Goal: Task Accomplishment & Management: Manage account settings

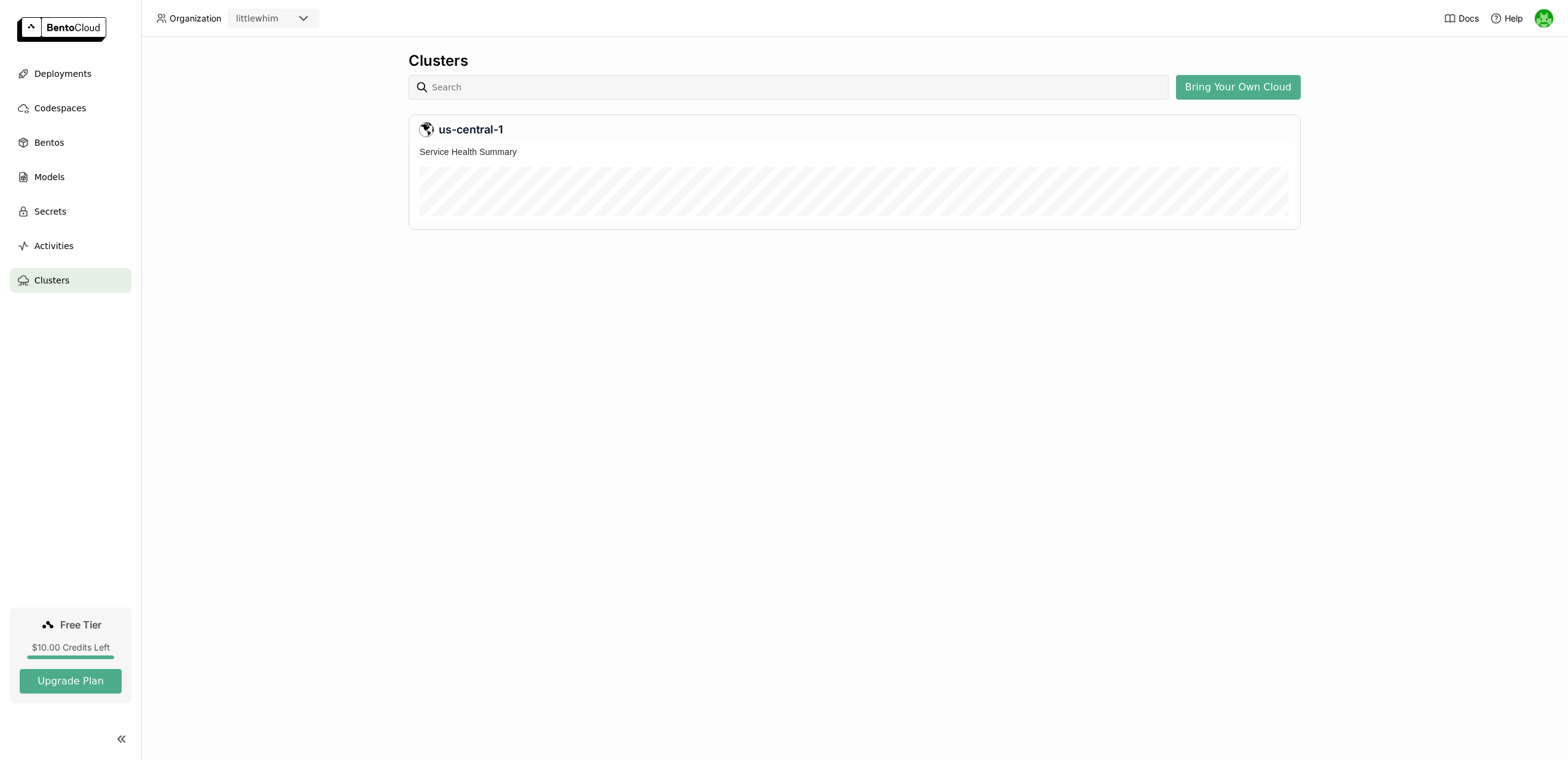
scroll to position [80, 880]
click at [54, 156] on ul "Deployments Codespaces Bentos Models Secrets Activities Clusters" at bounding box center [70, 177] width 141 height 231
click at [54, 149] on span "Bentos" at bounding box center [49, 143] width 29 height 15
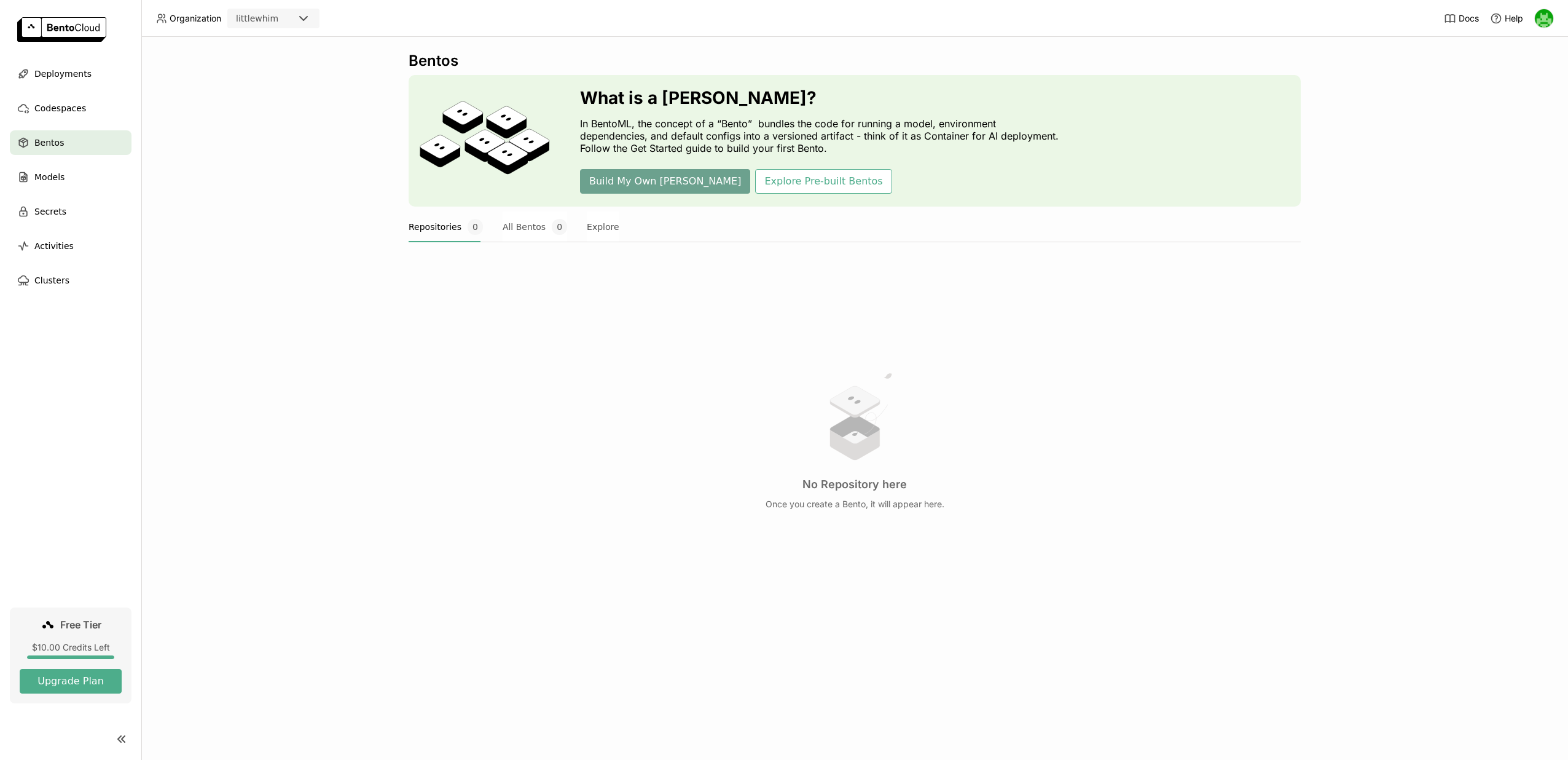
click at [628, 183] on button "Build My Own [PERSON_NAME]" at bounding box center [665, 181] width 170 height 25
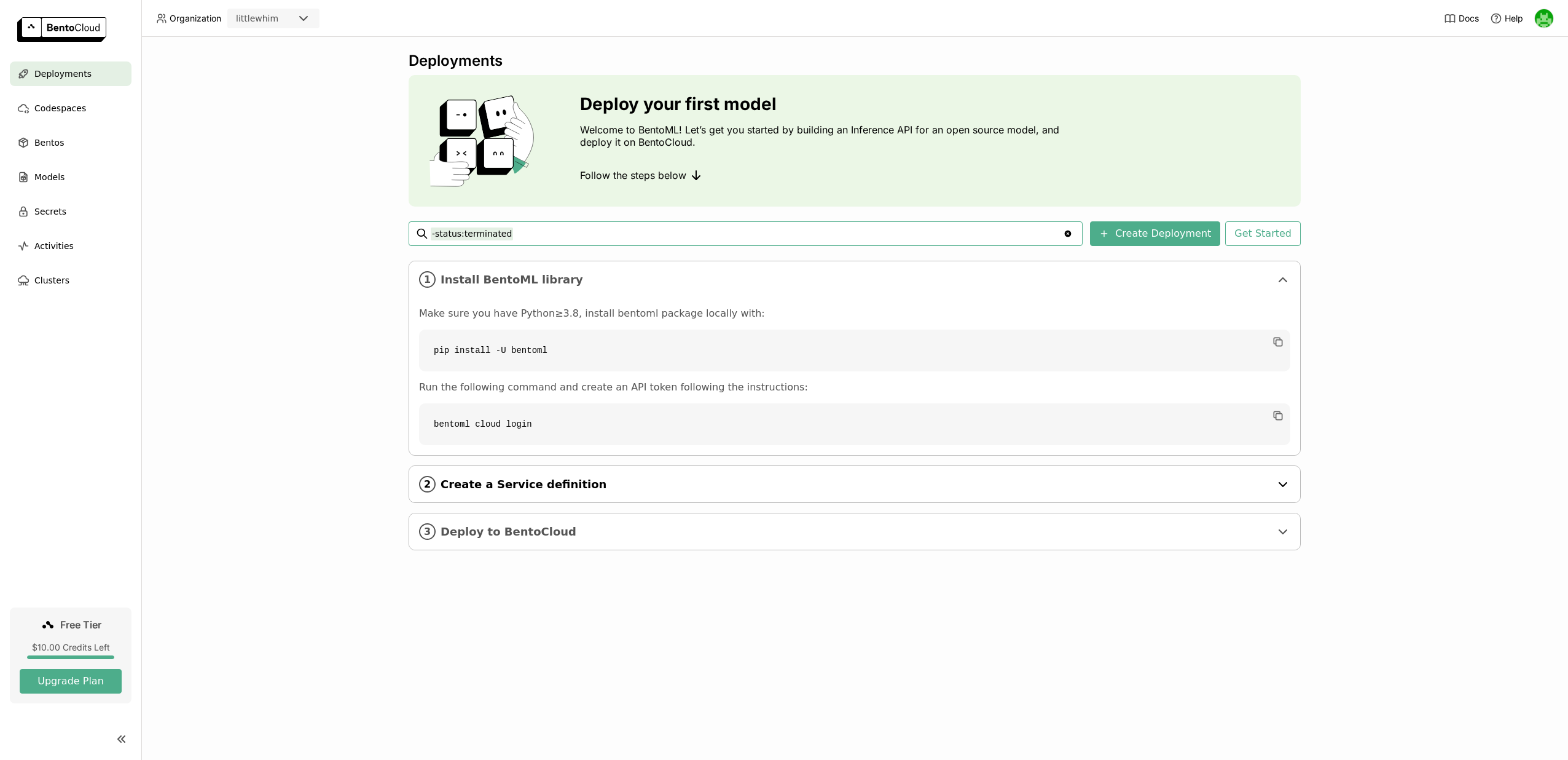
click at [511, 496] on div "2 Create a Service definition" at bounding box center [854, 484] width 891 height 36
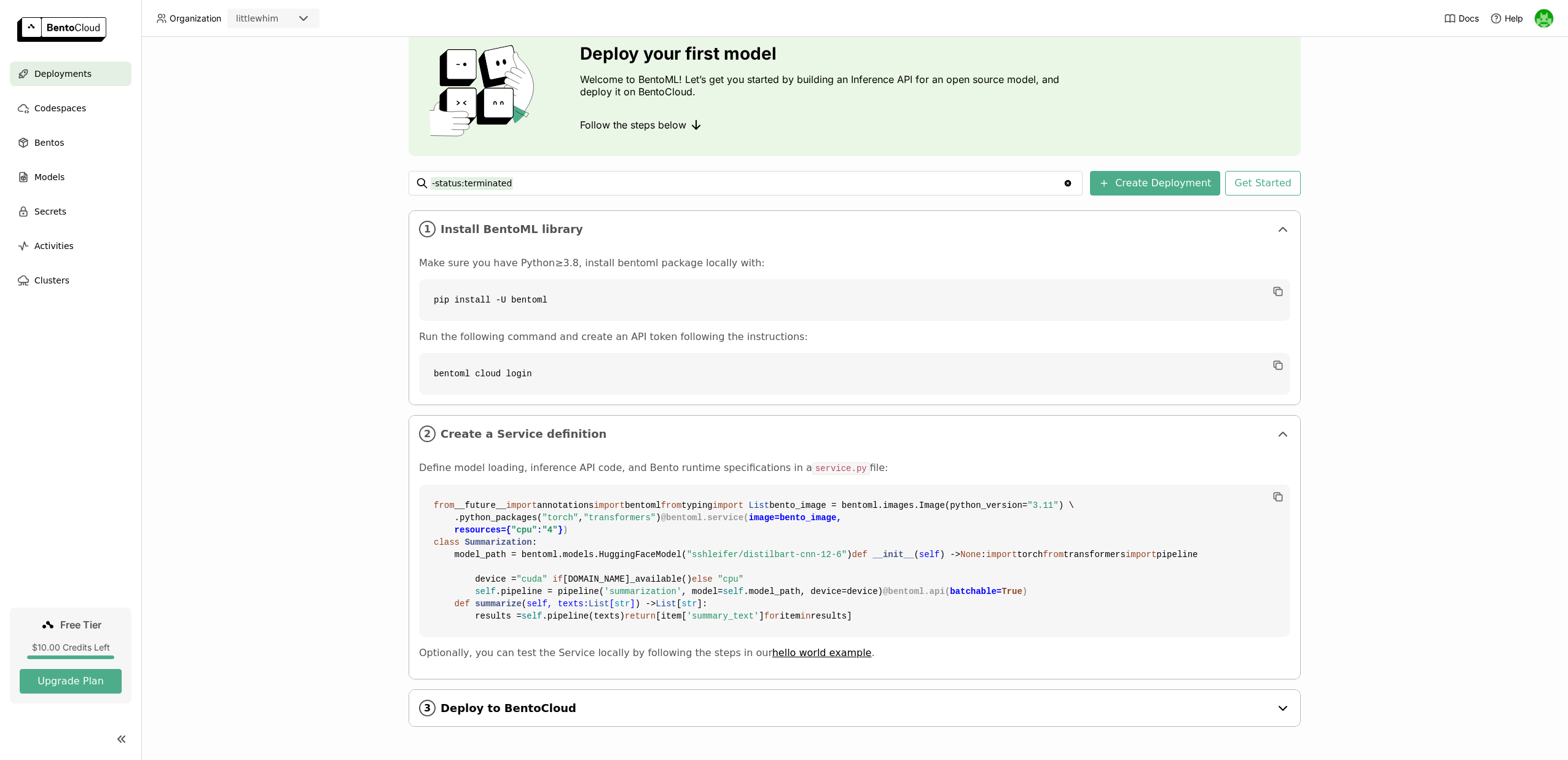
click at [546, 709] on span "Deploy to BentoCloud" at bounding box center [856, 708] width 830 height 14
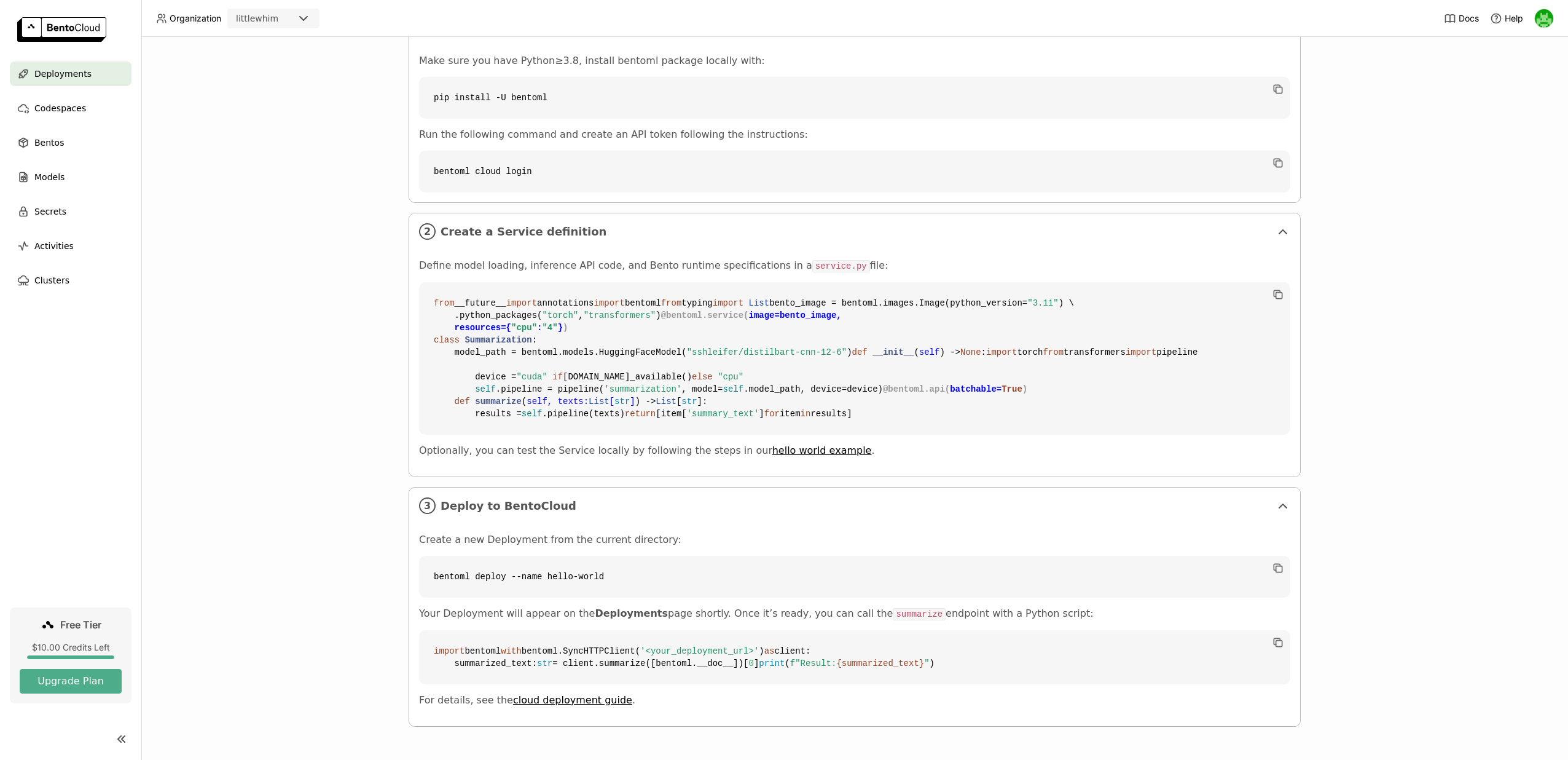
scroll to position [510, 0]
click at [82, 212] on div "Secrets" at bounding box center [70, 211] width 122 height 25
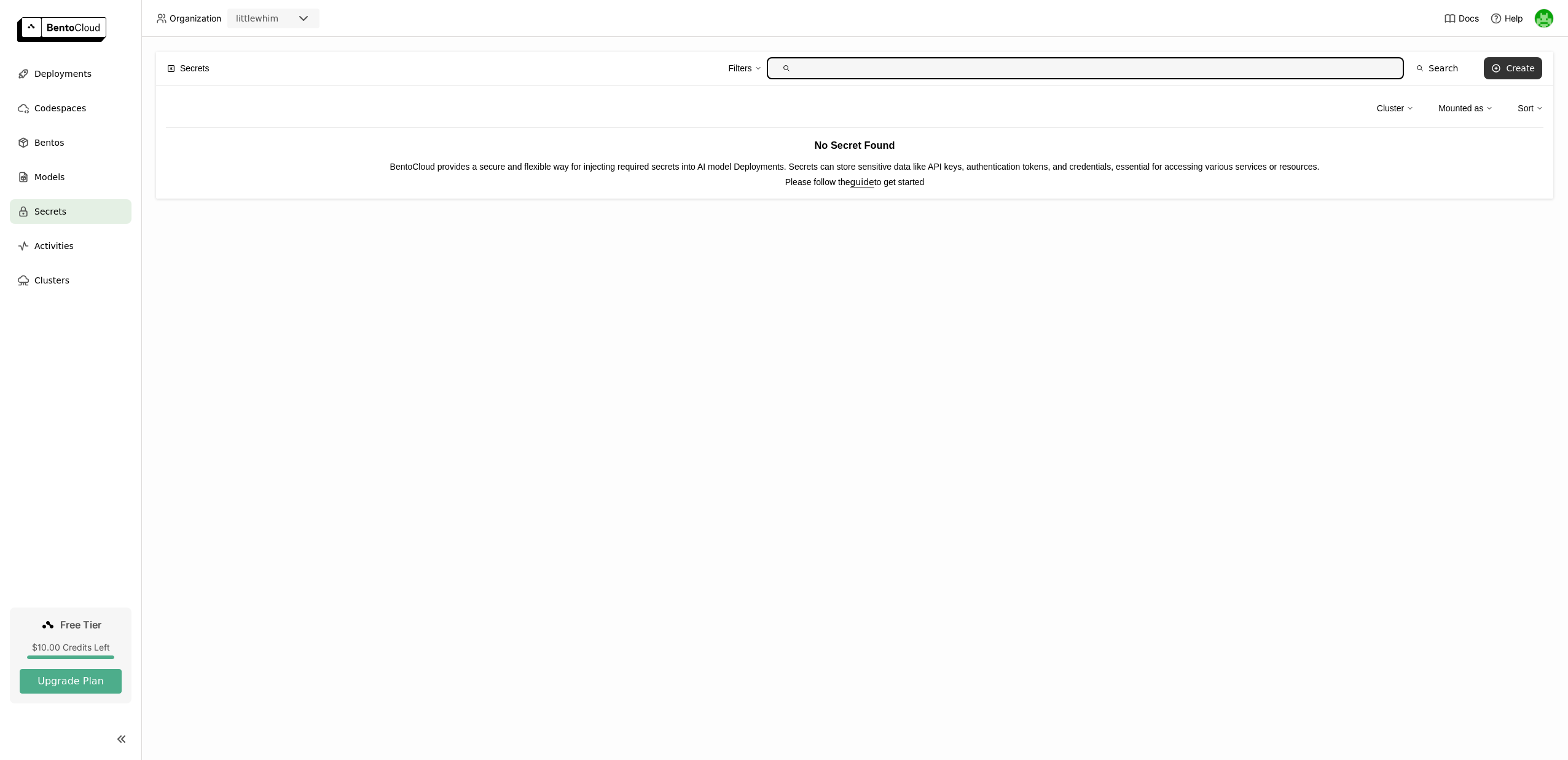
click at [1511, 70] on div "Create" at bounding box center [1520, 68] width 29 height 10
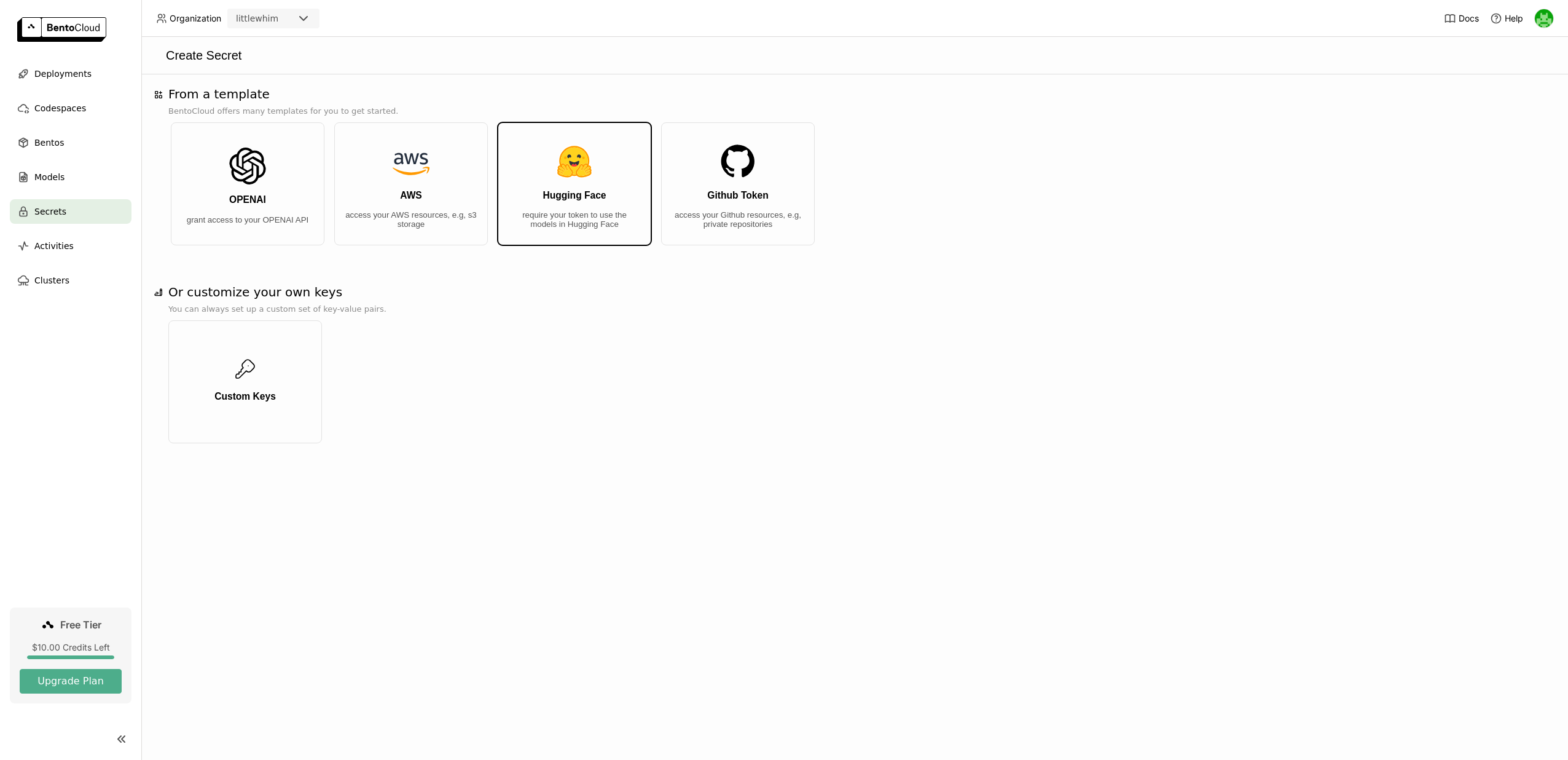
click at [582, 216] on p "require your token to use the models in Hugging Face" at bounding box center [575, 219] width 133 height 18
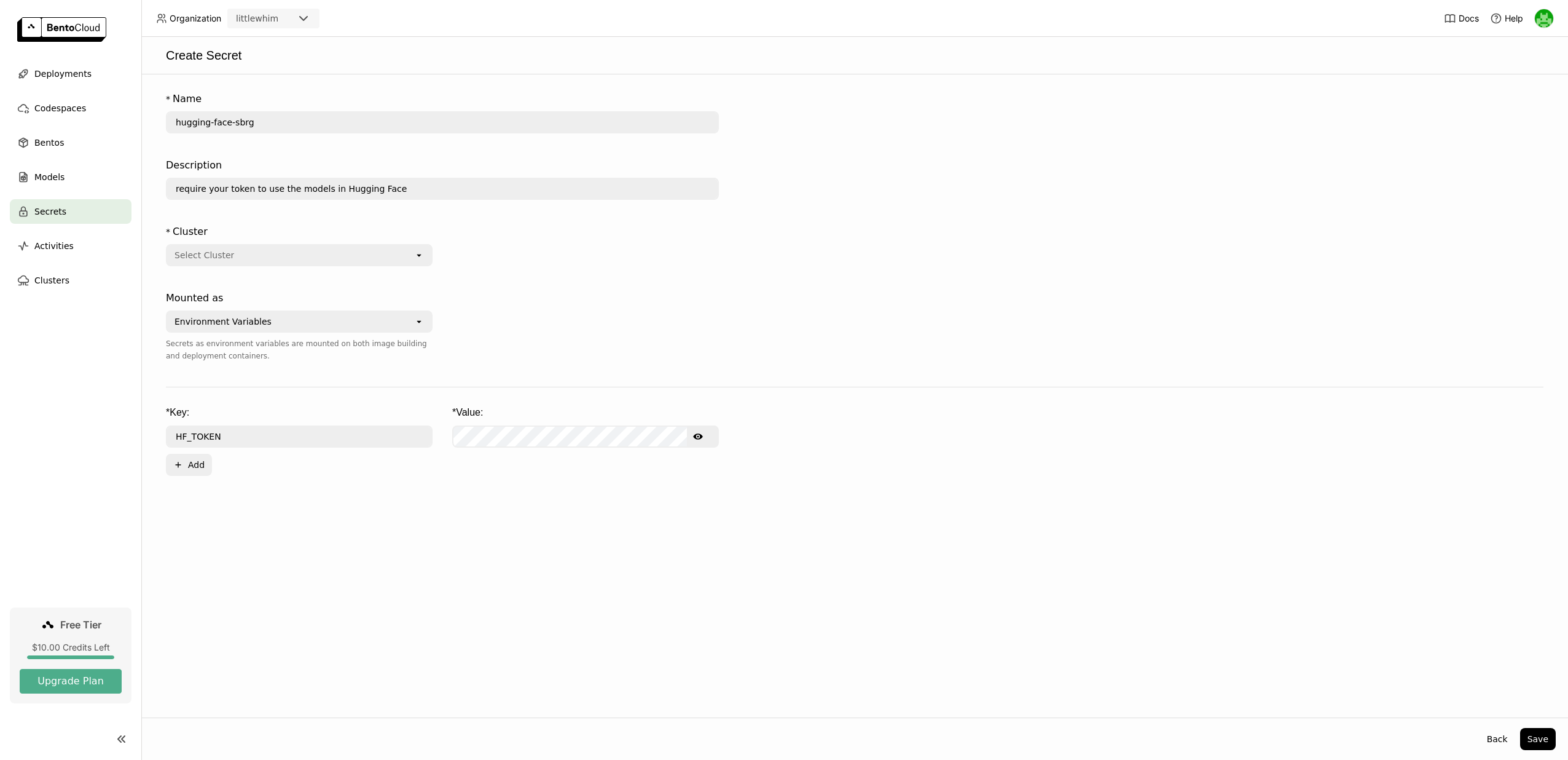
click at [330, 255] on div "Select Cluster" at bounding box center [290, 255] width 247 height 20
click at [485, 218] on form "* Name hugging-face-sbrg Description require your token to use the models in Hu…" at bounding box center [854, 281] width 1402 height 389
click at [336, 329] on div "Environment Variables" at bounding box center [290, 321] width 247 height 20
click at [432, 290] on div "Mounted as" at bounding box center [299, 298] width 267 height 15
click at [383, 251] on div "Select Cluster" at bounding box center [290, 255] width 247 height 20
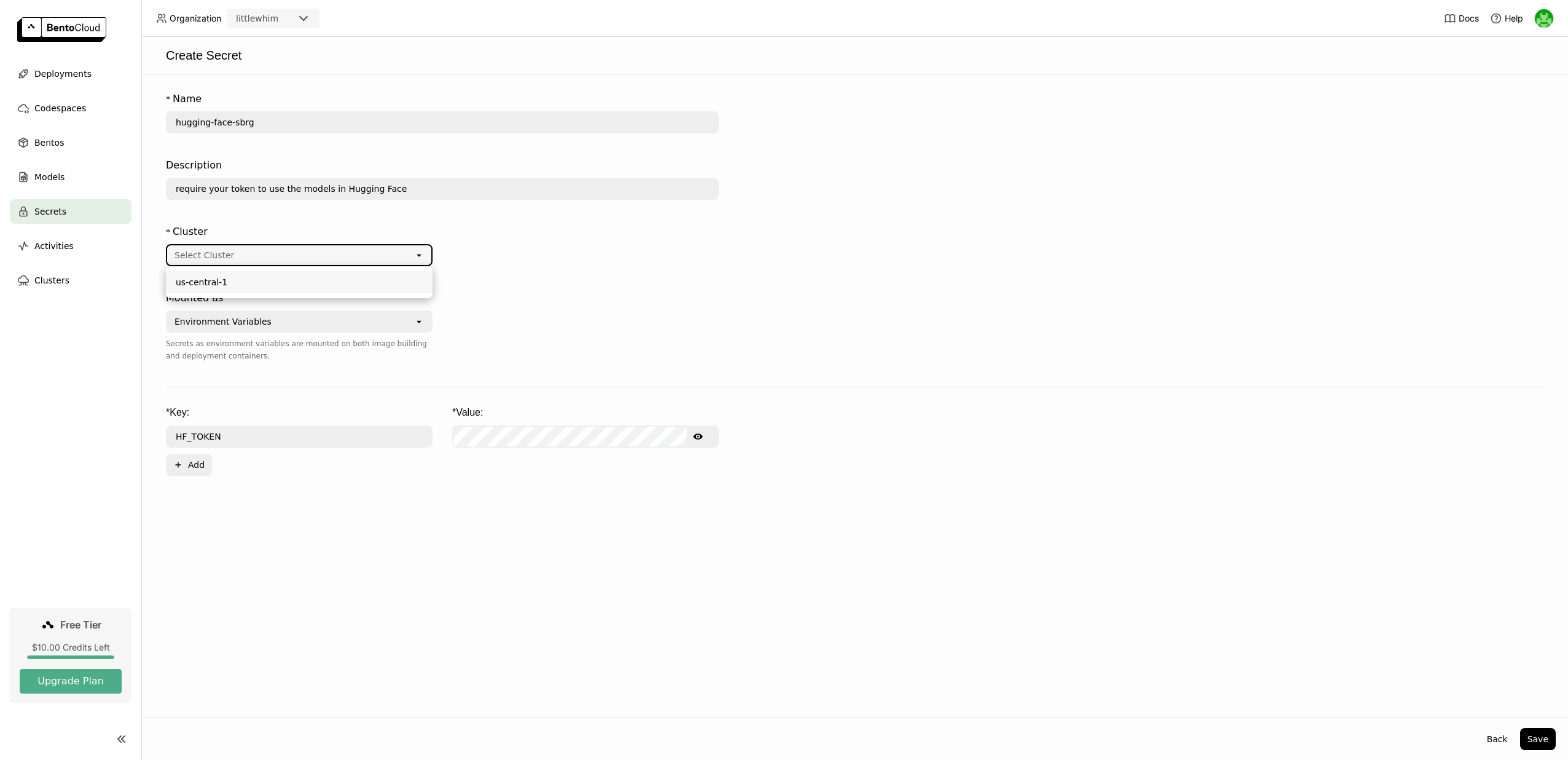
click at [482, 250] on div "* Cluster Select Cluster open" at bounding box center [442, 253] width 553 height 67
click at [391, 321] on div "Environment Variables" at bounding box center [290, 321] width 247 height 20
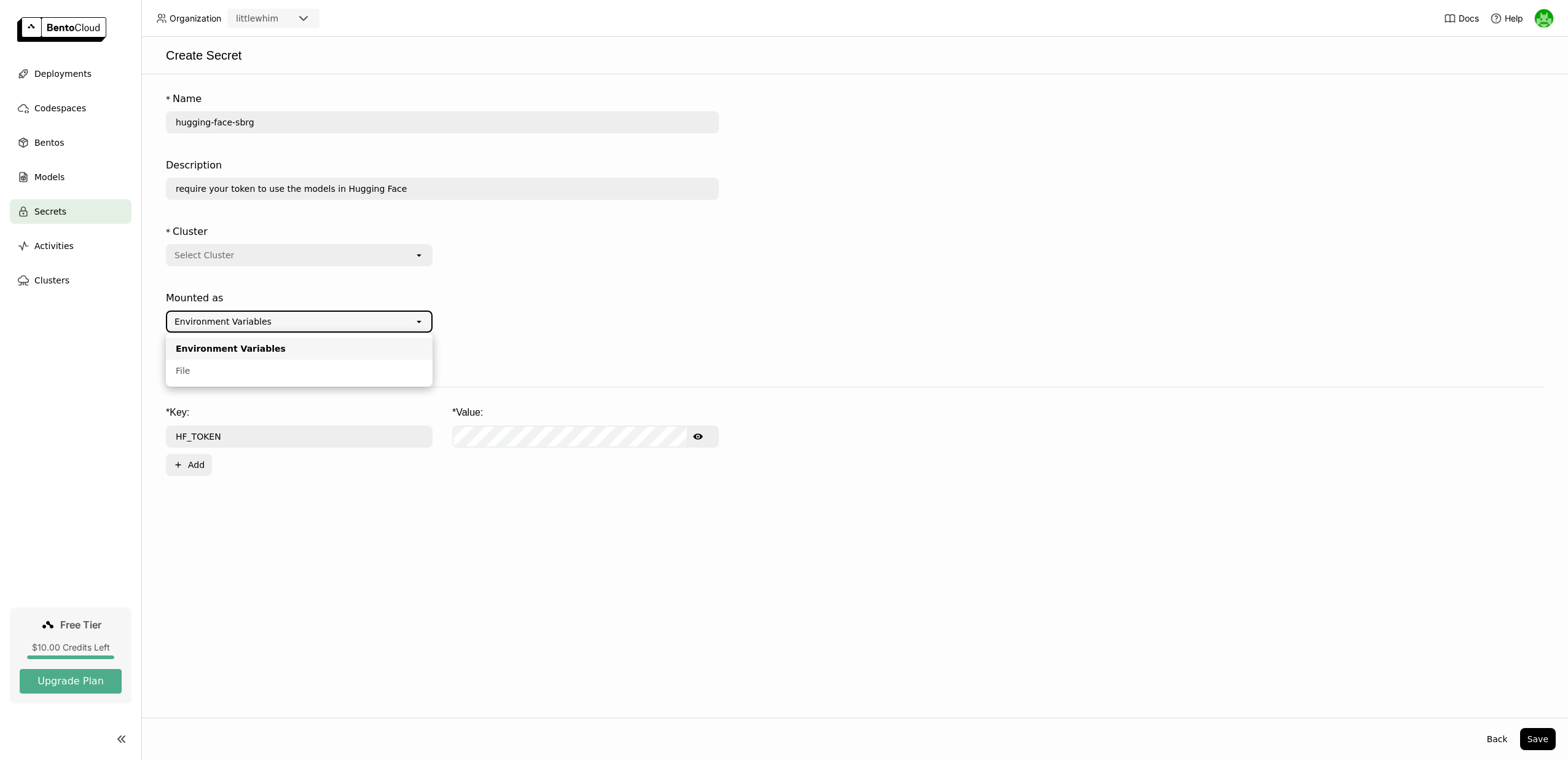
click at [471, 278] on div "* Cluster Select Cluster open" at bounding box center [442, 253] width 553 height 67
click at [390, 262] on div "Select Cluster" at bounding box center [290, 255] width 247 height 20
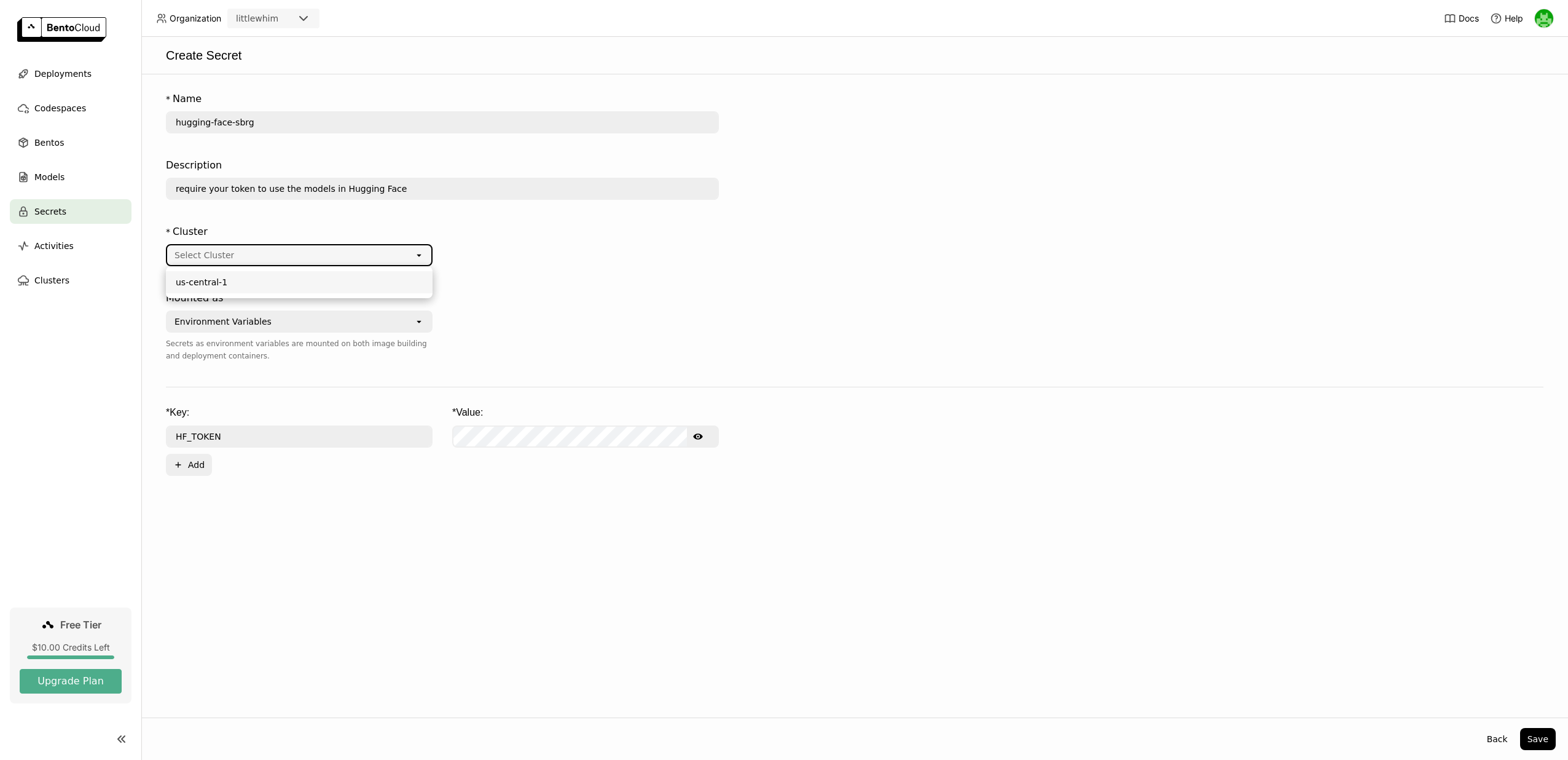
click at [432, 225] on div "* Cluster Select Cluster open" at bounding box center [442, 253] width 553 height 67
click at [308, 248] on div "Select Cluster" at bounding box center [290, 255] width 247 height 20
click at [504, 281] on div "* Cluster Select Cluster open" at bounding box center [442, 253] width 553 height 67
click at [339, 268] on div "* Cluster Select Cluster open" at bounding box center [299, 247] width 267 height 57
click at [336, 258] on div "Select Cluster" at bounding box center [290, 255] width 247 height 20
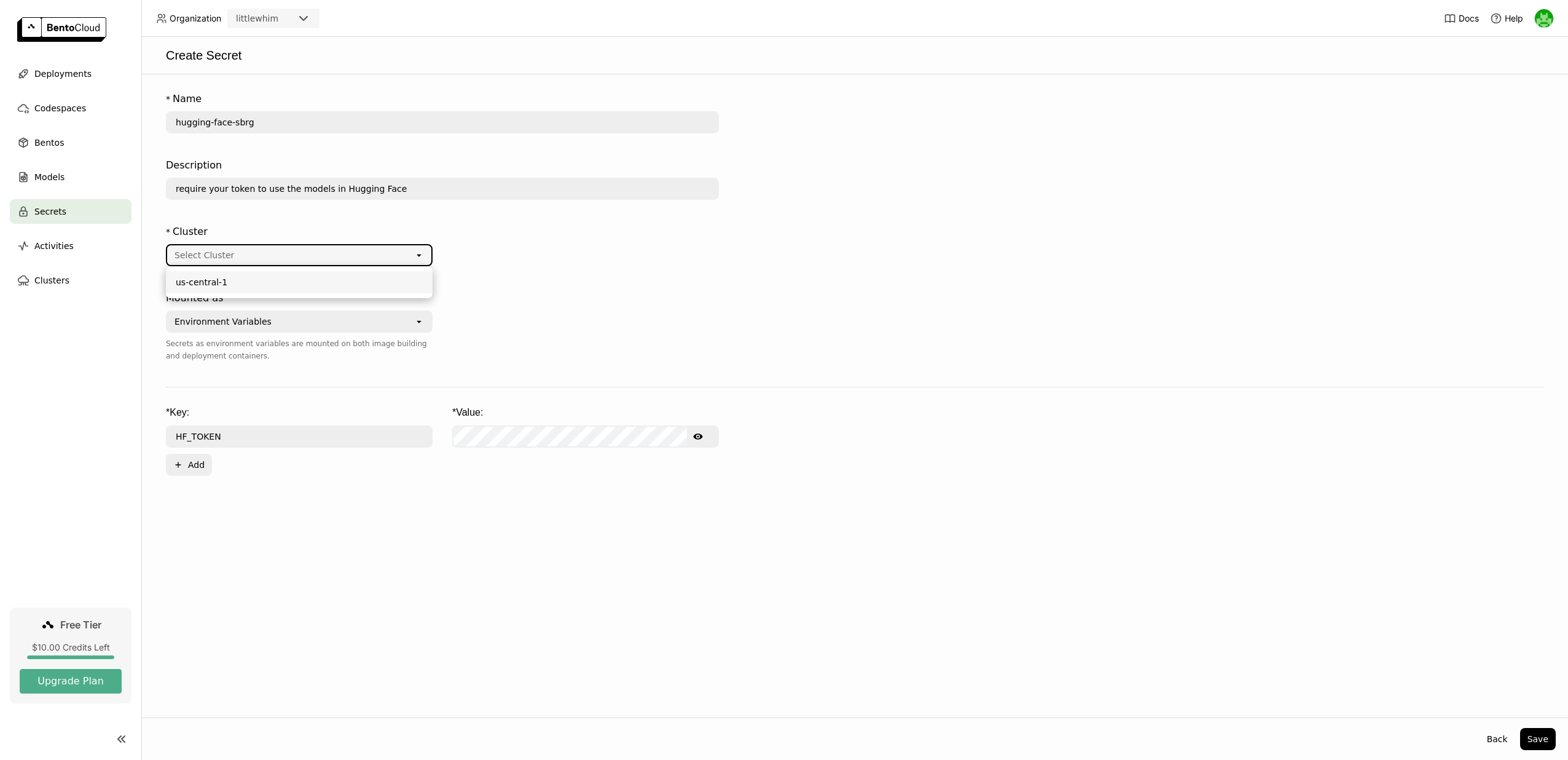
click at [327, 291] on li "us-central-1" at bounding box center [299, 281] width 267 height 22
click at [280, 325] on div "Environment Variables" at bounding box center [290, 321] width 247 height 20
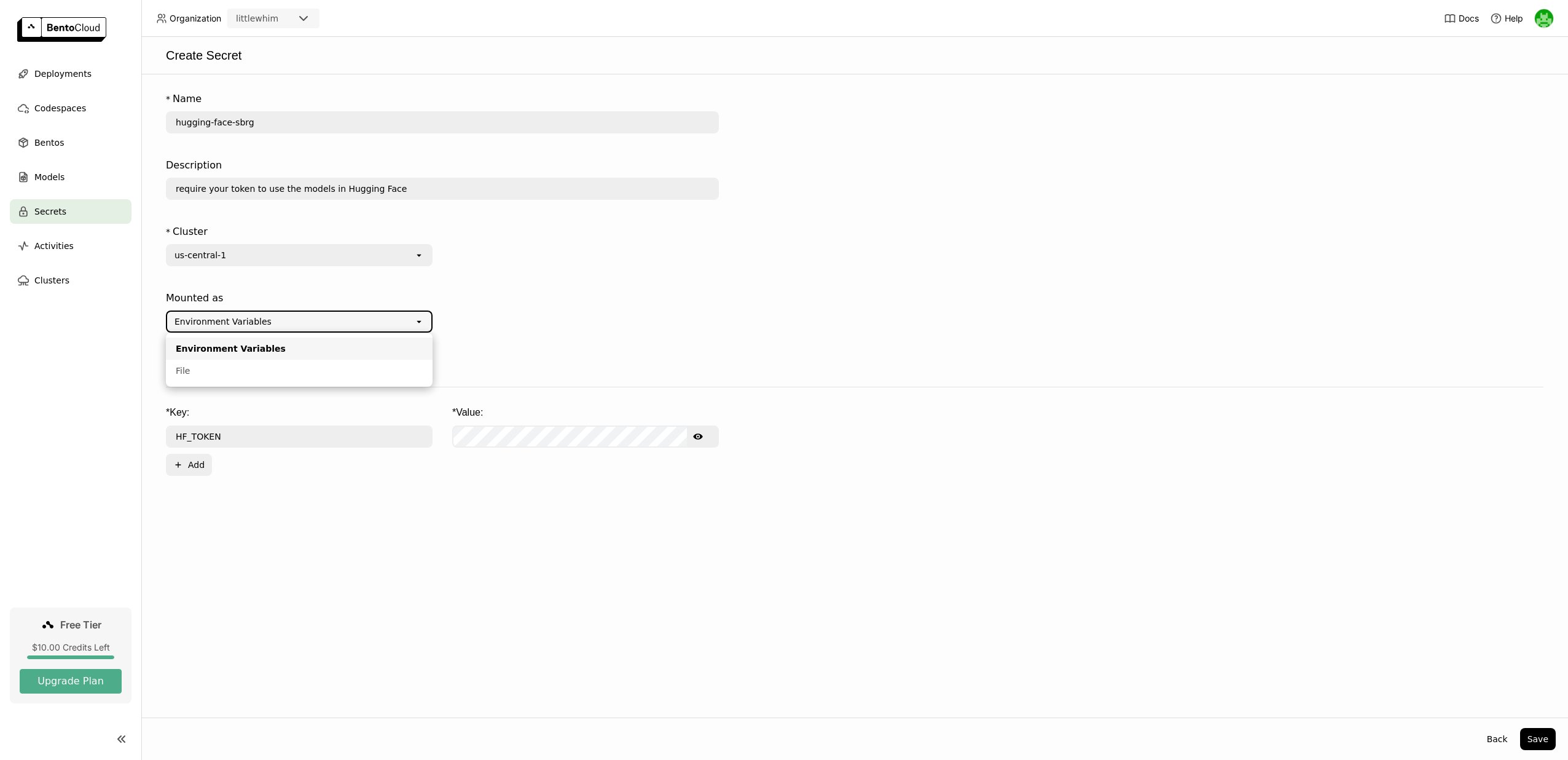
click at [505, 284] on div "* Cluster us-central-1 open" at bounding box center [442, 253] width 553 height 67
click at [510, 425] on div "Show password text" at bounding box center [585, 436] width 267 height 22
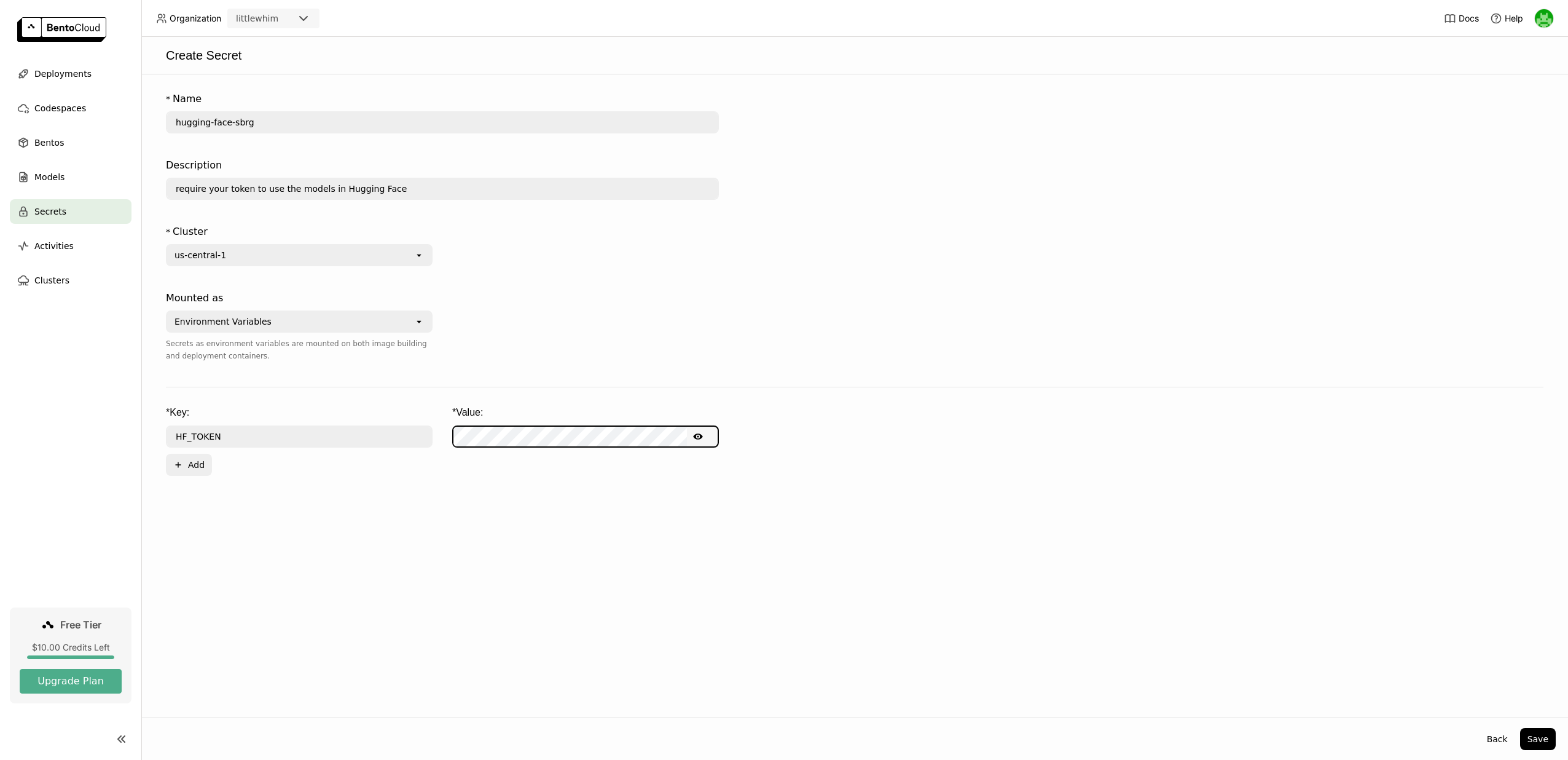
click at [568, 364] on div at bounding box center [585, 333] width 267 height 96
click at [1532, 723] on div "Back Save" at bounding box center [854, 738] width 1427 height 42
click at [1532, 730] on button "Save" at bounding box center [1538, 738] width 36 height 22
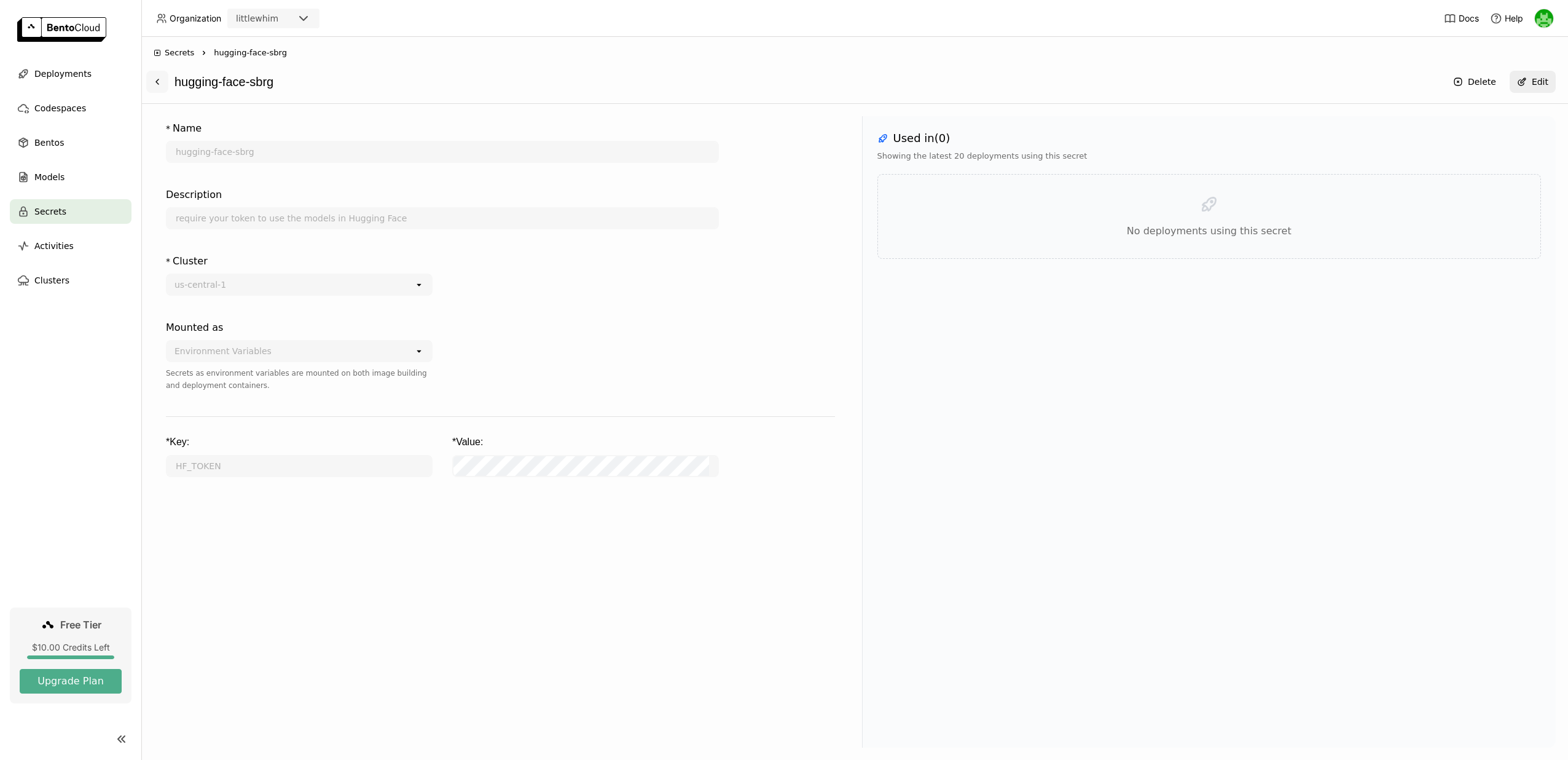
click at [160, 87] on button at bounding box center [156, 81] width 22 height 22
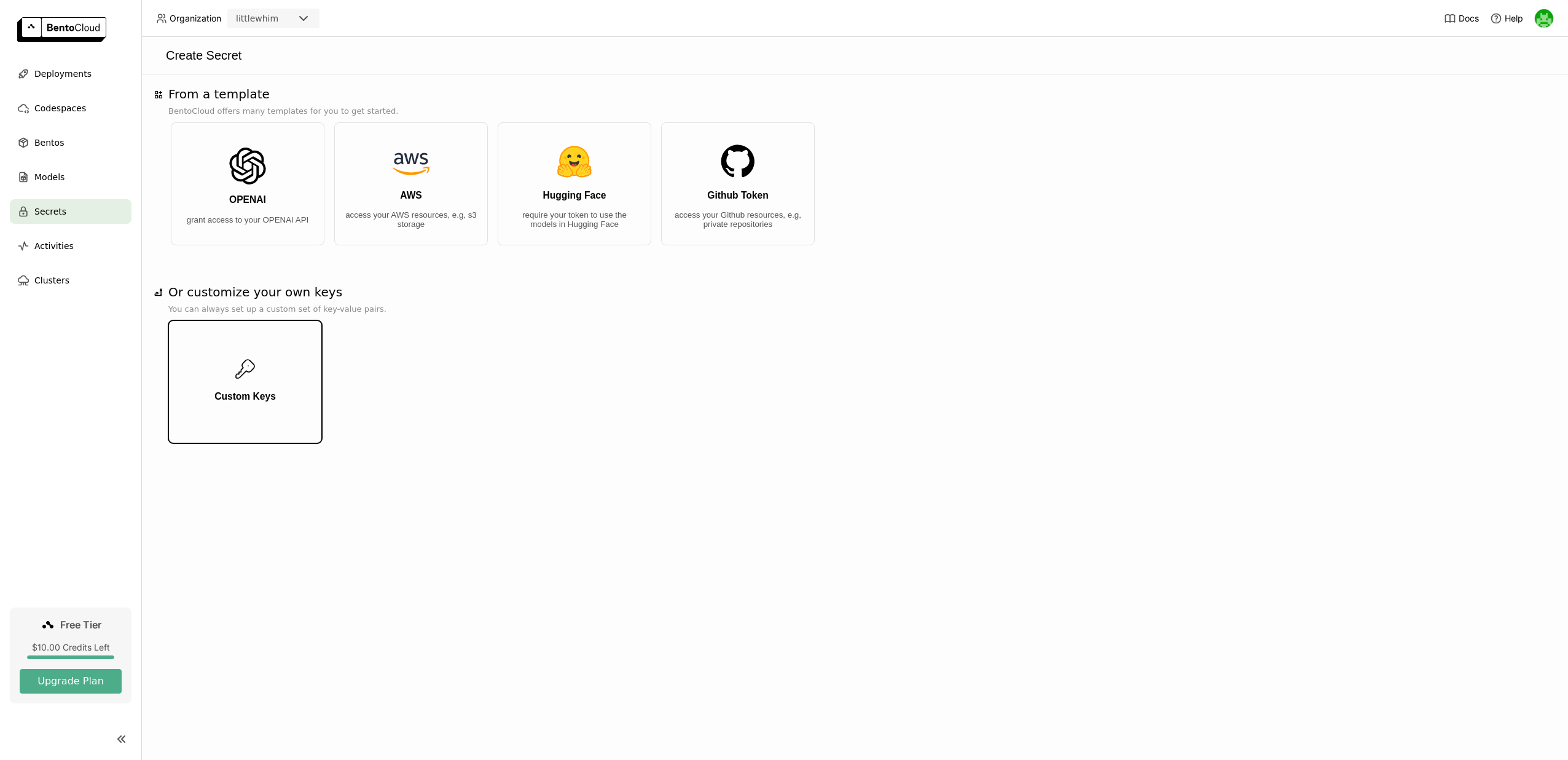
click at [282, 389] on button "Custom Keys" at bounding box center [245, 381] width 153 height 123
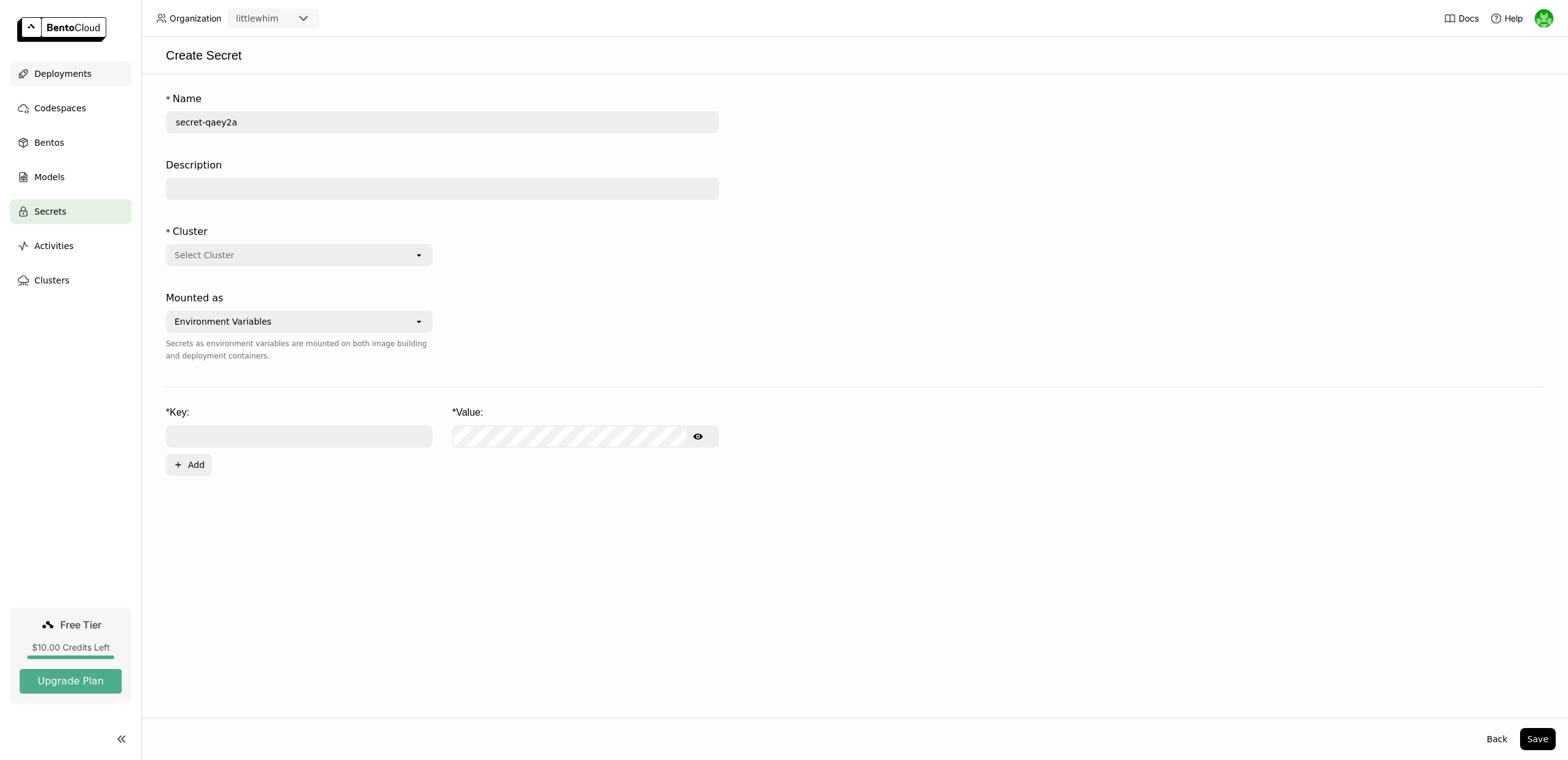
click at [73, 73] on span "Deployments" at bounding box center [64, 74] width 57 height 15
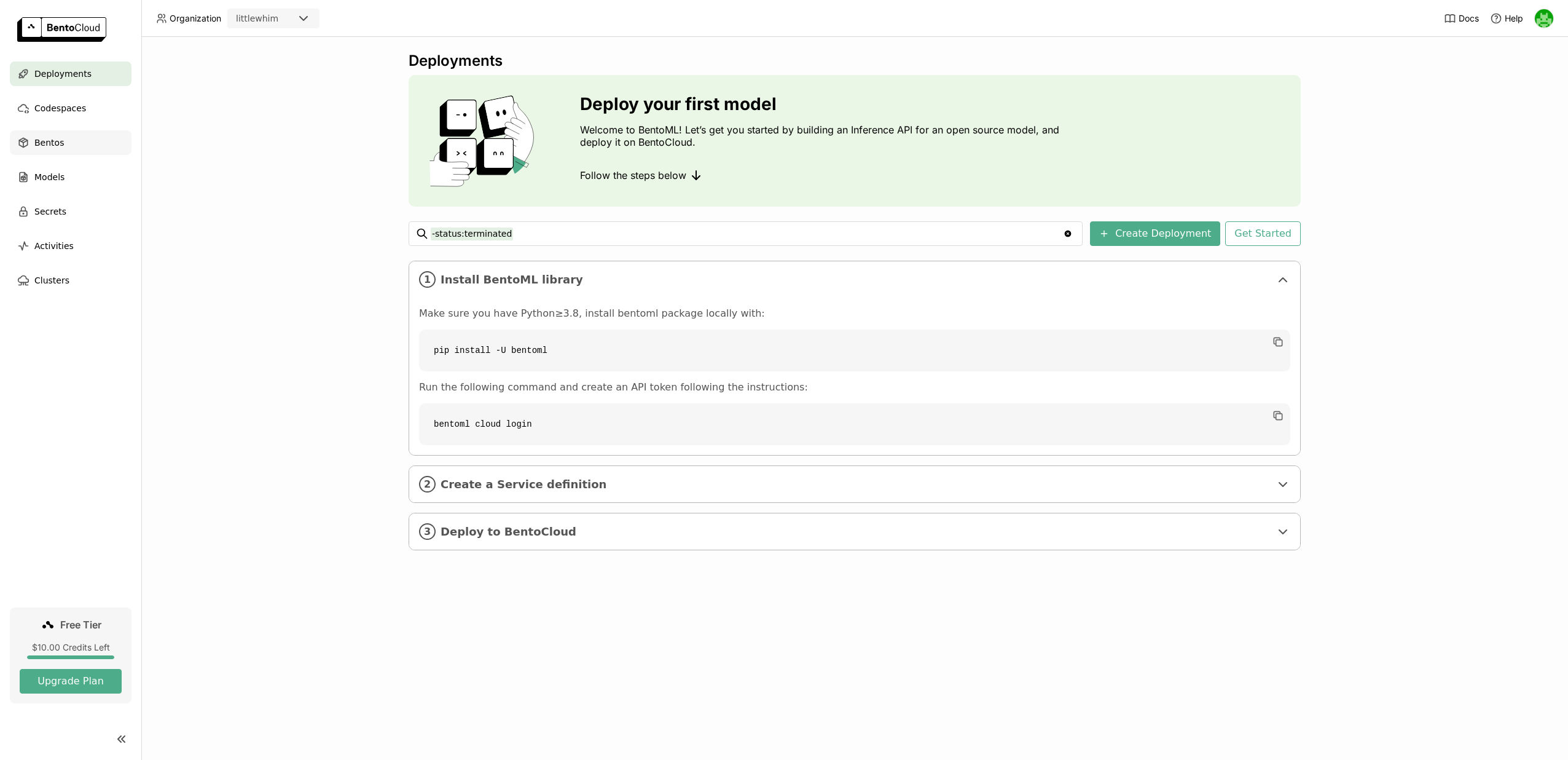
click at [74, 144] on div "Bentos" at bounding box center [70, 142] width 122 height 25
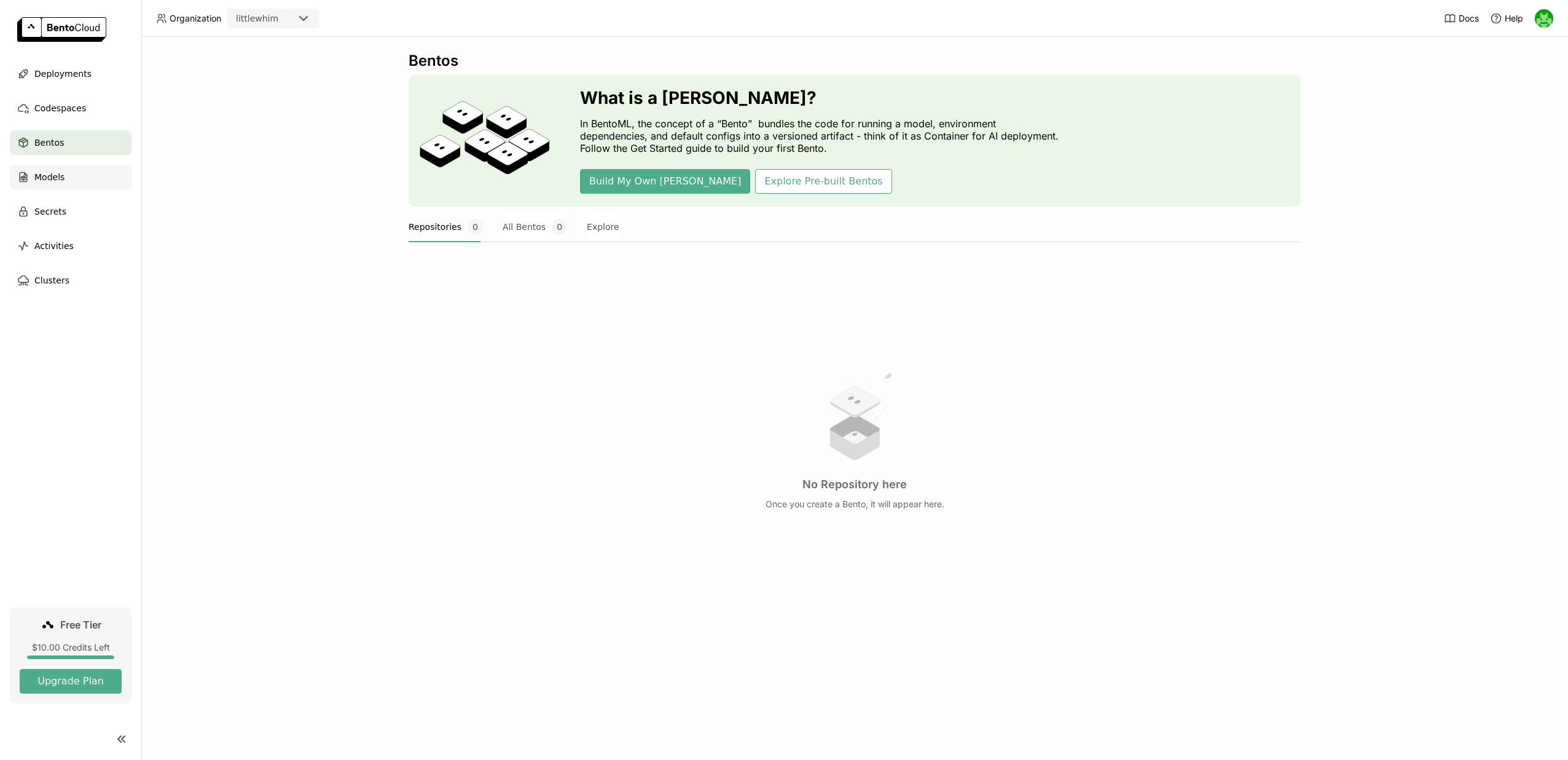
click at [72, 175] on div "Models" at bounding box center [70, 177] width 122 height 25
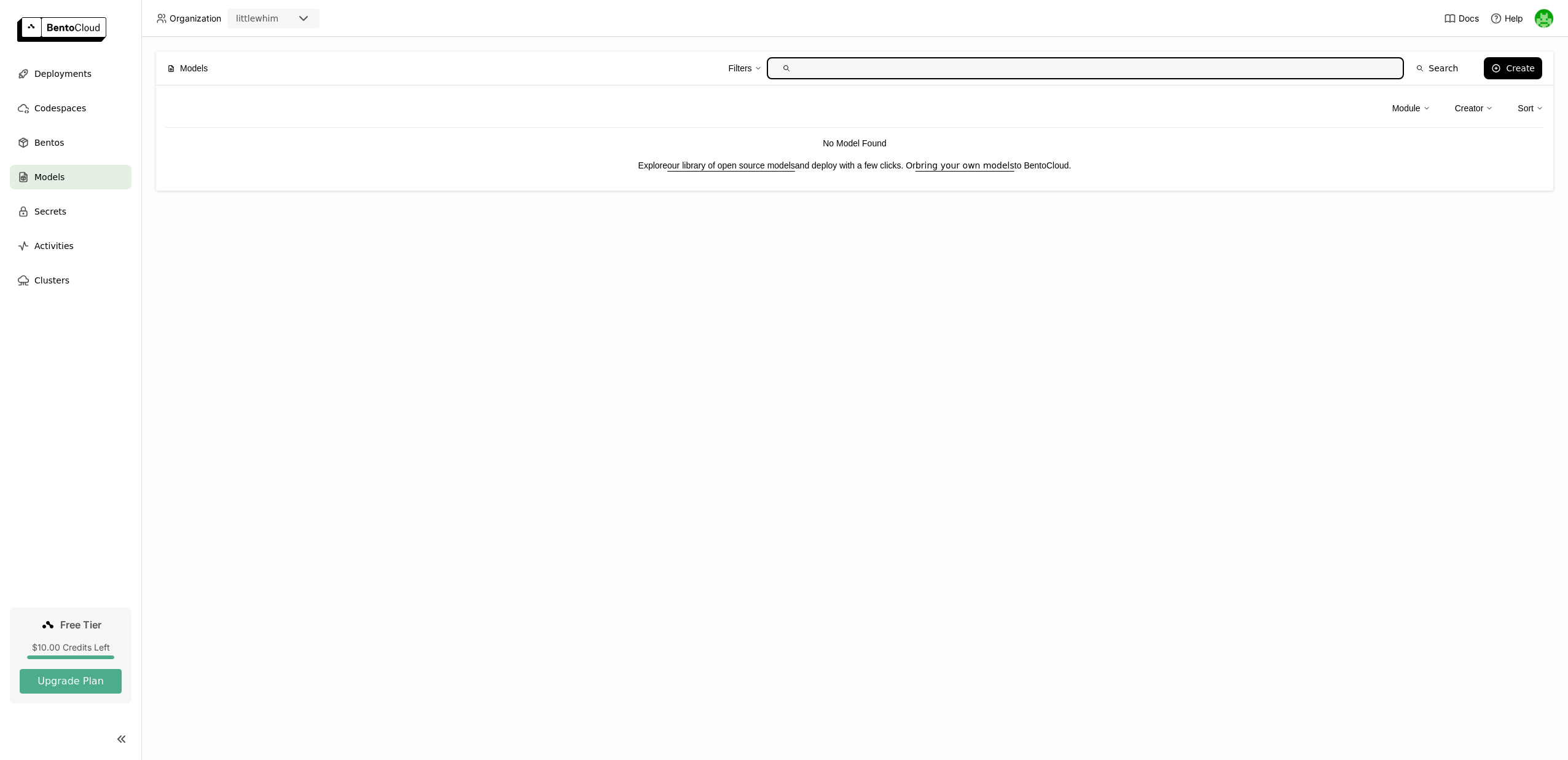
click at [1545, 23] on img at bounding box center [1544, 18] width 18 height 18
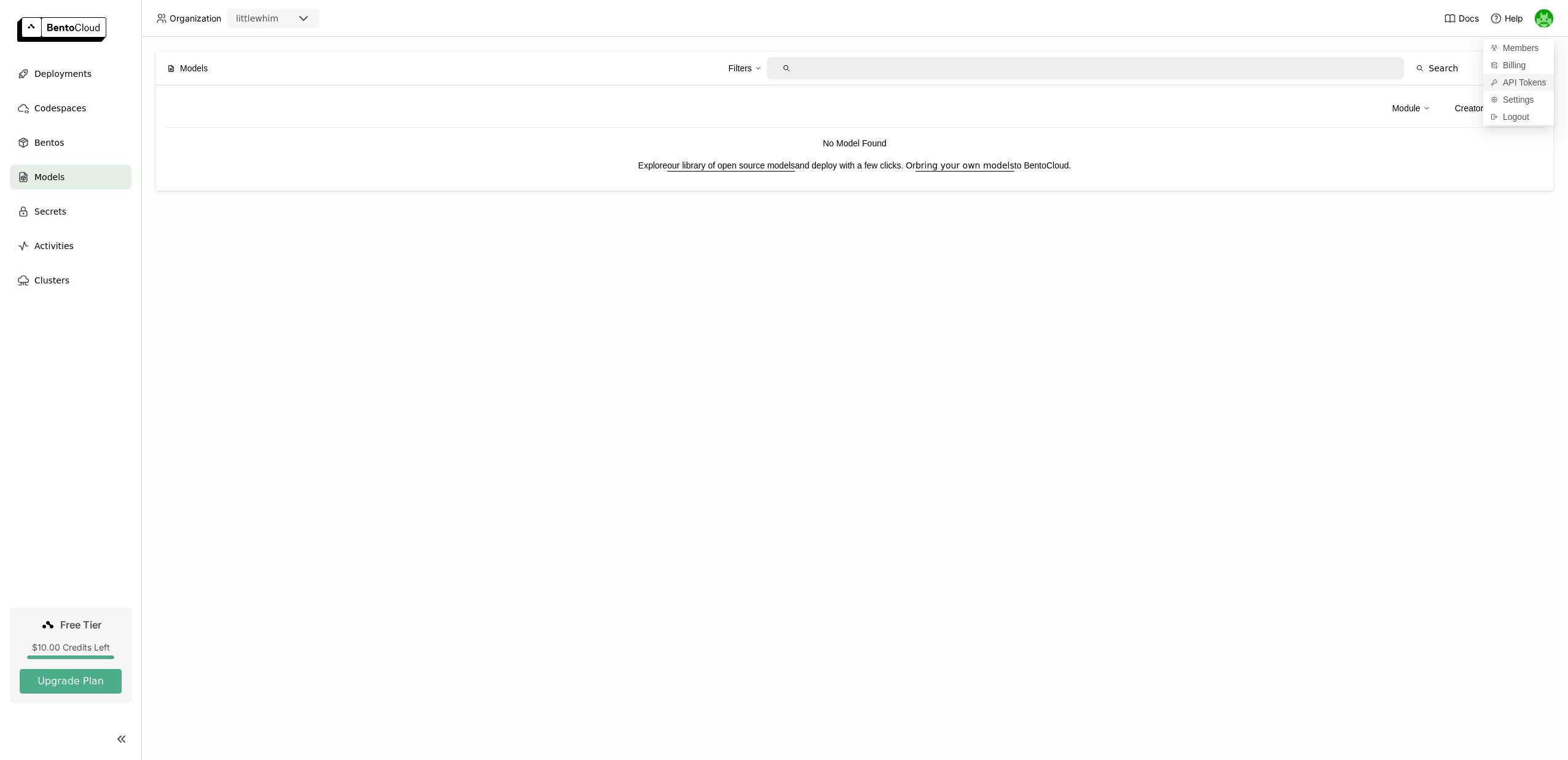
click at [1532, 85] on span "API Tokens" at bounding box center [1525, 82] width 44 height 11
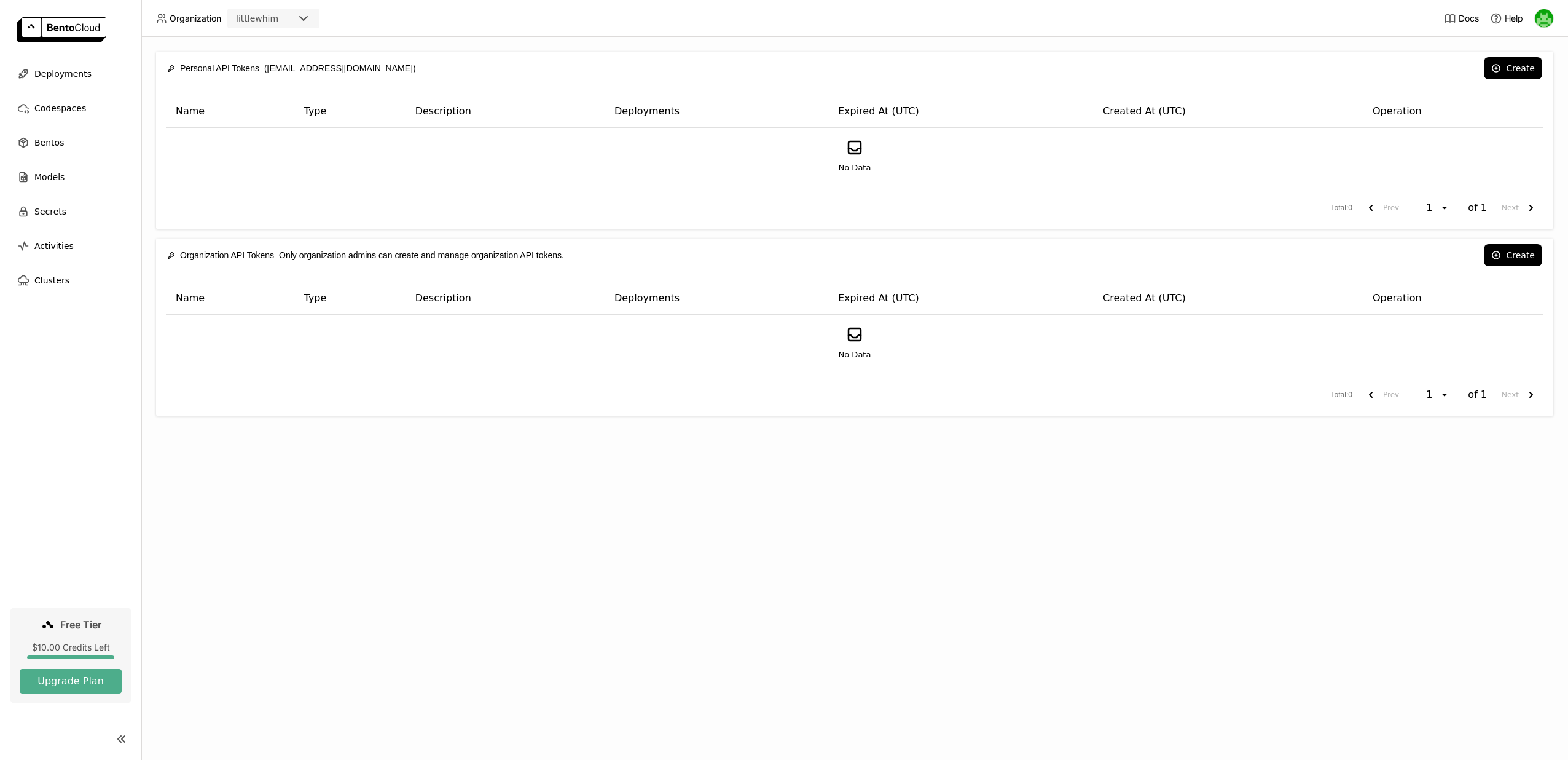
click at [1022, 206] on div "Total : 0 Prev 1 open of 1 Next" at bounding box center [854, 207] width 1377 height 22
click at [1507, 70] on button "Create" at bounding box center [1513, 68] width 58 height 22
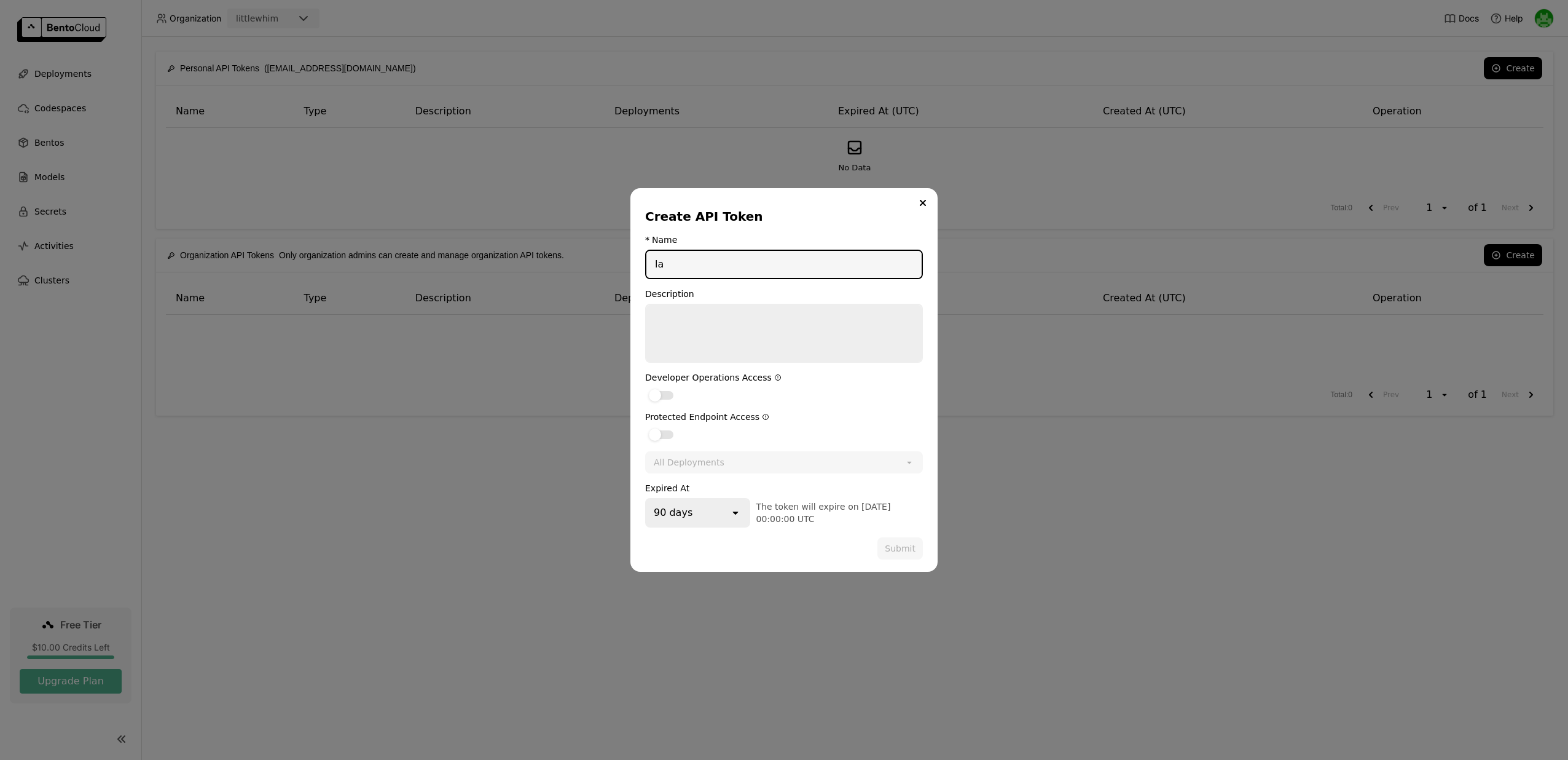
type input "l"
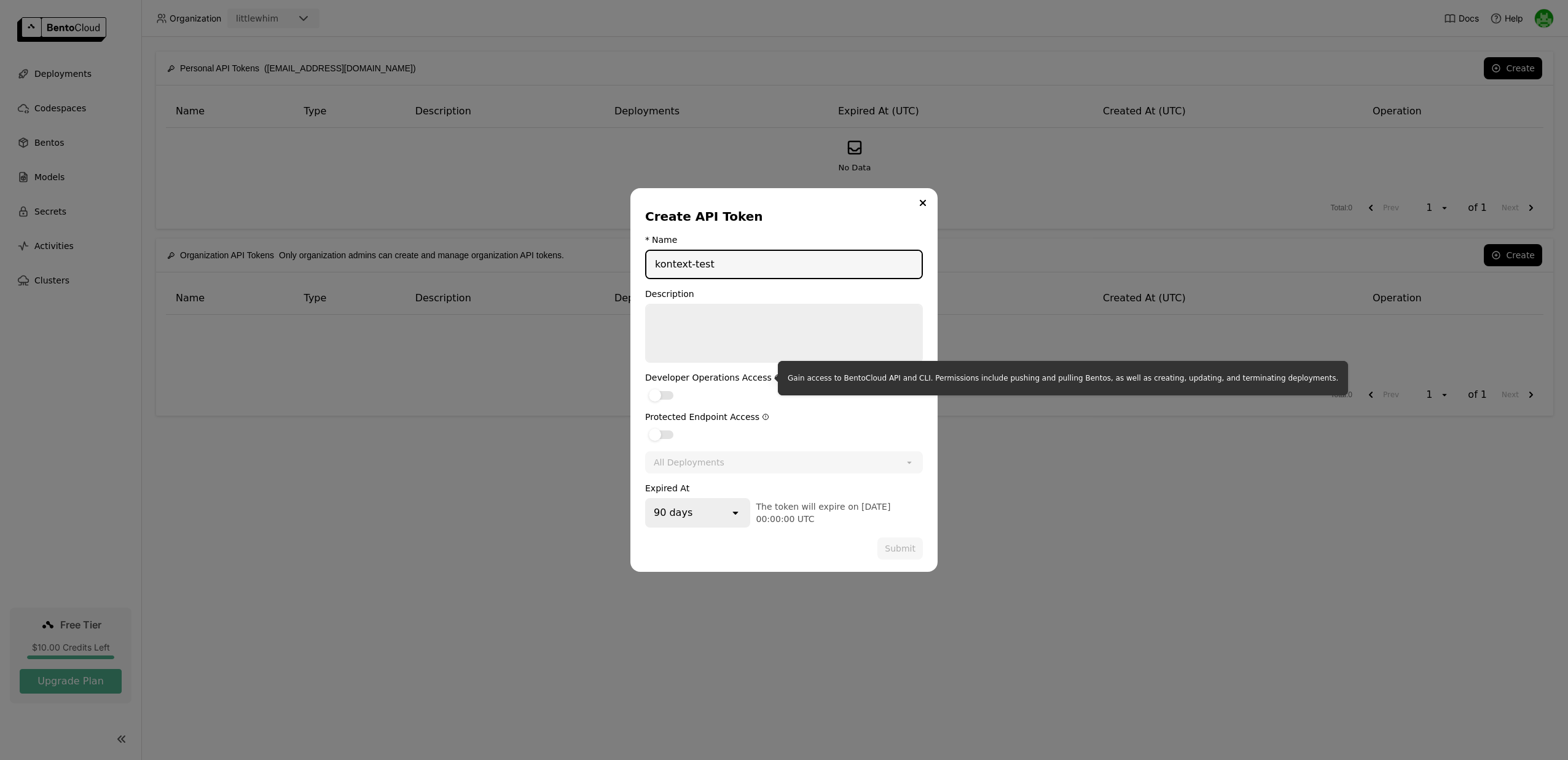
click at [775, 379] on icon "dialog" at bounding box center [777, 377] width 5 height 5
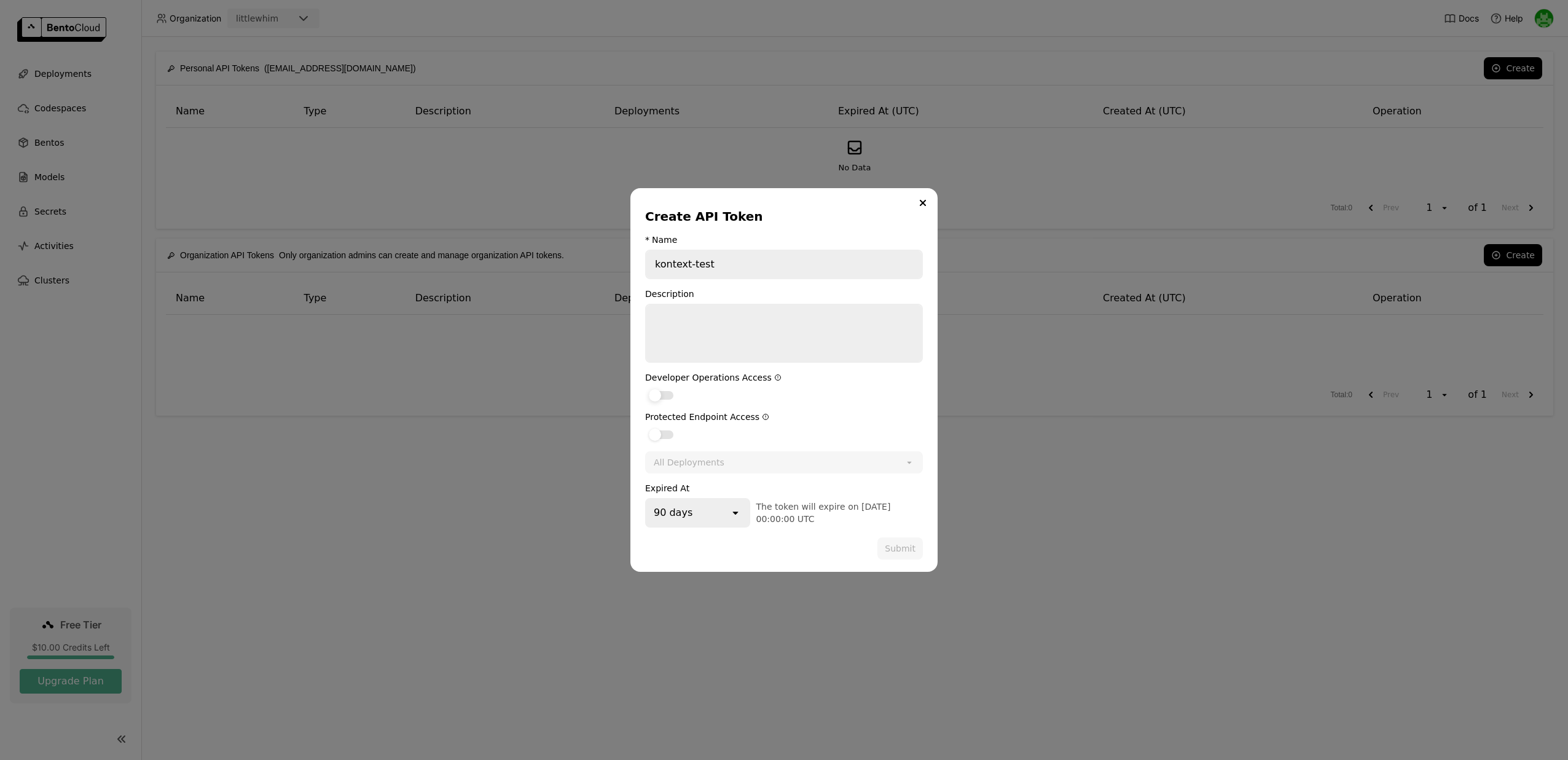
click at [668, 396] on div "dialog" at bounding box center [661, 395] width 25 height 8
click at [645, 387] on input "dialog" at bounding box center [645, 387] width 0 height 0
drag, startPoint x: 686, startPoint y: 265, endPoint x: 638, endPoint y: 264, distance: 48.0
click at [637, 264] on div "Create API Token * Name kontext-test Description Developer Operations Access Pr…" at bounding box center [784, 380] width 307 height 383
drag, startPoint x: 708, startPoint y: 264, endPoint x: 763, endPoint y: 264, distance: 55.0
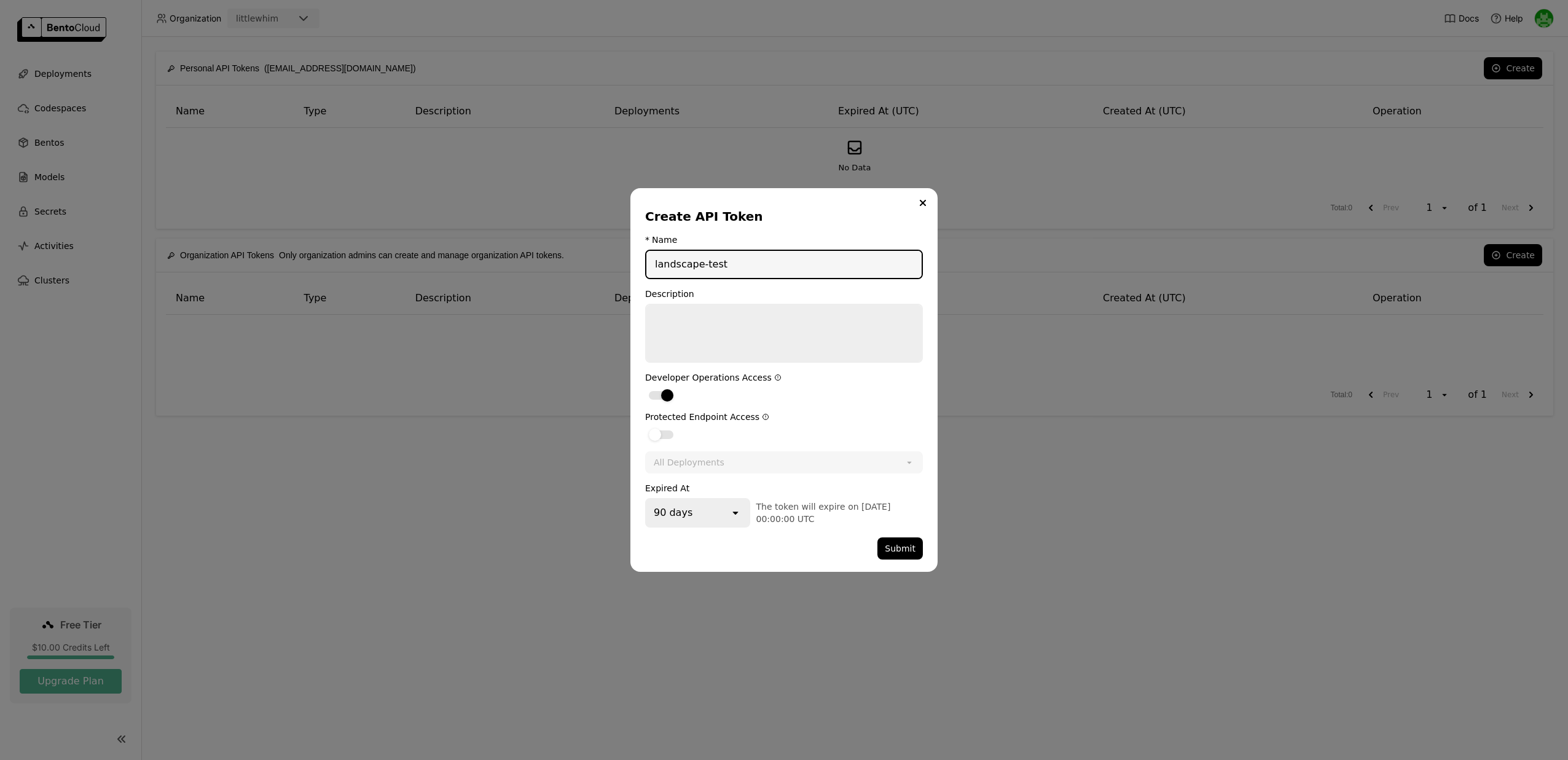
click at [764, 264] on input "landscape-test" at bounding box center [784, 265] width 275 height 27
click at [671, 436] on div "dialog" at bounding box center [661, 434] width 25 height 8
click at [645, 427] on input "dialog" at bounding box center [645, 427] width 0 height 0
click at [680, 467] on div "All Deployments" at bounding box center [689, 462] width 70 height 12
click at [709, 442] on form "* Name landscape-worker Description Developer Operations Access Protected Endpo…" at bounding box center [783, 396] width 277 height 324
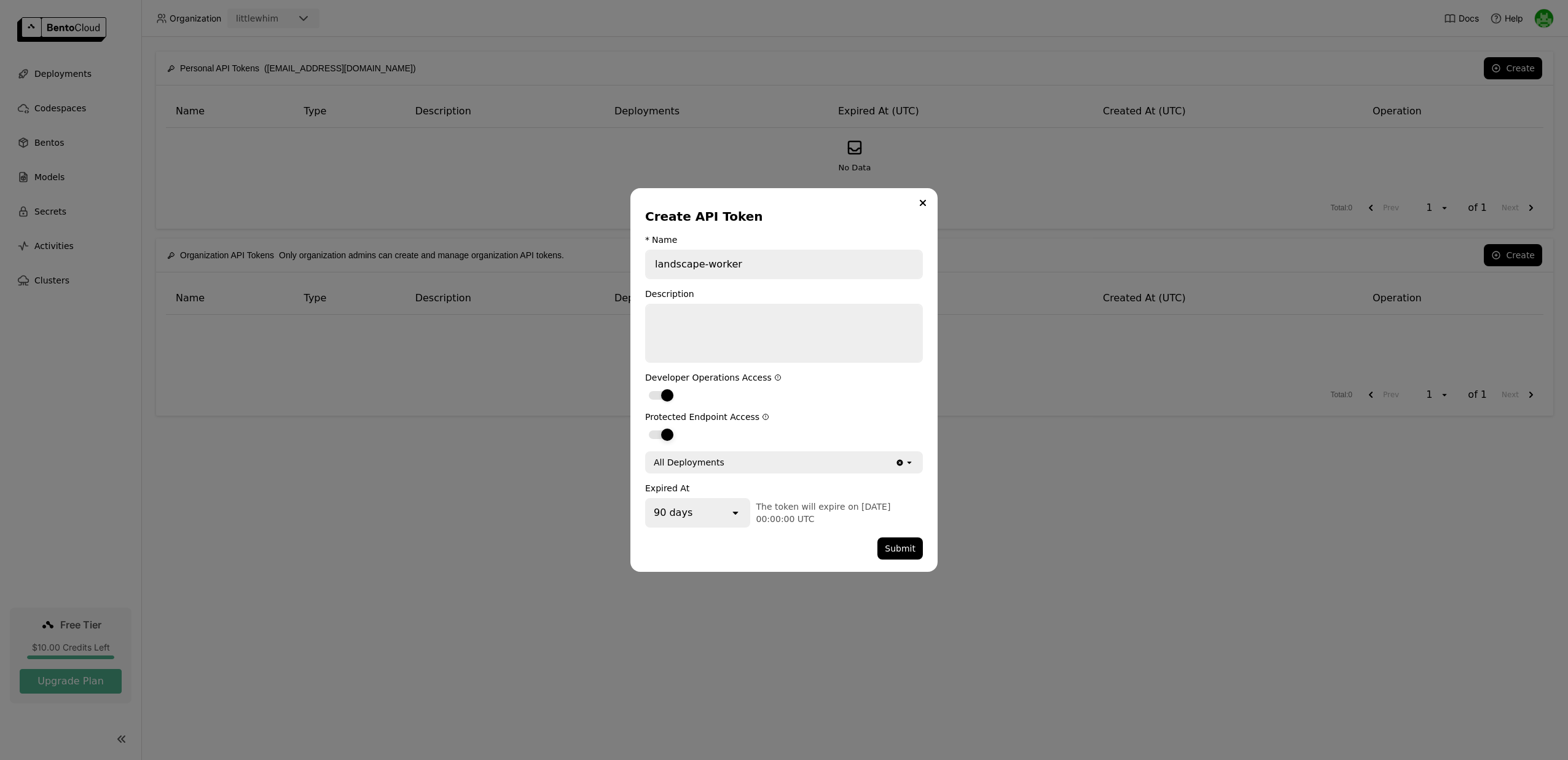
click at [663, 434] on div "dialog" at bounding box center [667, 434] width 12 height 12
click at [645, 427] on input "dialog" at bounding box center [645, 427] width 0 height 0
click at [668, 433] on div "dialog" at bounding box center [661, 434] width 25 height 8
click at [645, 427] on input "dialog" at bounding box center [645, 427] width 0 height 0
click at [731, 509] on icon "open" at bounding box center [736, 513] width 12 height 12
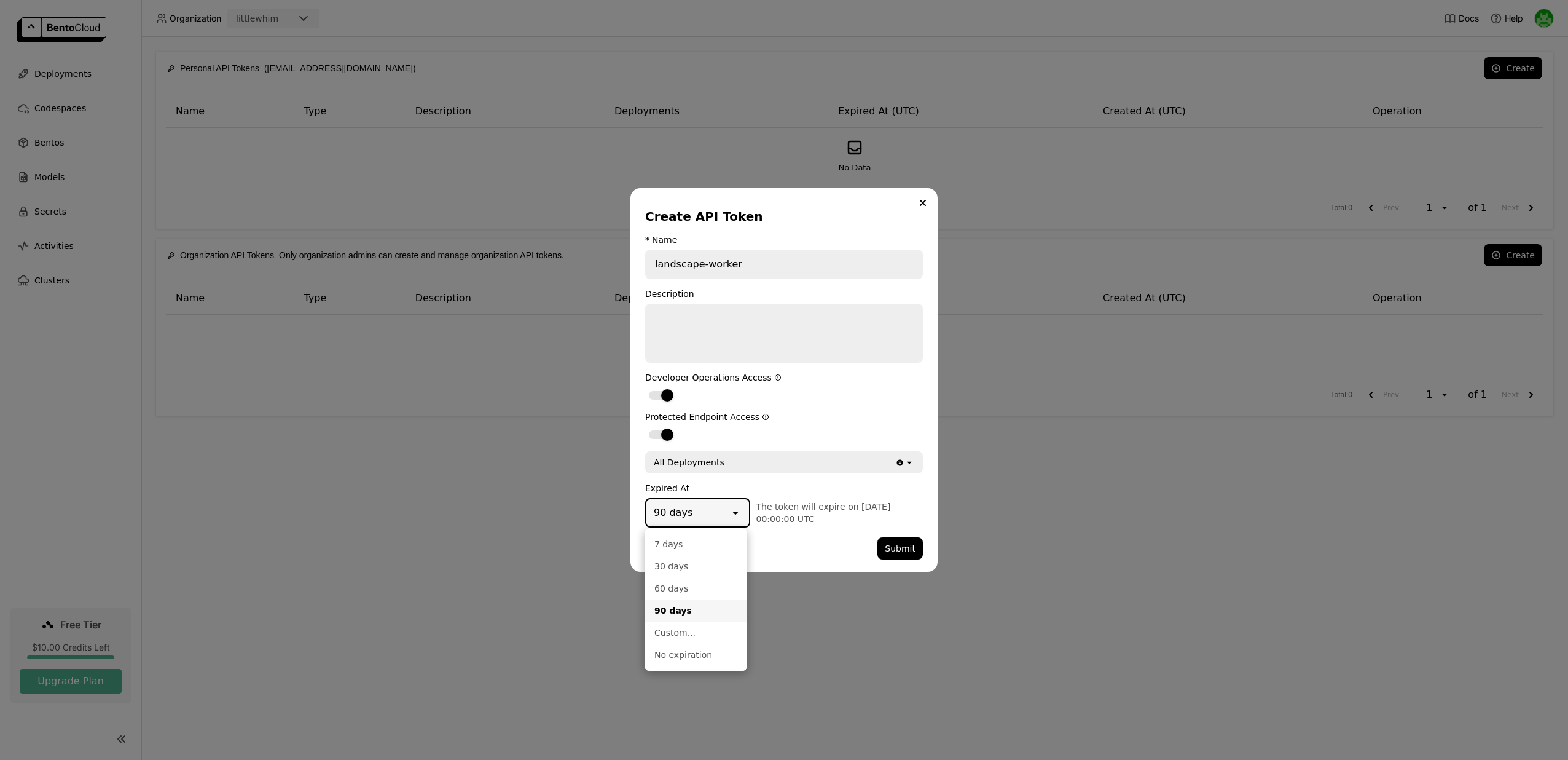
click at [731, 507] on icon "open" at bounding box center [736, 513] width 12 height 12
click at [779, 507] on span "The token will expire on 2025-12-22 00:00:00 UTC" at bounding box center [823, 512] width 135 height 22
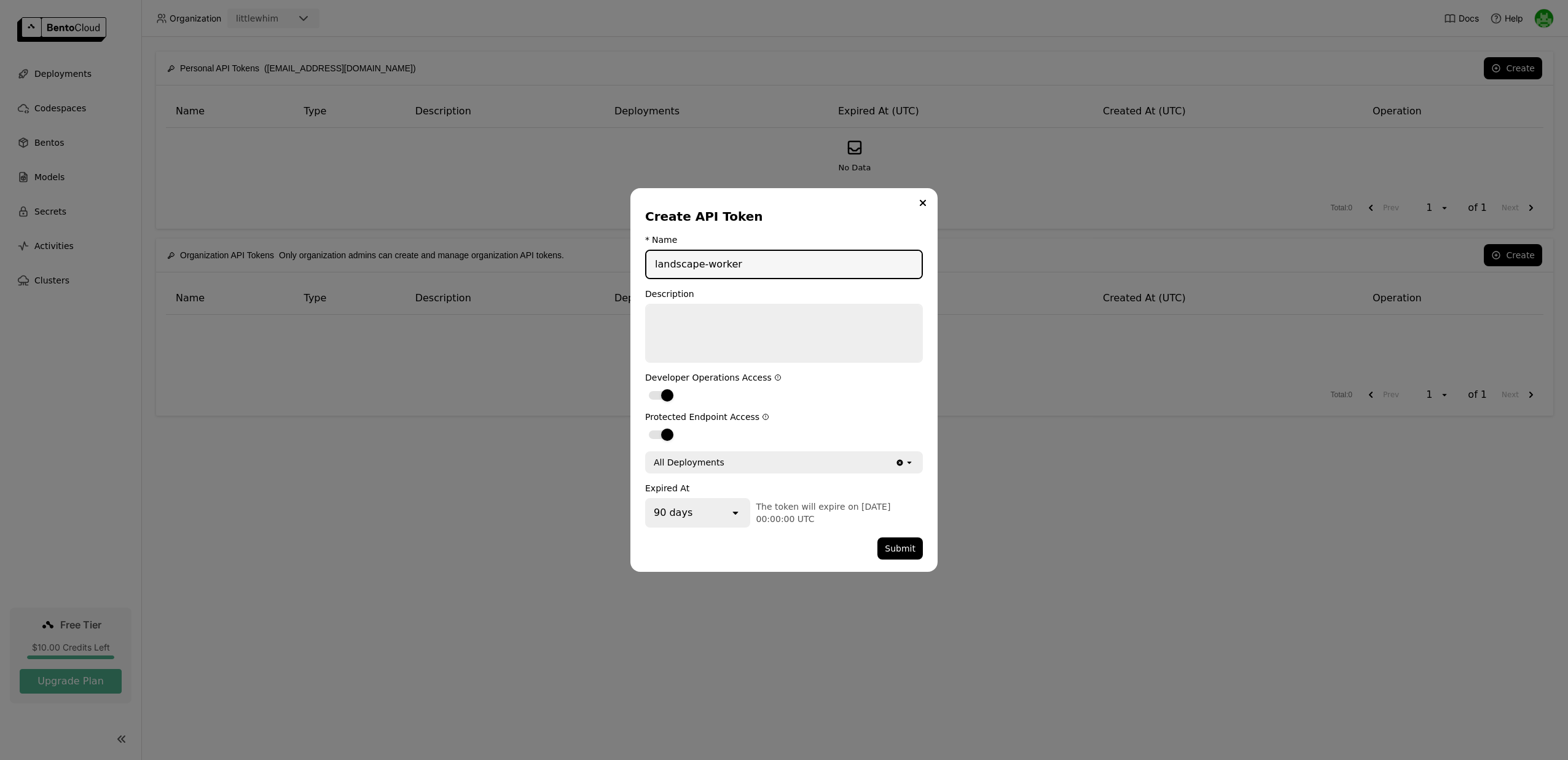
click at [752, 264] on input "landscape-worker" at bounding box center [784, 265] width 275 height 27
drag, startPoint x: 708, startPoint y: 268, endPoint x: 787, endPoint y: 268, distance: 79.0
click at [787, 268] on input "landscape-worker" at bounding box center [784, 265] width 275 height 27
type input "landscape-test"
click at [892, 547] on button "Submit" at bounding box center [900, 548] width 45 height 22
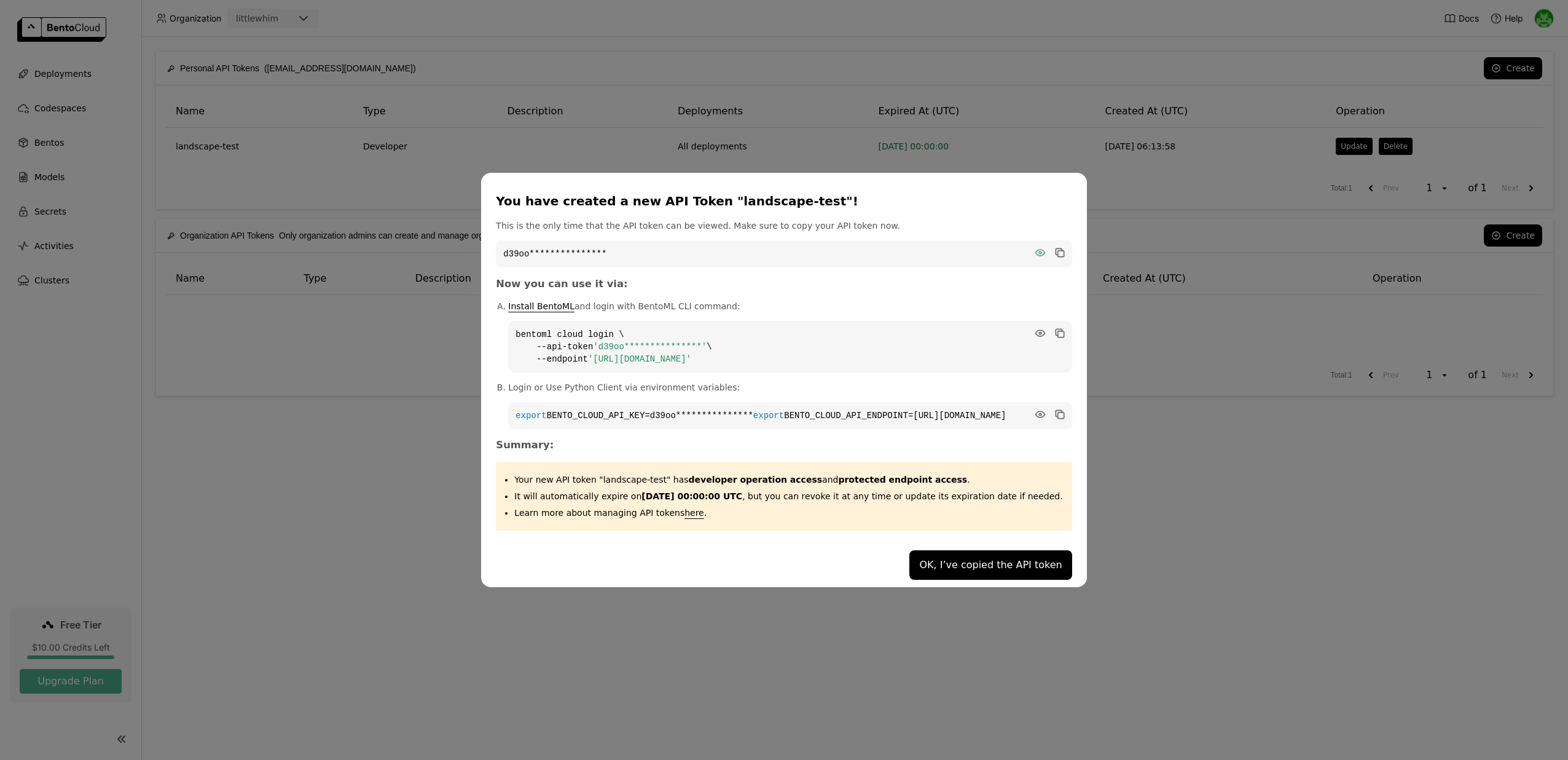
click at [1035, 250] on icon "dialog" at bounding box center [1040, 253] width 9 height 6
click at [581, 240] on code "d39oo9g3kbo9cbdg6dr0" at bounding box center [784, 254] width 576 height 27
click at [569, 250] on code "d39oo9g3kbo9cbdg6dr0" at bounding box center [784, 254] width 576 height 27
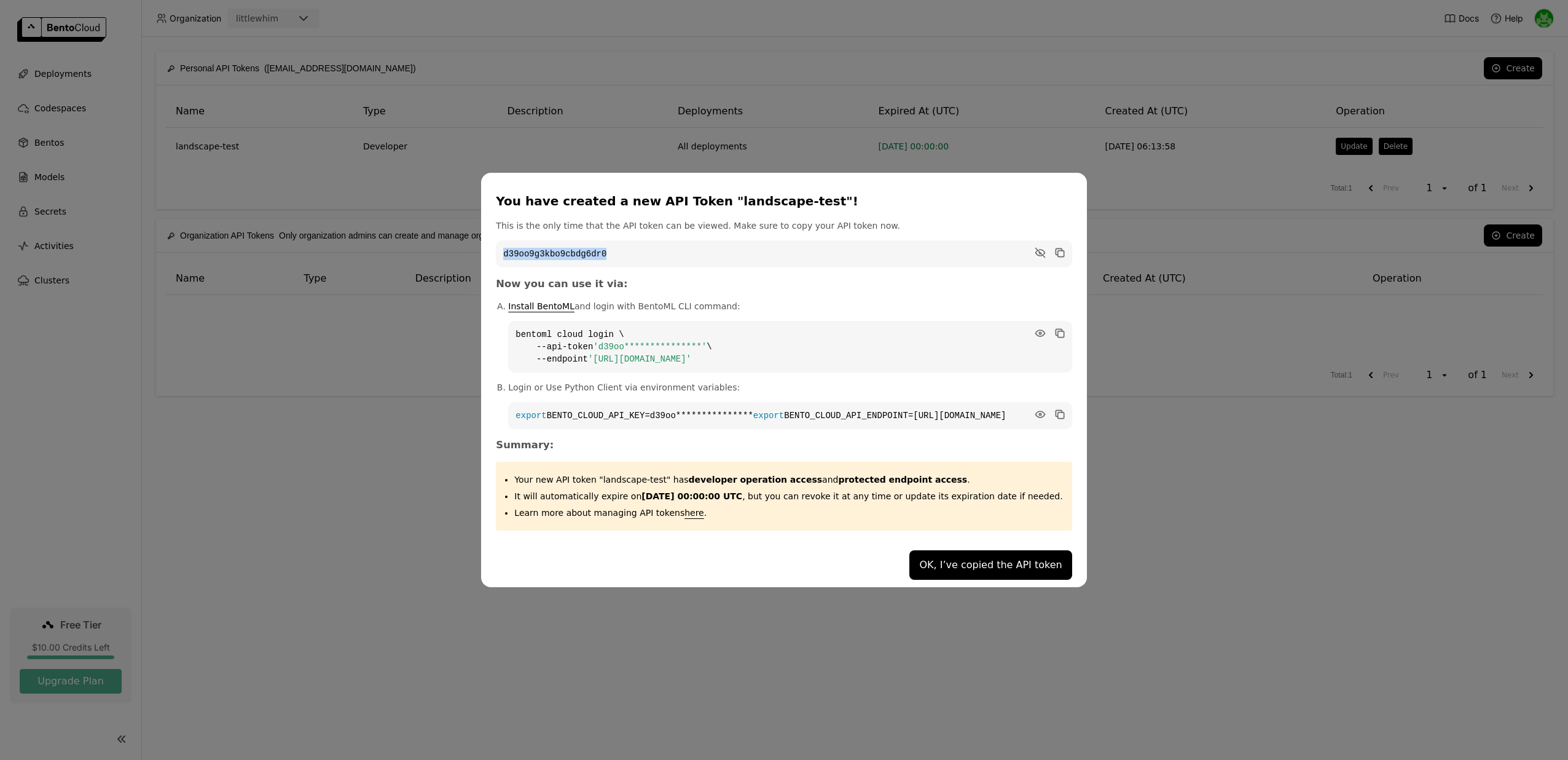
click at [569, 250] on code "d39oo9g3kbo9cbdg6dr0" at bounding box center [784, 254] width 576 height 27
click at [568, 247] on code "d39oo9g3kbo9cbdg6dr0" at bounding box center [784, 254] width 576 height 27
click at [653, 357] on span "'https://littlewhim.cloud.bentoml.com'" at bounding box center [640, 358] width 104 height 10
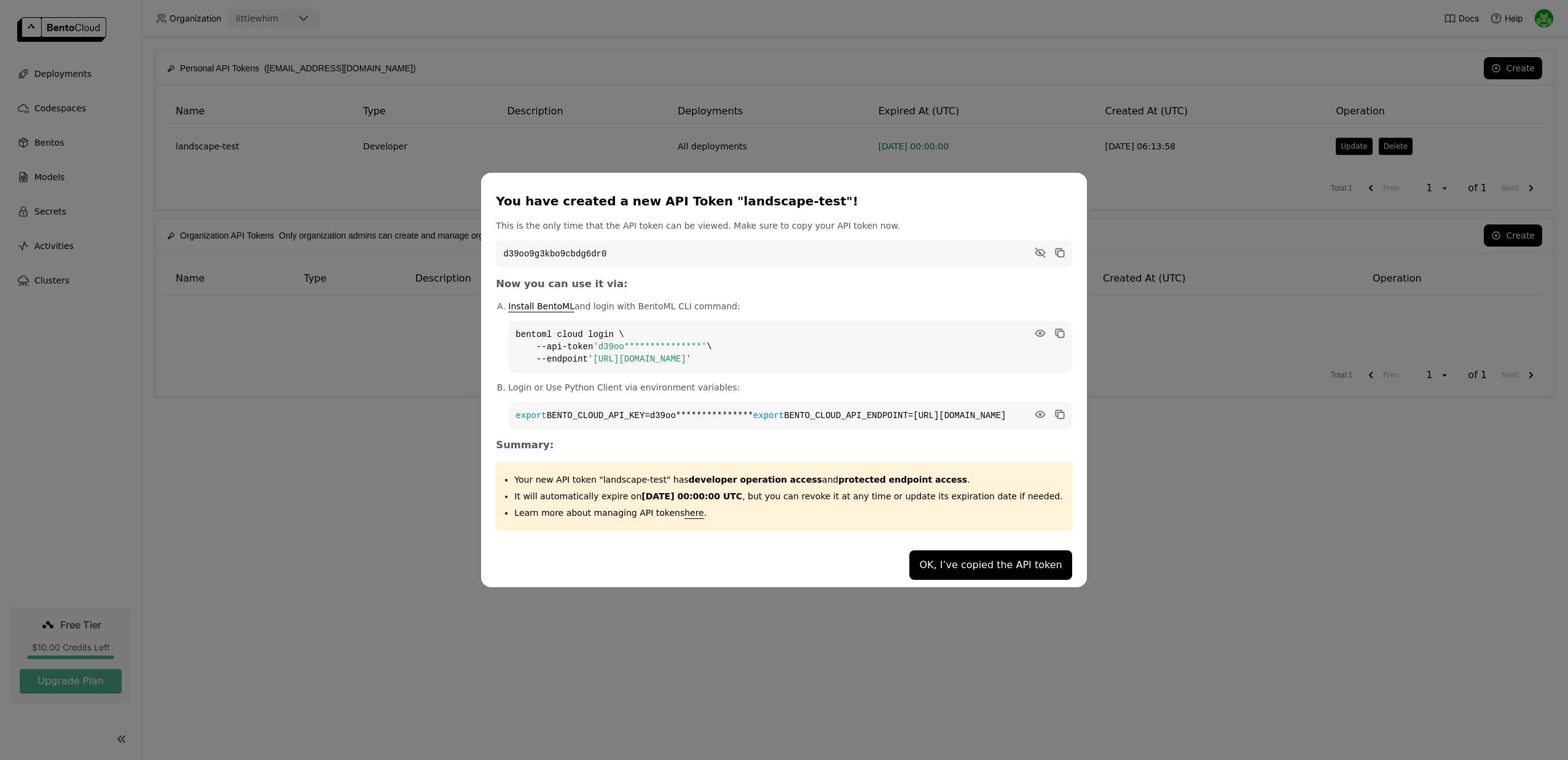
drag, startPoint x: 614, startPoint y: 352, endPoint x: 801, endPoint y: 352, distance: 187.0
click at [691, 354] on span "'https://littlewhim.cloud.bentoml.com'" at bounding box center [640, 358] width 104 height 10
copy span "https://littlewhim.cloud.bentoml.com"
click at [969, 574] on button "OK, I’ve copied the API token" at bounding box center [990, 564] width 163 height 29
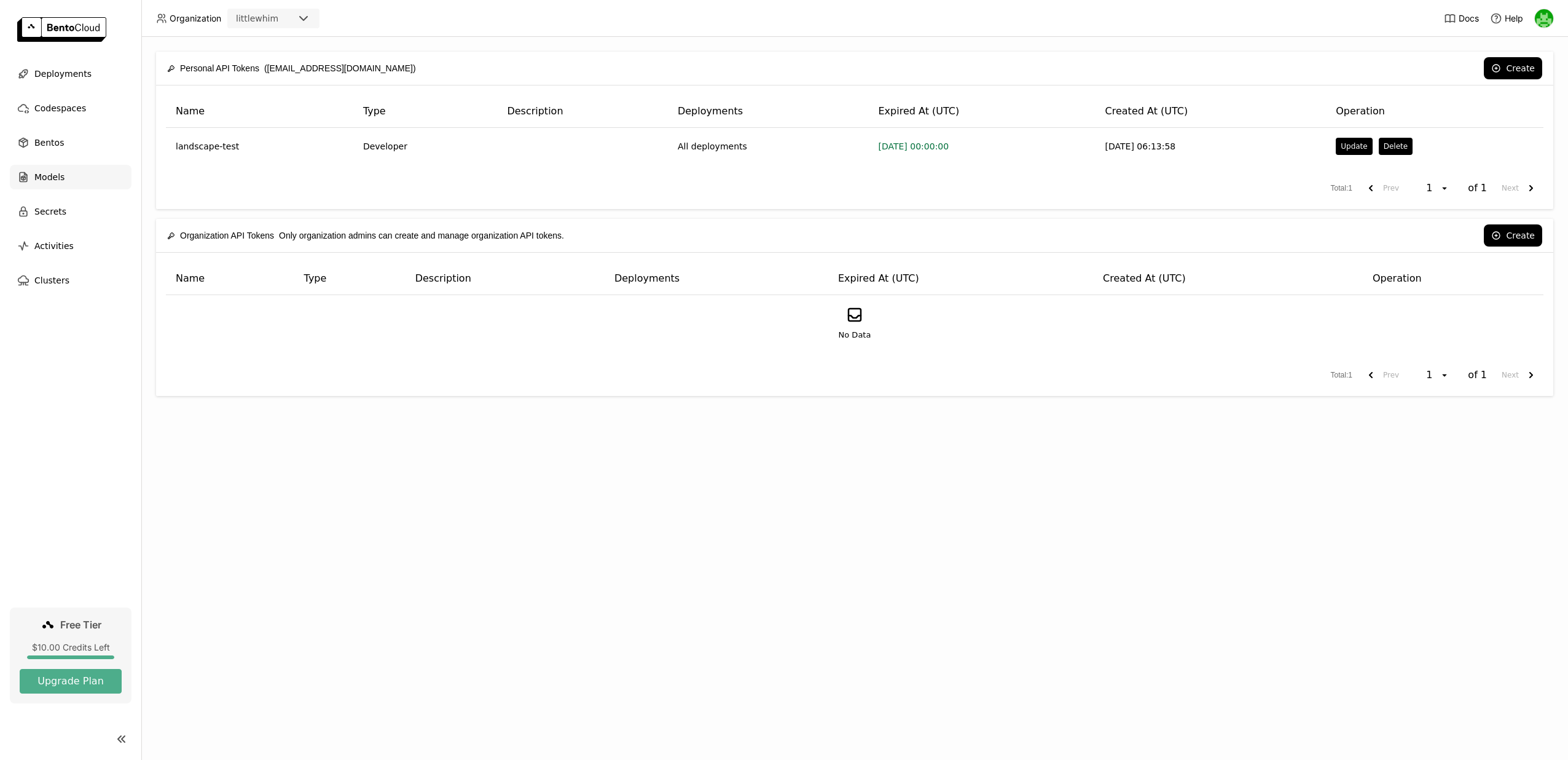
click at [65, 178] on div "Models" at bounding box center [70, 177] width 122 height 25
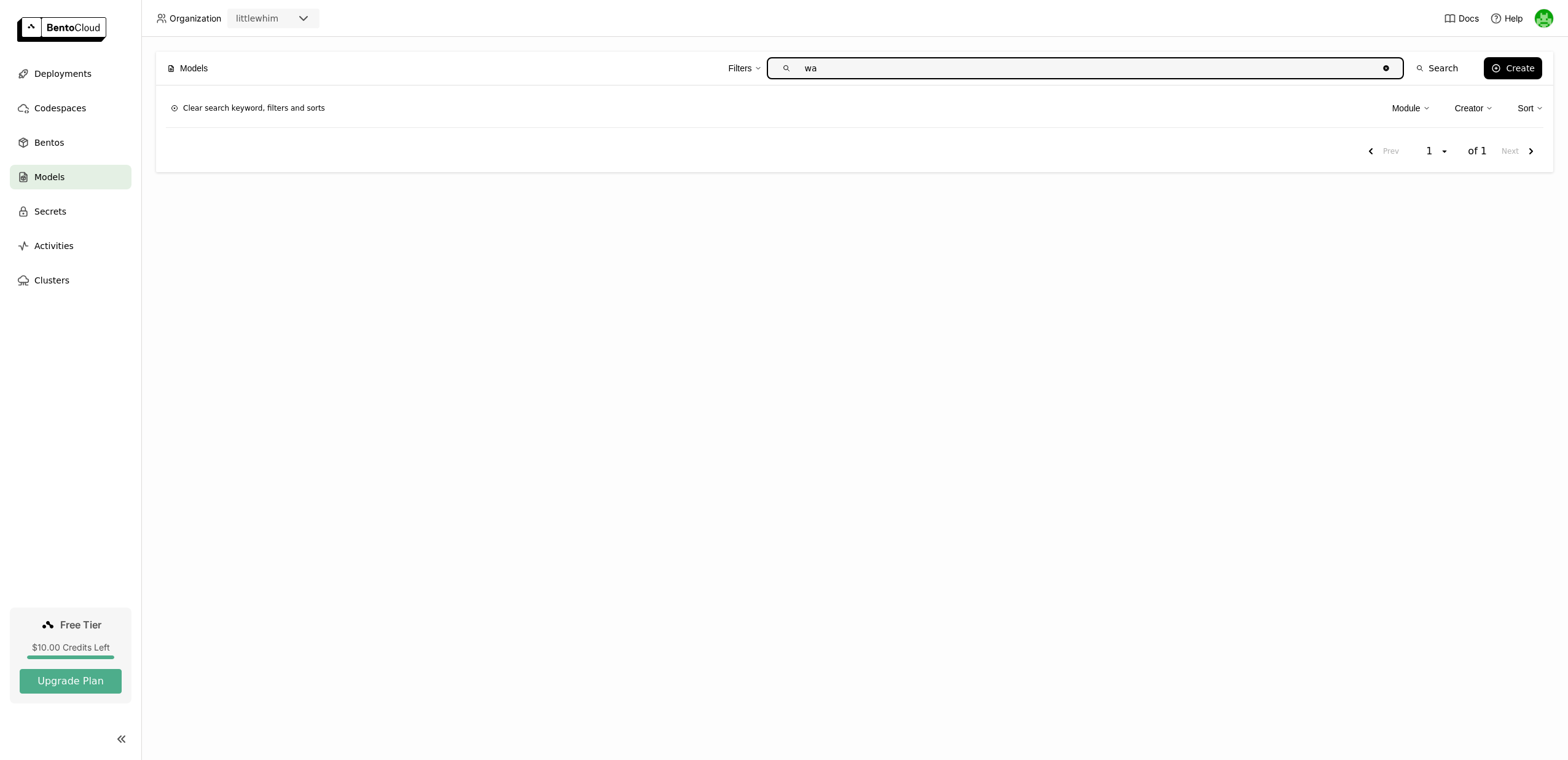
type input "w"
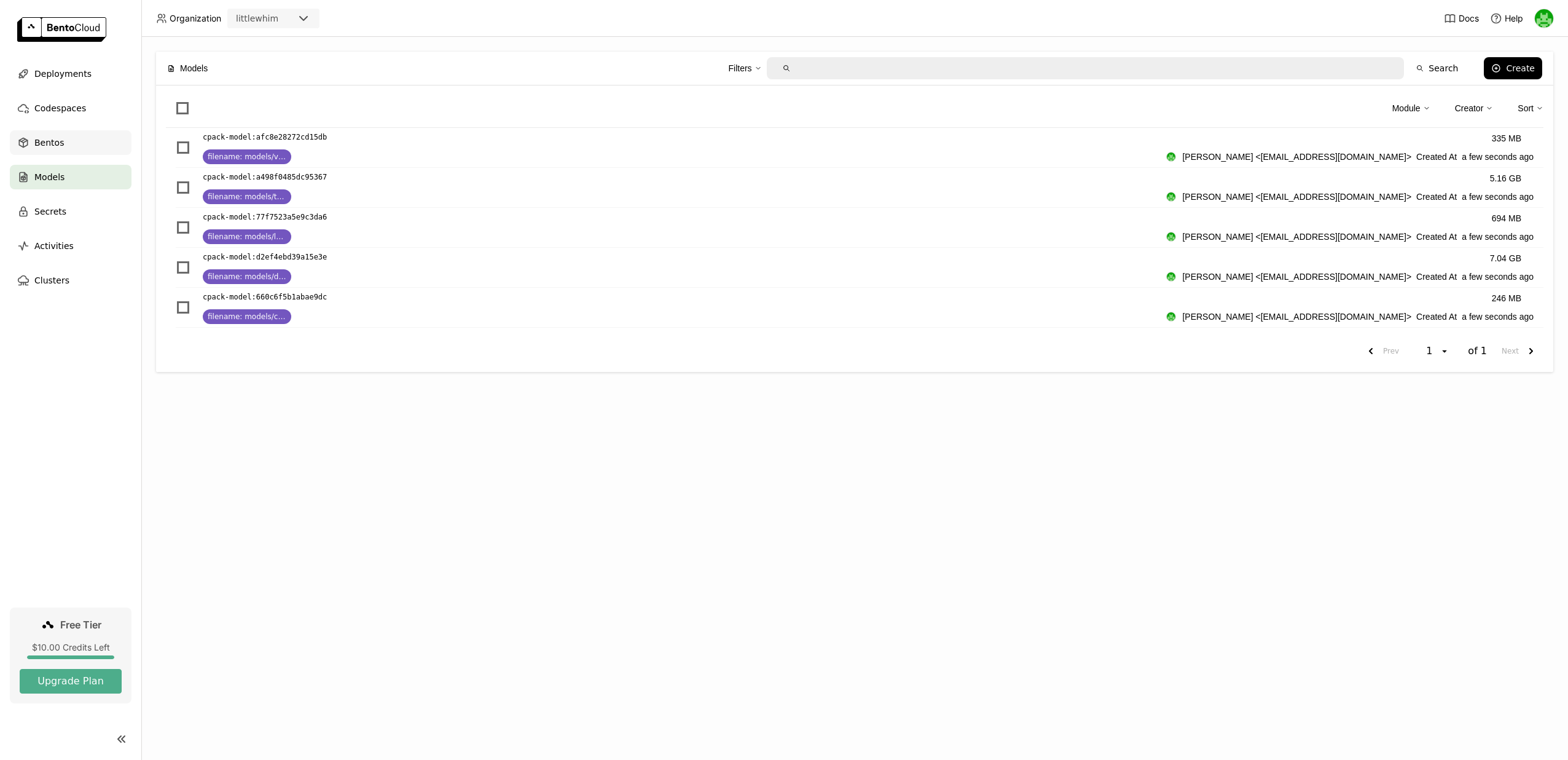
click at [60, 143] on span "Bentos" at bounding box center [49, 143] width 29 height 15
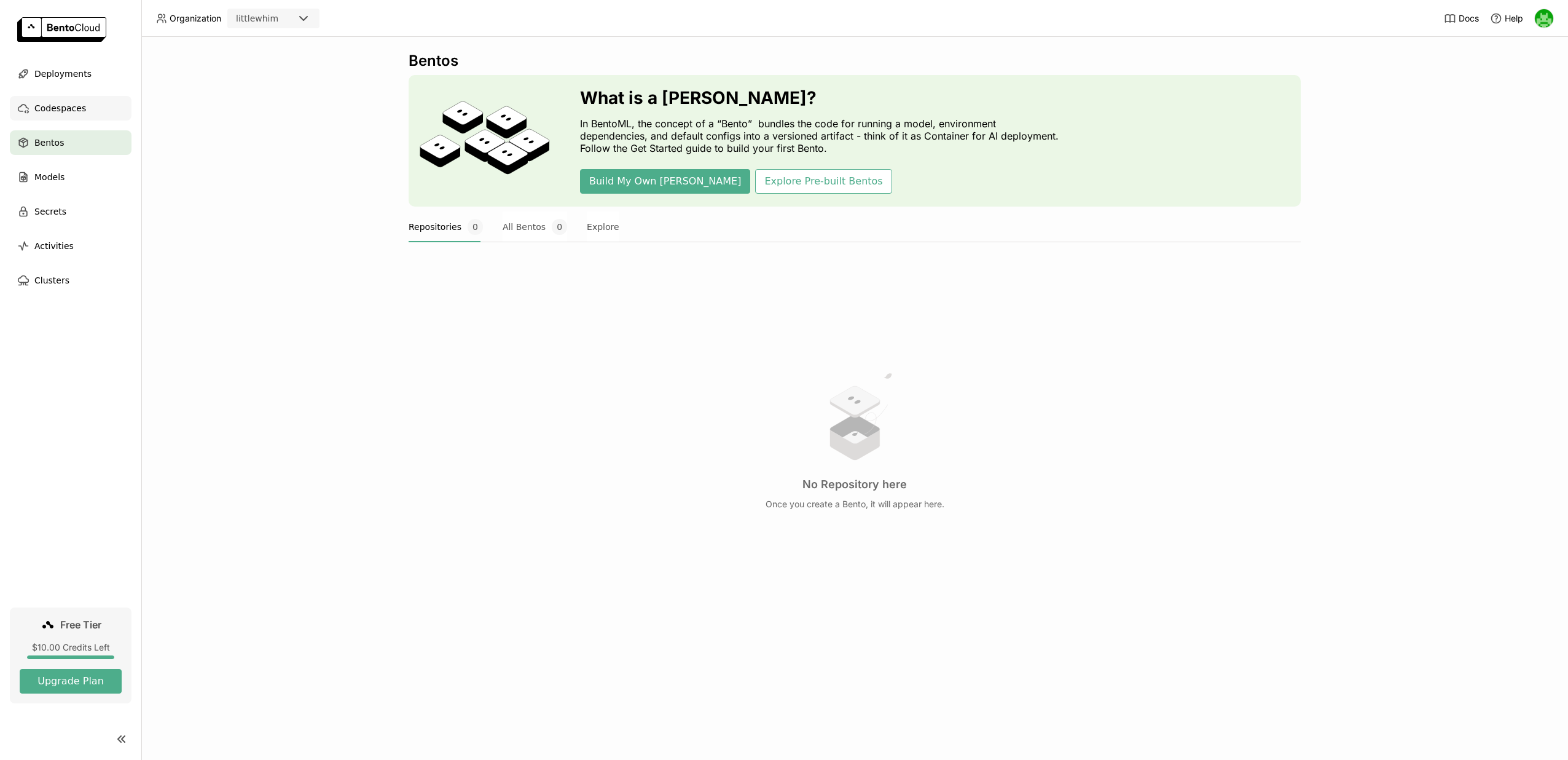
click at [83, 113] on span "Codespaces" at bounding box center [60, 108] width 51 height 15
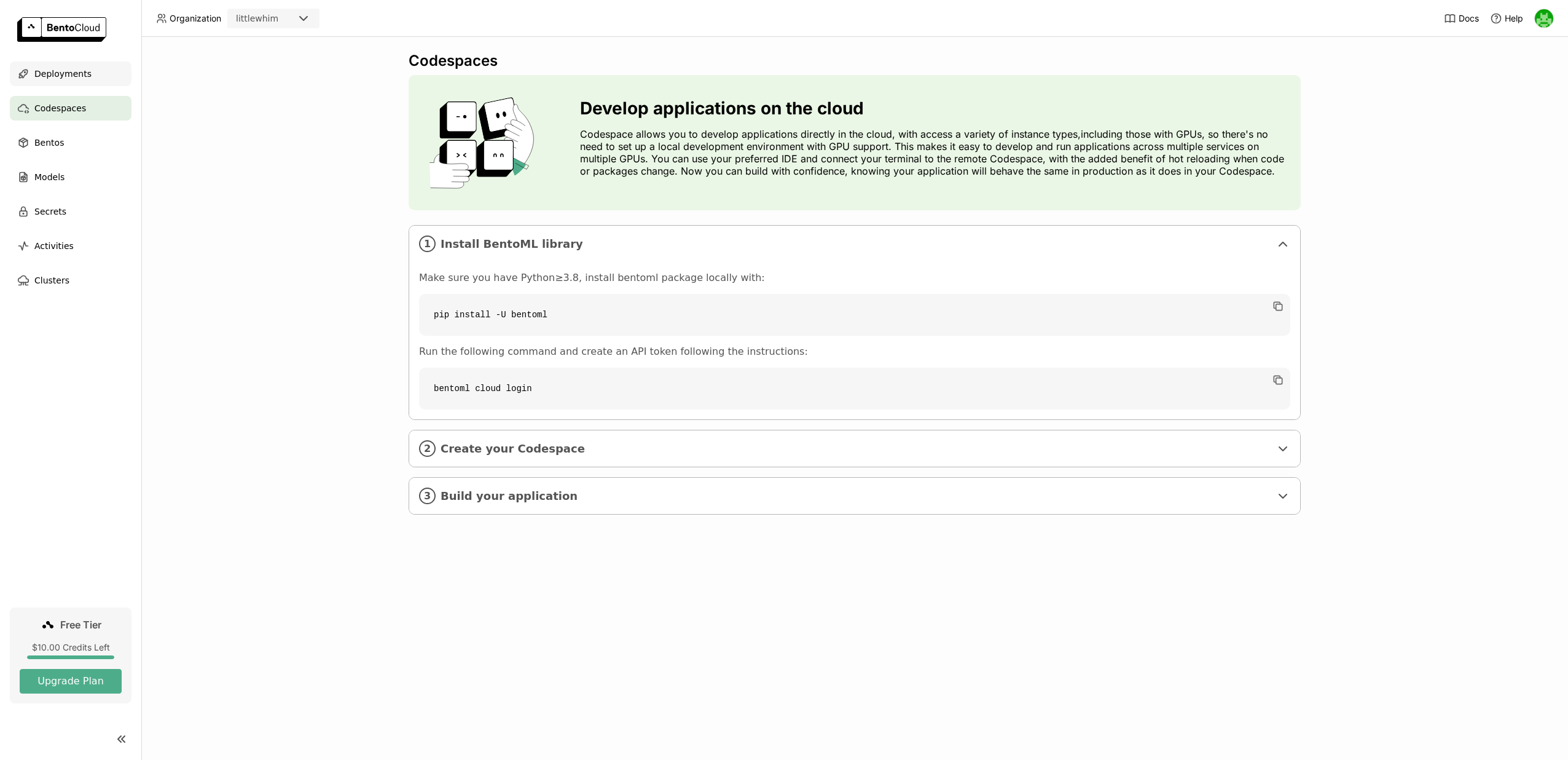
click at [60, 77] on span "Deployments" at bounding box center [64, 74] width 57 height 15
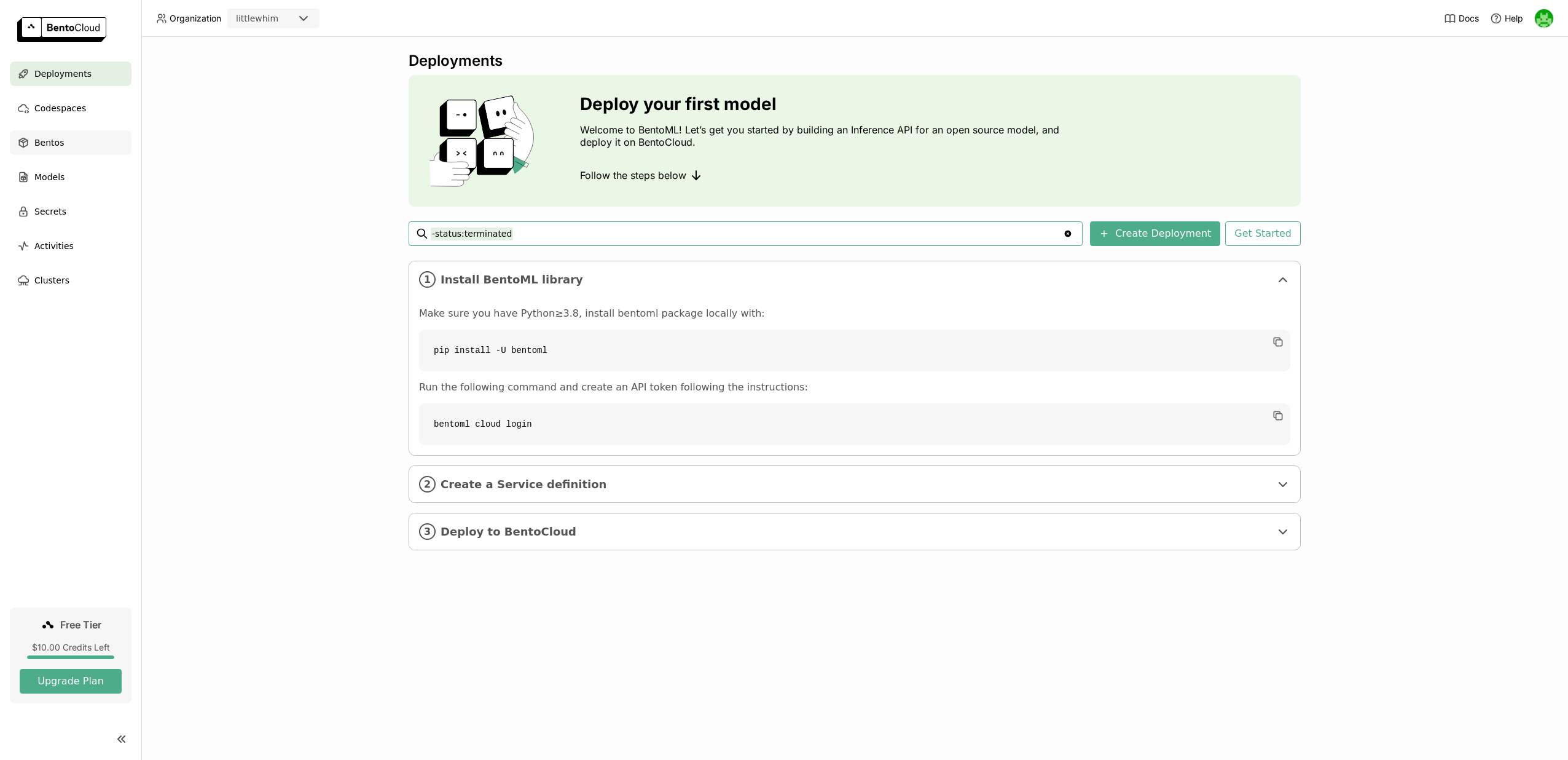
click at [75, 143] on div "Bentos" at bounding box center [70, 142] width 122 height 25
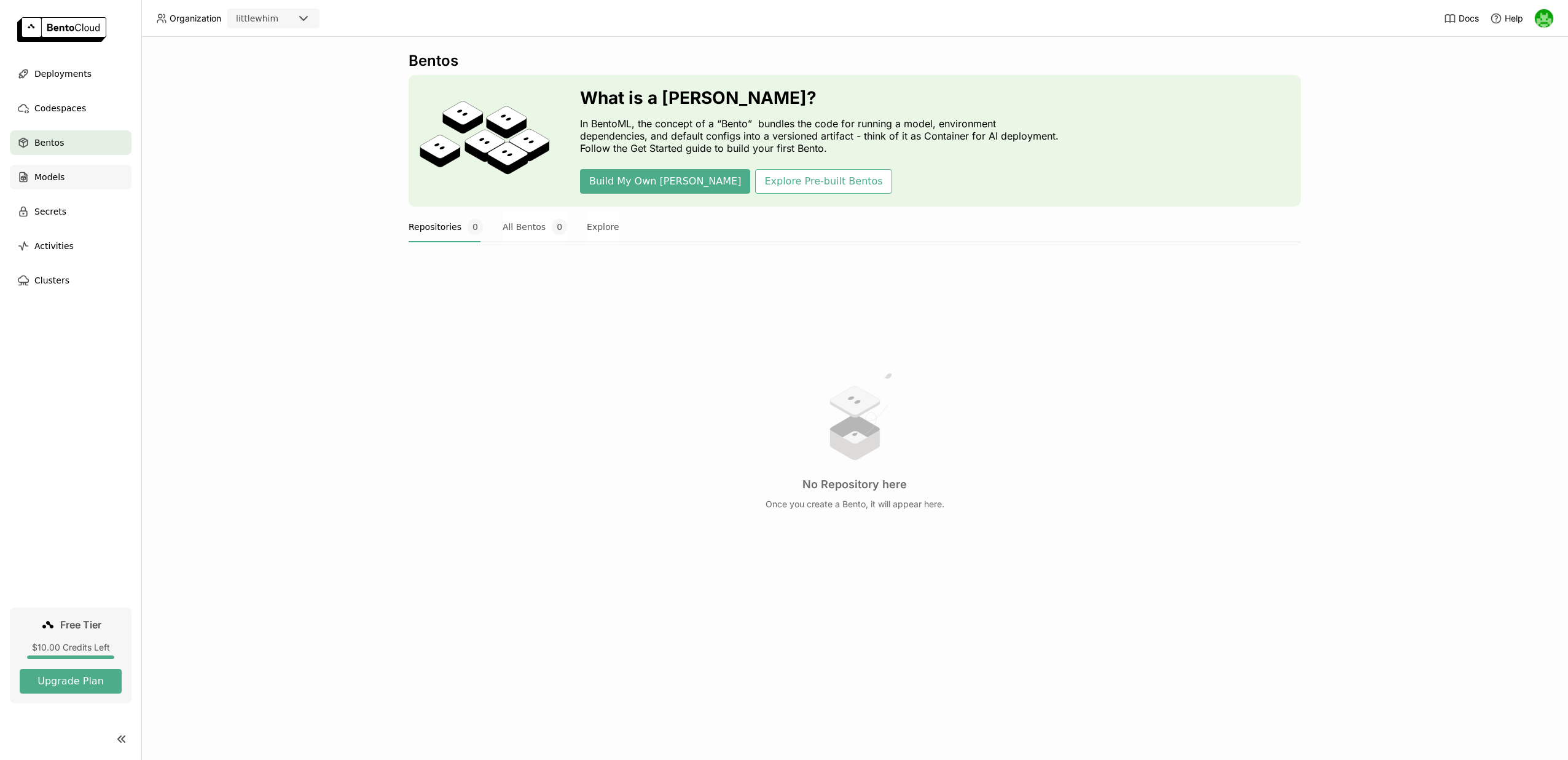
click at [77, 171] on div "Models" at bounding box center [70, 177] width 122 height 25
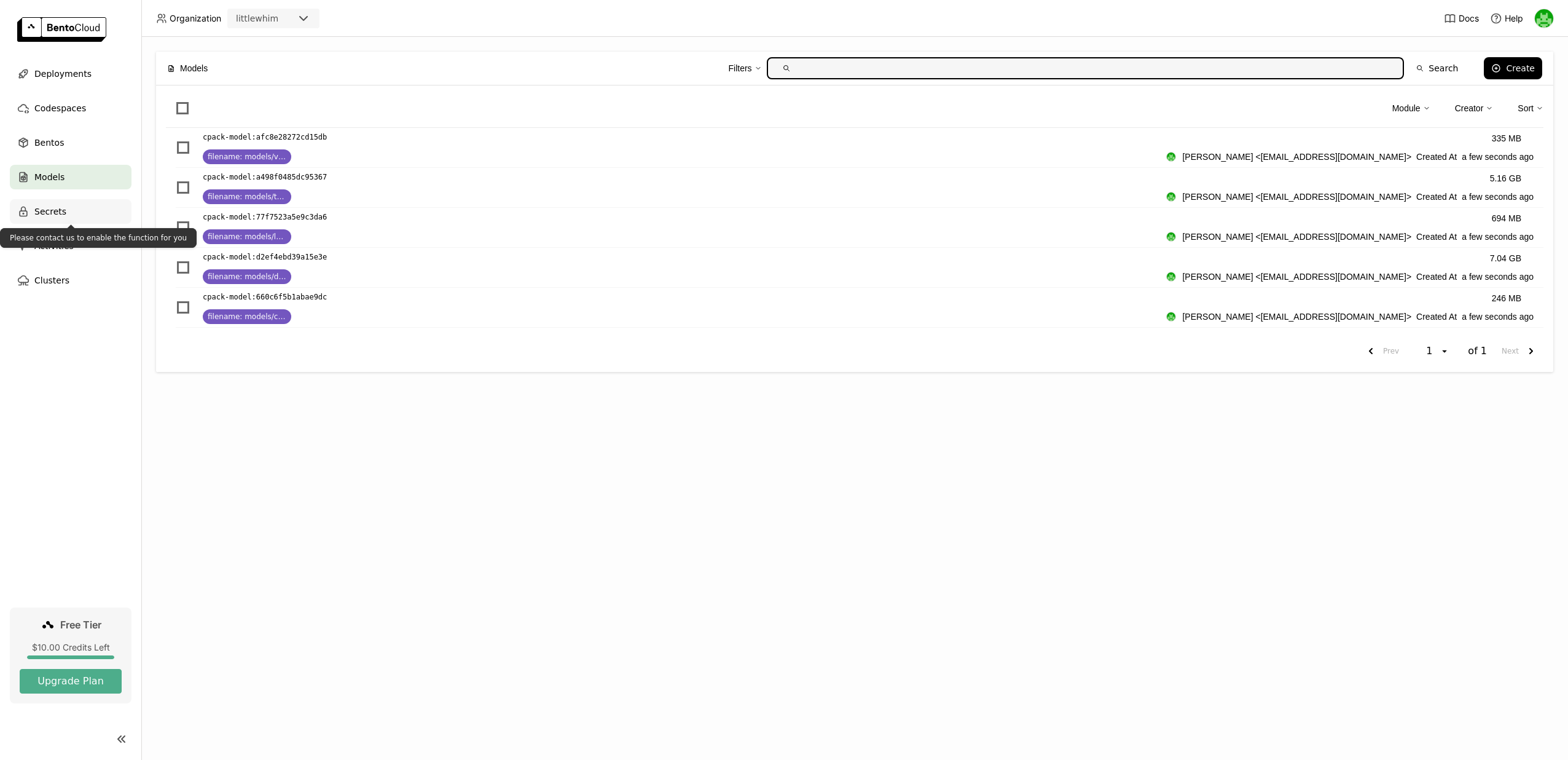
click at [77, 216] on div "Secrets" at bounding box center [70, 211] width 122 height 25
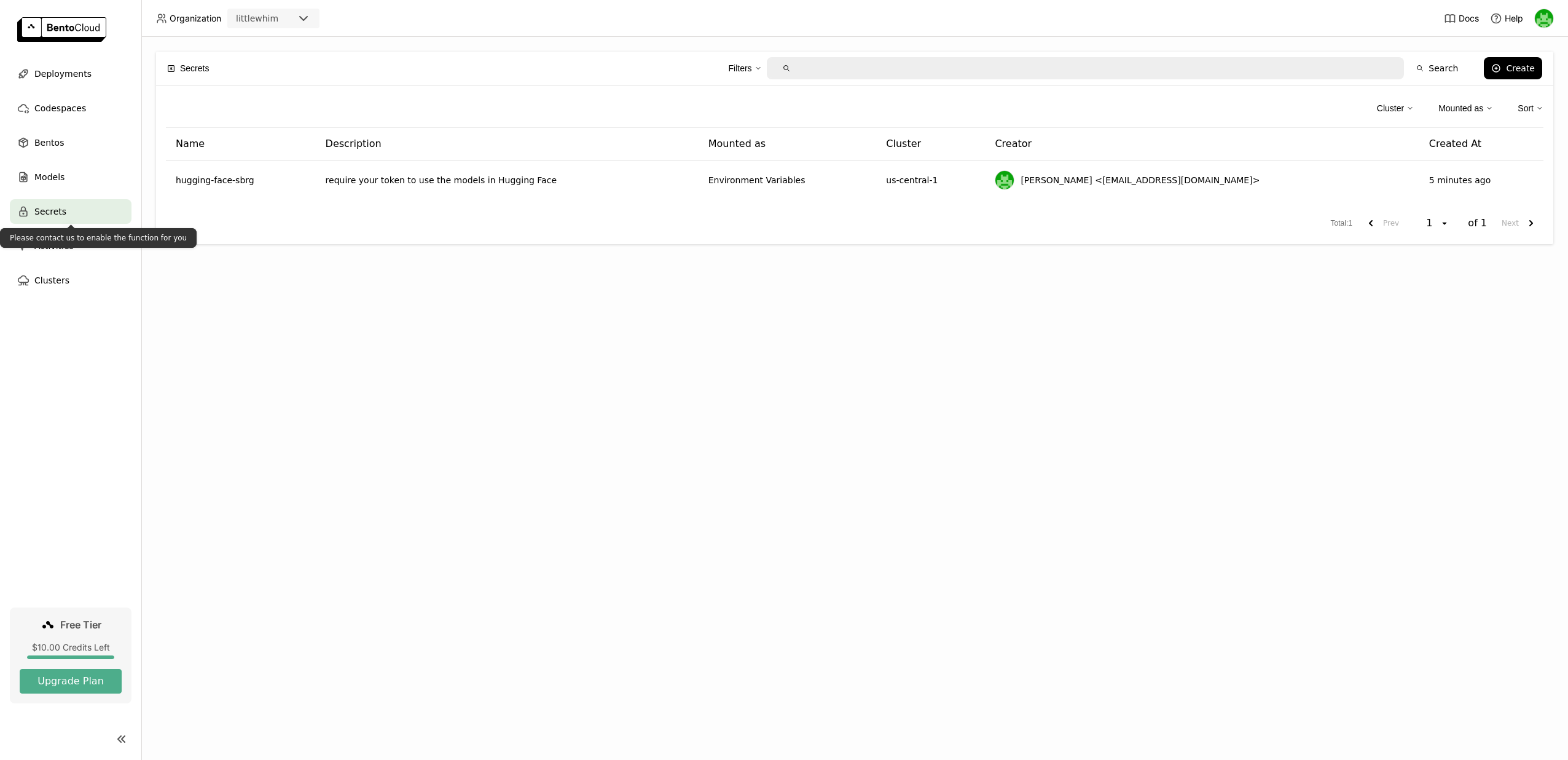
click at [90, 245] on div "Please contact us to enable the function for you" at bounding box center [98, 238] width 197 height 20
click at [91, 254] on div "Activities" at bounding box center [70, 246] width 122 height 25
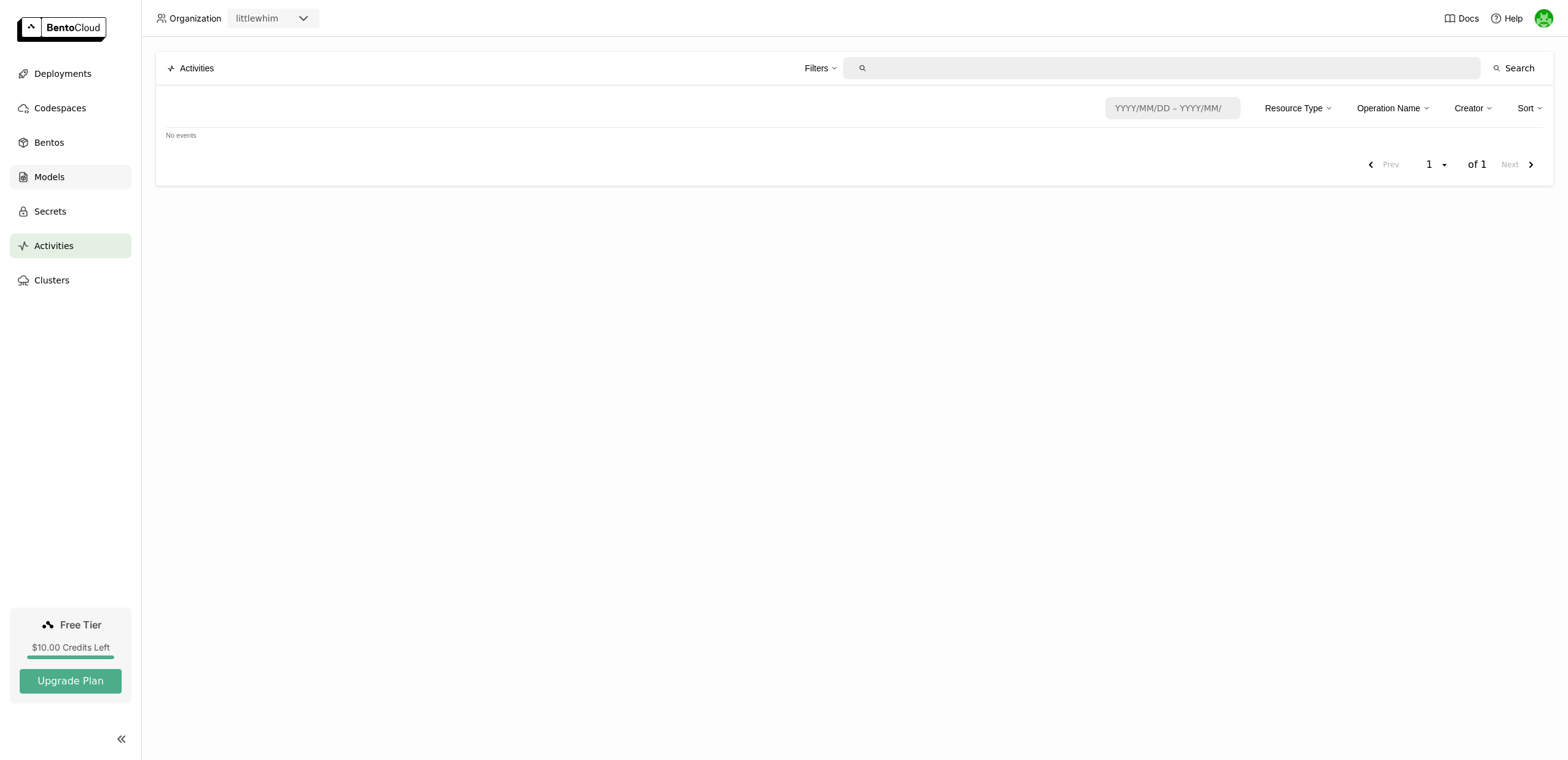
click at [77, 175] on div "Models" at bounding box center [70, 177] width 122 height 25
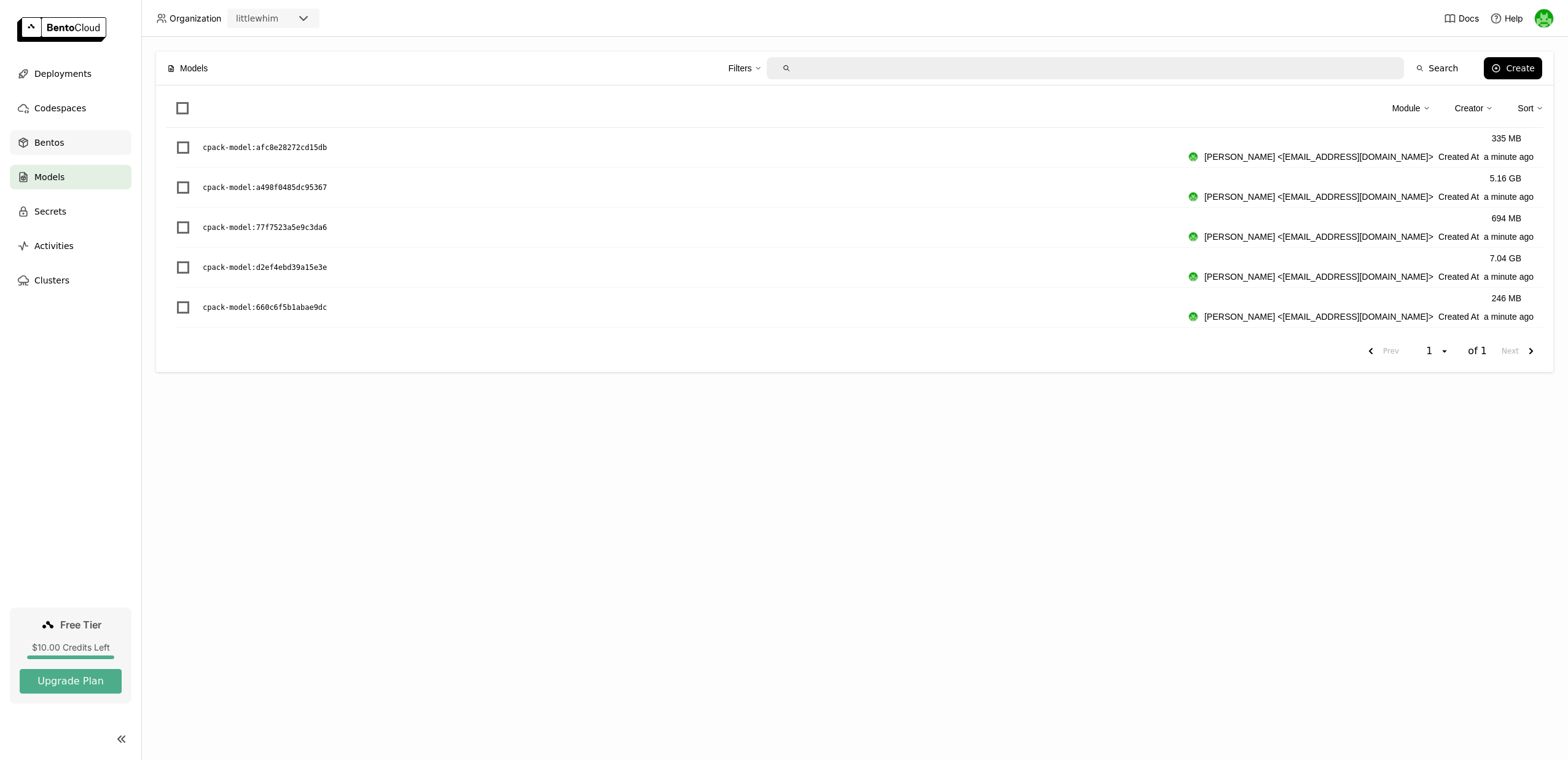
click at [88, 143] on div "Bentos" at bounding box center [70, 142] width 122 height 25
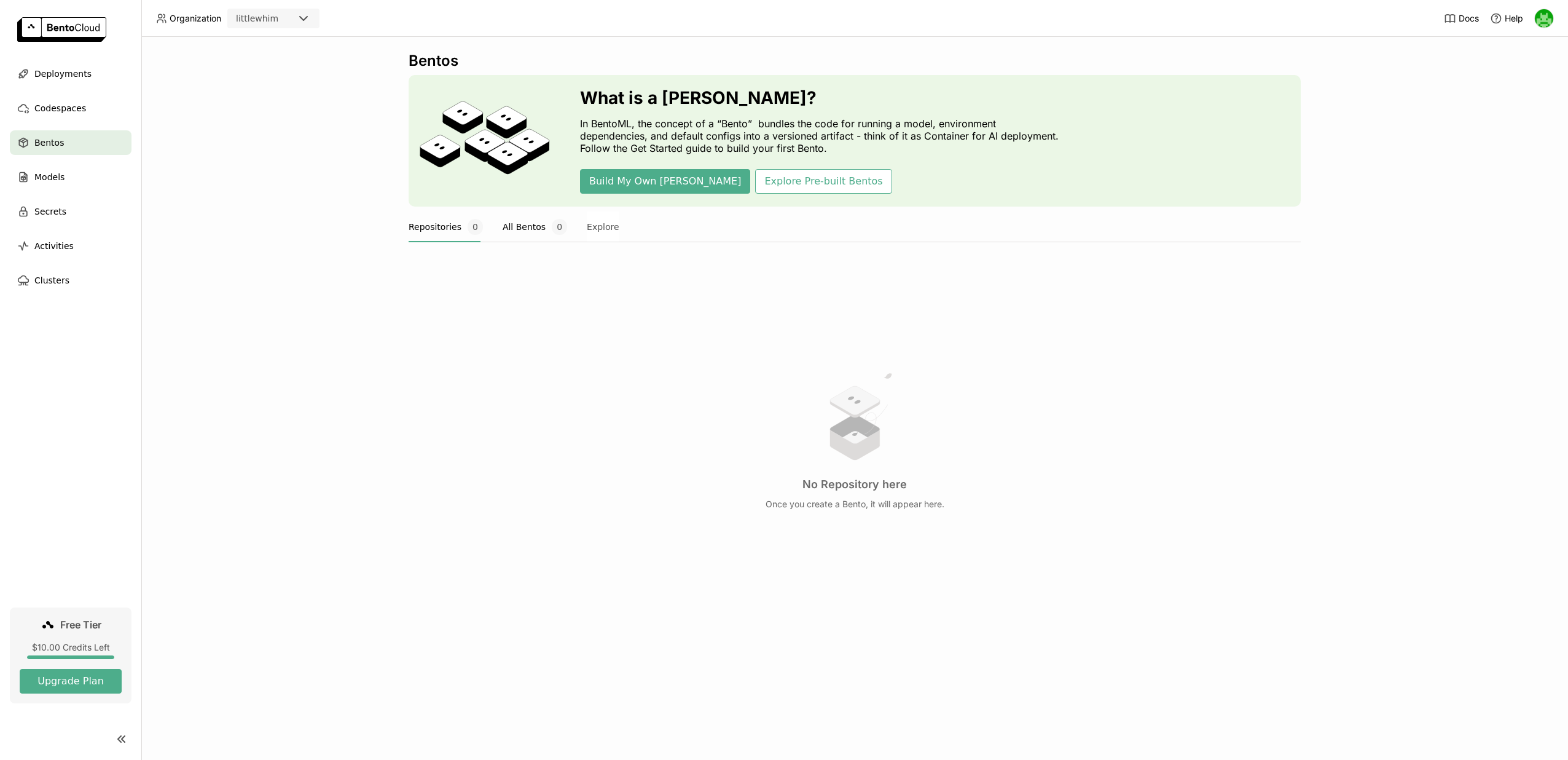
click at [510, 227] on button "All Bentos 0" at bounding box center [535, 227] width 64 height 31
click at [449, 228] on button "Repositories 0" at bounding box center [445, 227] width 74 height 31
click at [605, 228] on button "Explore" at bounding box center [603, 227] width 33 height 31
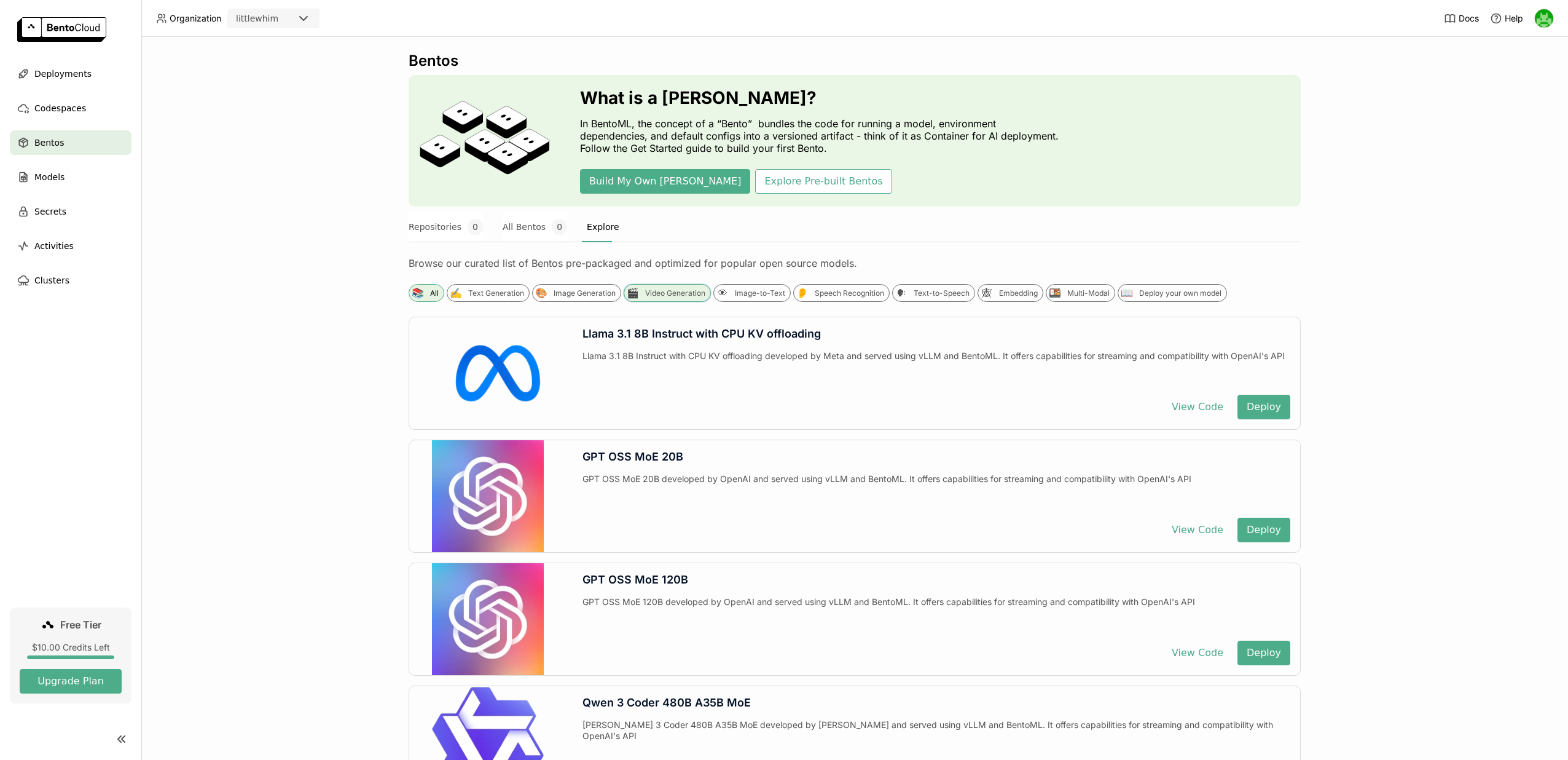
click at [688, 295] on div "Video Generation" at bounding box center [675, 293] width 60 height 10
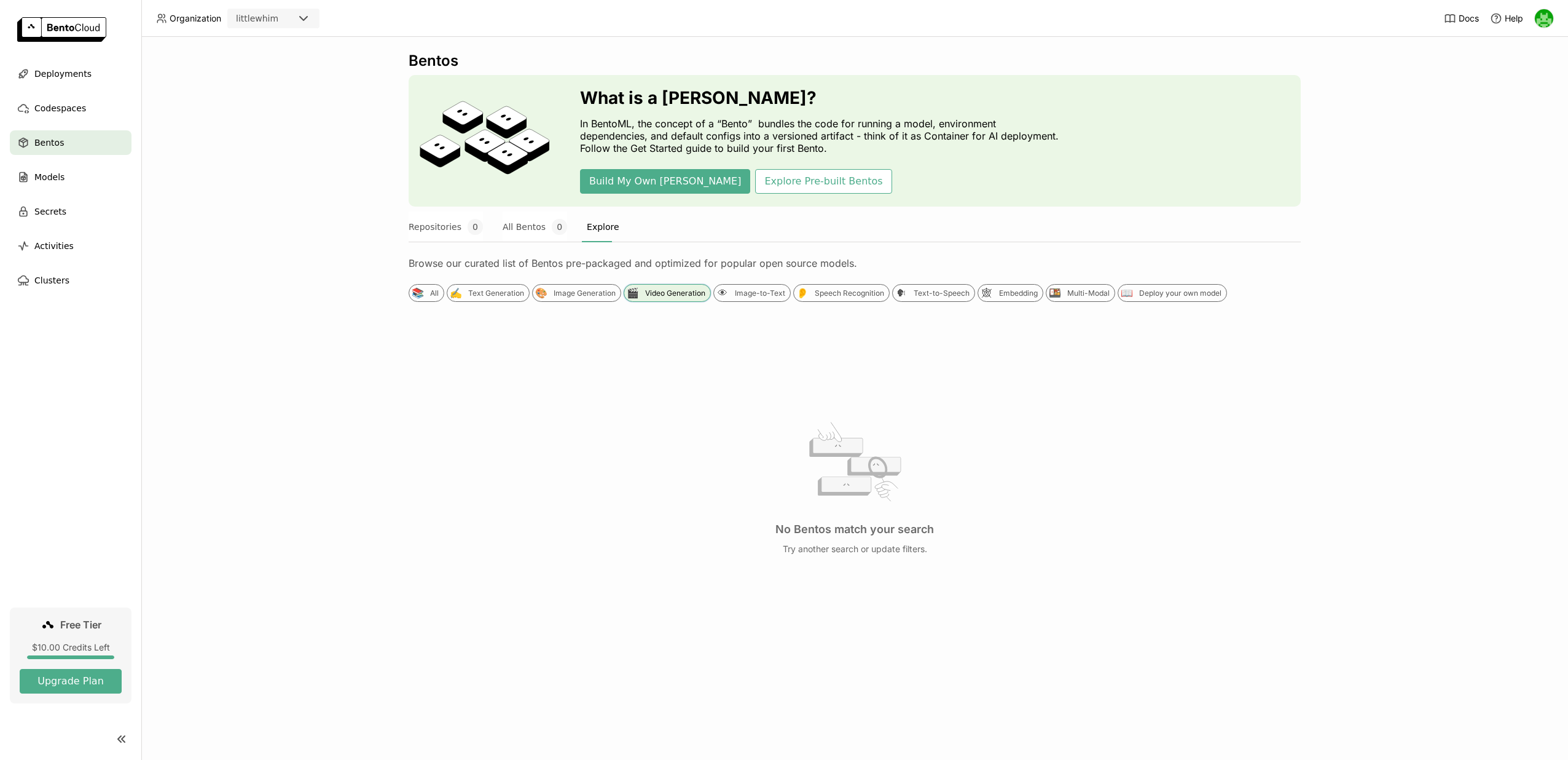
click at [663, 288] on div "Video Generation" at bounding box center [675, 293] width 60 height 10
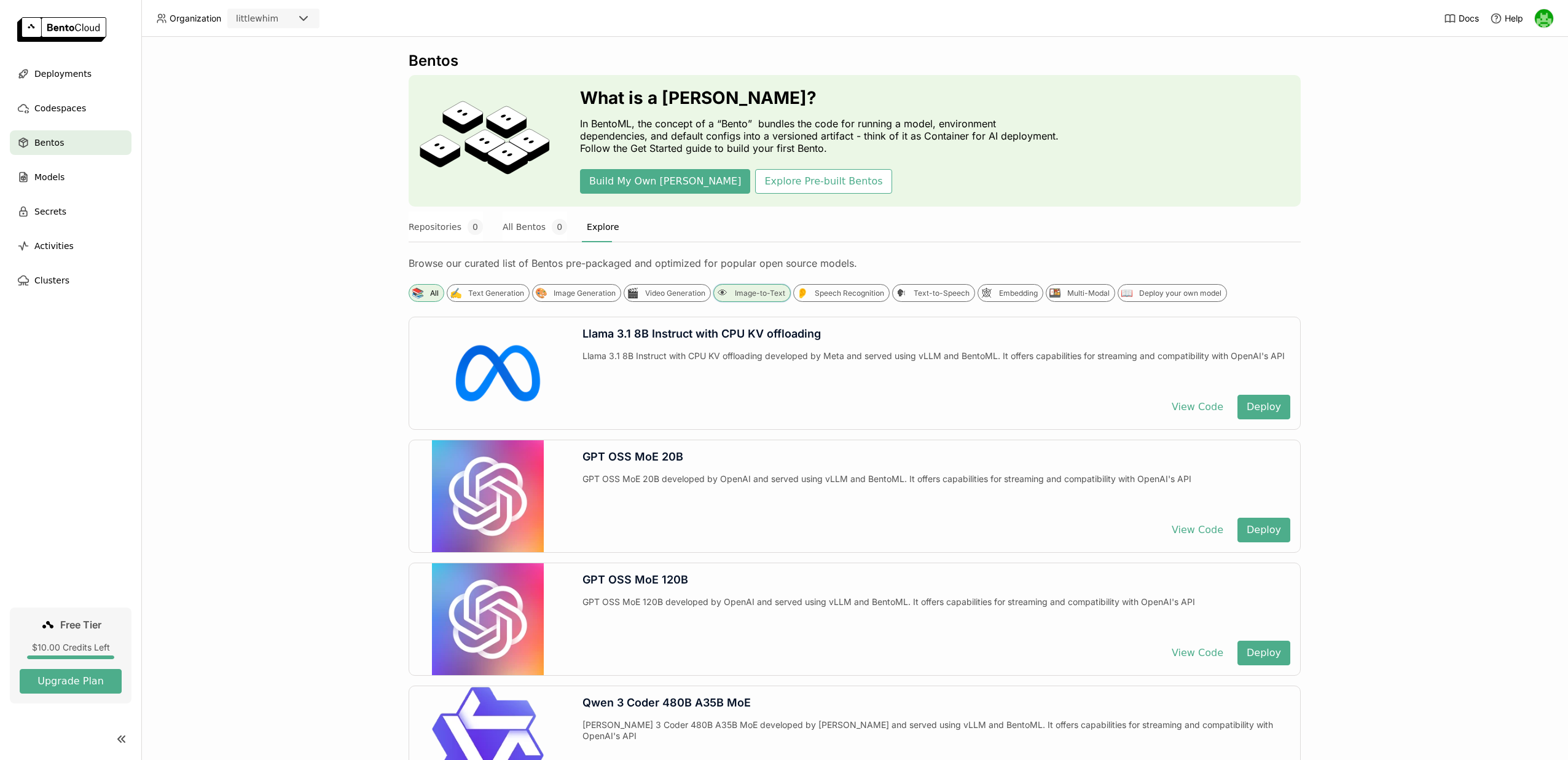
click at [740, 291] on div "Image-to-Text" at bounding box center [760, 293] width 51 height 10
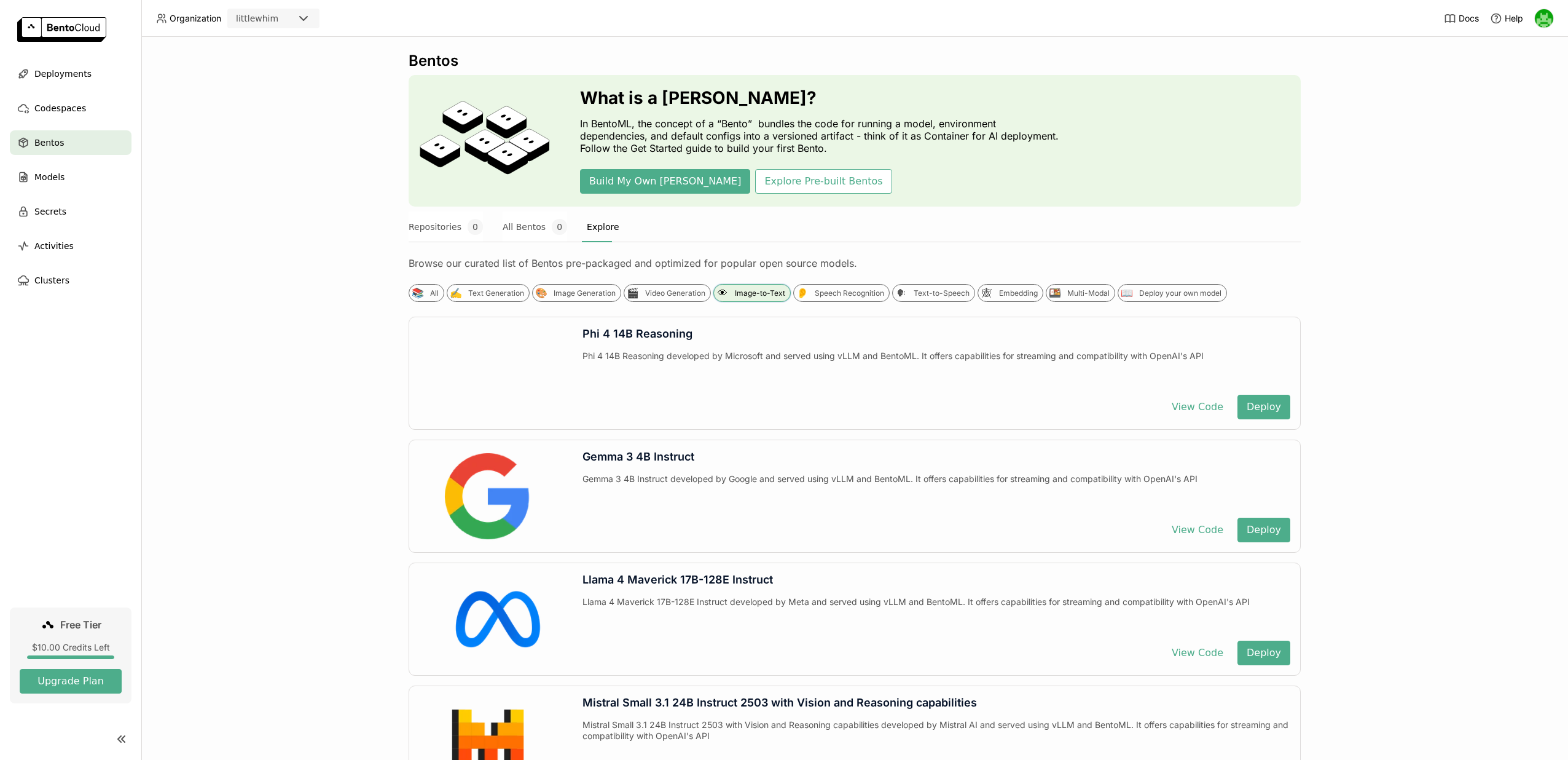
click at [738, 291] on div "Image-to-Text" at bounding box center [760, 293] width 51 height 10
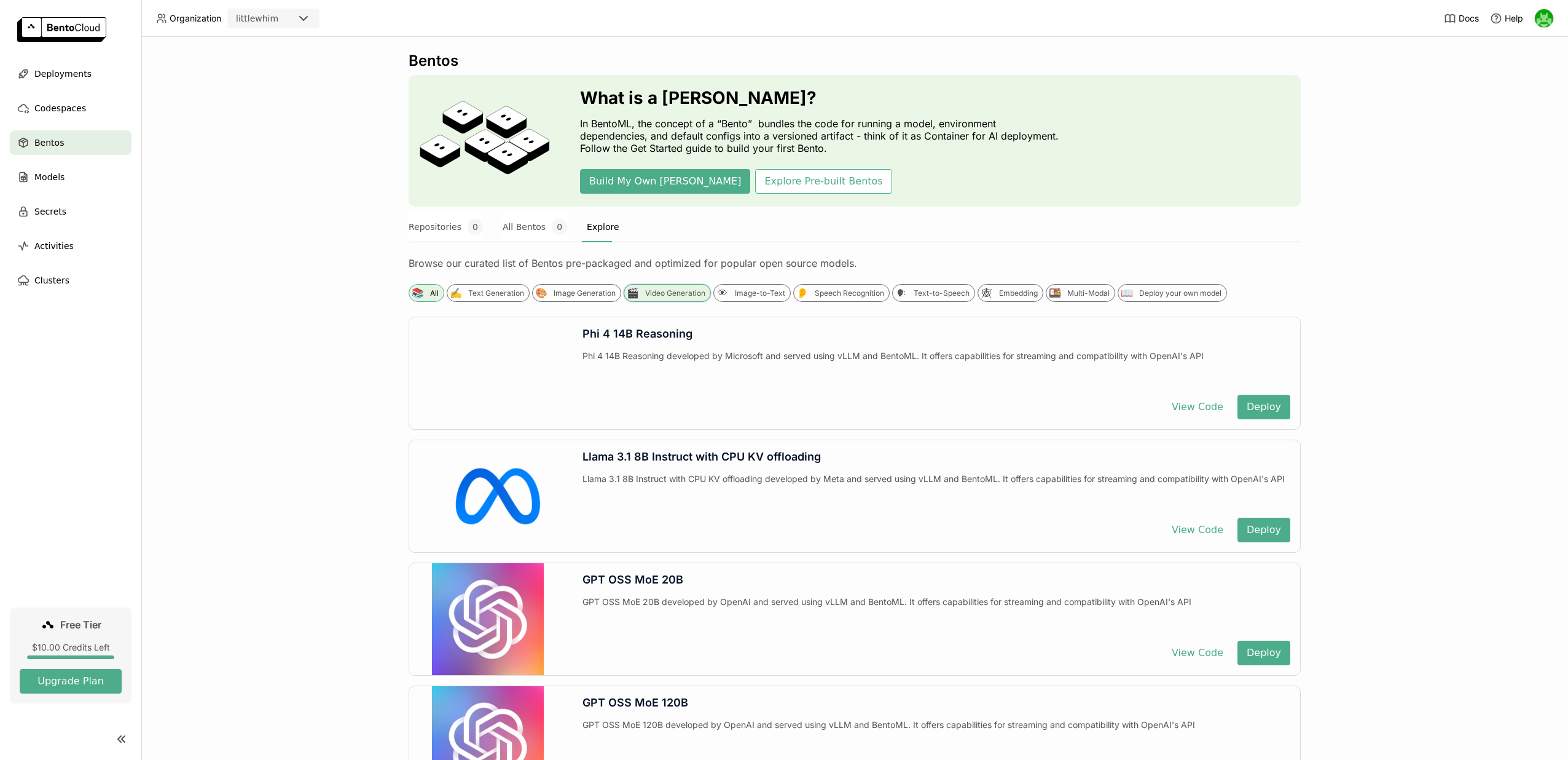
click at [675, 290] on div "Video Generation" at bounding box center [675, 293] width 60 height 10
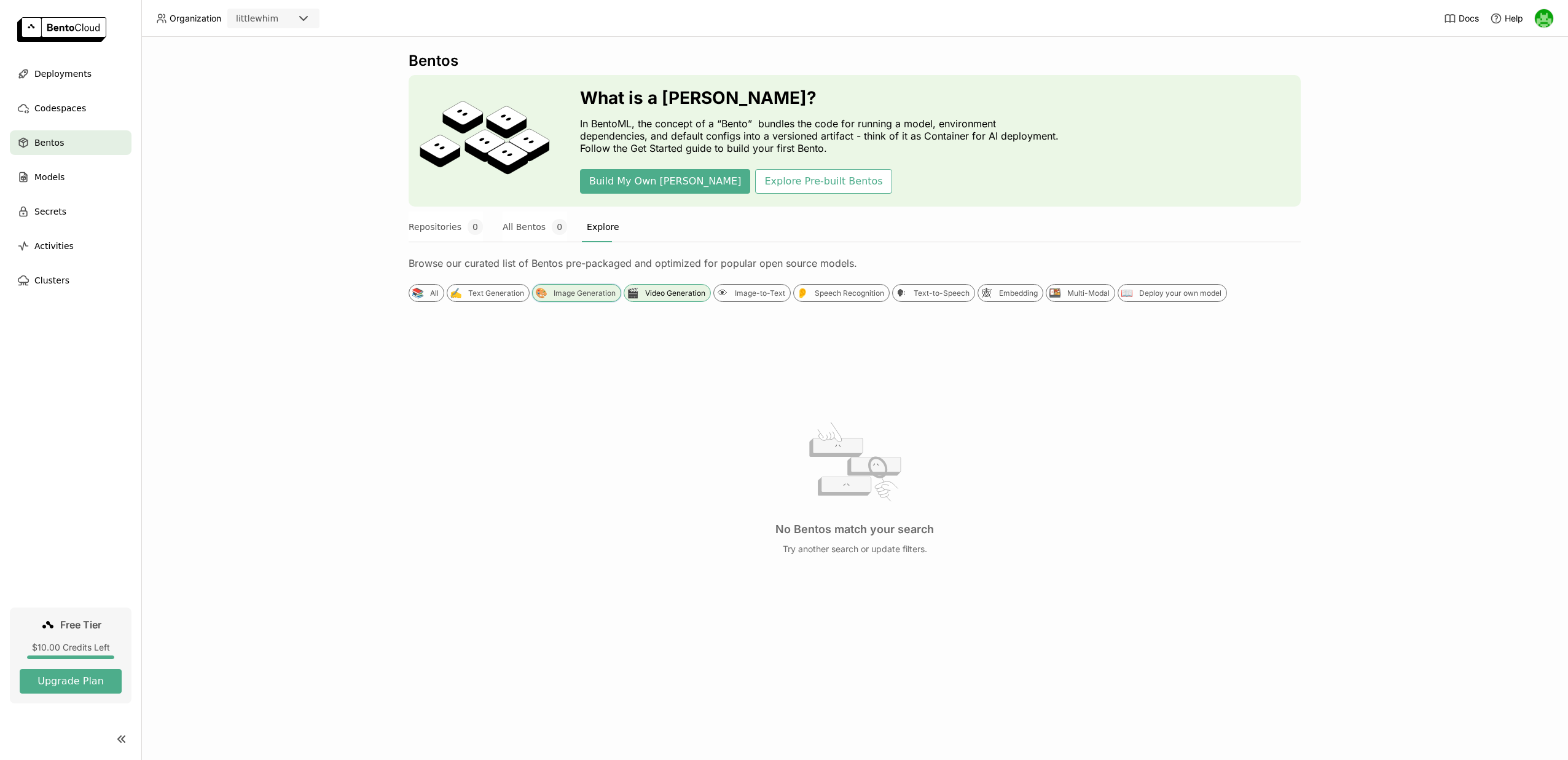
click at [597, 293] on div "Image Generation" at bounding box center [584, 293] width 62 height 10
click at [649, 296] on div "Video Generation" at bounding box center [675, 293] width 60 height 10
click at [601, 297] on div "Image Generation" at bounding box center [584, 293] width 62 height 10
click at [510, 293] on div "Text Generation" at bounding box center [496, 293] width 56 height 10
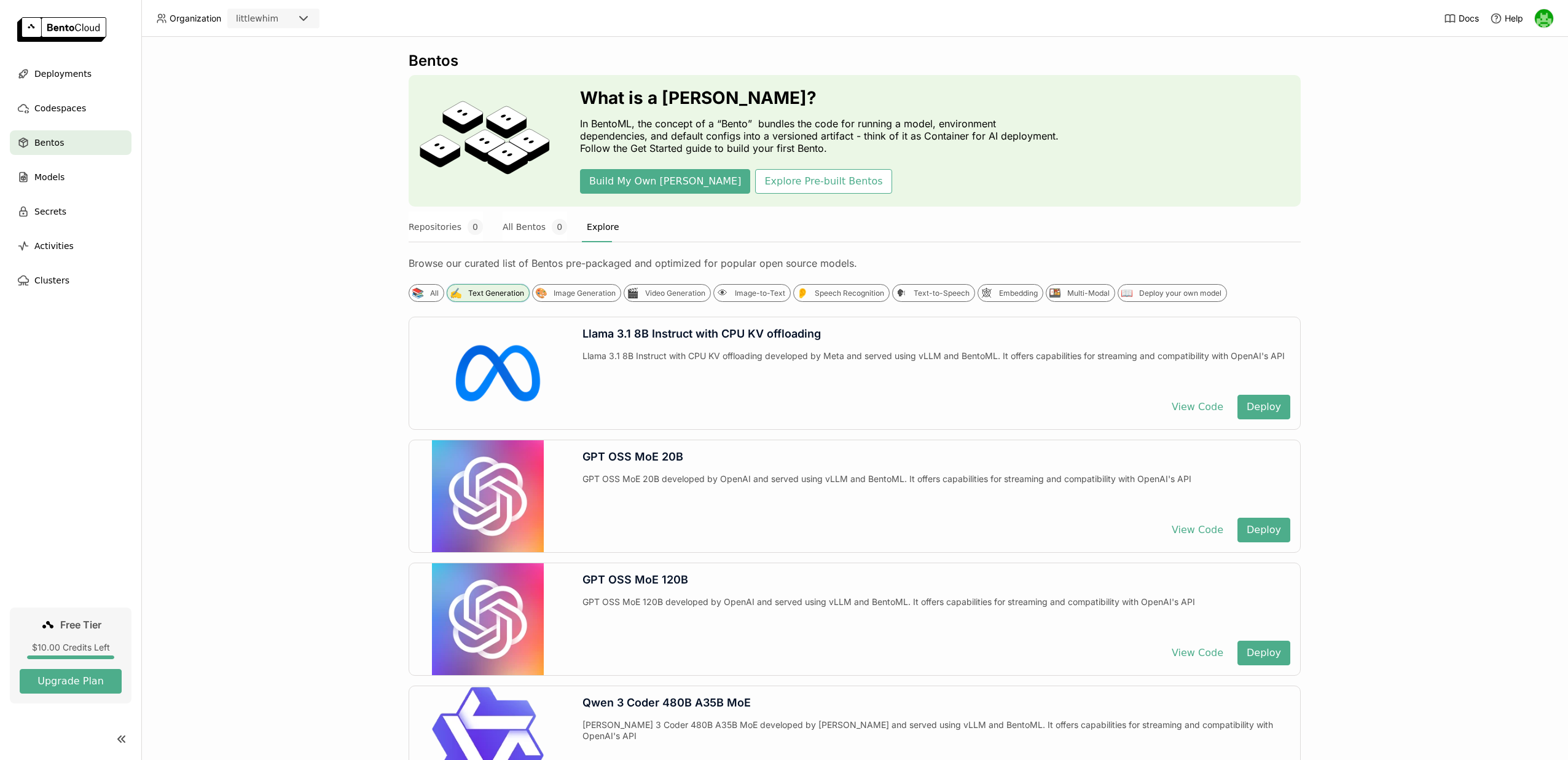
click at [514, 293] on div "Text Generation" at bounding box center [496, 293] width 56 height 10
click at [940, 293] on div "Text-to-Speech" at bounding box center [942, 293] width 56 height 10
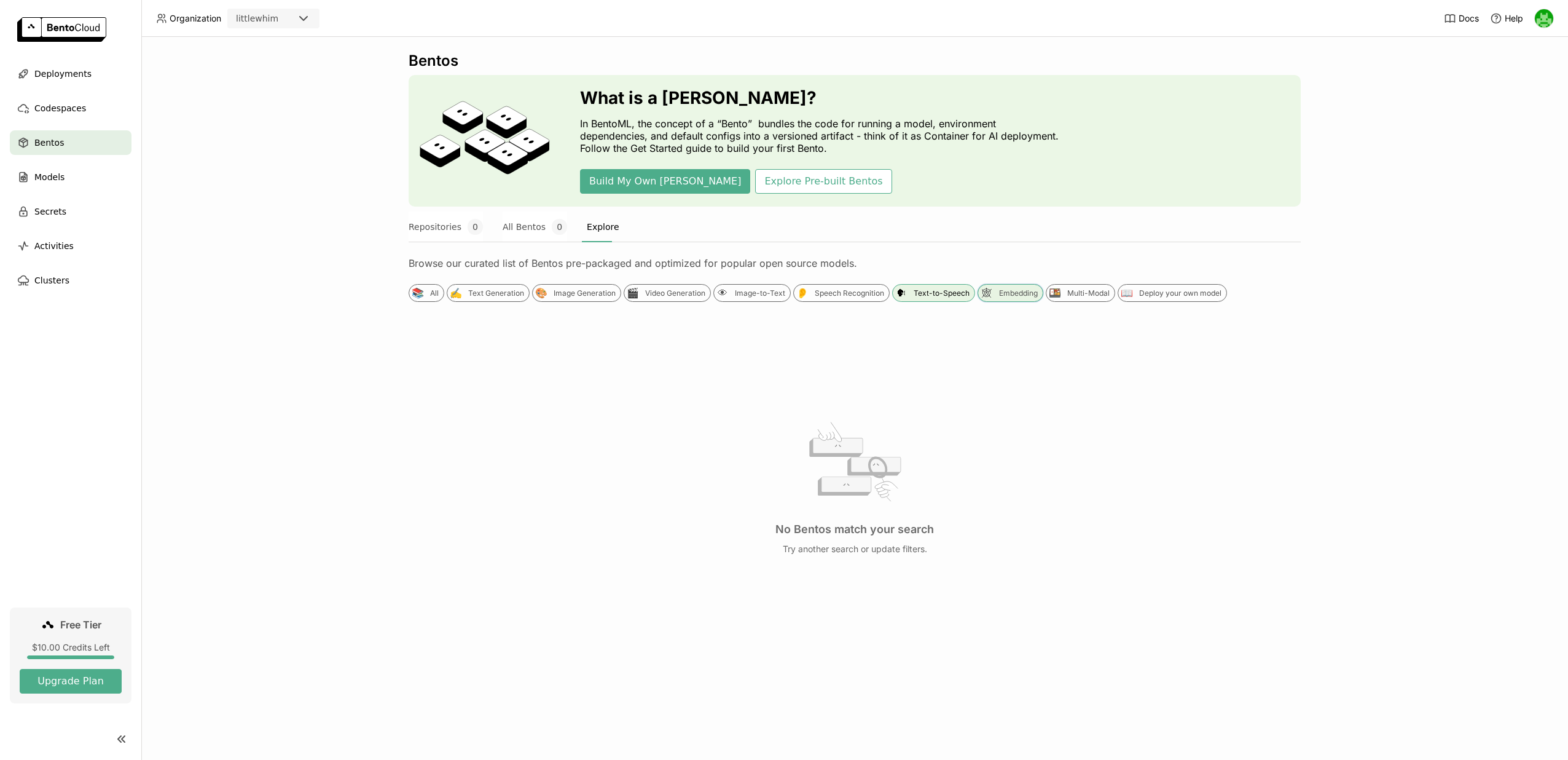
click at [1021, 287] on div "🕸 Embedding" at bounding box center [1010, 293] width 66 height 18
click at [1076, 290] on div "Multi-Modal" at bounding box center [1089, 293] width 42 height 10
click at [1154, 289] on div "Deploy your own model" at bounding box center [1180, 293] width 82 height 10
click at [68, 179] on div "Models" at bounding box center [70, 177] width 122 height 25
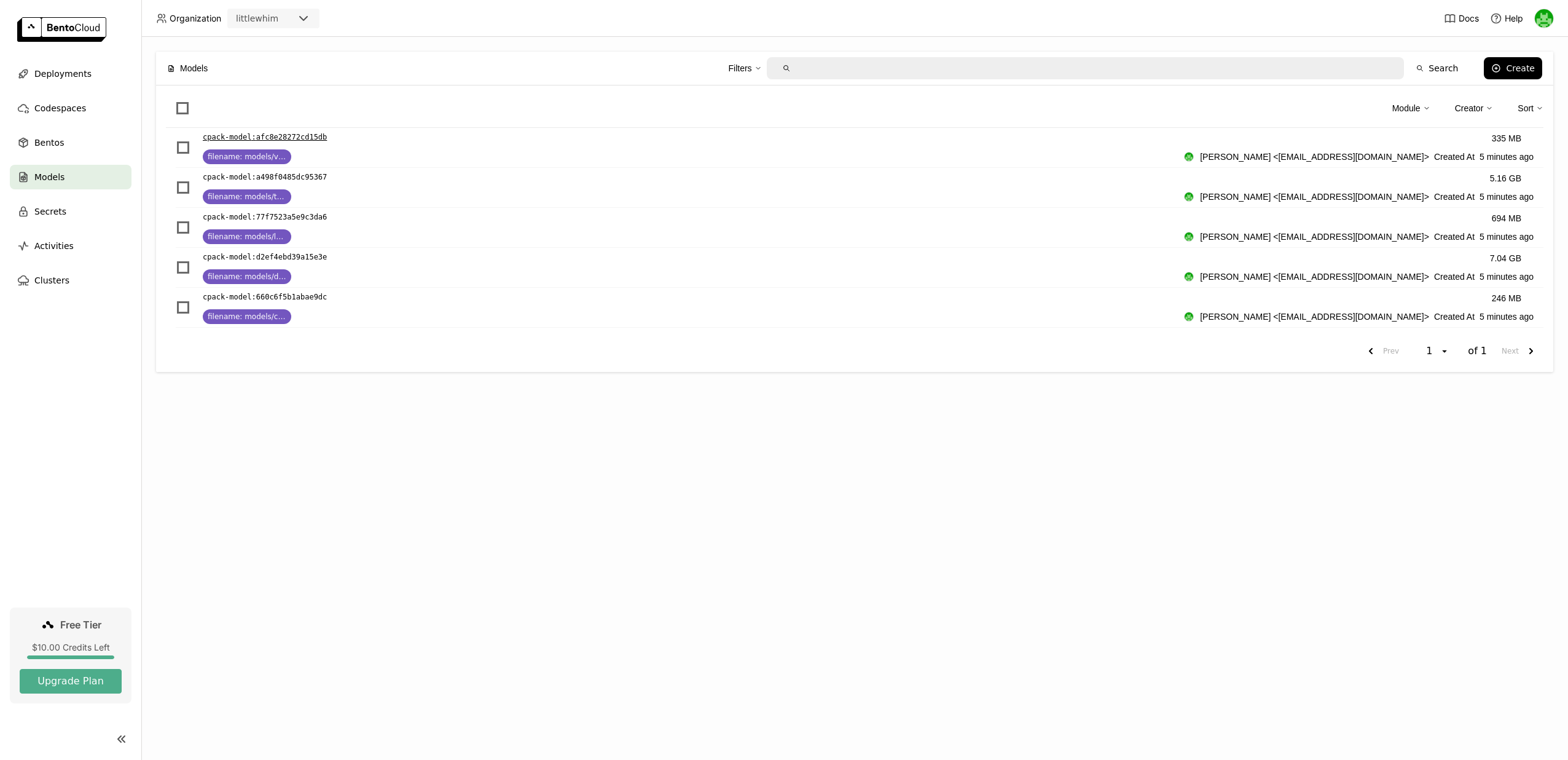
click at [253, 138] on p "cpack-model : afc8e28272cd15db" at bounding box center [265, 137] width 124 height 12
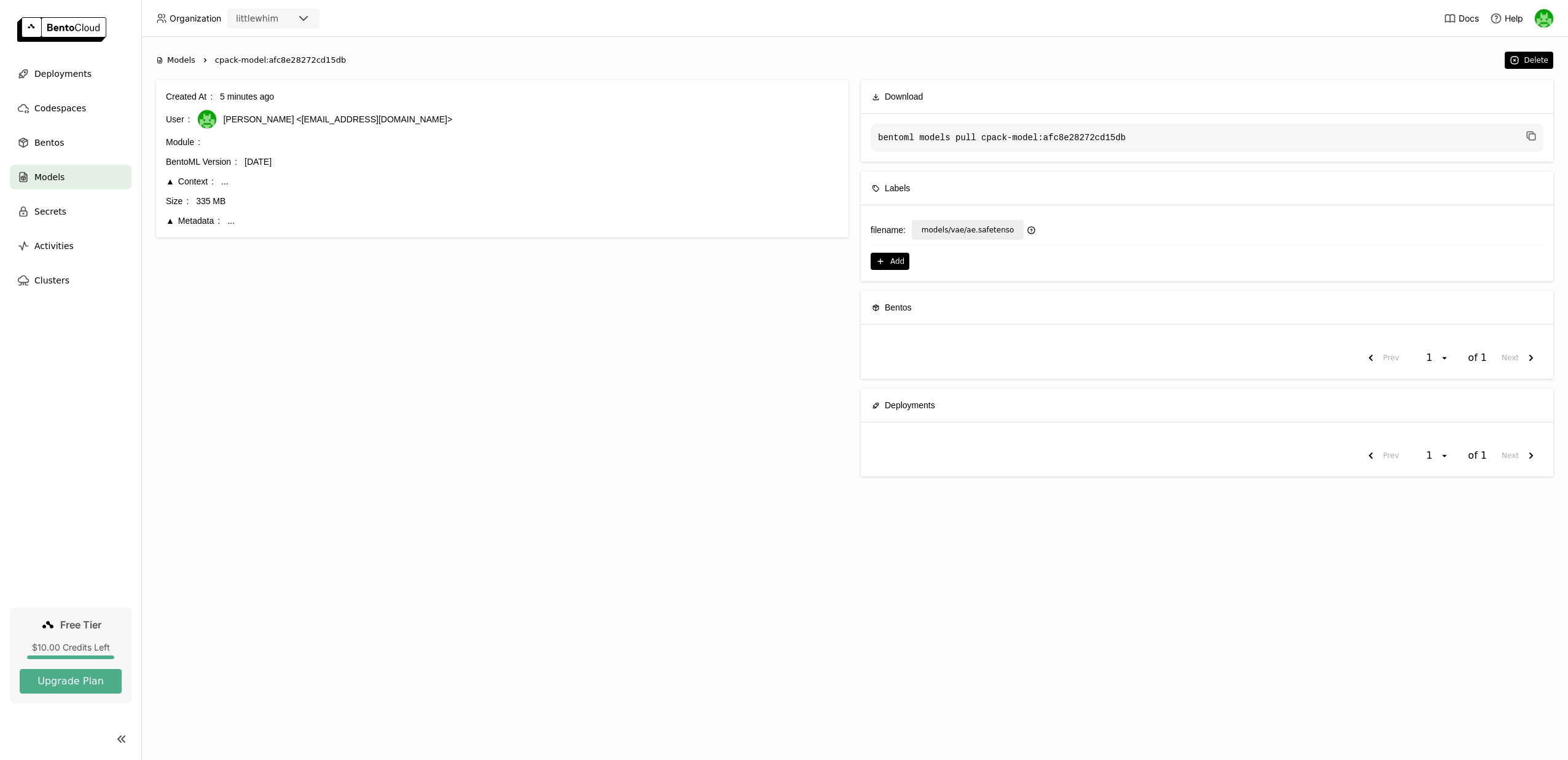
click at [201, 179] on div "Context" at bounding box center [189, 181] width 48 height 14
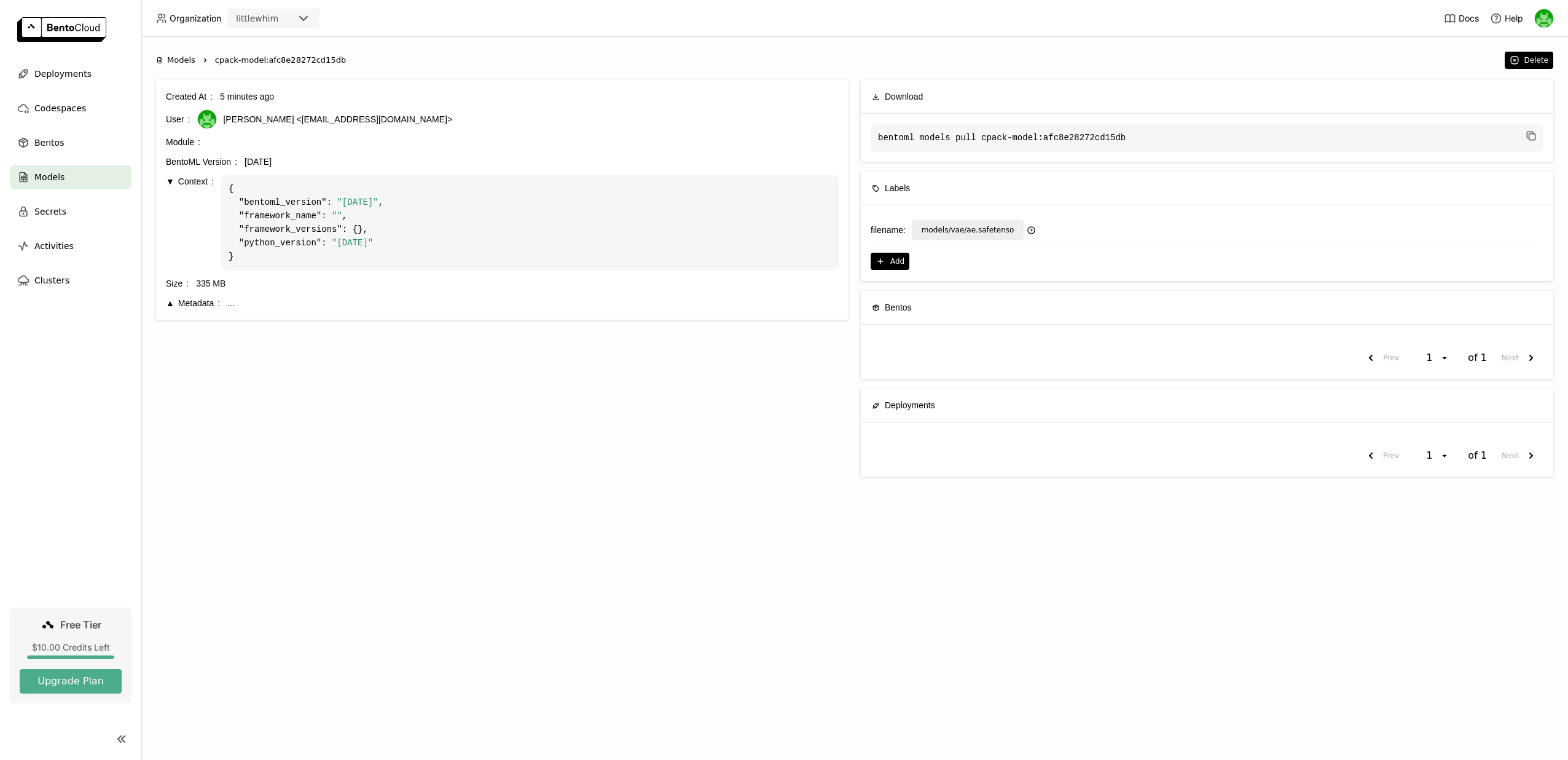
click at [206, 303] on div "Metadata" at bounding box center [193, 303] width 54 height 14
click at [61, 174] on span "Models" at bounding box center [50, 177] width 30 height 15
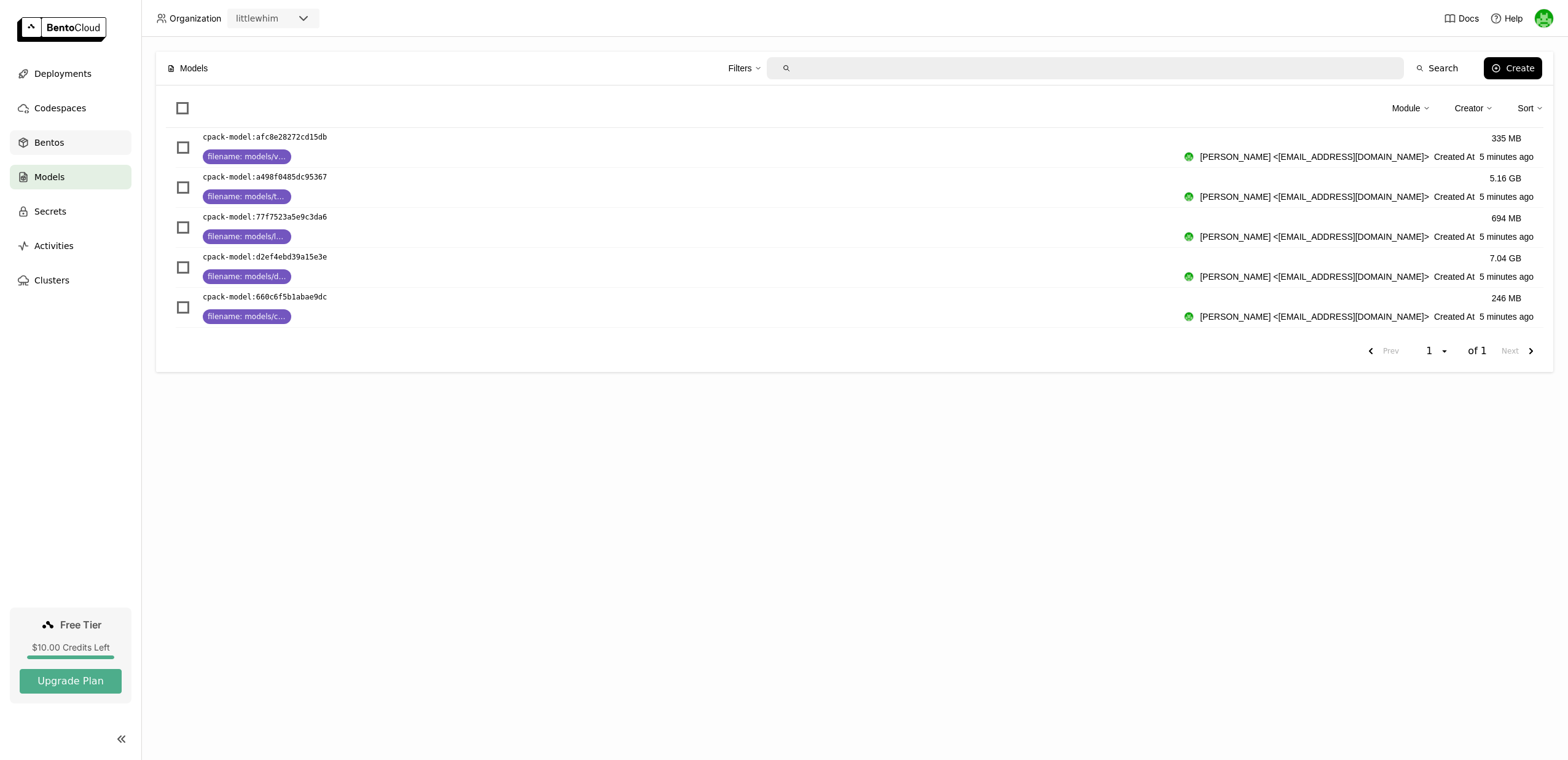
click at [61, 144] on span "Bentos" at bounding box center [49, 143] width 29 height 15
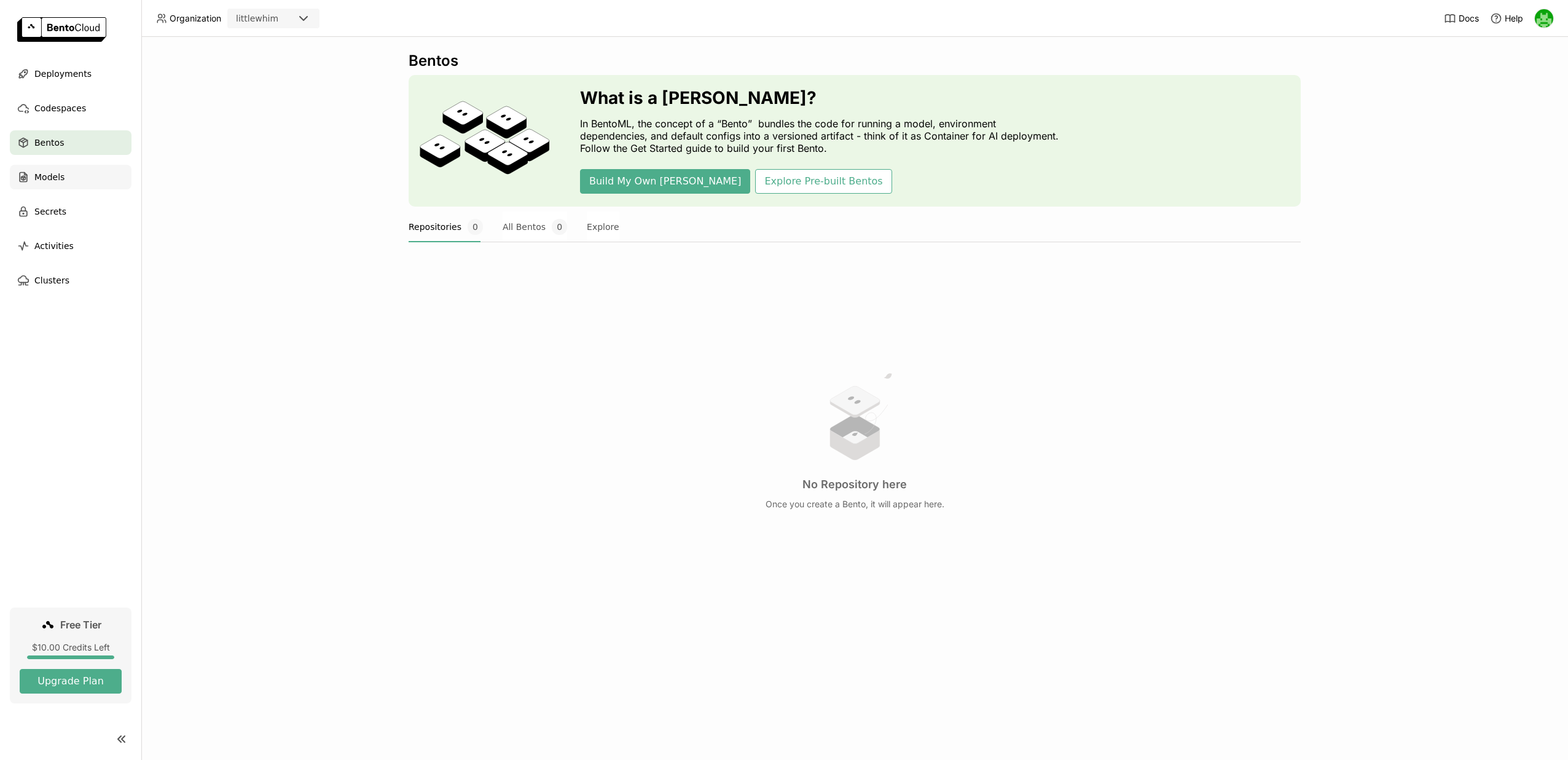
click at [64, 172] on div "Models" at bounding box center [70, 177] width 122 height 25
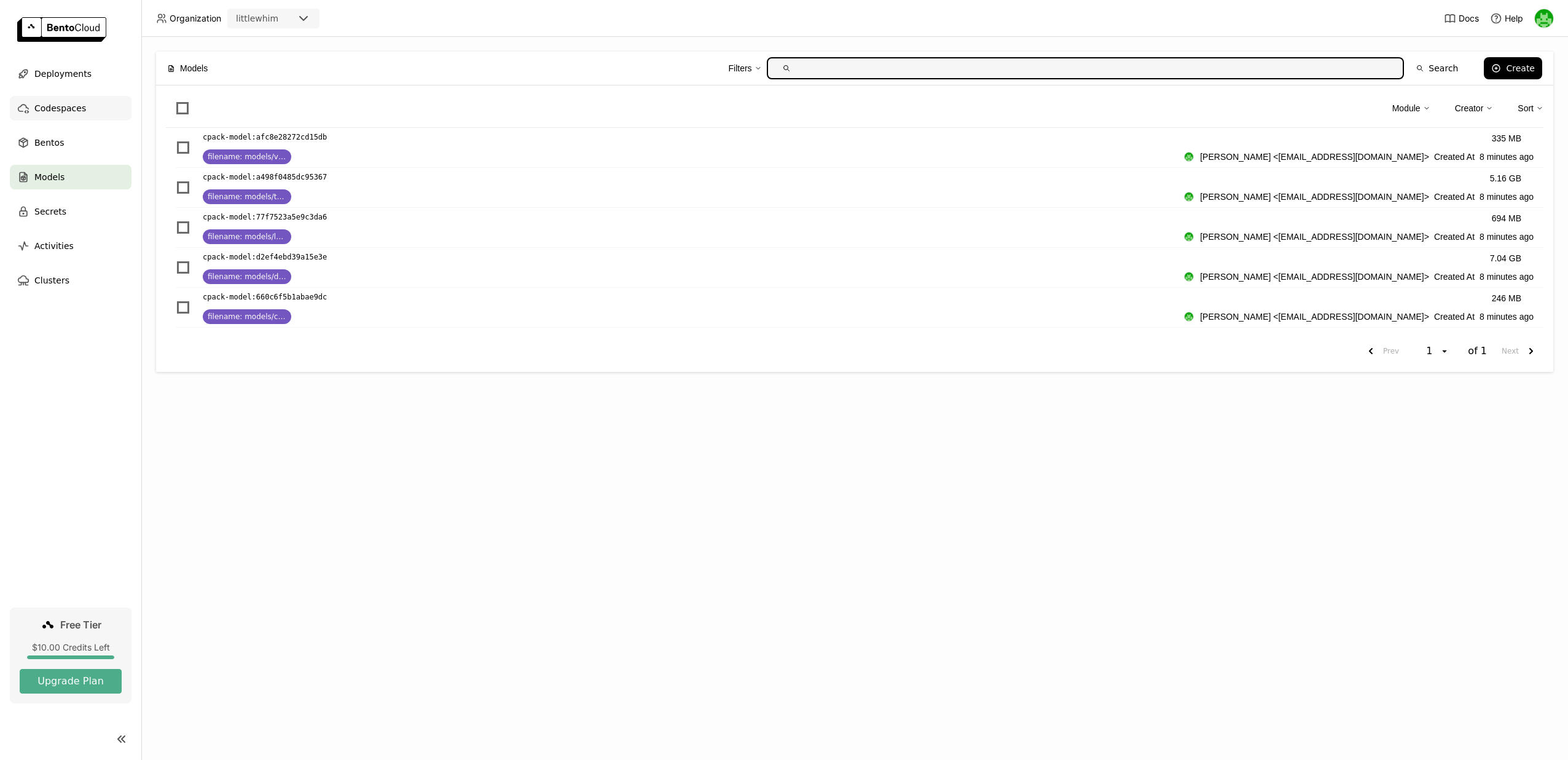
click at [91, 113] on div "Codespaces" at bounding box center [70, 108] width 122 height 25
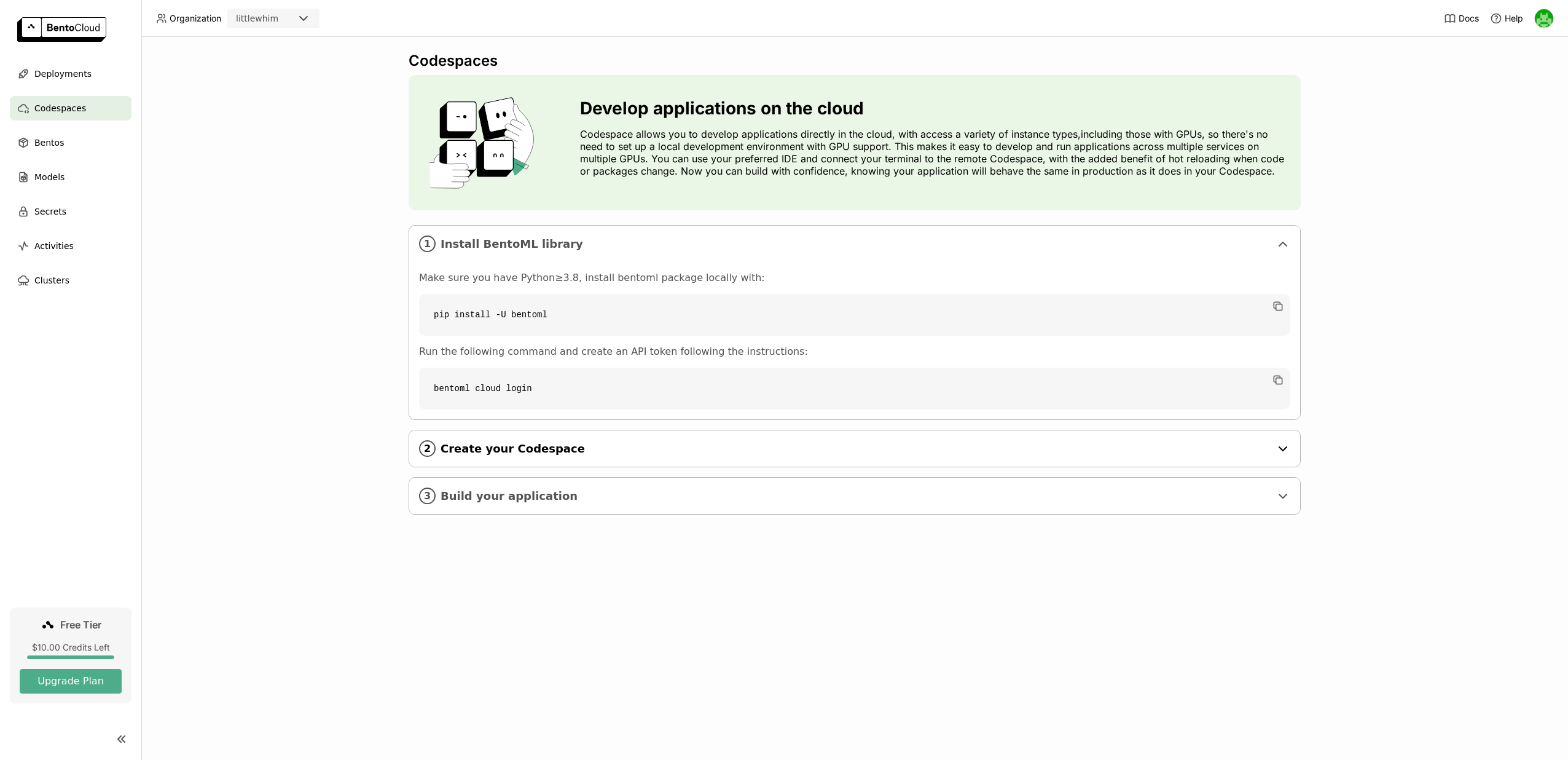
click at [539, 445] on span "Create your Codespace" at bounding box center [856, 448] width 830 height 14
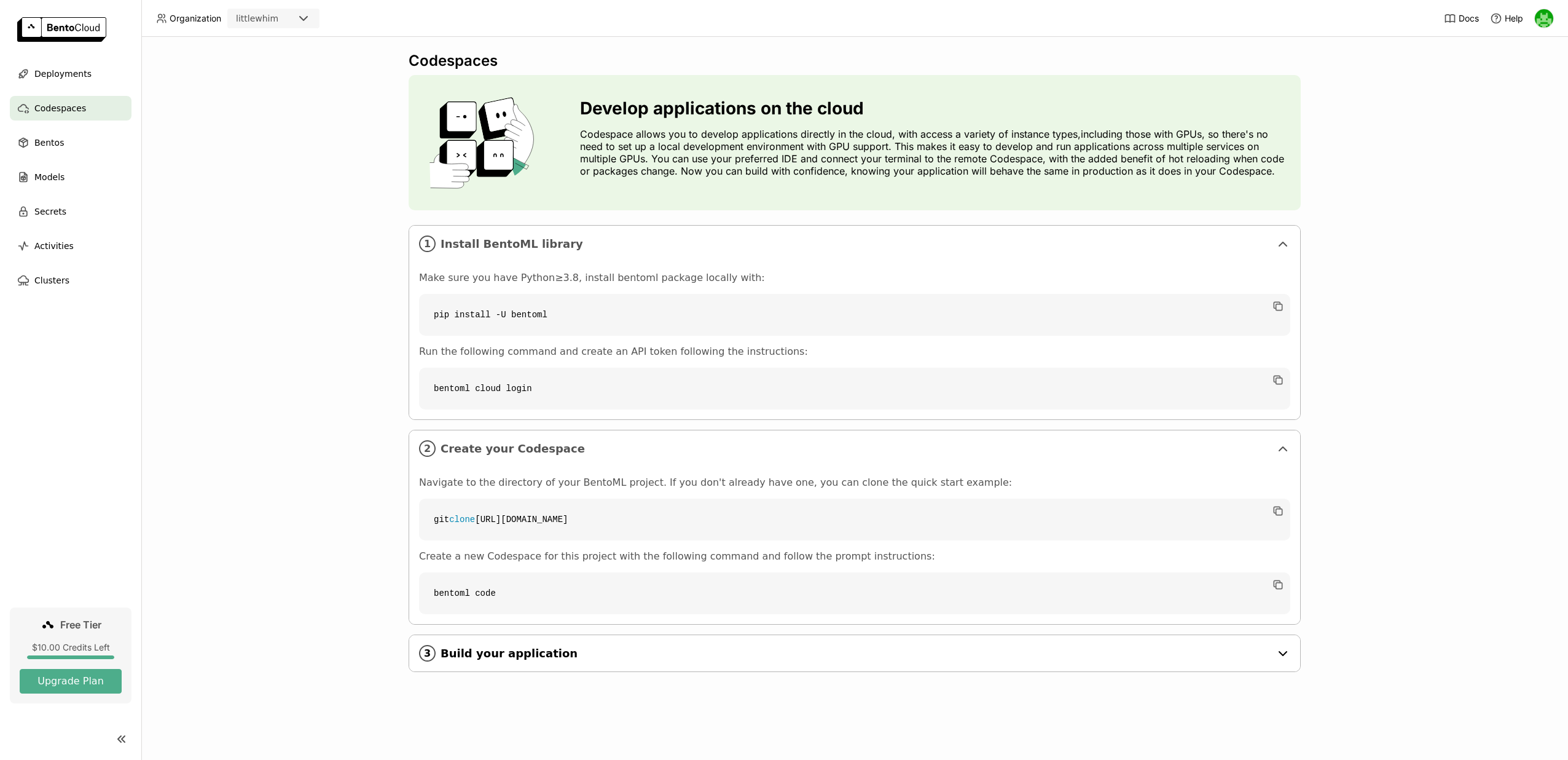
click at [488, 647] on span "Build your application" at bounding box center [856, 653] width 830 height 14
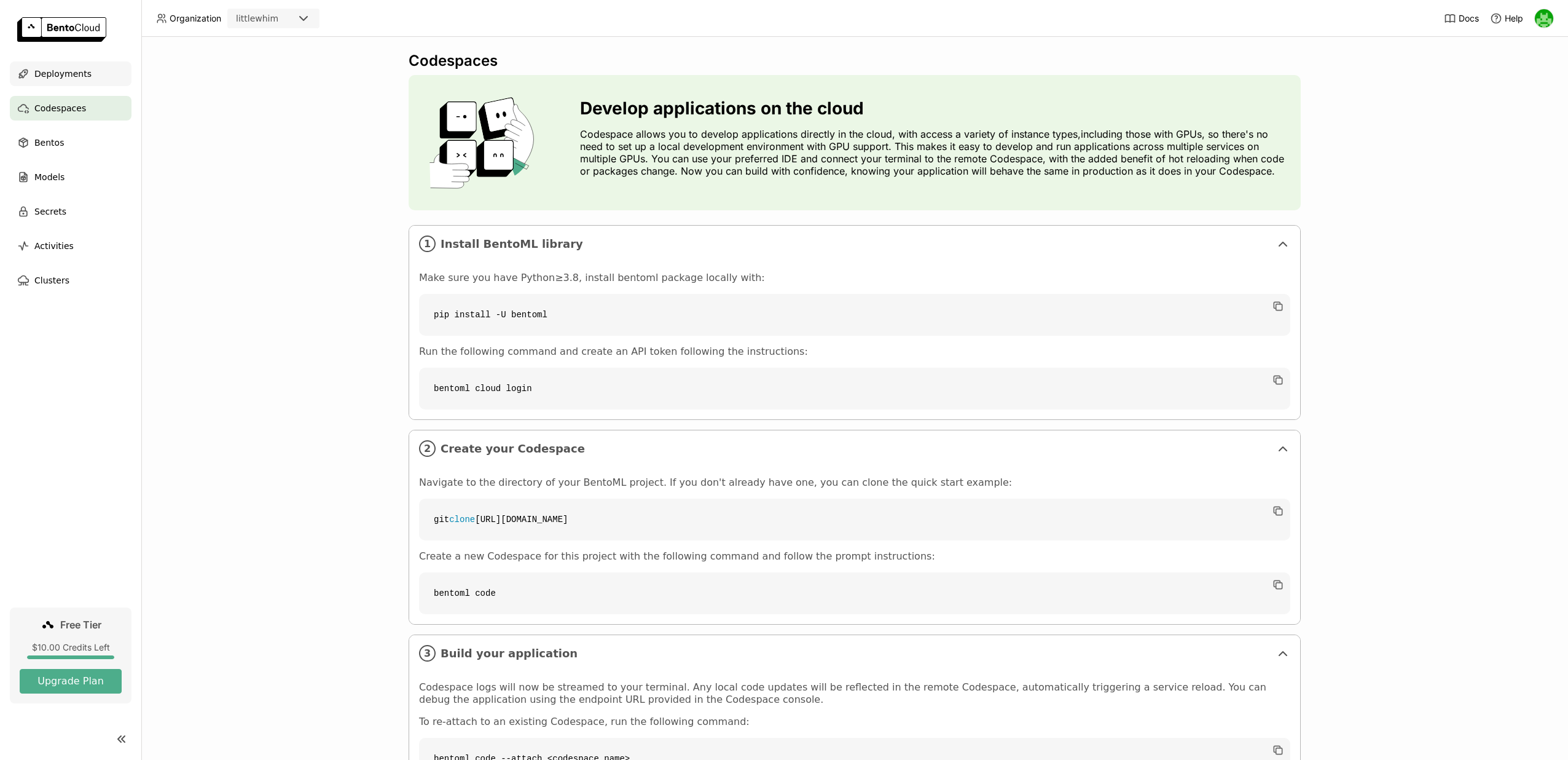
click at [88, 72] on div "Deployments" at bounding box center [70, 73] width 122 height 25
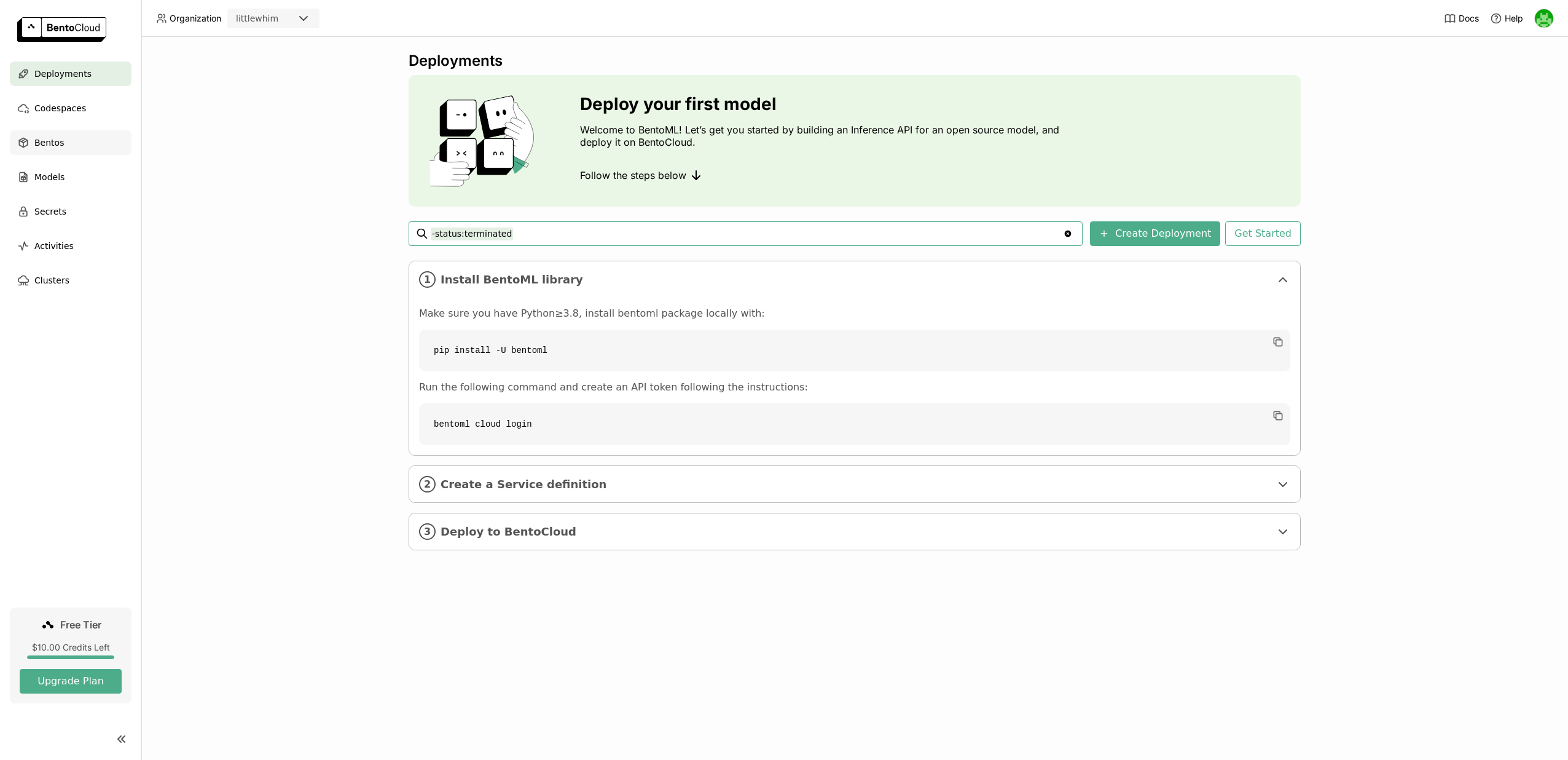
click at [76, 141] on div "Bentos" at bounding box center [70, 142] width 122 height 25
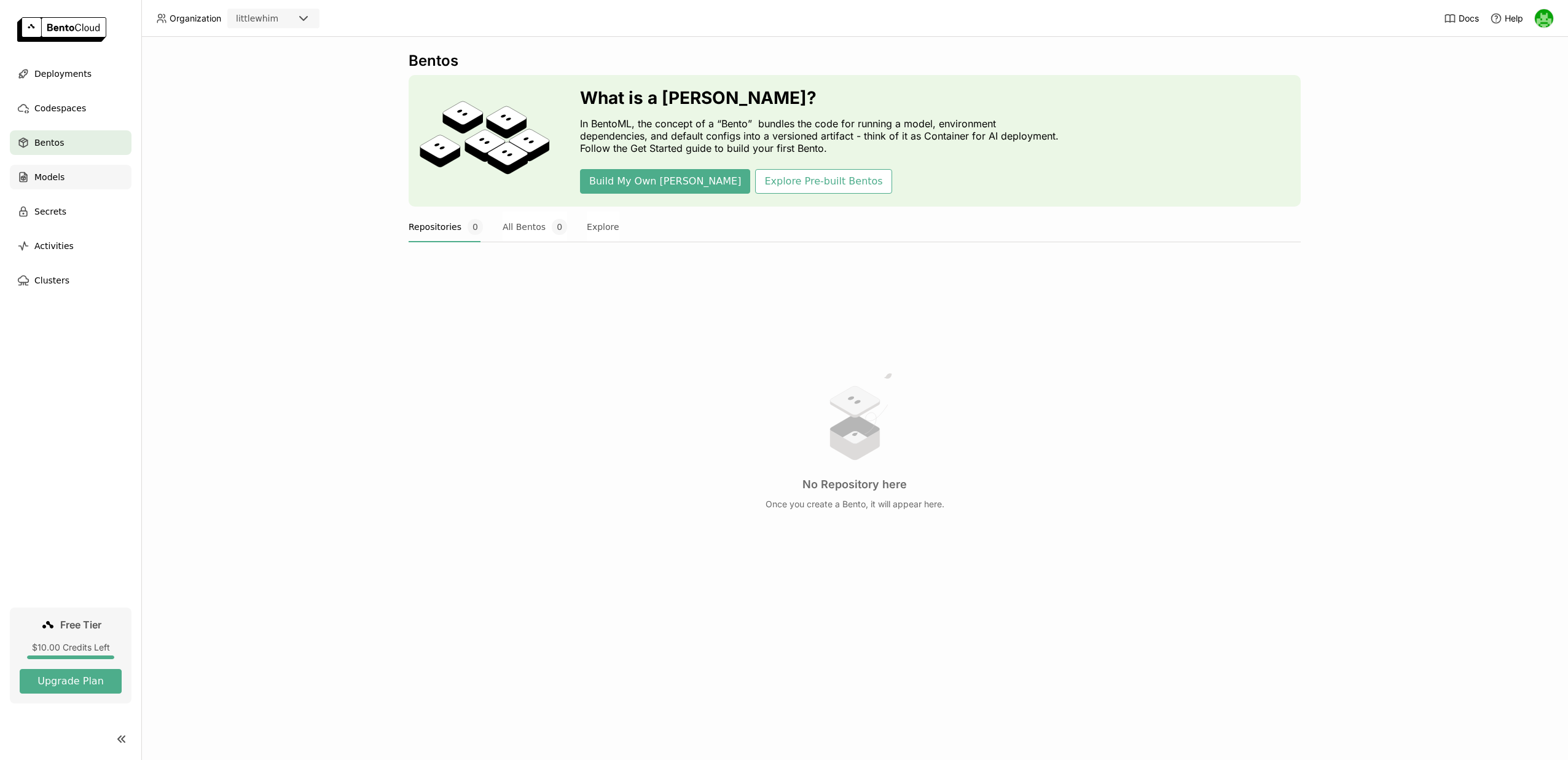
click at [76, 166] on div "Models" at bounding box center [70, 177] width 122 height 25
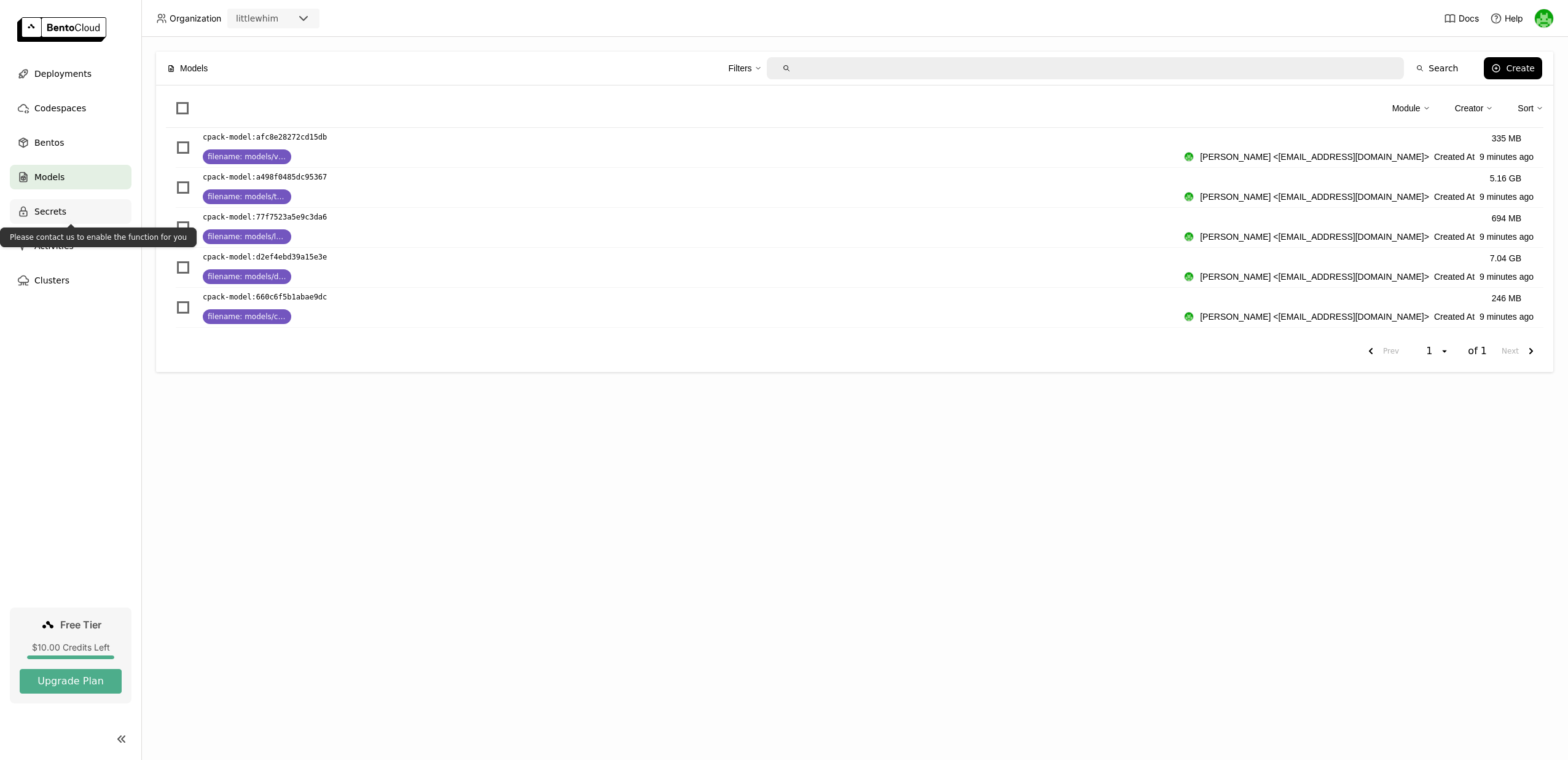
click at [75, 216] on div "Secrets" at bounding box center [70, 211] width 122 height 25
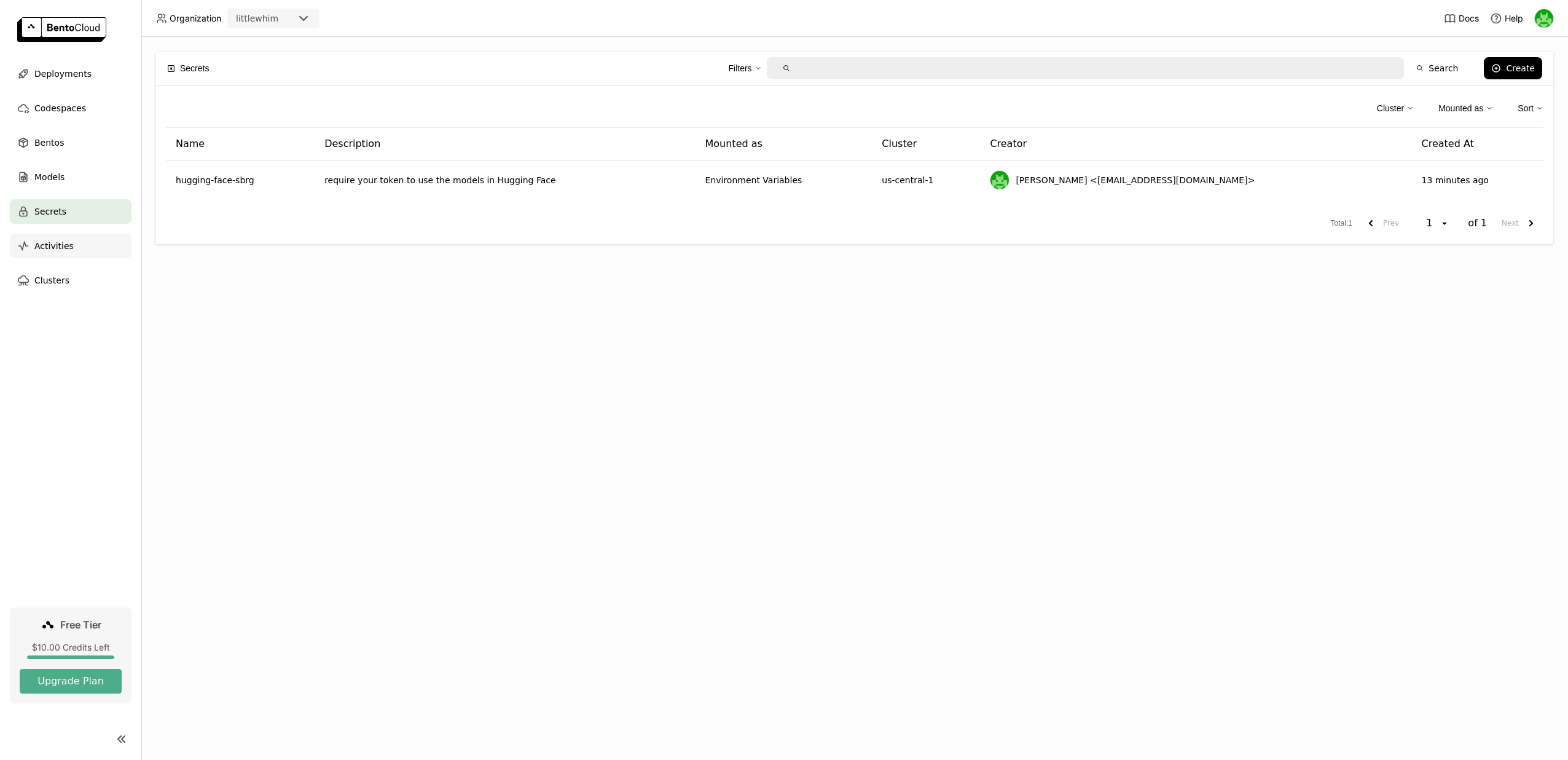
click at [80, 247] on div "Activities" at bounding box center [70, 246] width 122 height 25
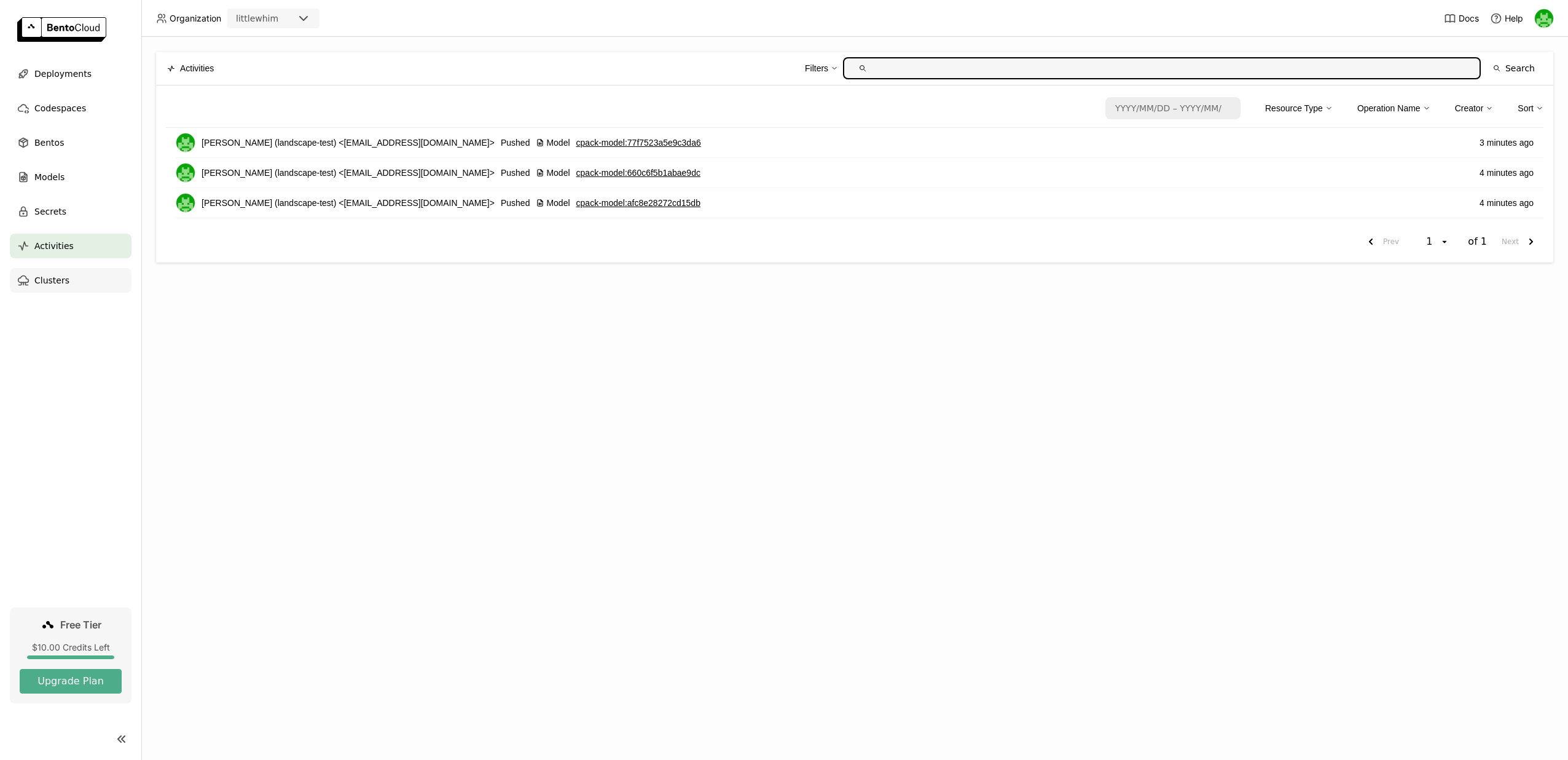
click at [95, 287] on div "Clusters" at bounding box center [70, 280] width 122 height 25
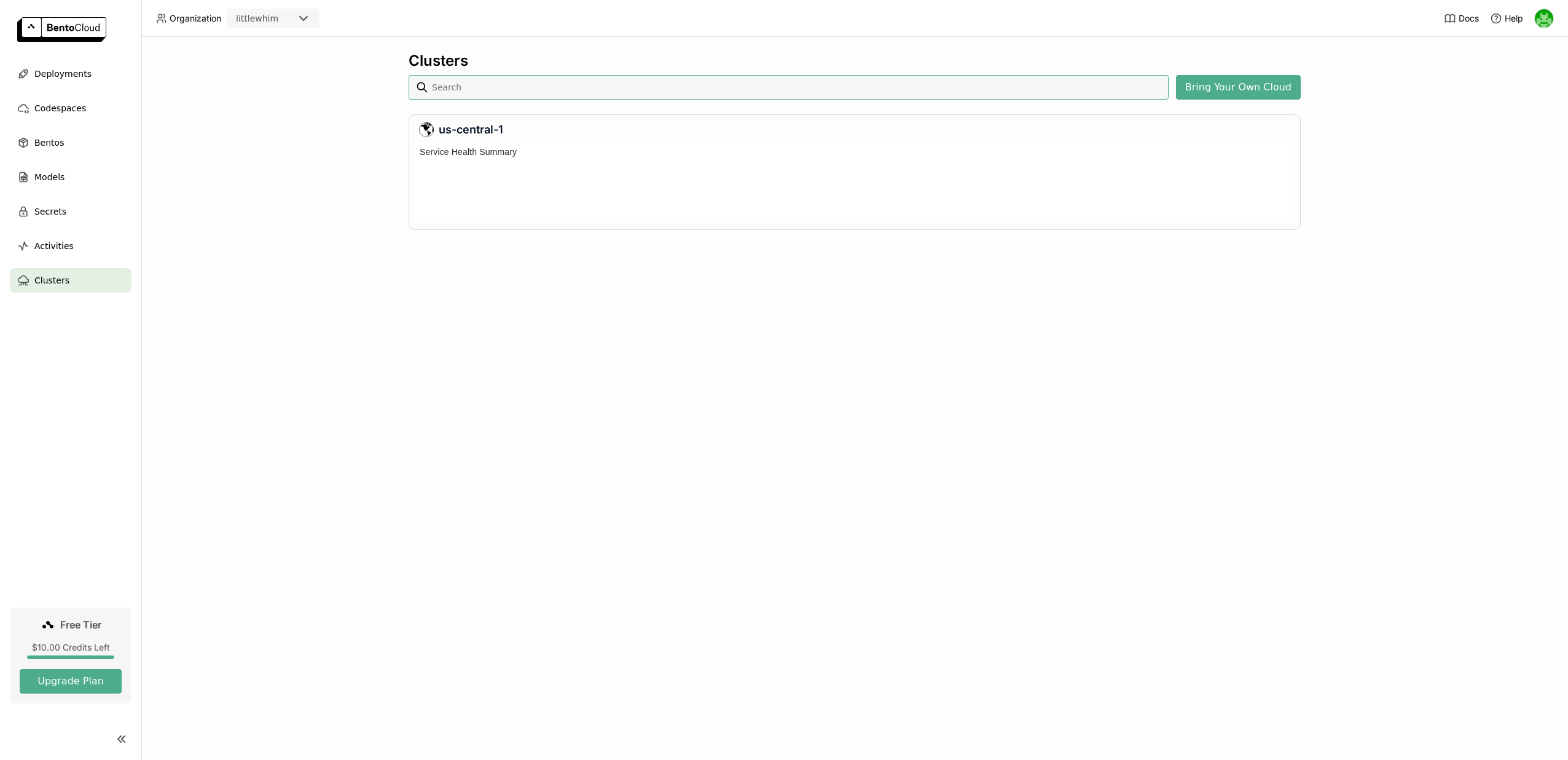
scroll to position [80, 880]
click at [96, 147] on div "Bentos" at bounding box center [70, 142] width 122 height 25
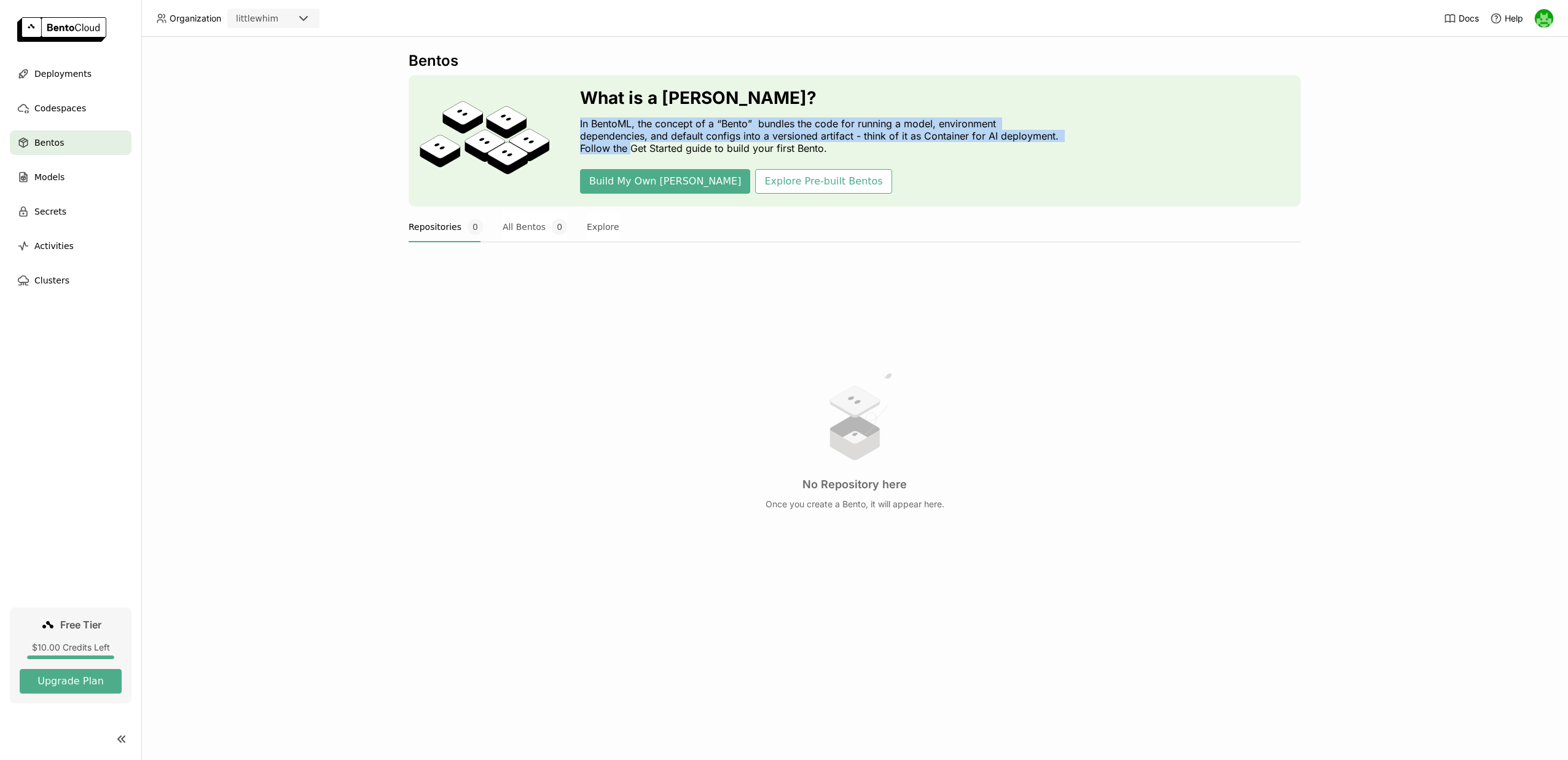
drag, startPoint x: 603, startPoint y: 115, endPoint x: 633, endPoint y: 146, distance: 43.1
click at [633, 146] on div "What is a Bento? In BentoML, the concept of a “Bento” bundles the code for runn…" at bounding box center [823, 141] width 485 height 106
click at [633, 146] on p "In BentoML, the concept of a “Bento” bundles the code for running a model, envi…" at bounding box center [823, 135] width 485 height 37
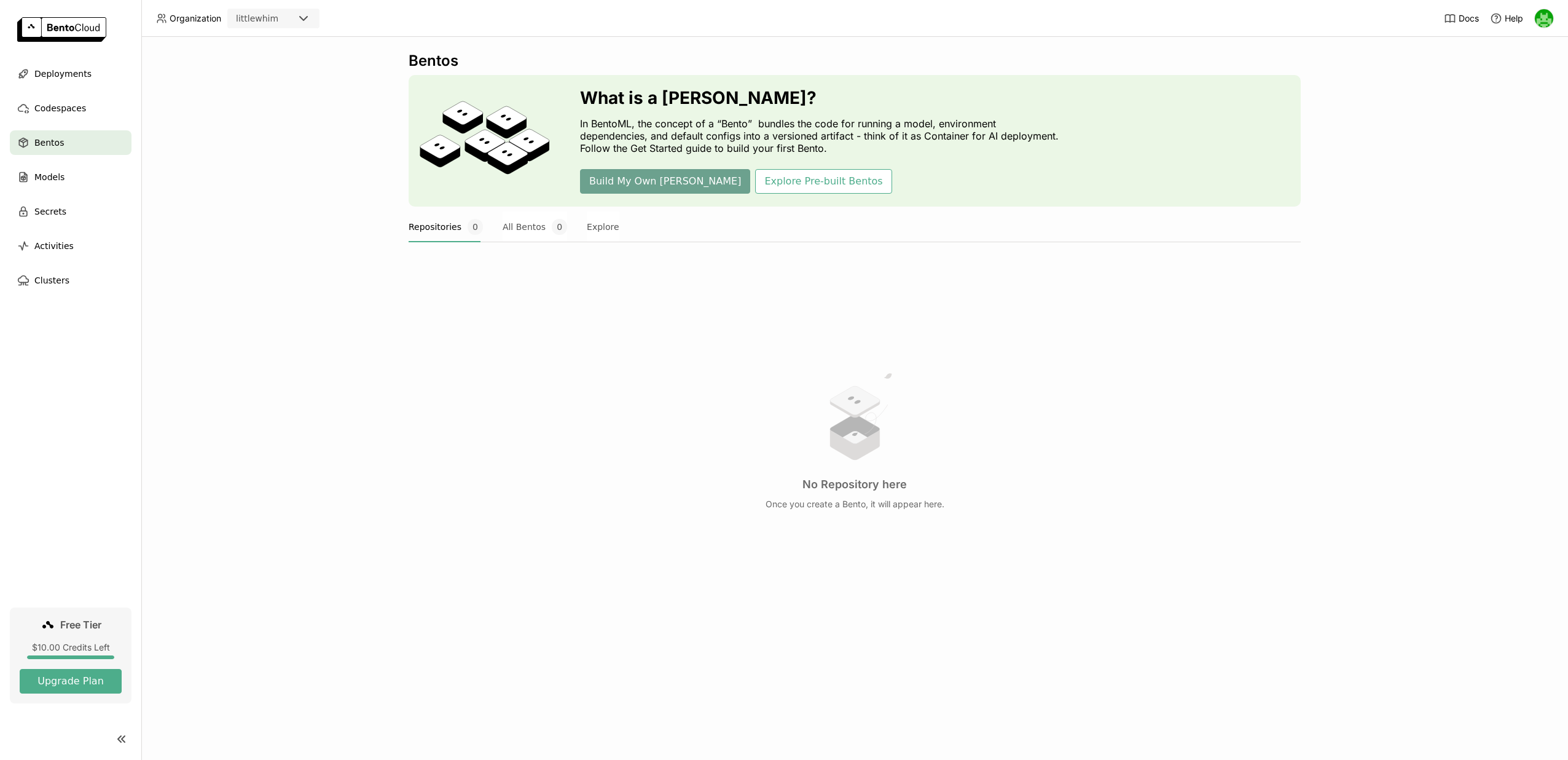
click at [622, 184] on button "Build My Own [PERSON_NAME]" at bounding box center [665, 181] width 170 height 25
click at [62, 185] on div "Models" at bounding box center [70, 177] width 122 height 25
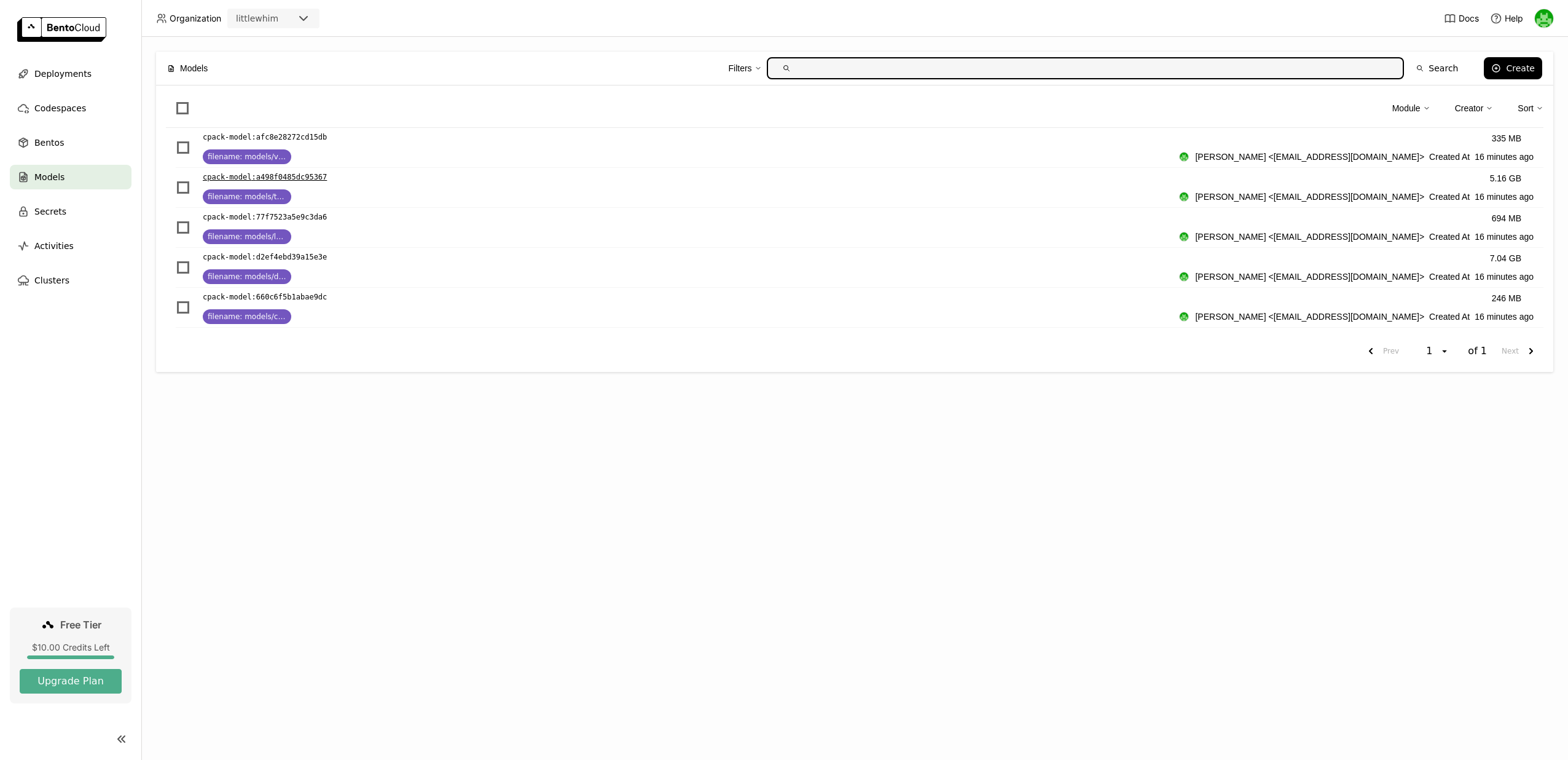
click at [296, 175] on p "cpack-model : a498f0485dc95367" at bounding box center [265, 177] width 124 height 12
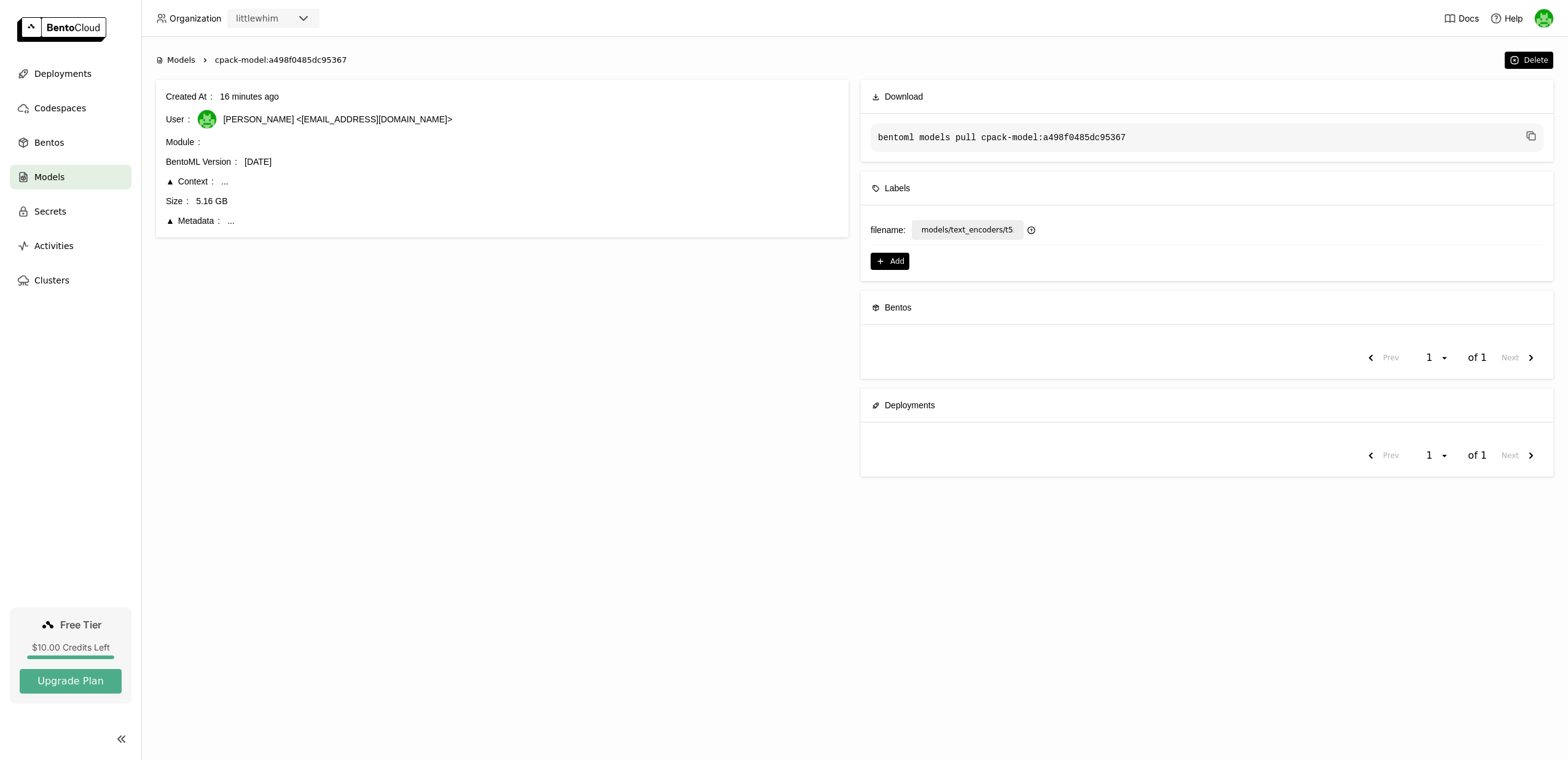
click at [190, 224] on div "Metadata" at bounding box center [193, 221] width 54 height 14
click at [80, 175] on div "Models" at bounding box center [70, 177] width 122 height 25
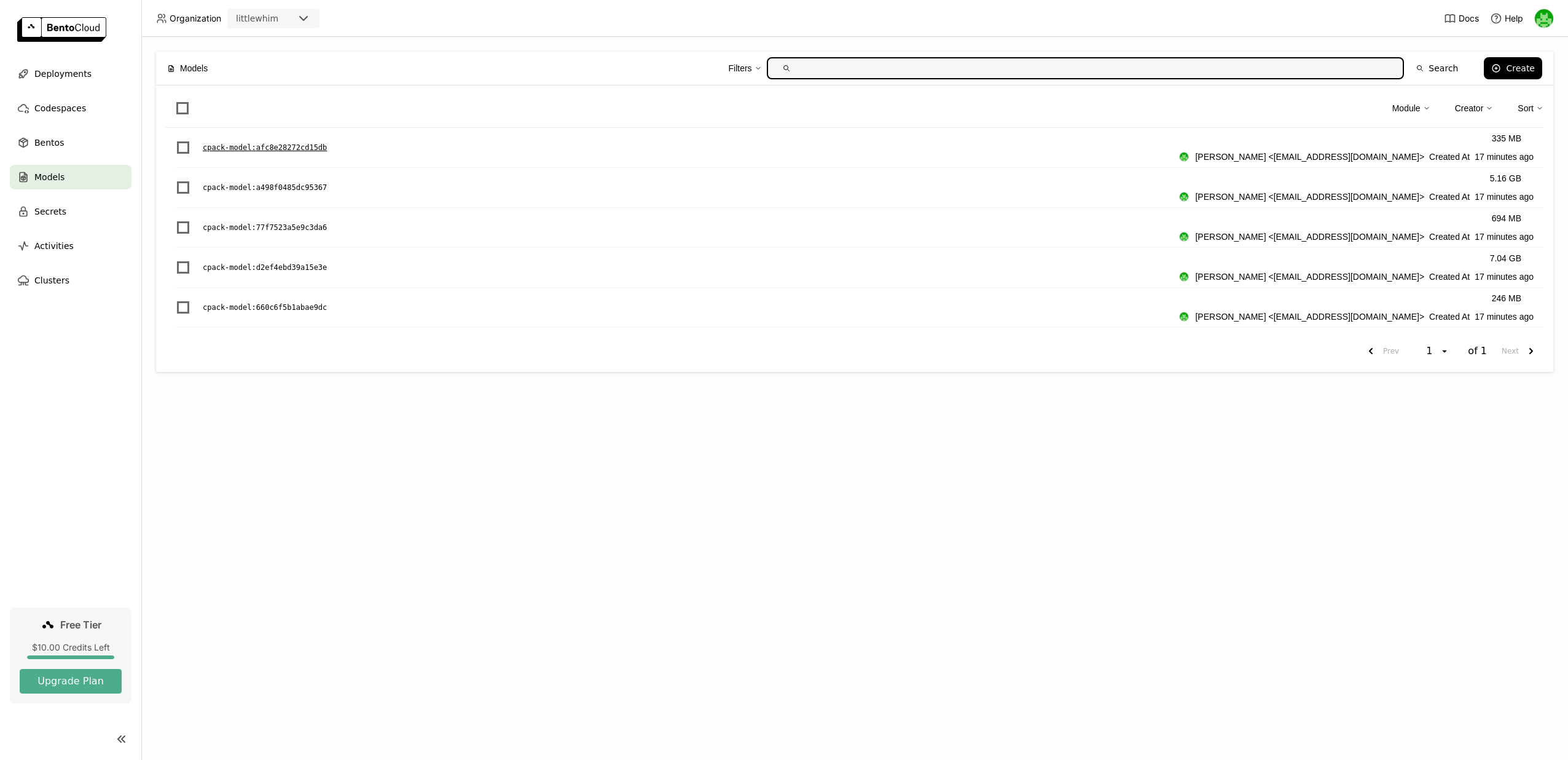
click at [269, 136] on div "cpack-model : afc8e28272cd15db 335 MB Kefan Jian <kefanjian@gmail.com> Created …" at bounding box center [859, 147] width 1368 height 40
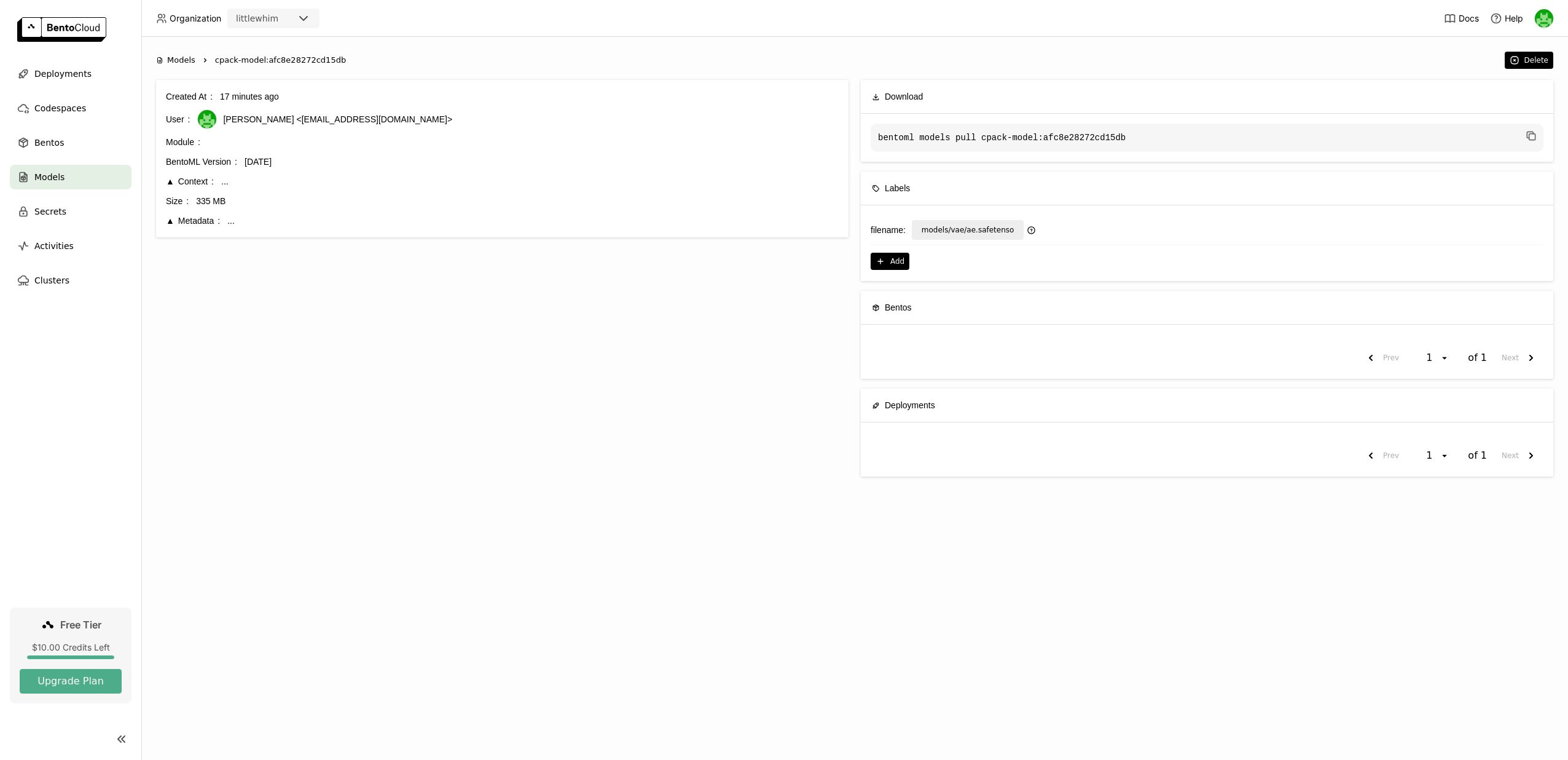
click at [195, 222] on div "Metadata" at bounding box center [193, 221] width 54 height 14
click at [206, 216] on div "Metadata" at bounding box center [193, 221] width 54 height 14
click at [92, 179] on div "Models" at bounding box center [70, 177] width 122 height 25
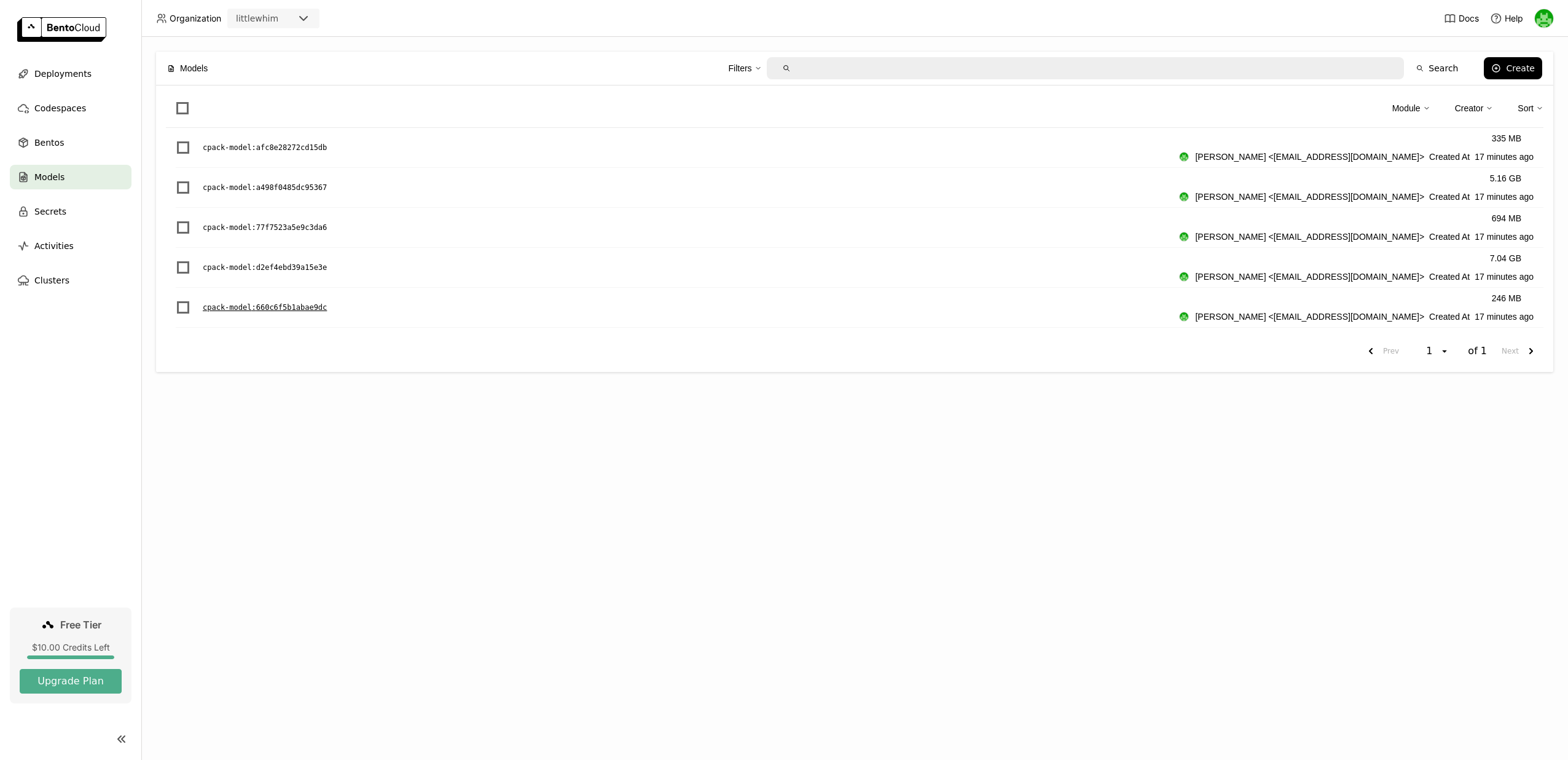
click at [274, 312] on p "cpack-model : 660c6f5b1abae9dc" at bounding box center [265, 307] width 124 height 12
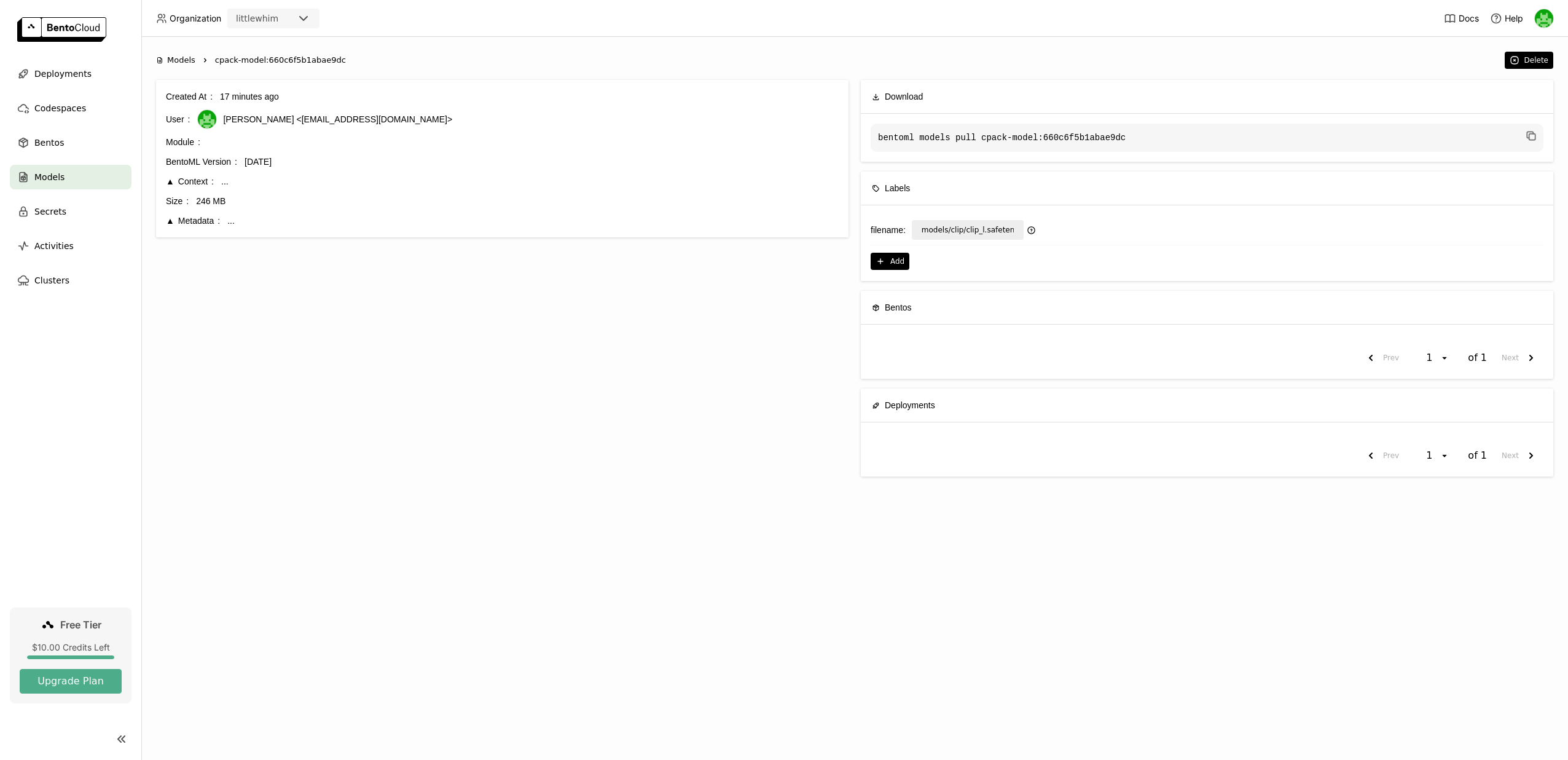
click at [119, 182] on div "Models" at bounding box center [70, 177] width 122 height 25
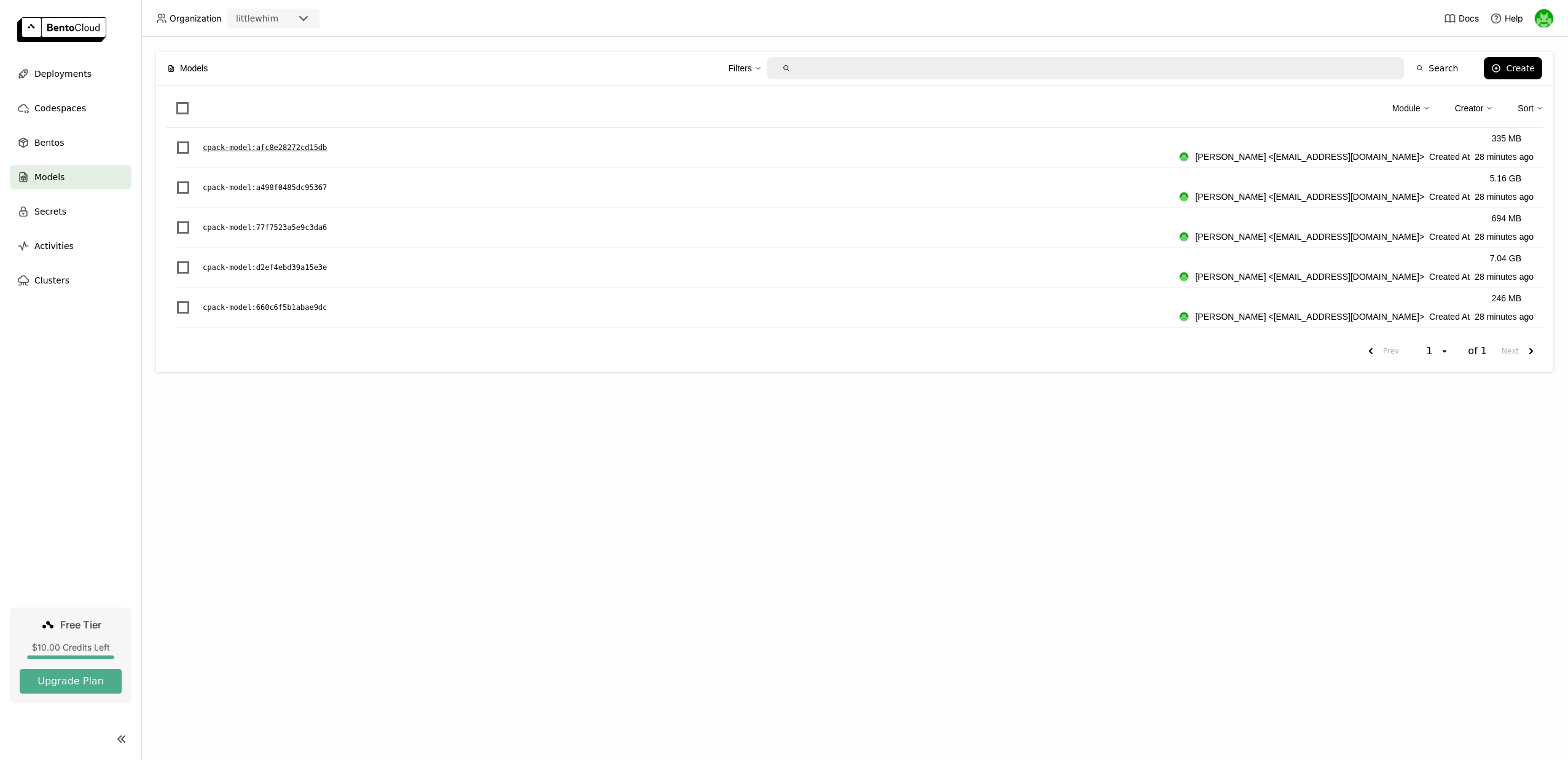
click at [264, 148] on p "cpack-model : afc8e28272cd15db" at bounding box center [265, 147] width 124 height 12
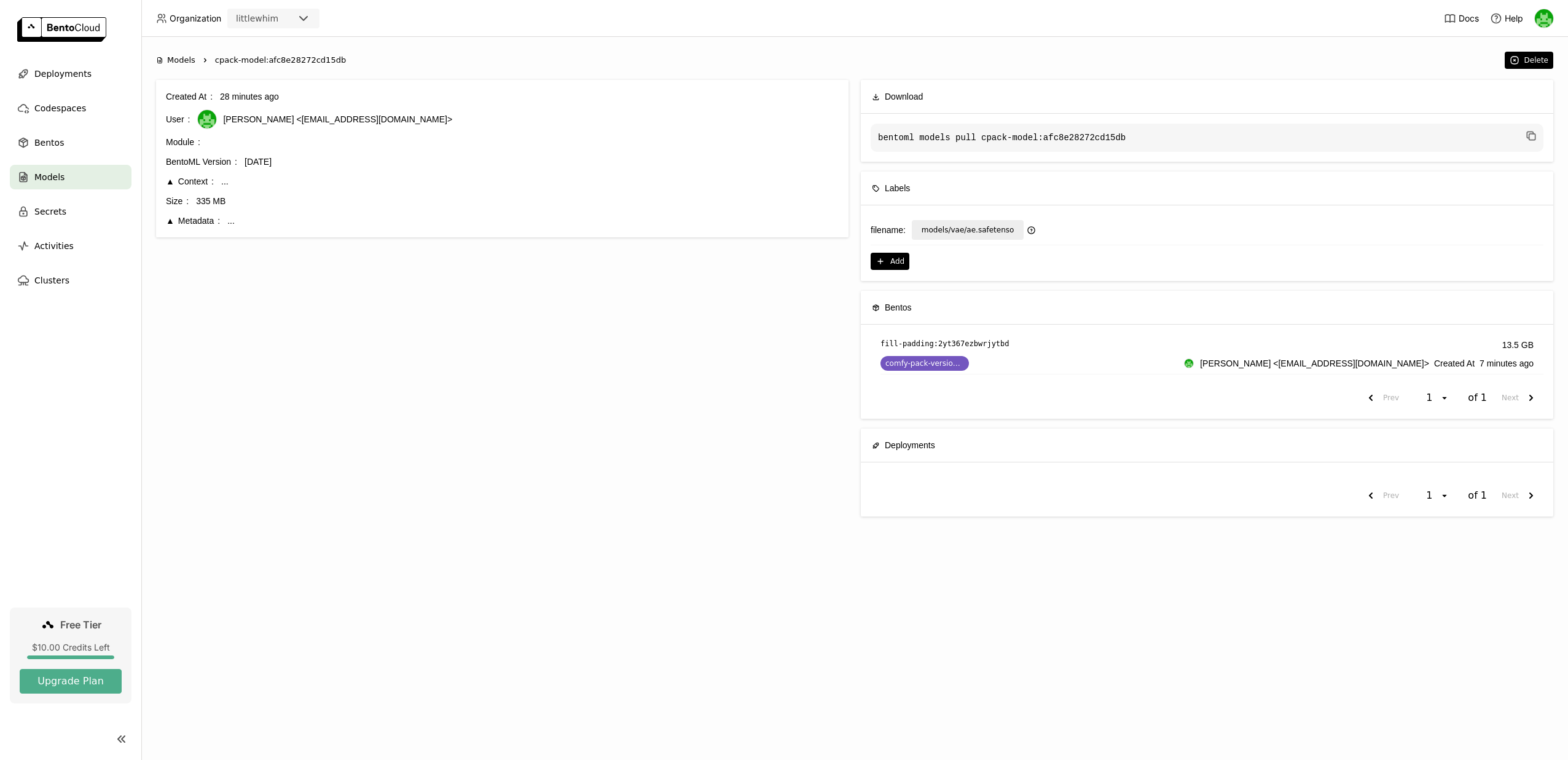
click at [197, 217] on div "Metadata" at bounding box center [193, 221] width 54 height 14
click at [195, 220] on div "Metadata" at bounding box center [193, 221] width 54 height 14
click at [181, 64] on span "Models" at bounding box center [181, 60] width 28 height 12
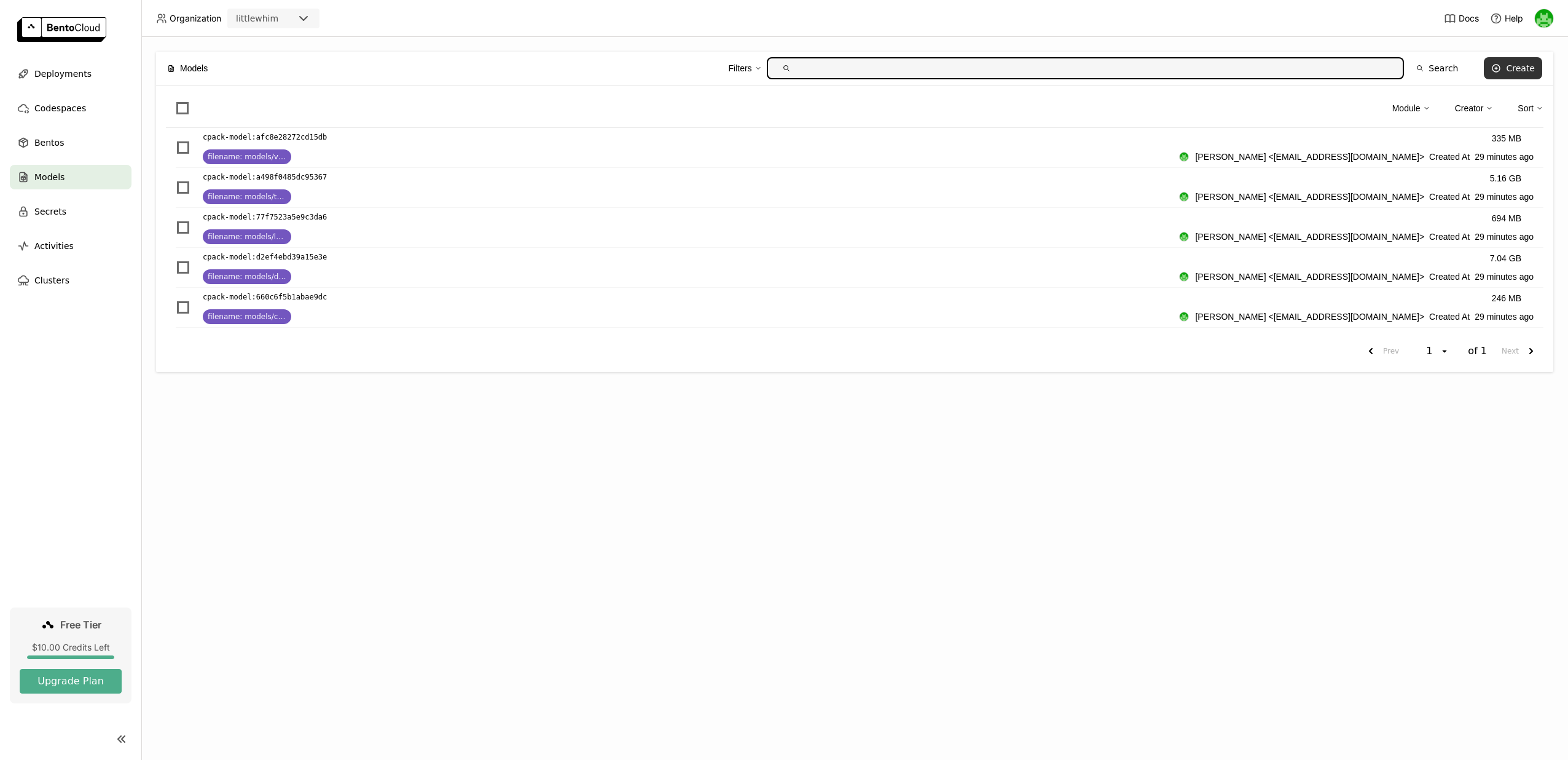
click at [1500, 71] on icon at bounding box center [1496, 68] width 8 height 8
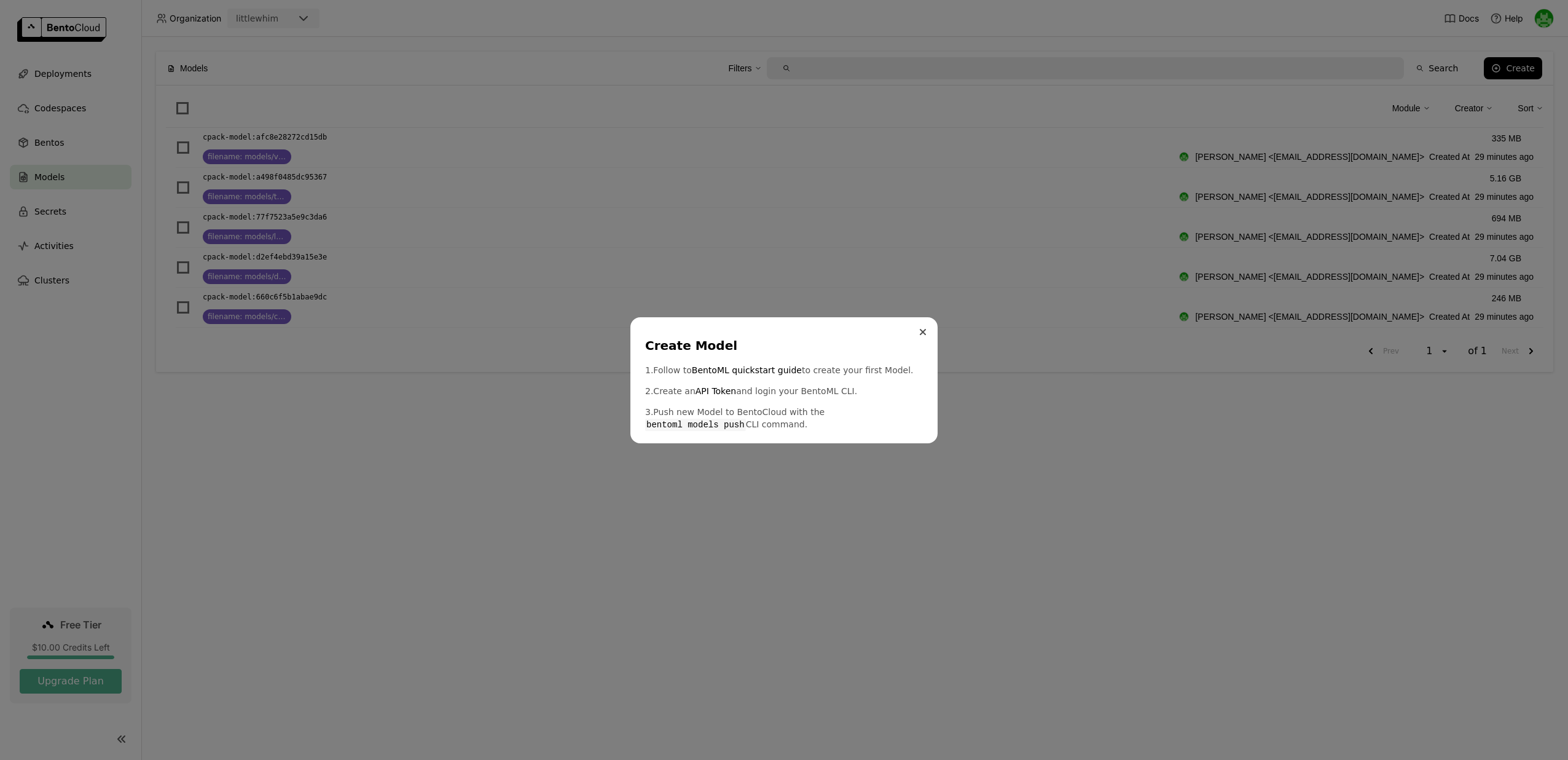
click at [924, 331] on icon "Close" at bounding box center [922, 332] width 5 height 5
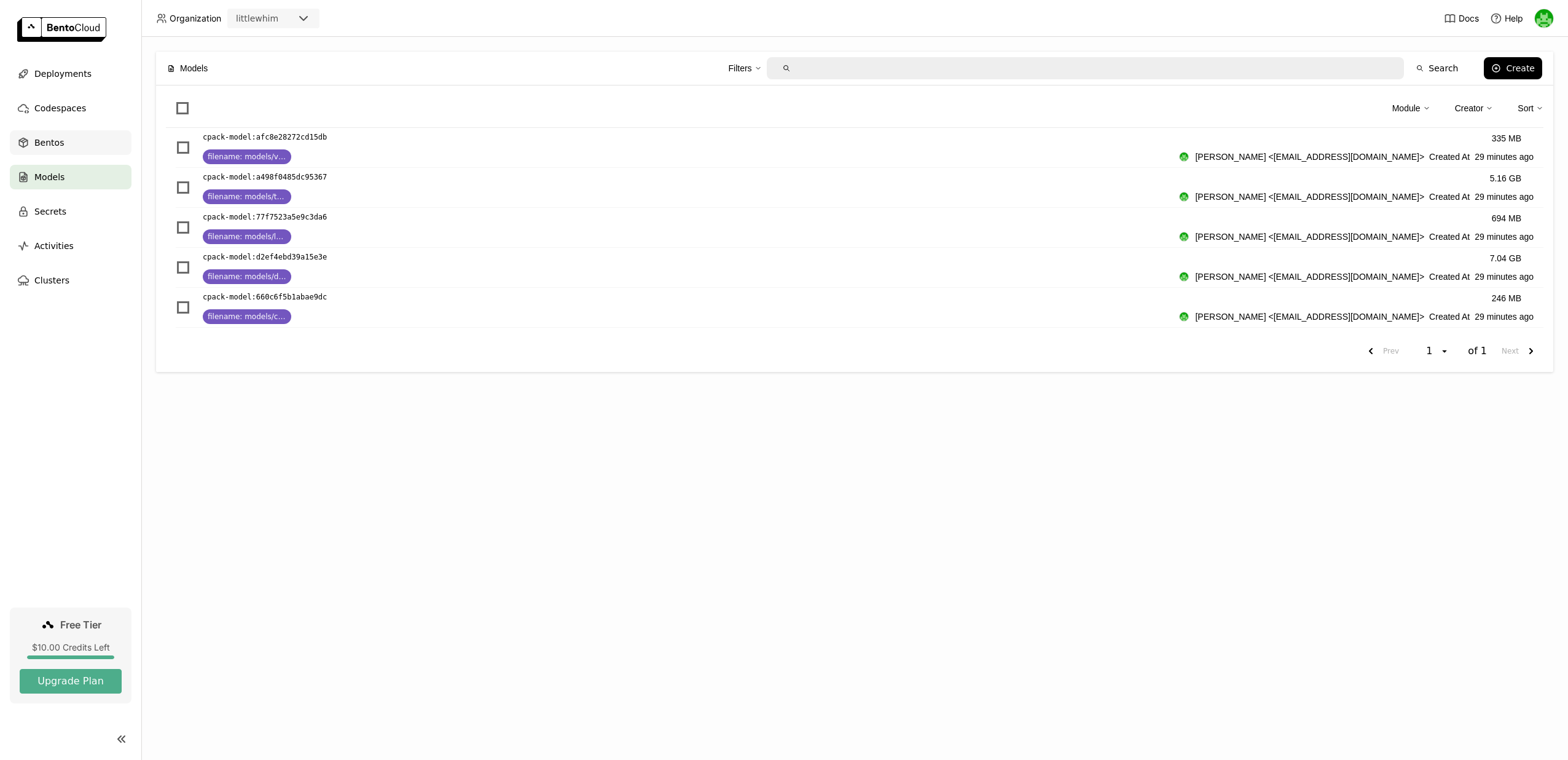
click at [85, 145] on div "Bentos" at bounding box center [70, 142] width 122 height 25
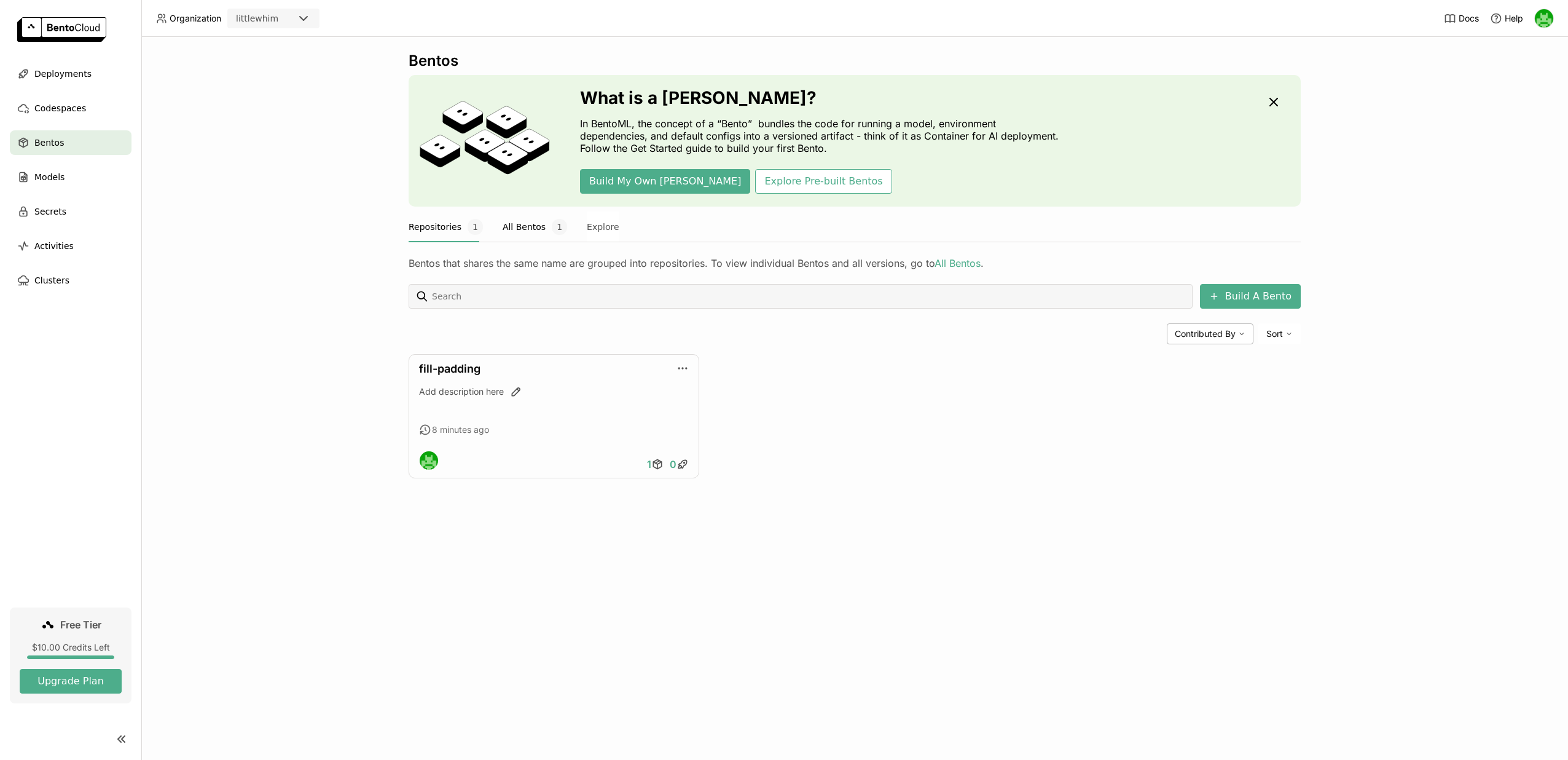
click at [516, 231] on button "All Bentos 1" at bounding box center [535, 227] width 64 height 31
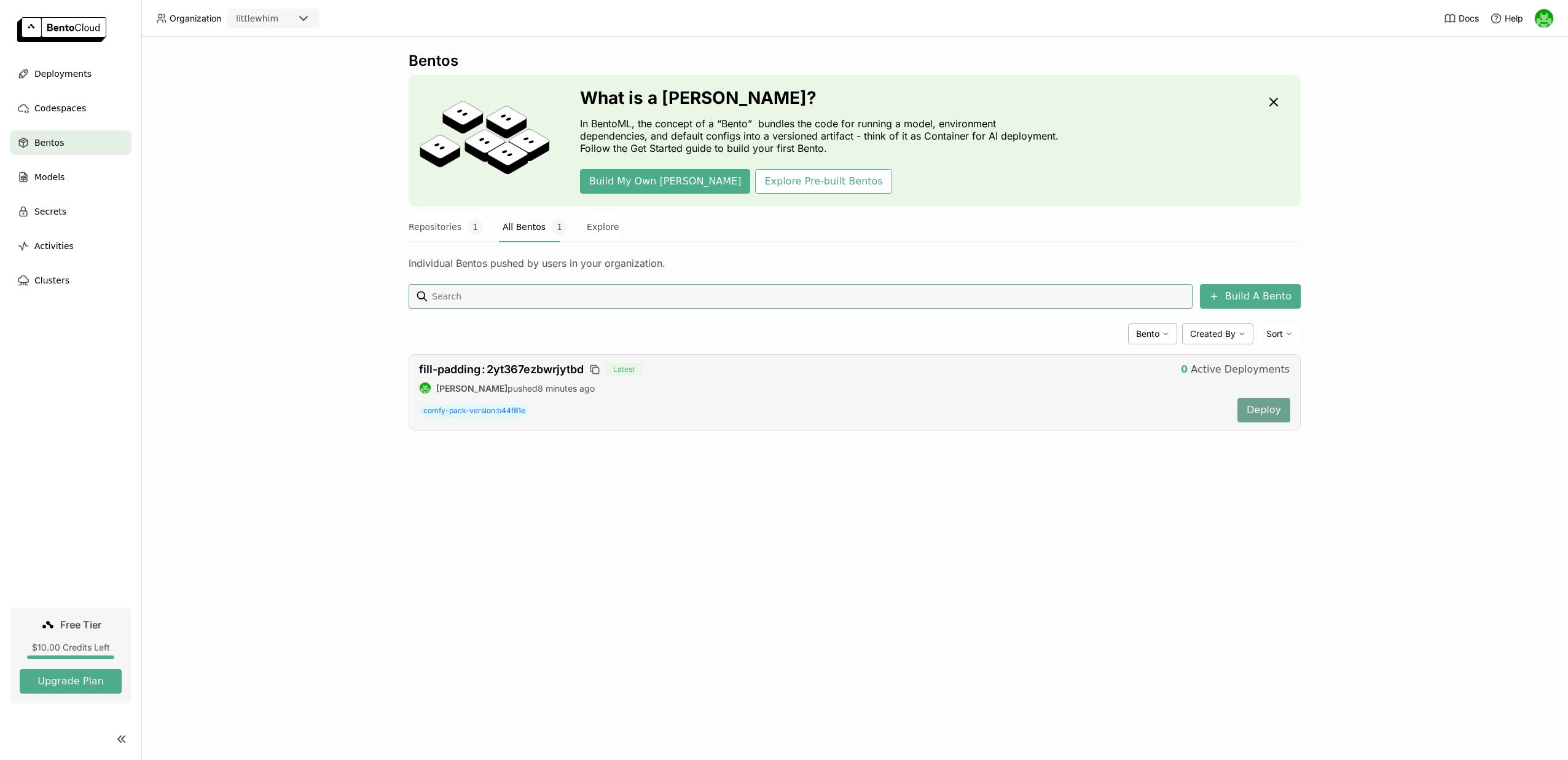
click at [1269, 412] on button "Deploy" at bounding box center [1264, 410] width 53 height 25
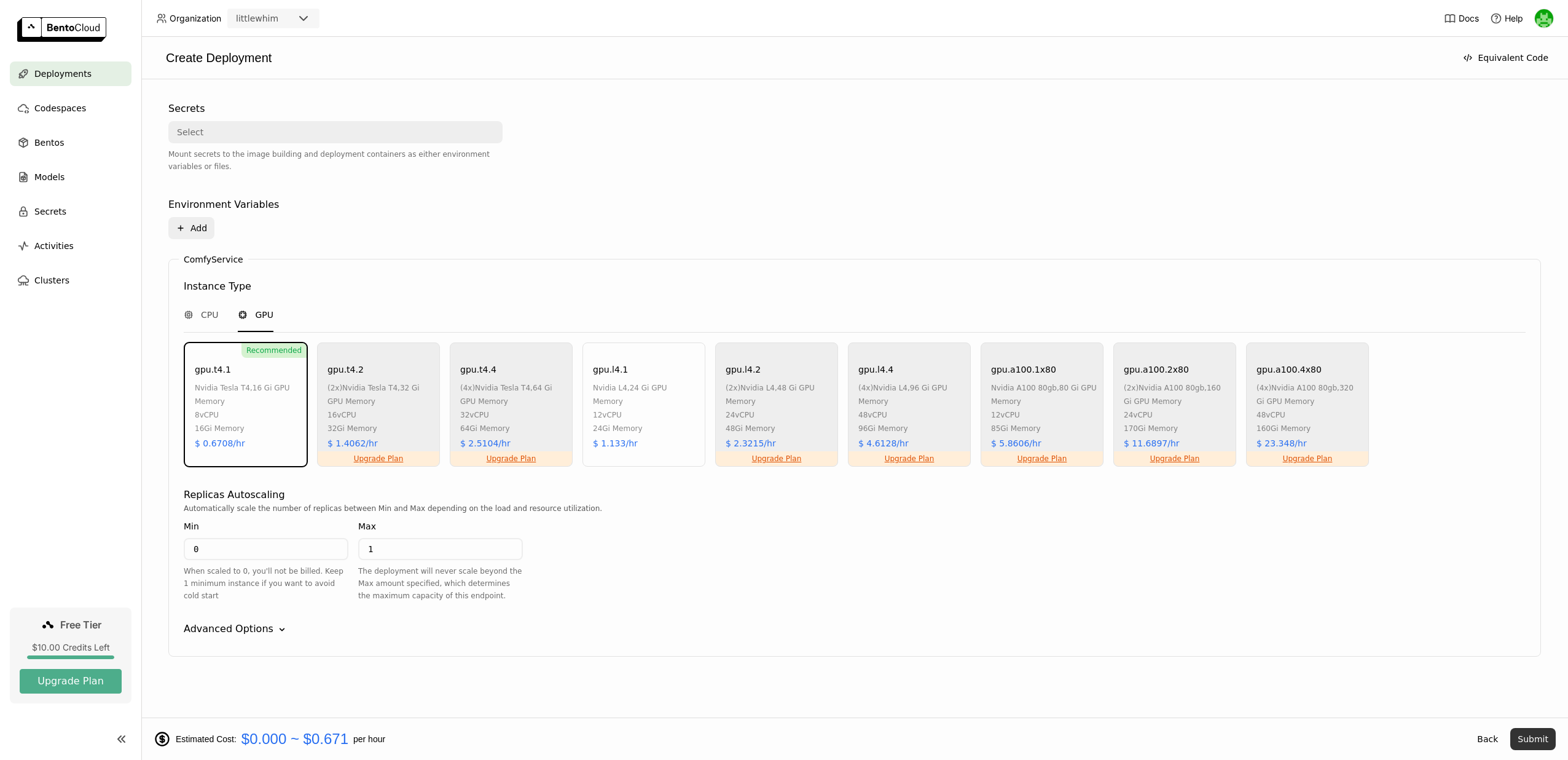
click at [1531, 739] on button "Submit" at bounding box center [1533, 738] width 45 height 22
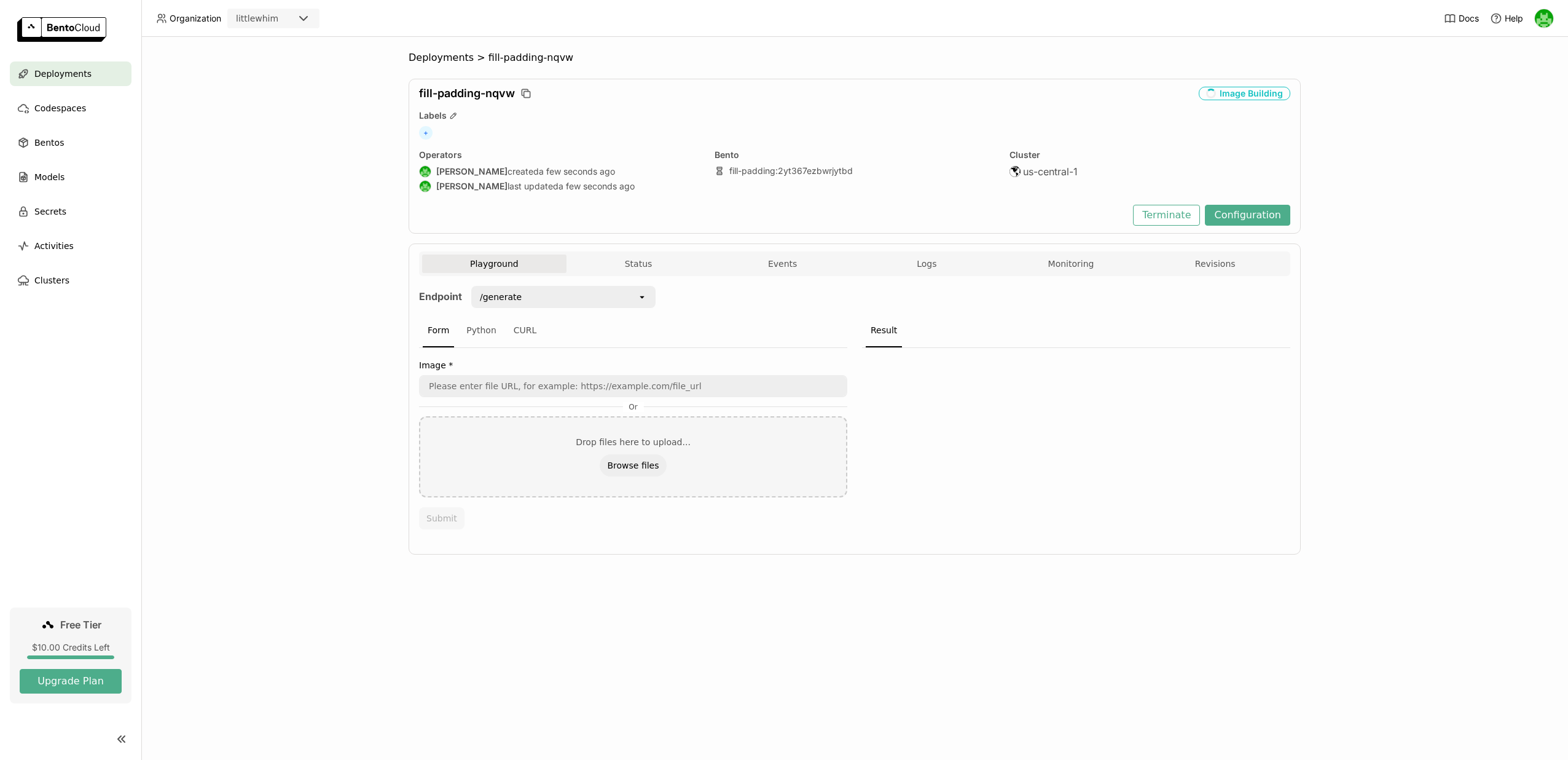
scroll to position [1, 1]
click at [645, 262] on button "Status" at bounding box center [638, 263] width 144 height 18
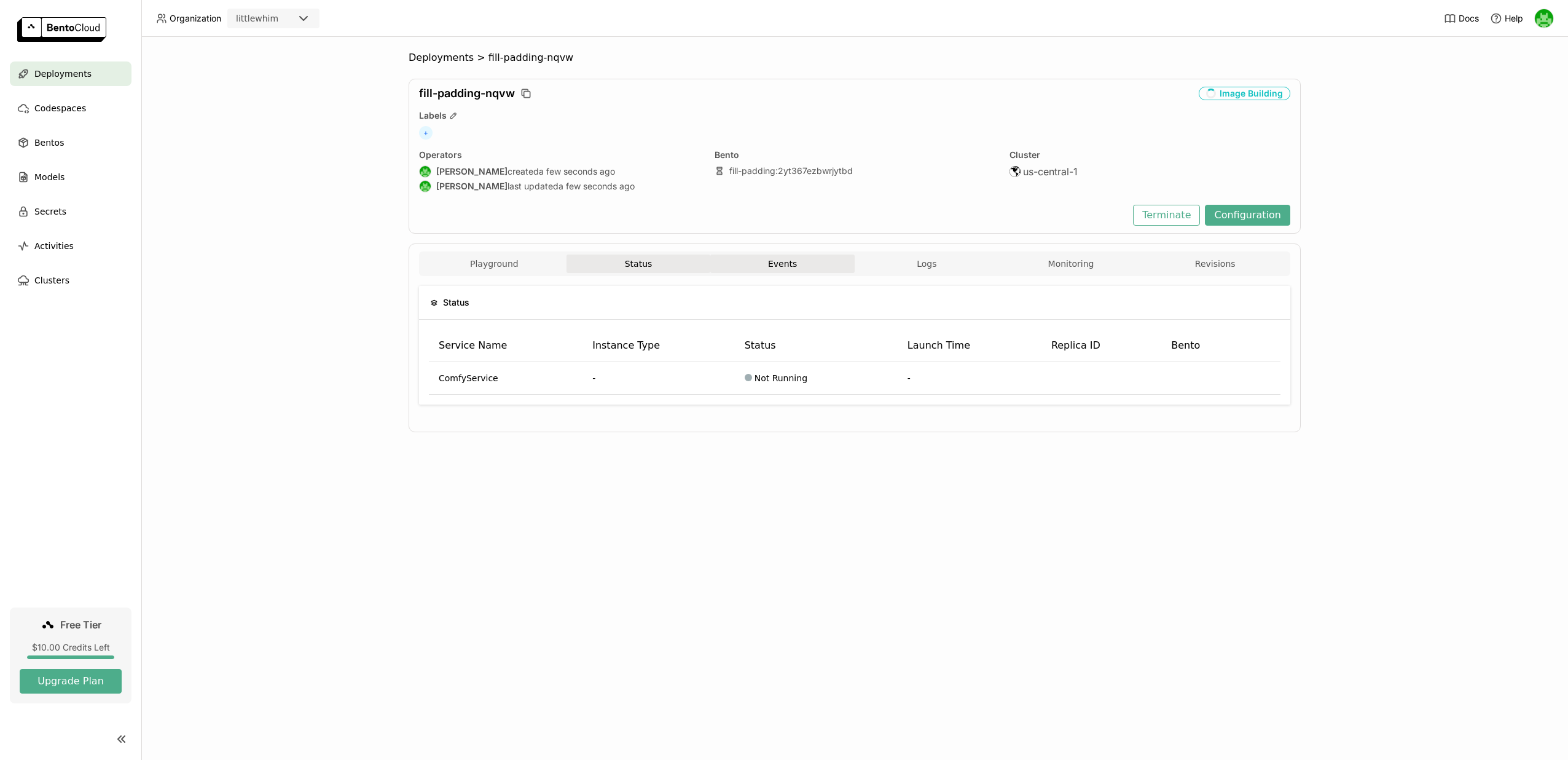
click at [777, 269] on button "Events" at bounding box center [782, 263] width 144 height 18
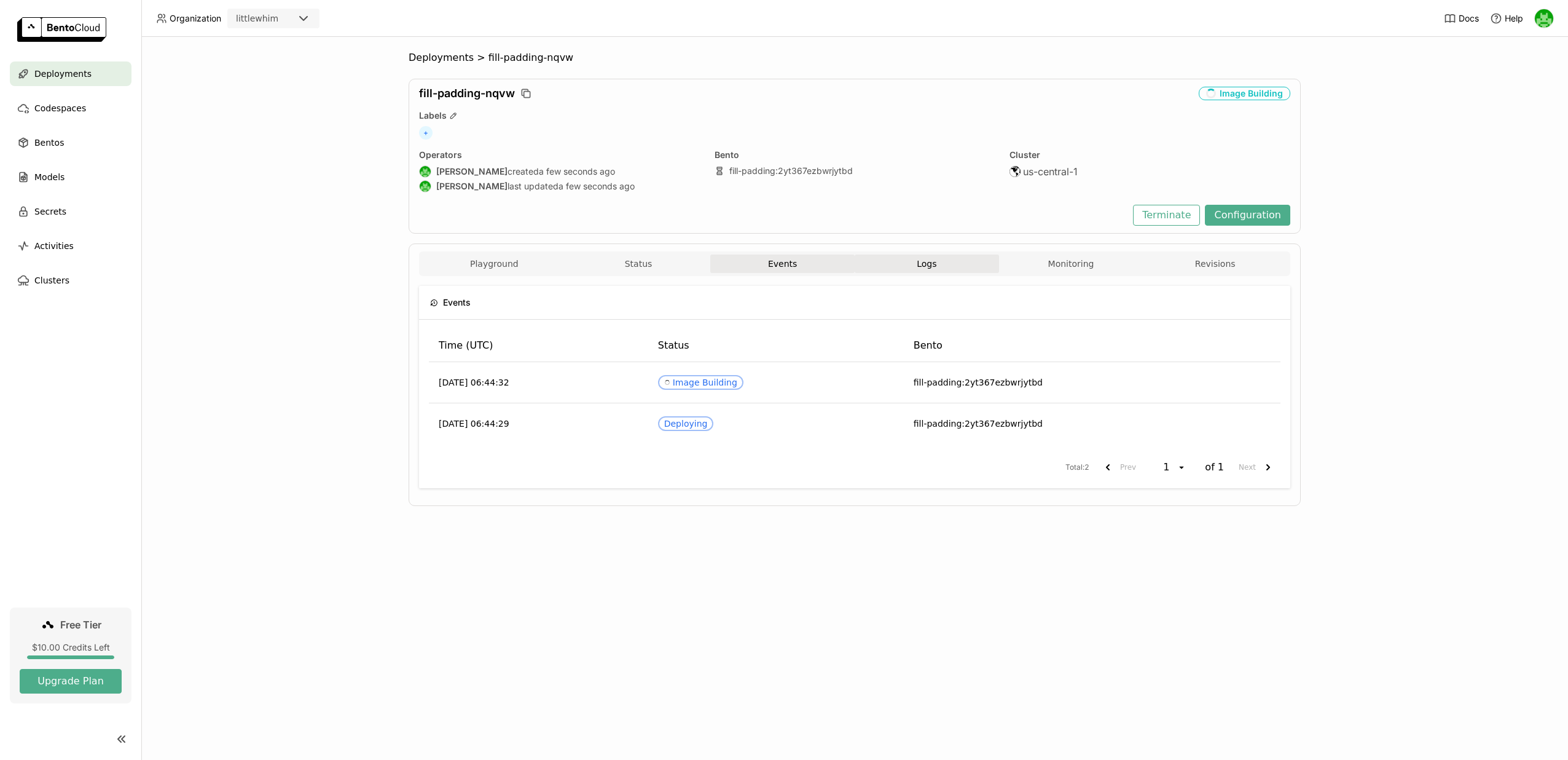
click at [897, 259] on button "Logs" at bounding box center [926, 263] width 144 height 18
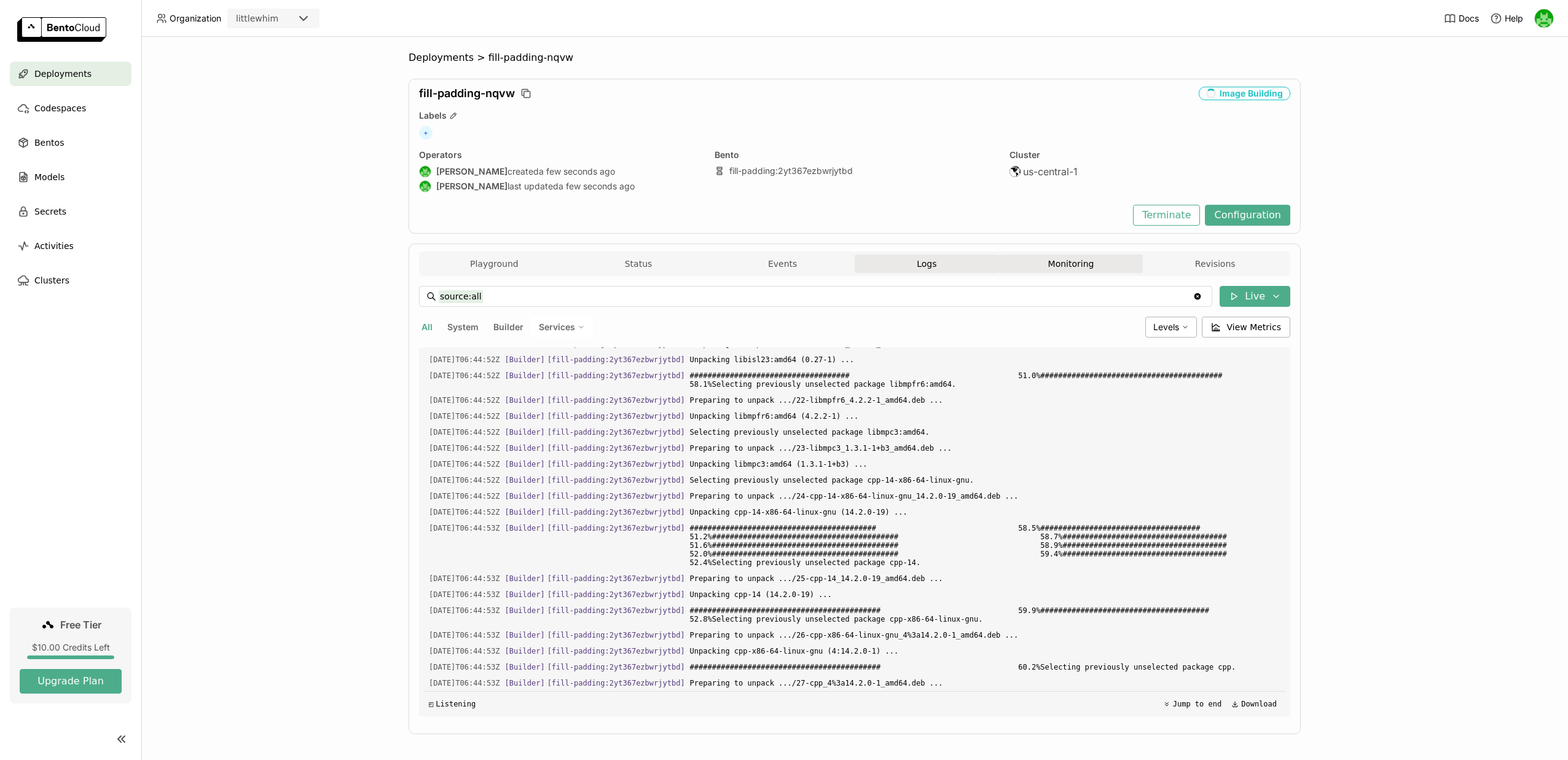
scroll to position [8741, 0]
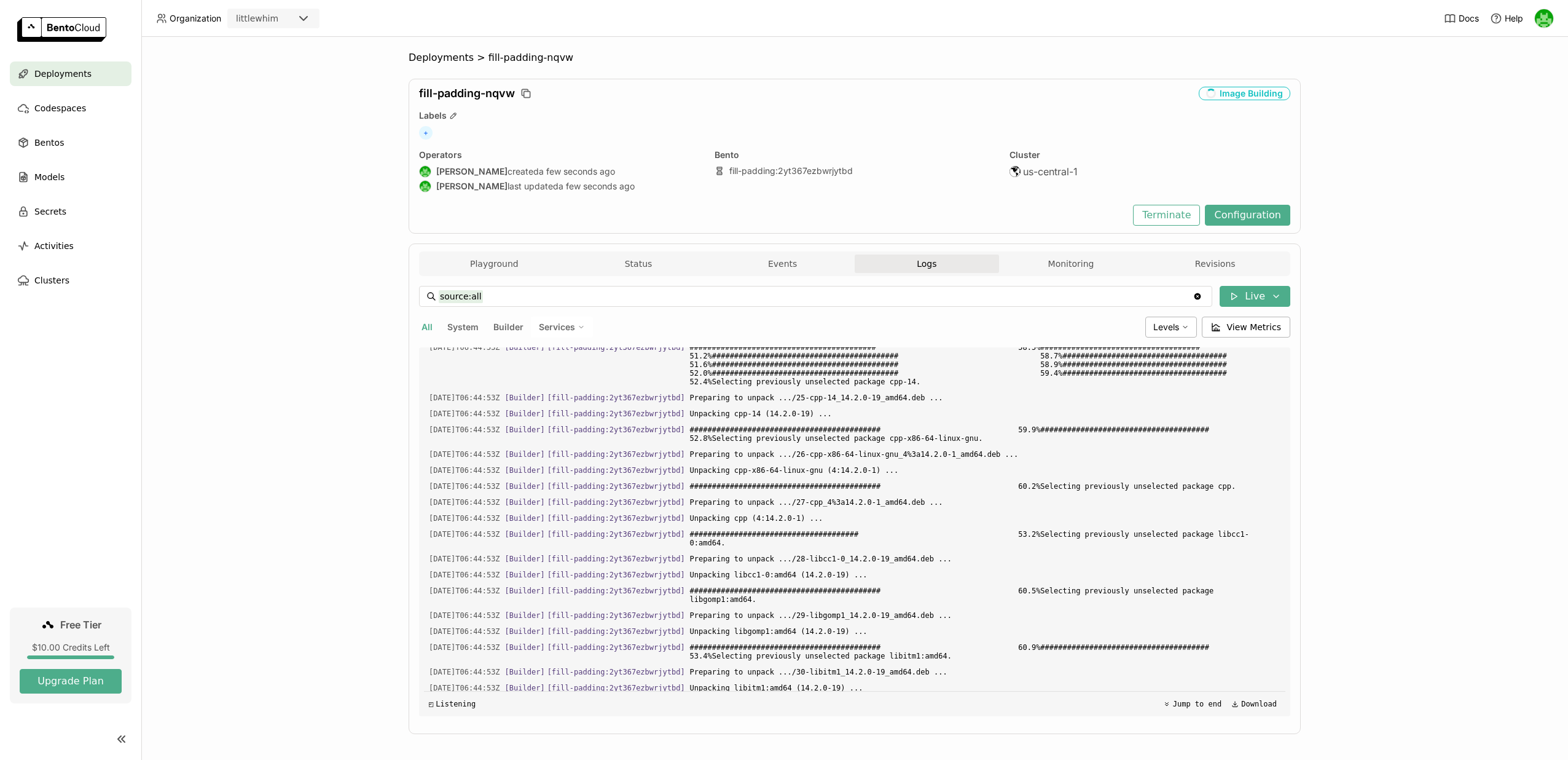
click at [965, 269] on button "Logs" at bounding box center [926, 263] width 144 height 18
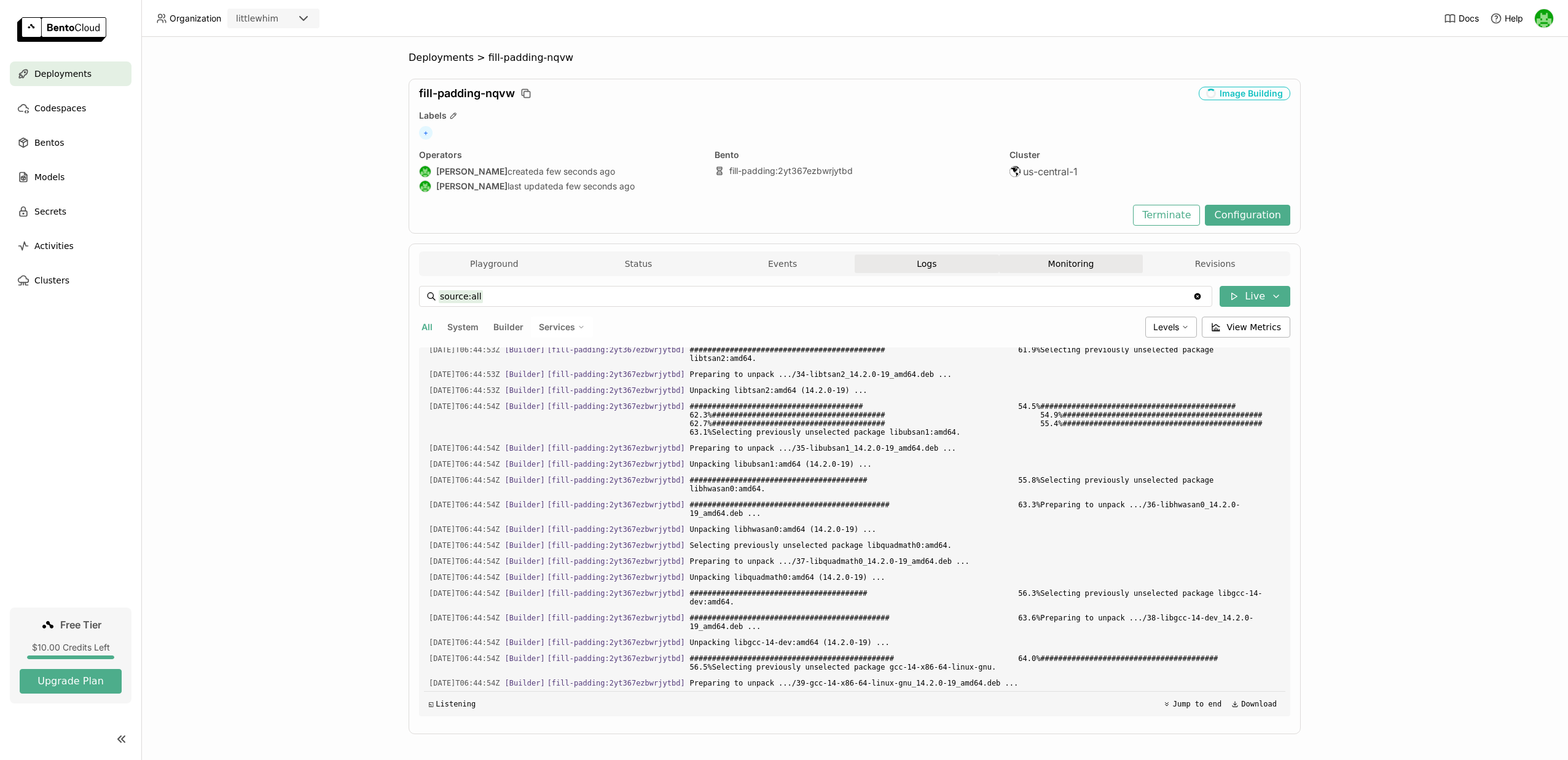
scroll to position [9446, 0]
click at [1043, 268] on button "Monitoring" at bounding box center [1071, 263] width 144 height 18
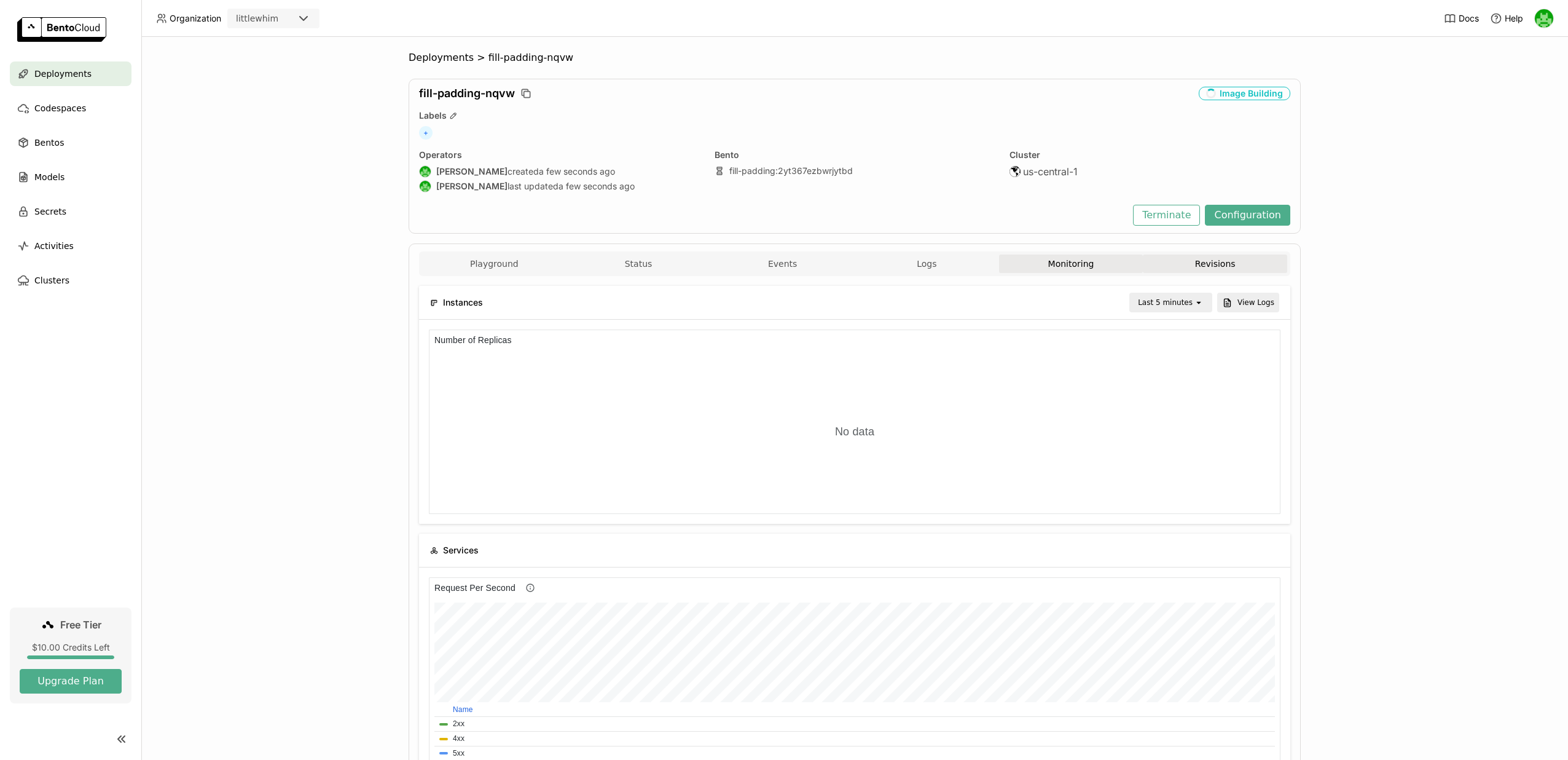
click at [1202, 259] on button "Revisions" at bounding box center [1215, 263] width 144 height 18
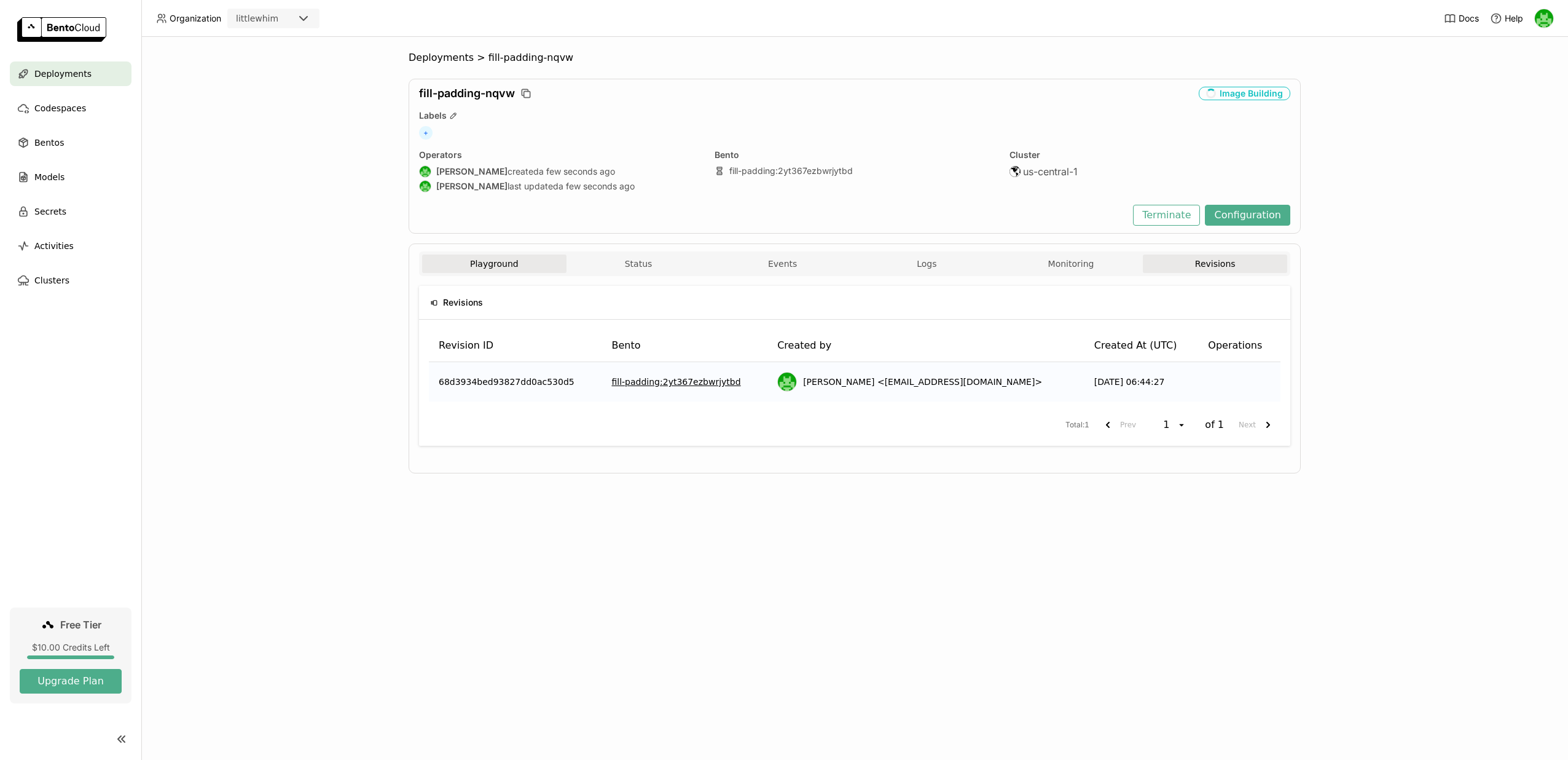
click at [491, 268] on button "Playground" at bounding box center [494, 263] width 144 height 18
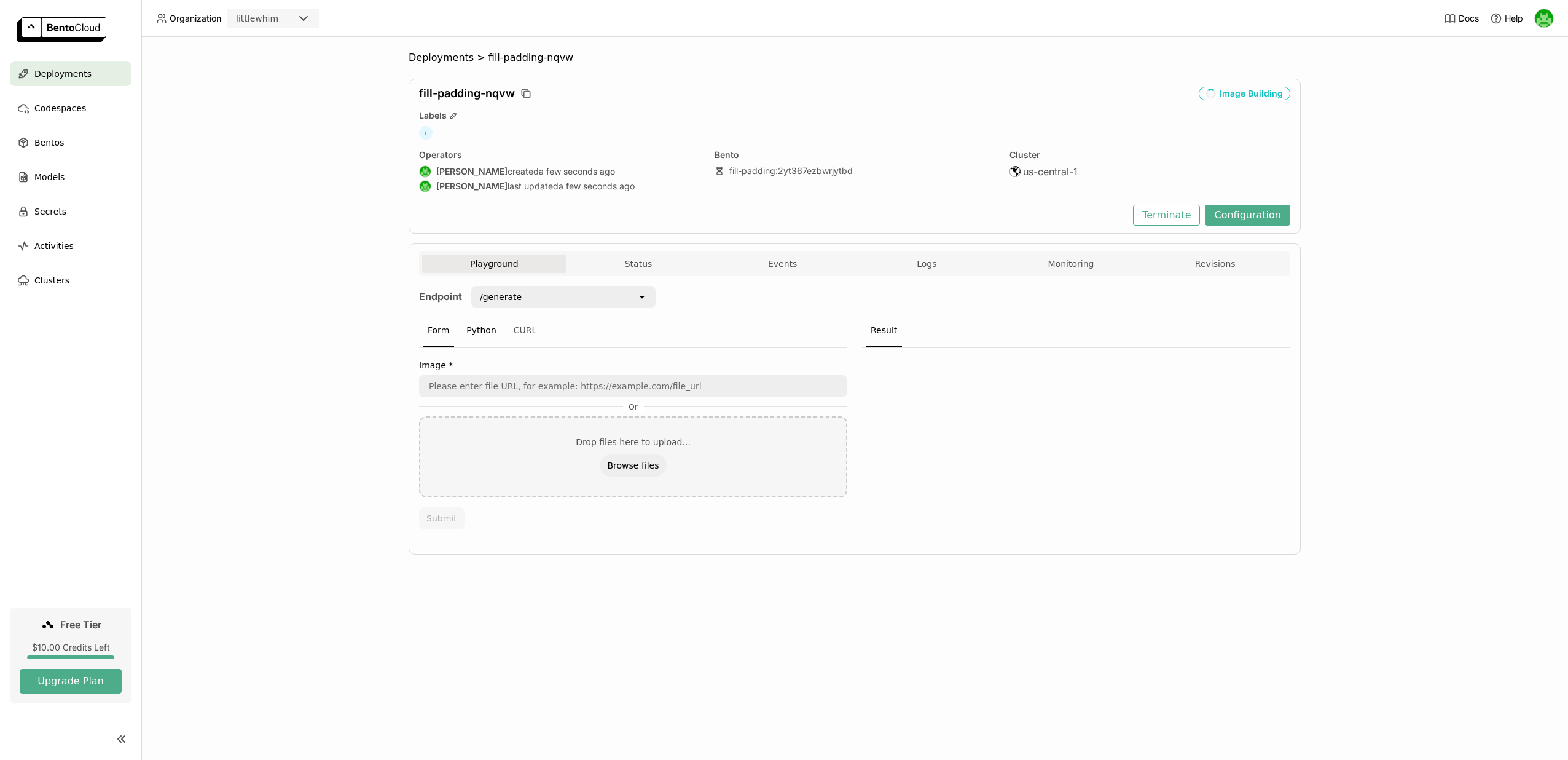
click at [479, 333] on div "Python" at bounding box center [481, 330] width 40 height 33
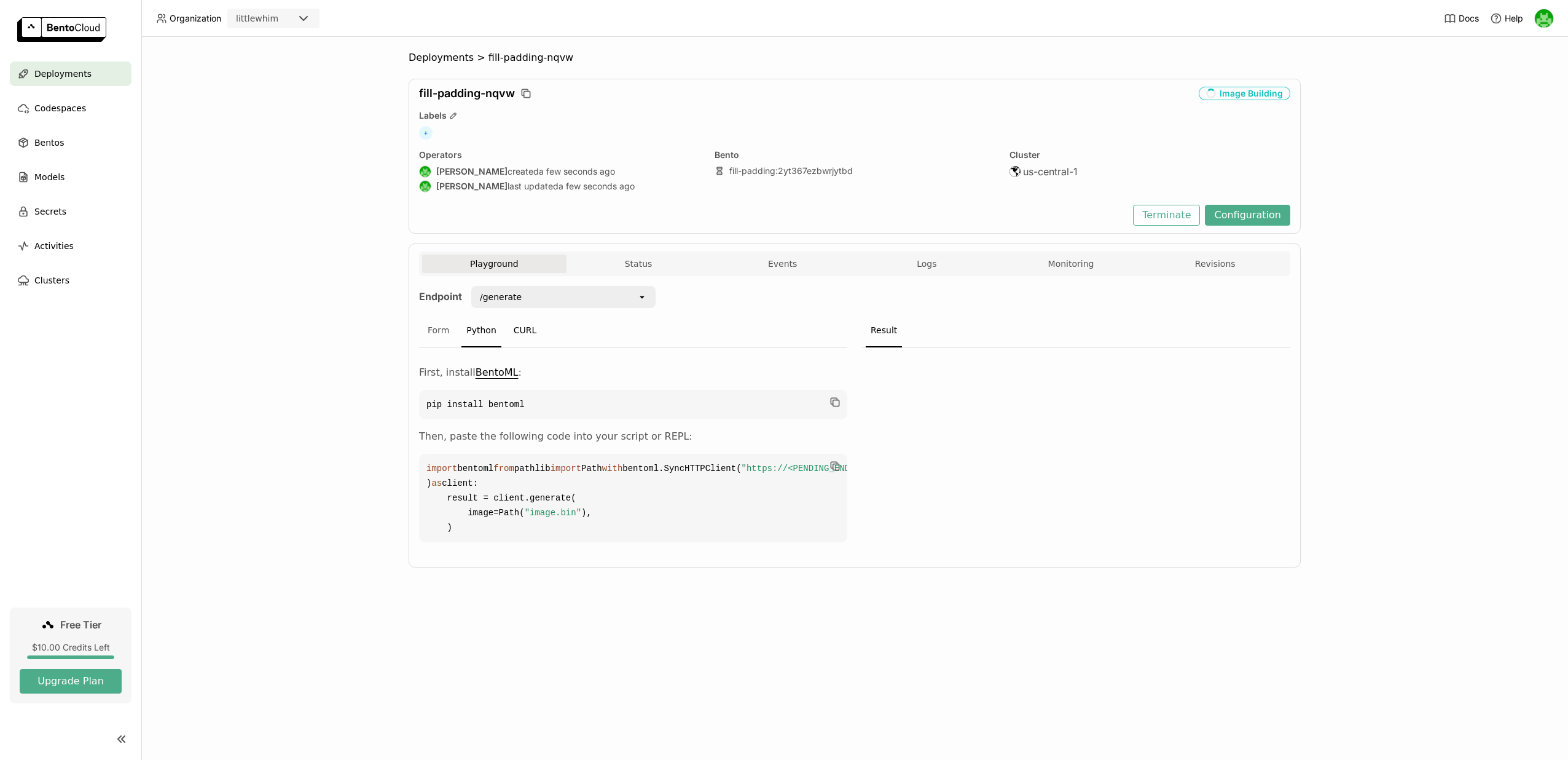
click at [528, 330] on div "CURL" at bounding box center [525, 330] width 33 height 33
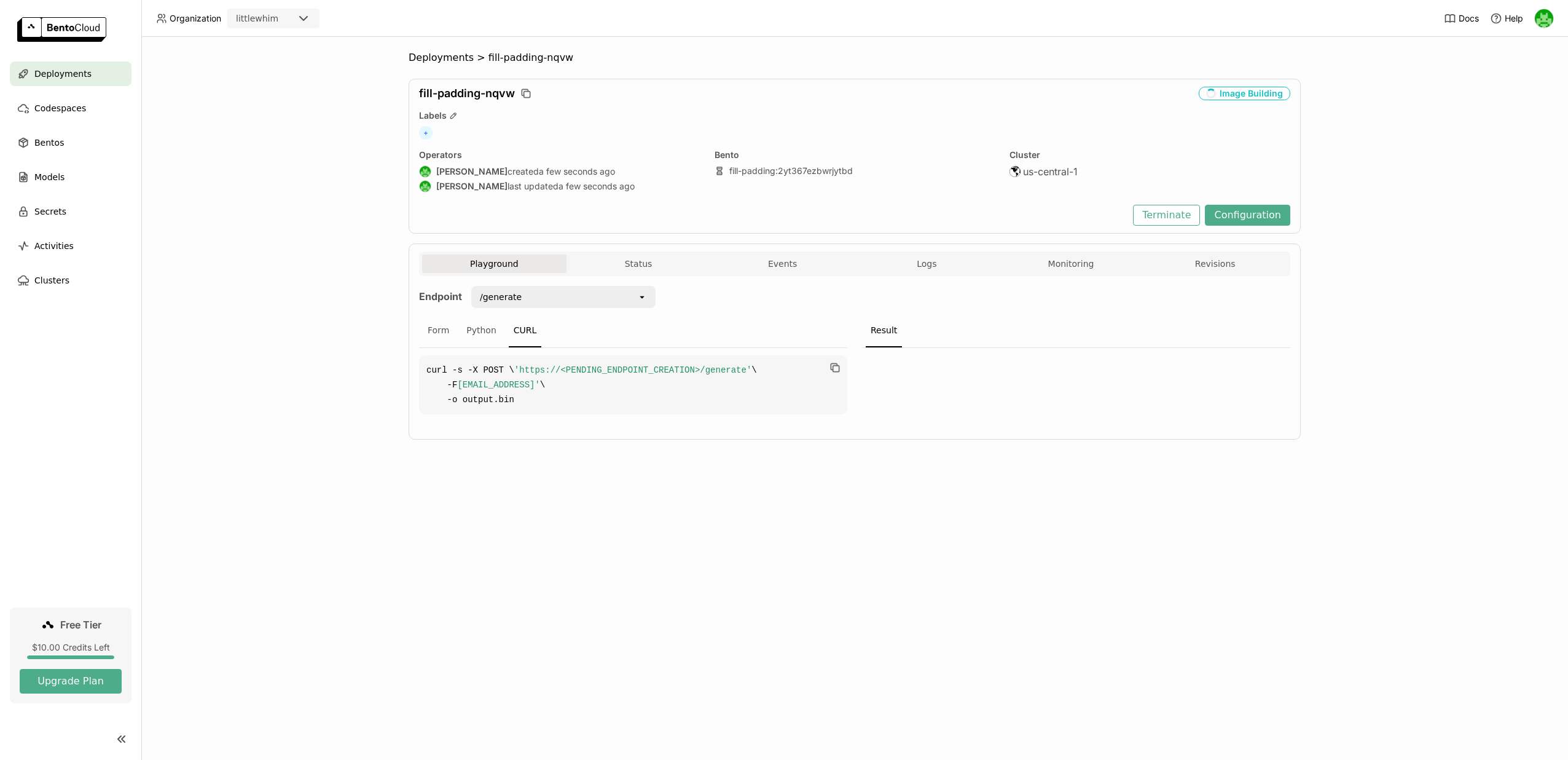
click at [458, 337] on div "Form Python CURL" at bounding box center [633, 330] width 428 height 34
click at [445, 333] on div "Form" at bounding box center [438, 330] width 31 height 33
click at [636, 252] on div "Playground Status Events Logs Monitoring Revisions" at bounding box center [854, 263] width 871 height 25
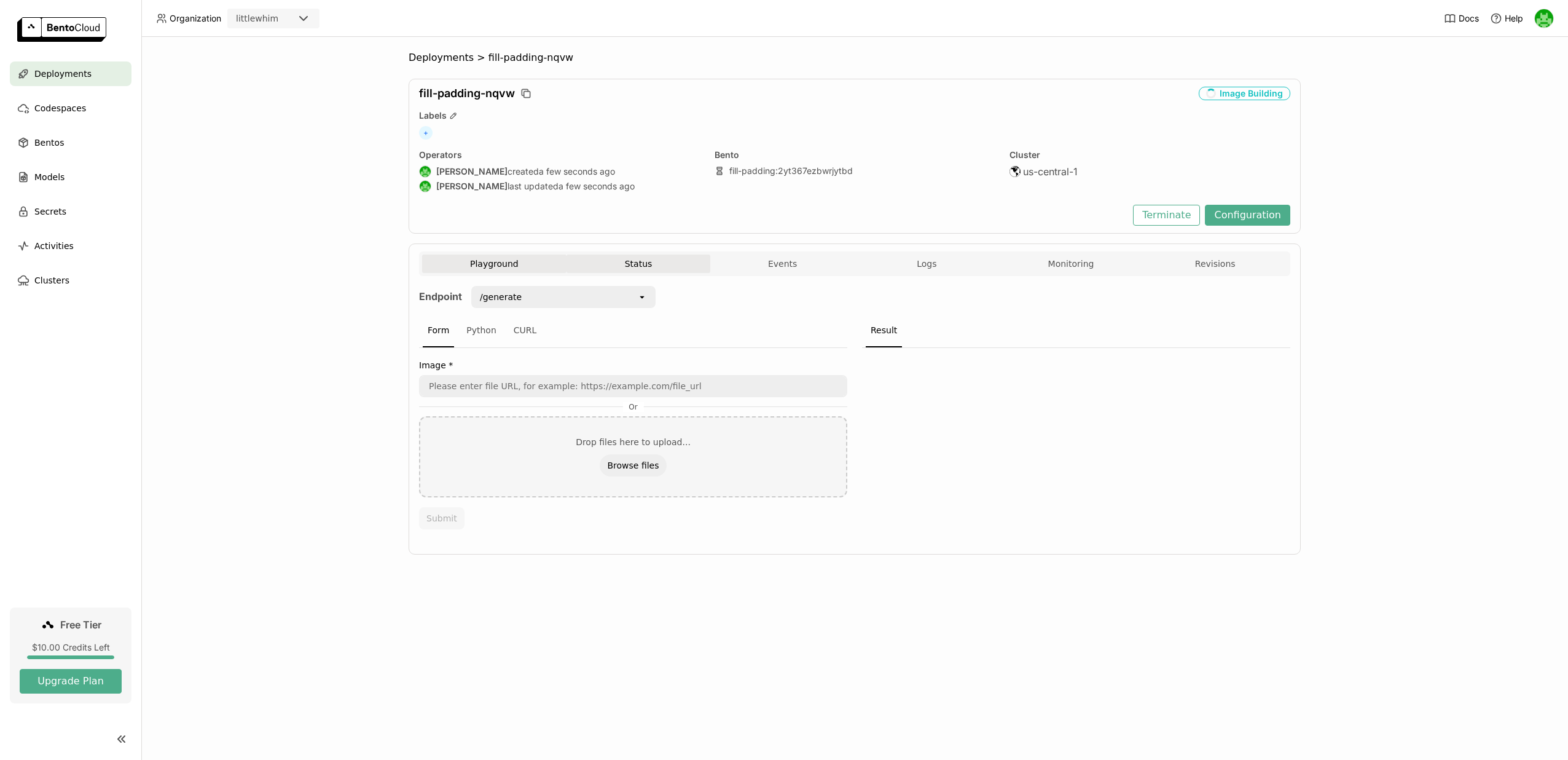
click at [660, 261] on button "Status" at bounding box center [638, 263] width 144 height 18
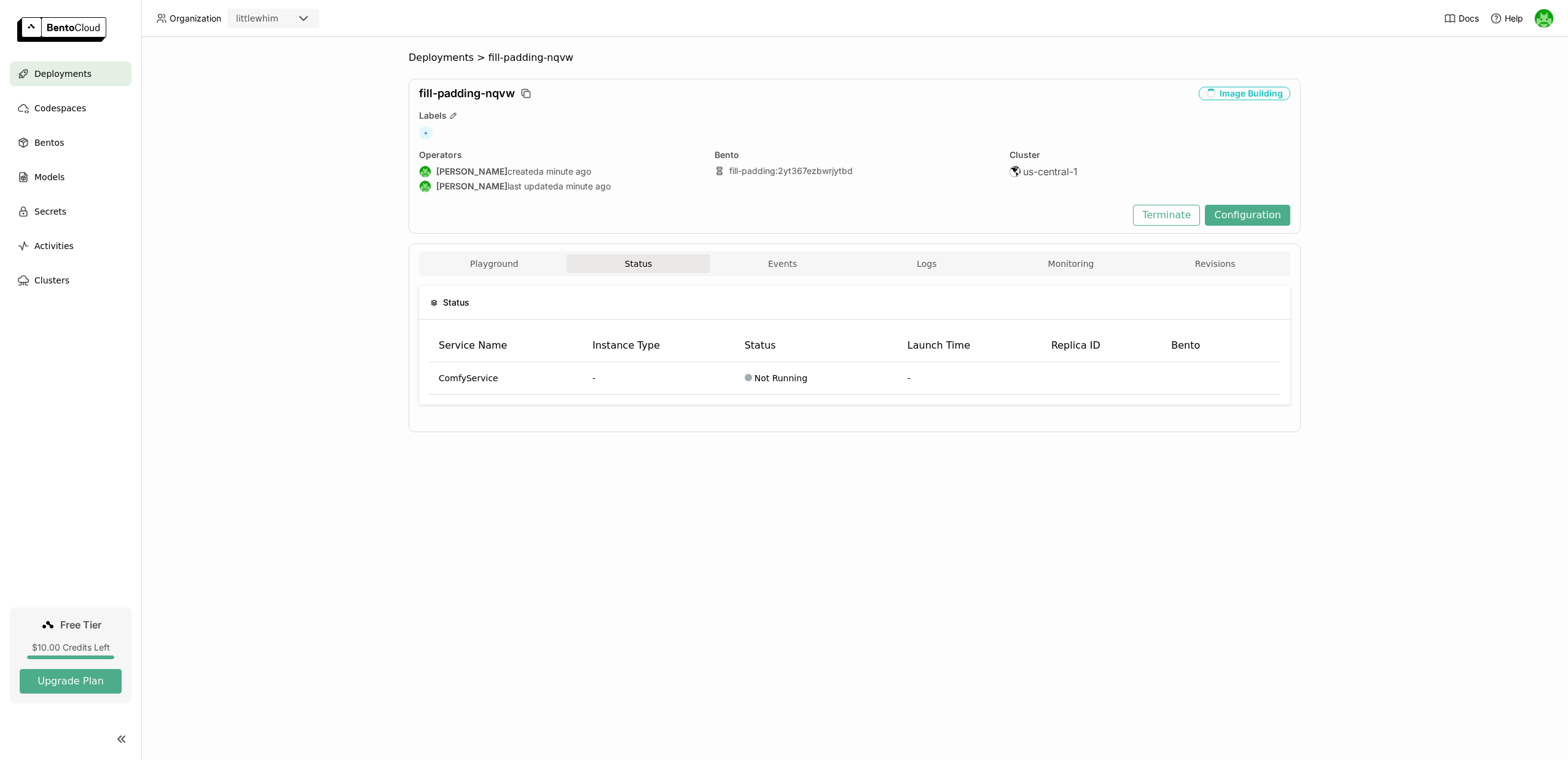
click at [515, 275] on div "Playground Status Events Logs Monitoring Revisions" at bounding box center [854, 265] width 865 height 21
click at [513, 267] on button "Playground" at bounding box center [494, 263] width 144 height 18
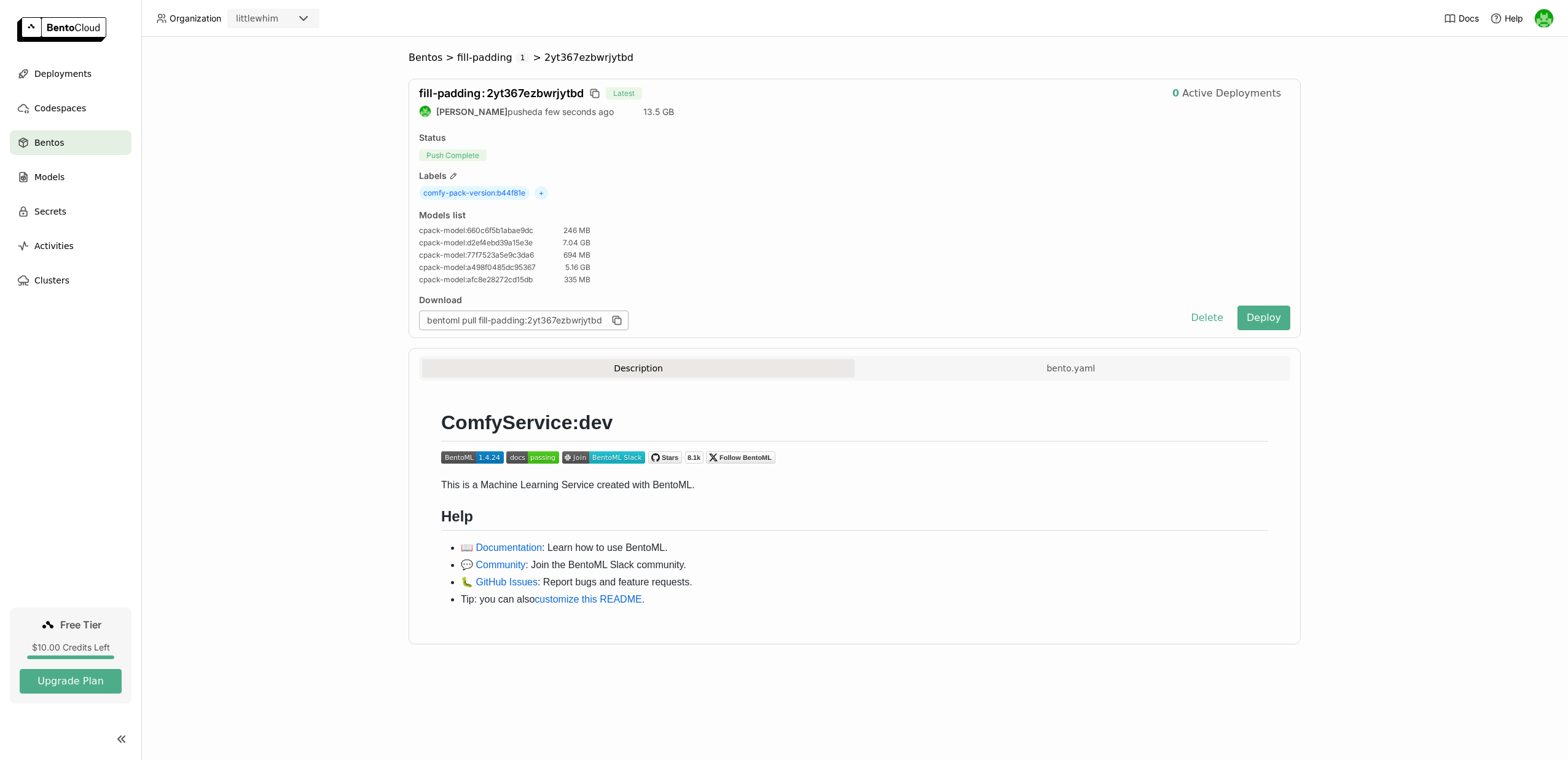
click at [662, 374] on button "Description" at bounding box center [638, 368] width 432 height 18
click at [957, 372] on button "bento.yaml" at bounding box center [1071, 368] width 432 height 18
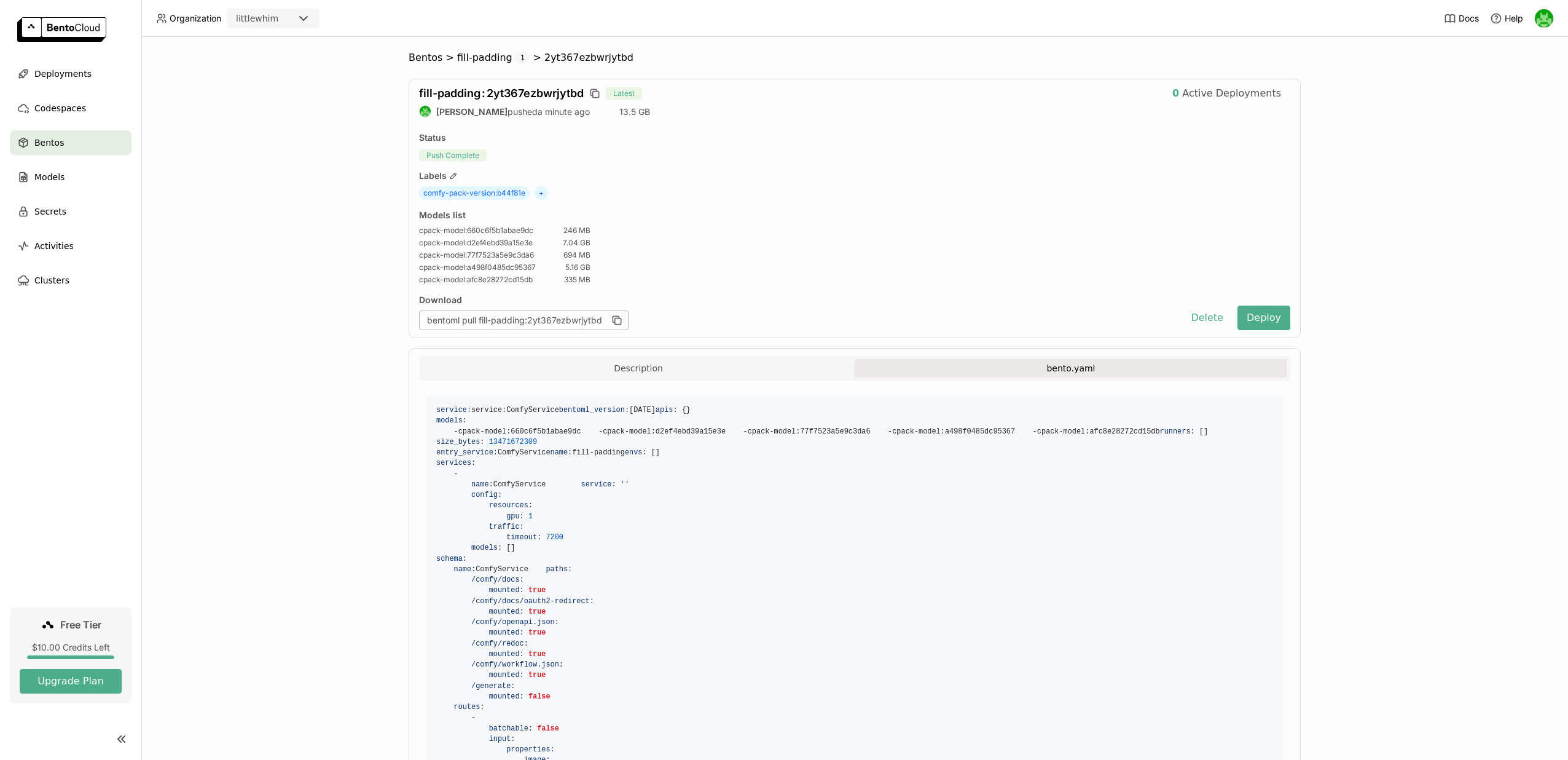
click at [976, 365] on button "bento.yaml" at bounding box center [1071, 368] width 432 height 18
click at [863, 367] on button "bento.yaml" at bounding box center [1071, 368] width 432 height 18
click at [745, 374] on button "Description" at bounding box center [638, 368] width 432 height 18
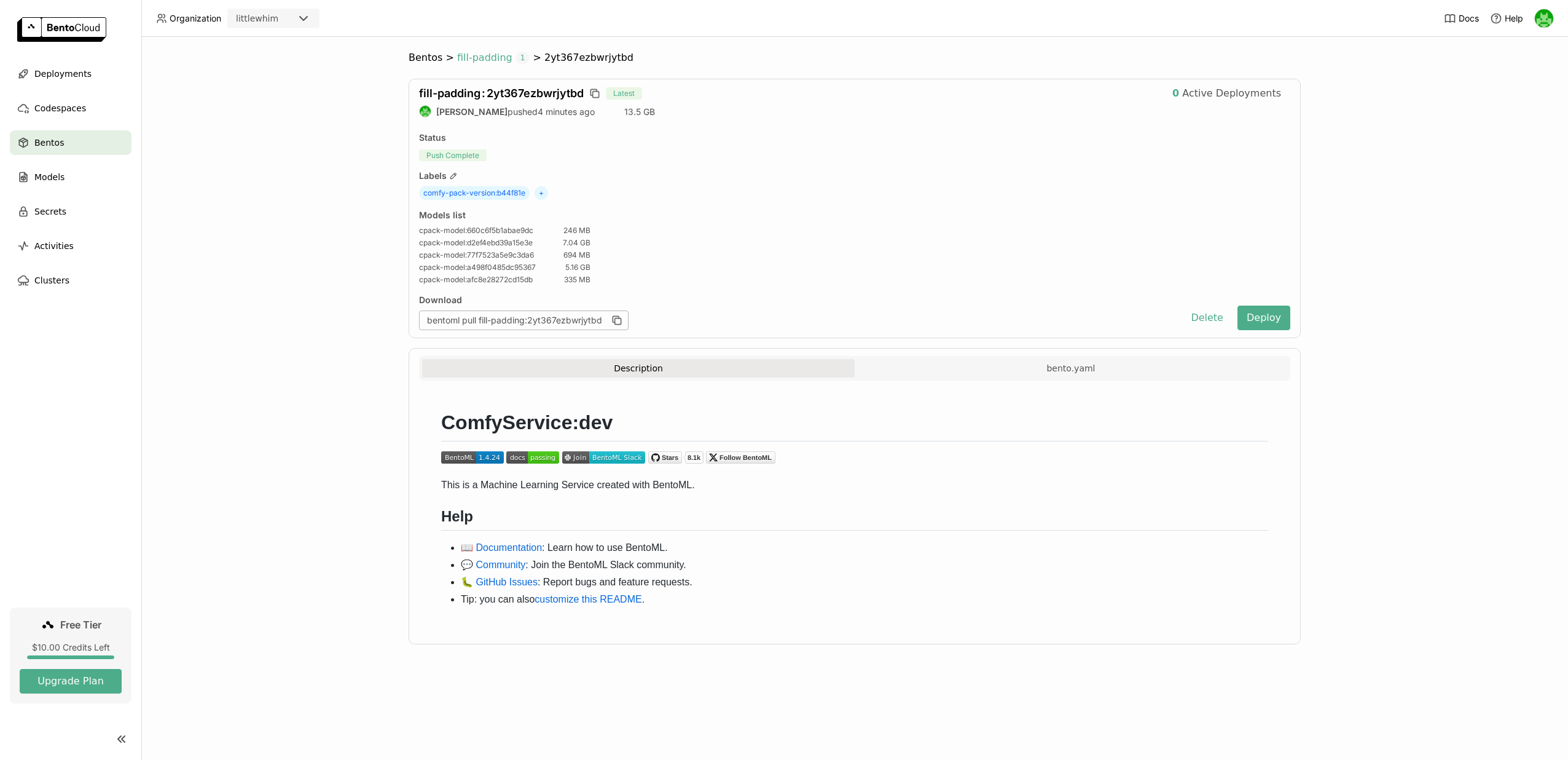
click at [464, 61] on span "fill-padding" at bounding box center [485, 57] width 55 height 12
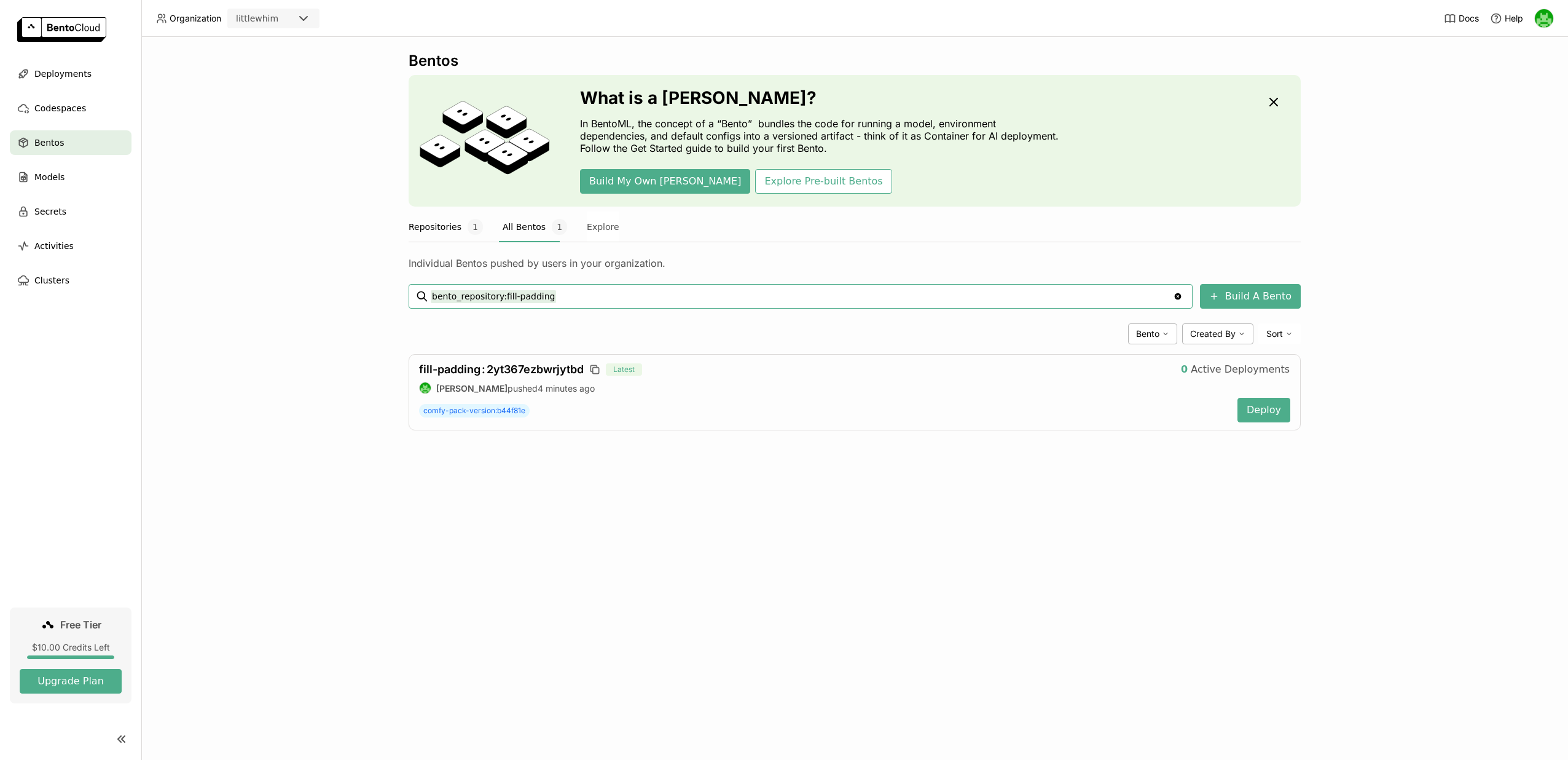
click at [453, 225] on button "Repositories 1" at bounding box center [445, 227] width 74 height 31
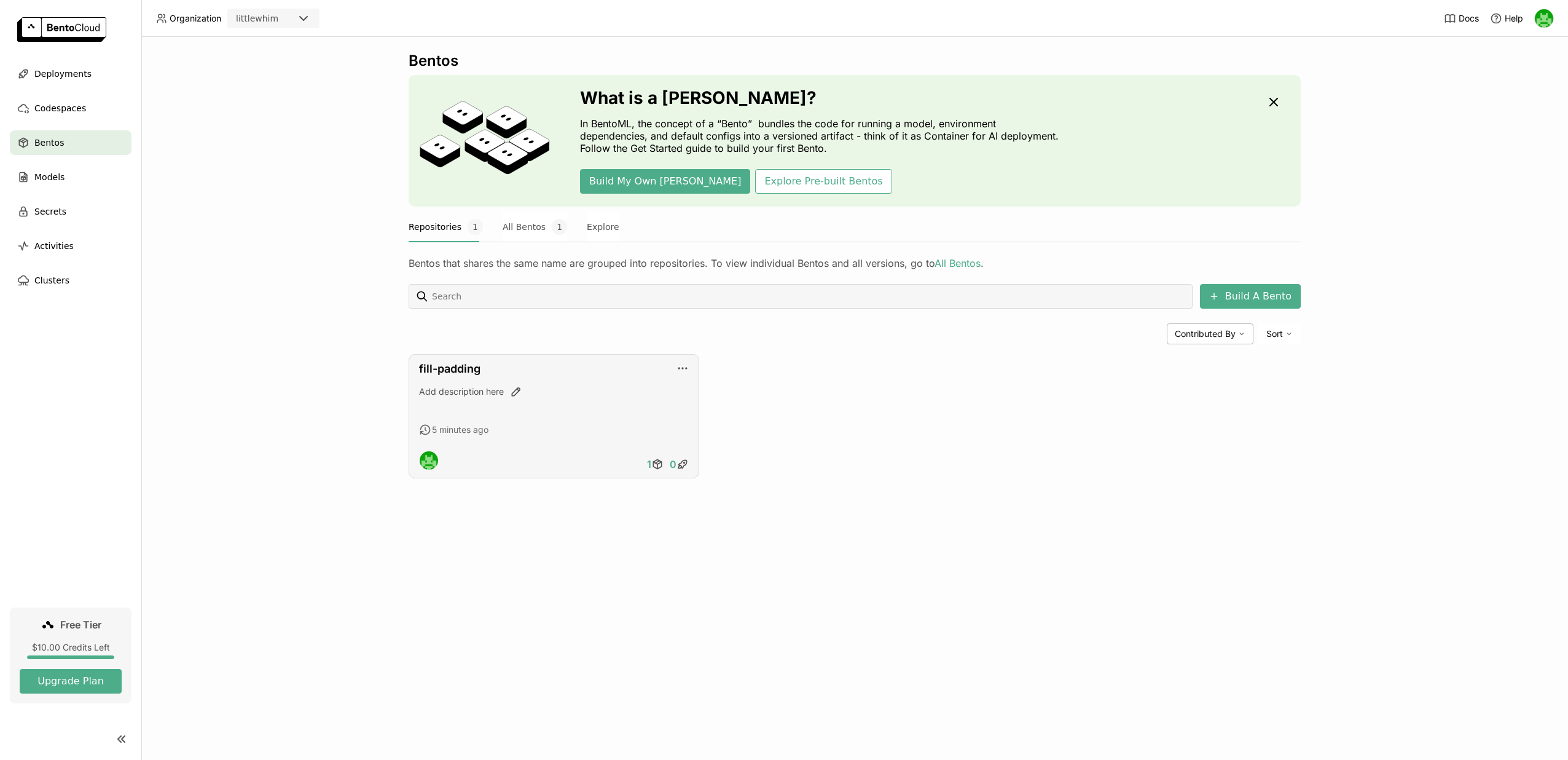
click at [603, 392] on div "Add description here" at bounding box center [553, 392] width 270 height 12
click at [468, 366] on link "fill-padding" at bounding box center [449, 368] width 61 height 13
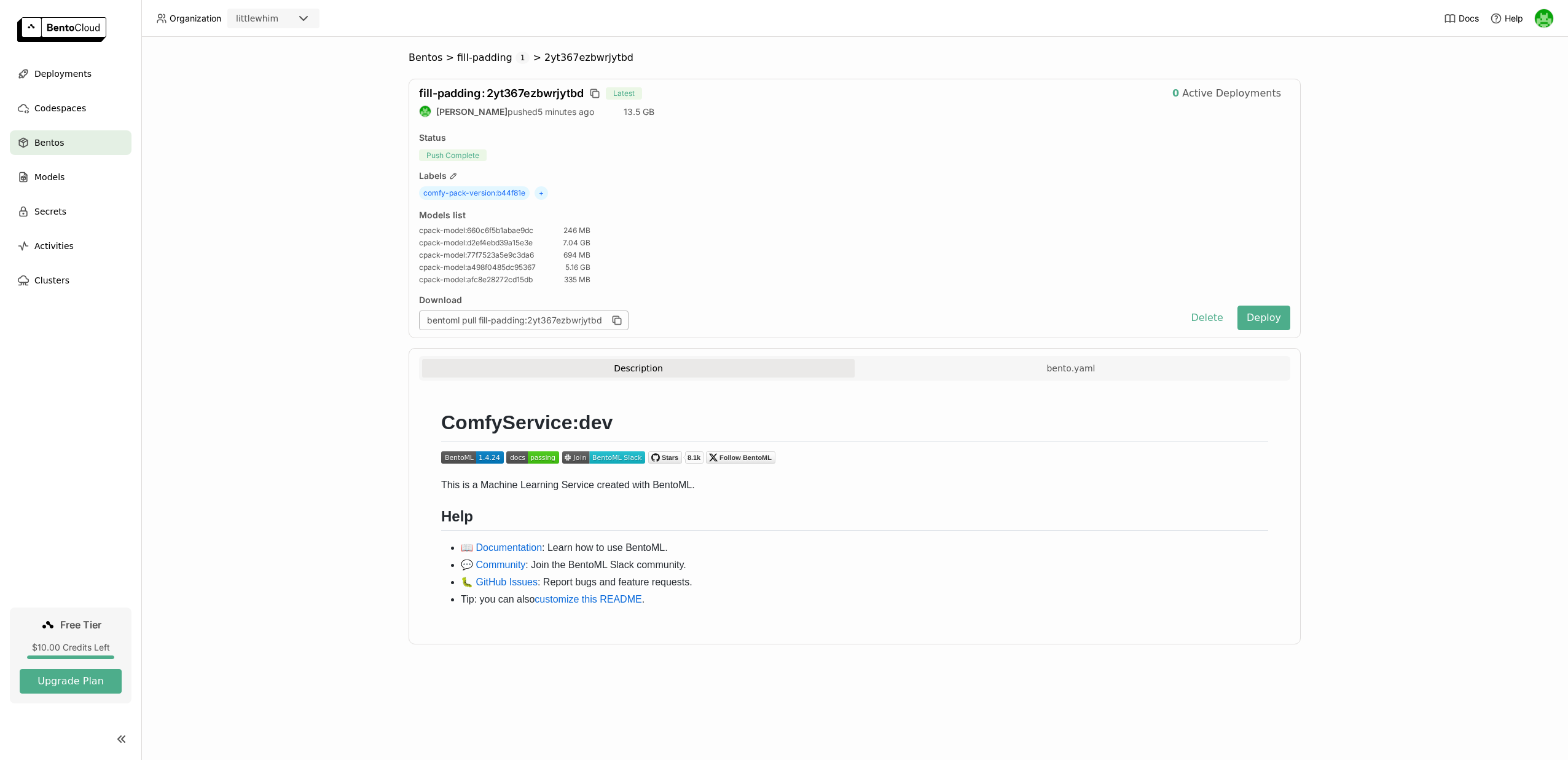
click at [776, 369] on button "Description" at bounding box center [638, 368] width 432 height 18
click at [917, 364] on button "bento.yaml" at bounding box center [1071, 368] width 432 height 18
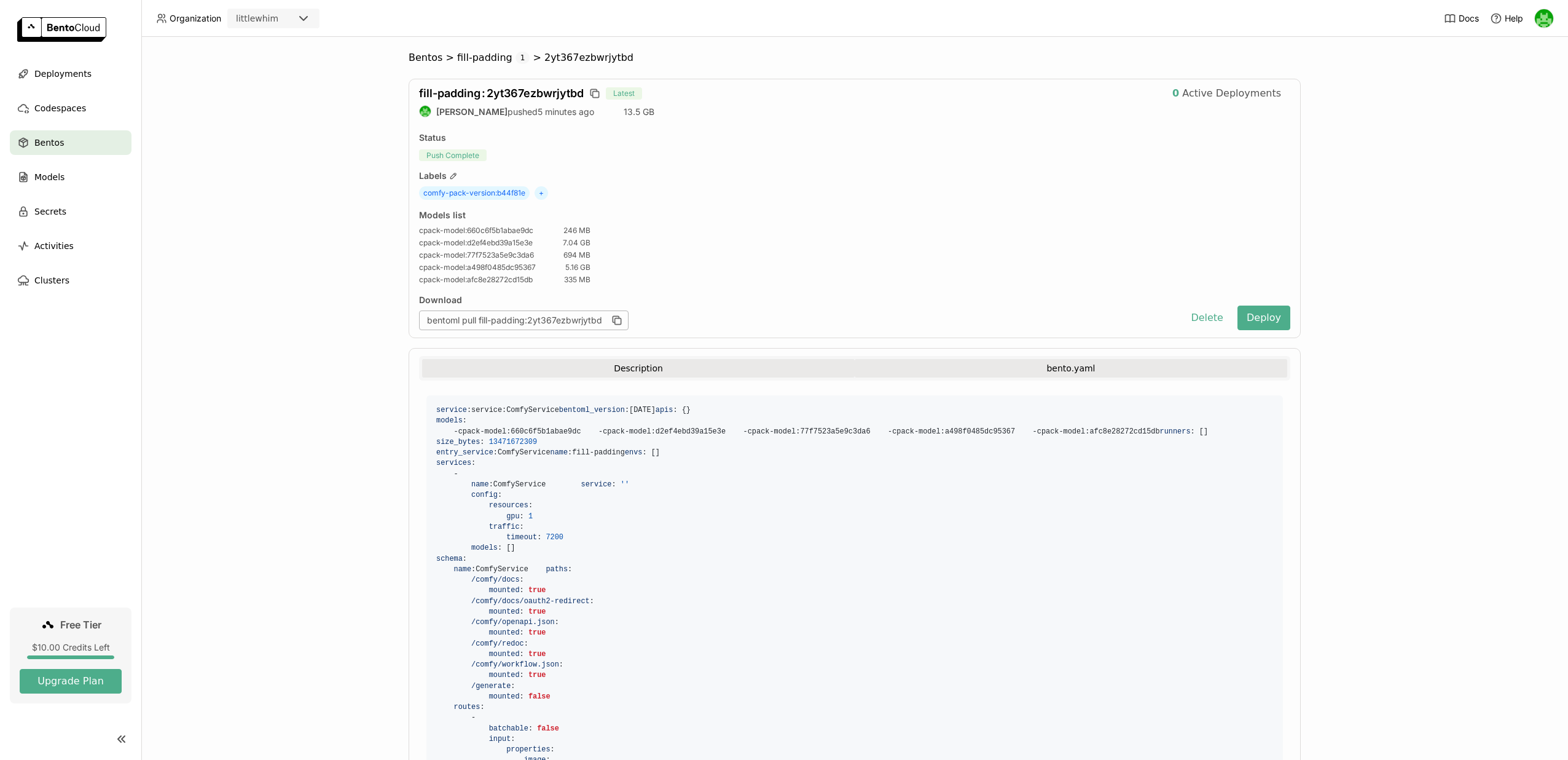
click at [791, 366] on button "Description" at bounding box center [638, 368] width 432 height 18
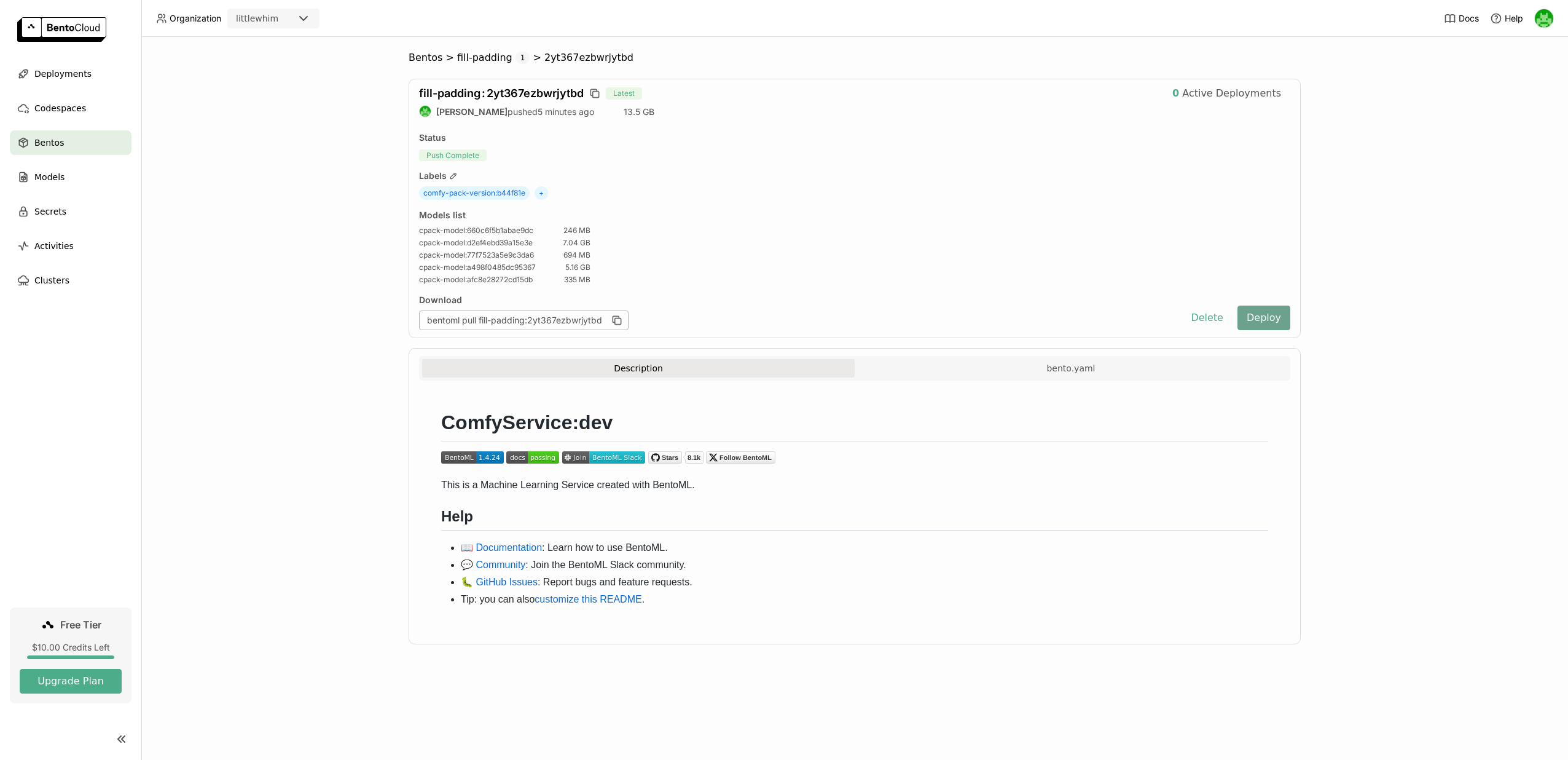
click at [1258, 322] on button "Deploy" at bounding box center [1264, 318] width 53 height 25
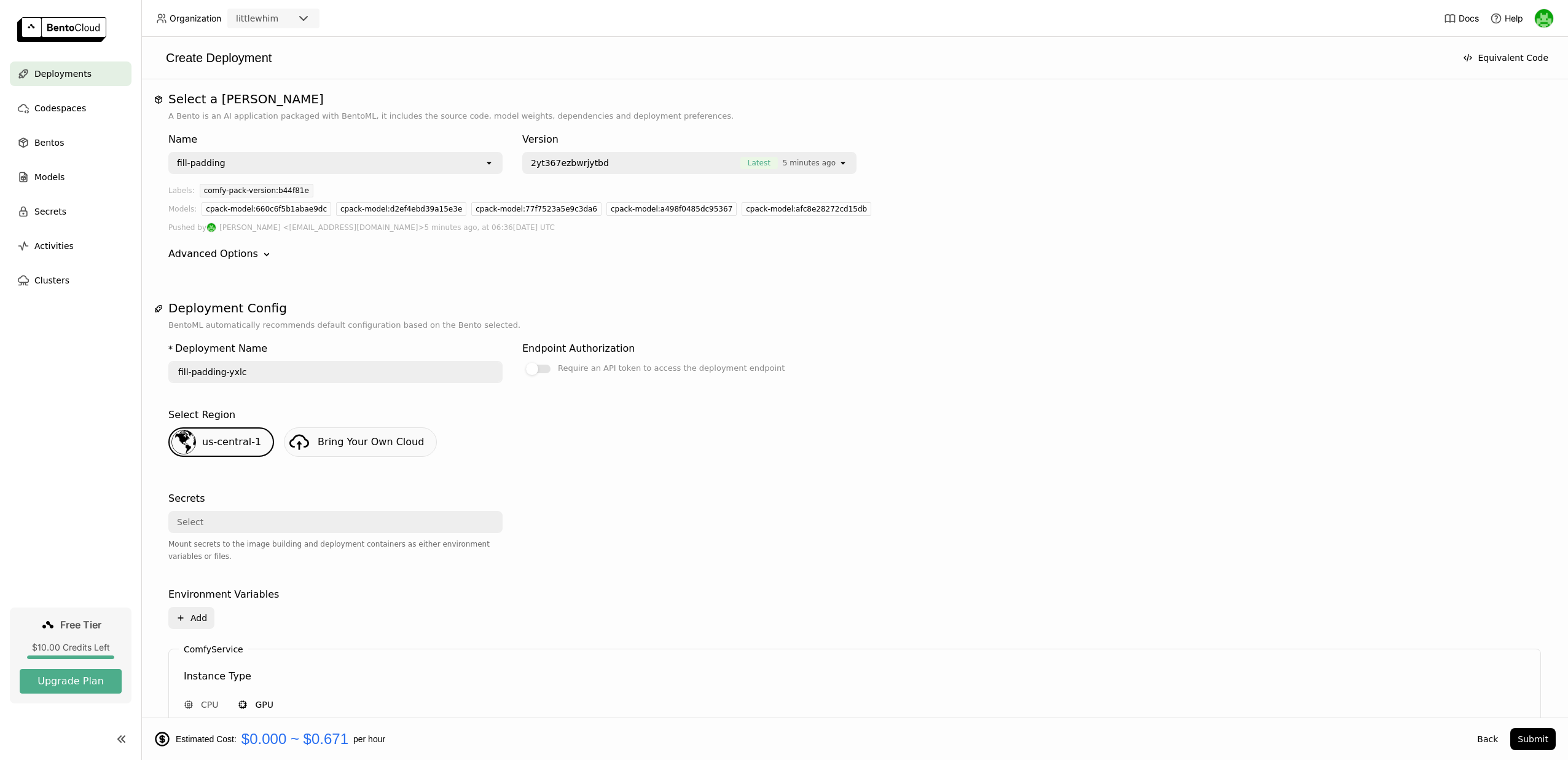
click at [261, 254] on icon "Down" at bounding box center [267, 254] width 12 height 12
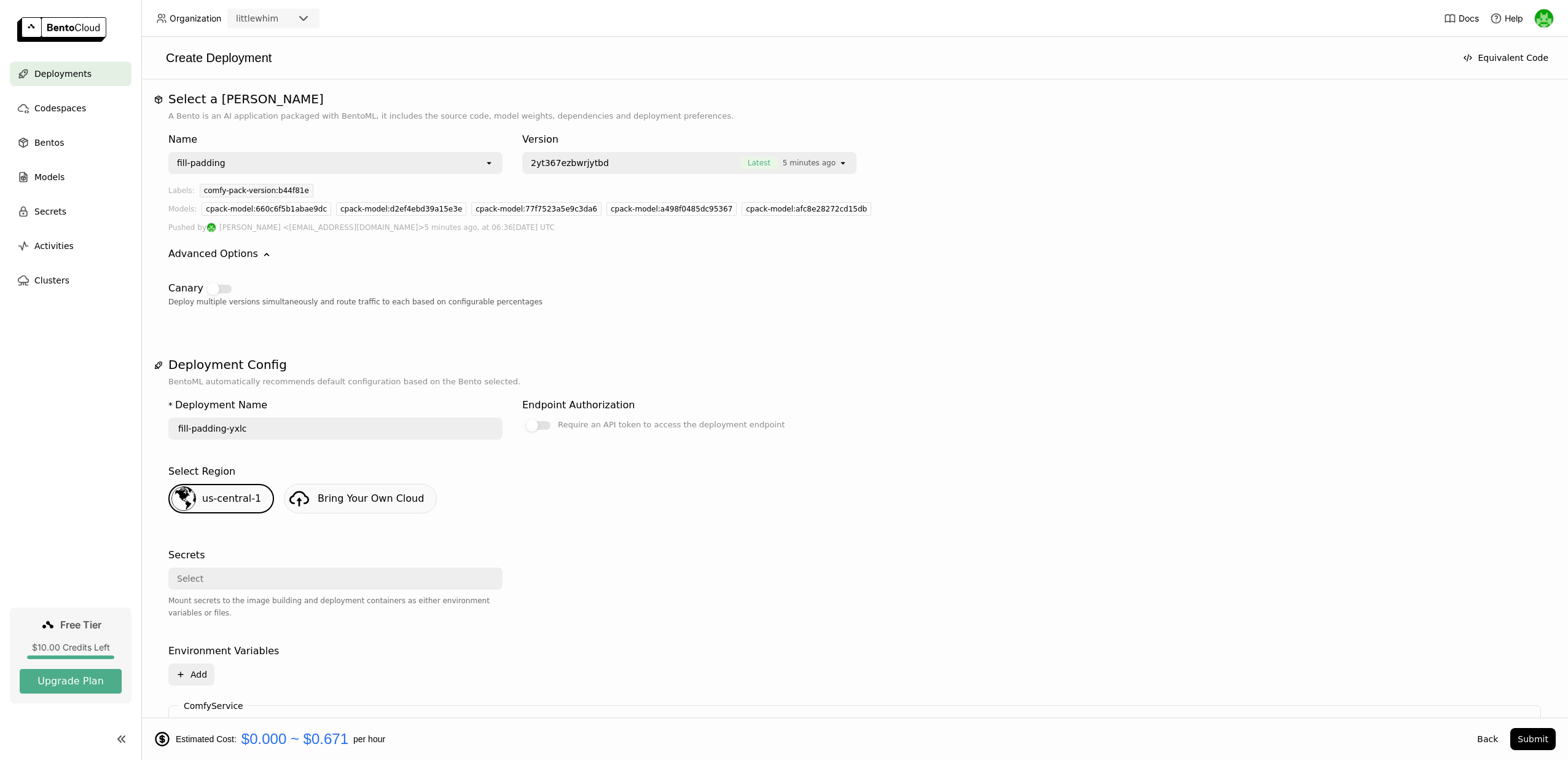
click at [261, 254] on icon "Down" at bounding box center [267, 254] width 12 height 12
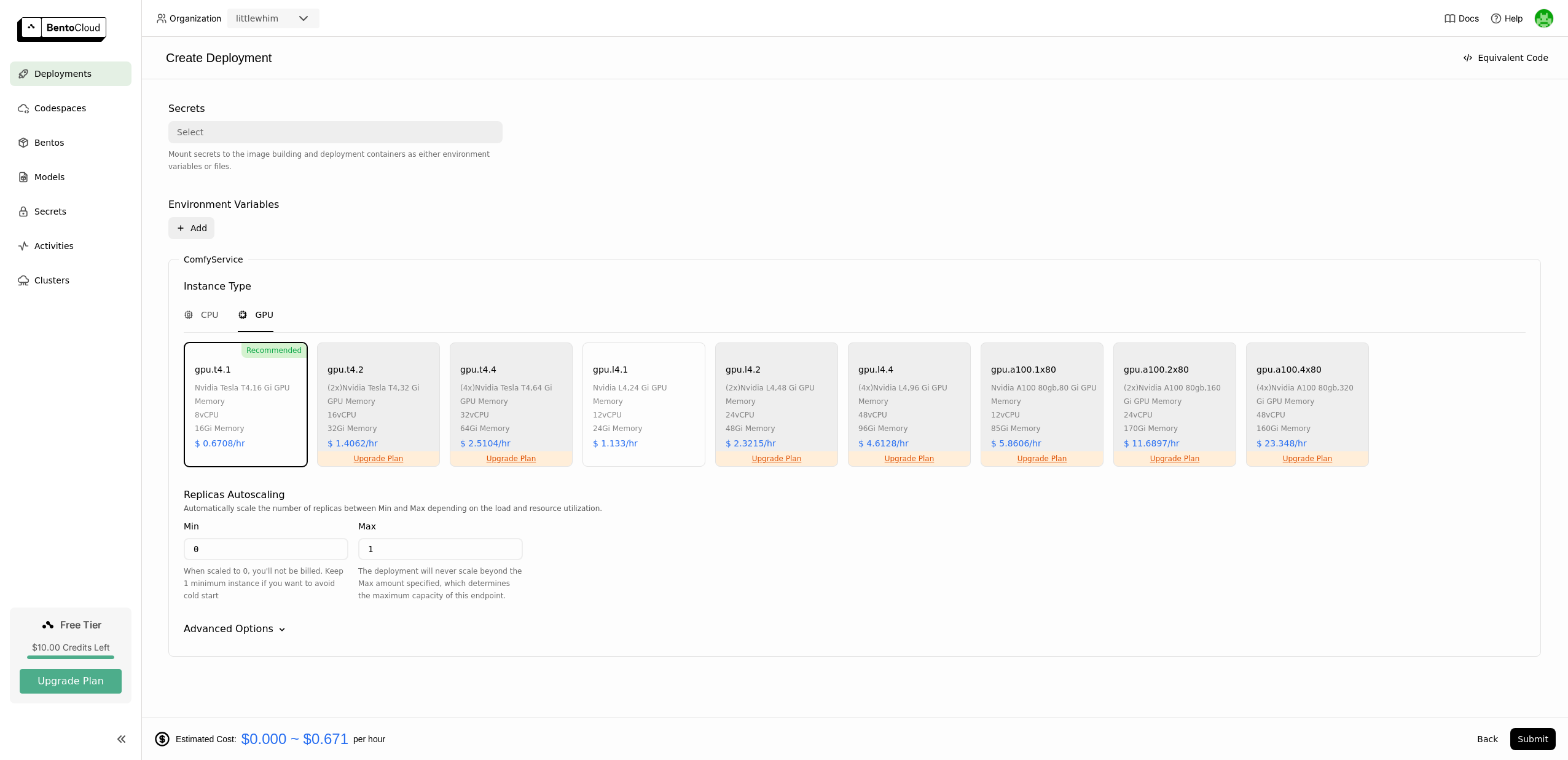
click at [230, 629] on div "Advanced Options" at bounding box center [228, 629] width 90 height 15
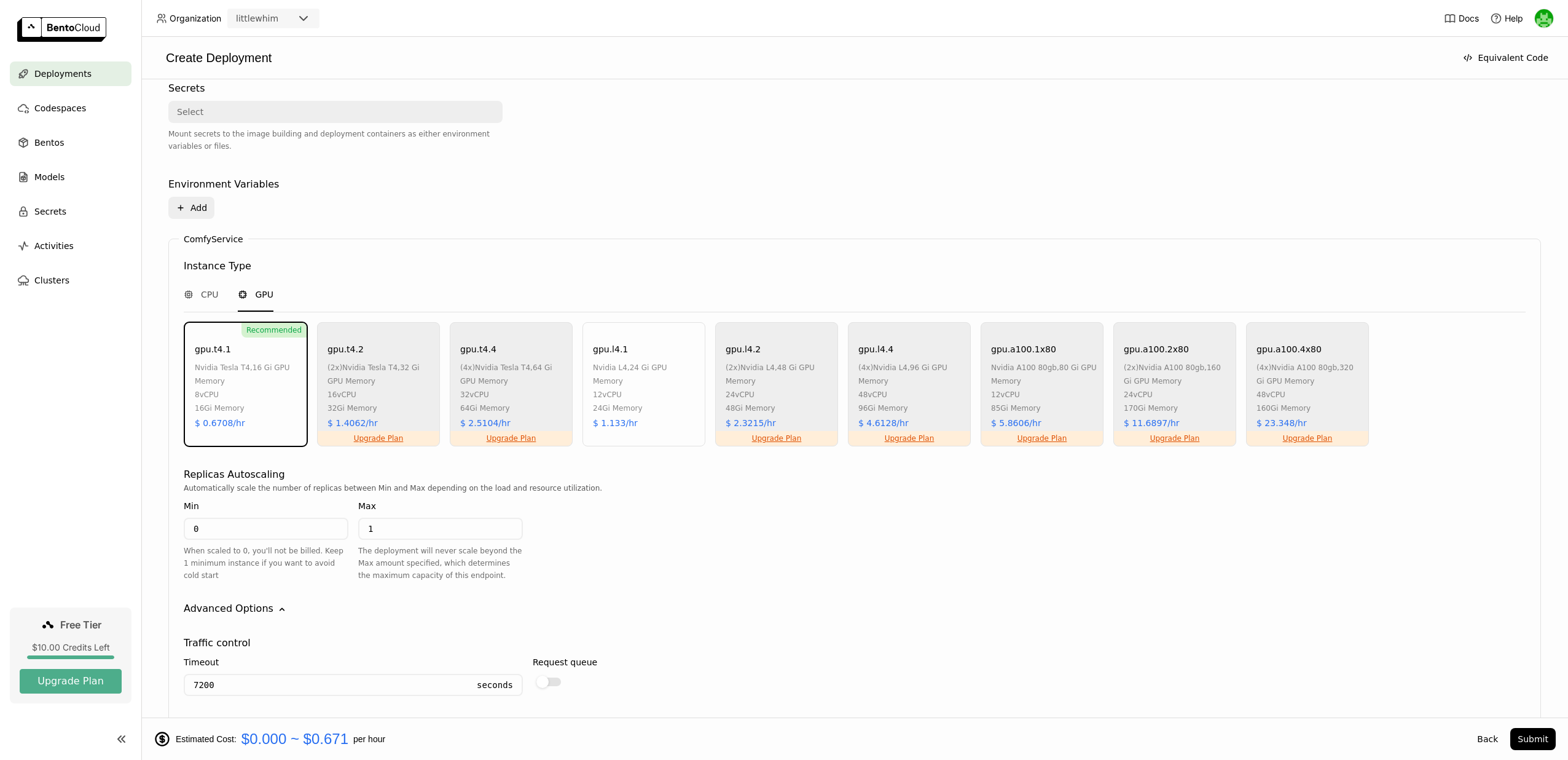
scroll to position [172, 0]
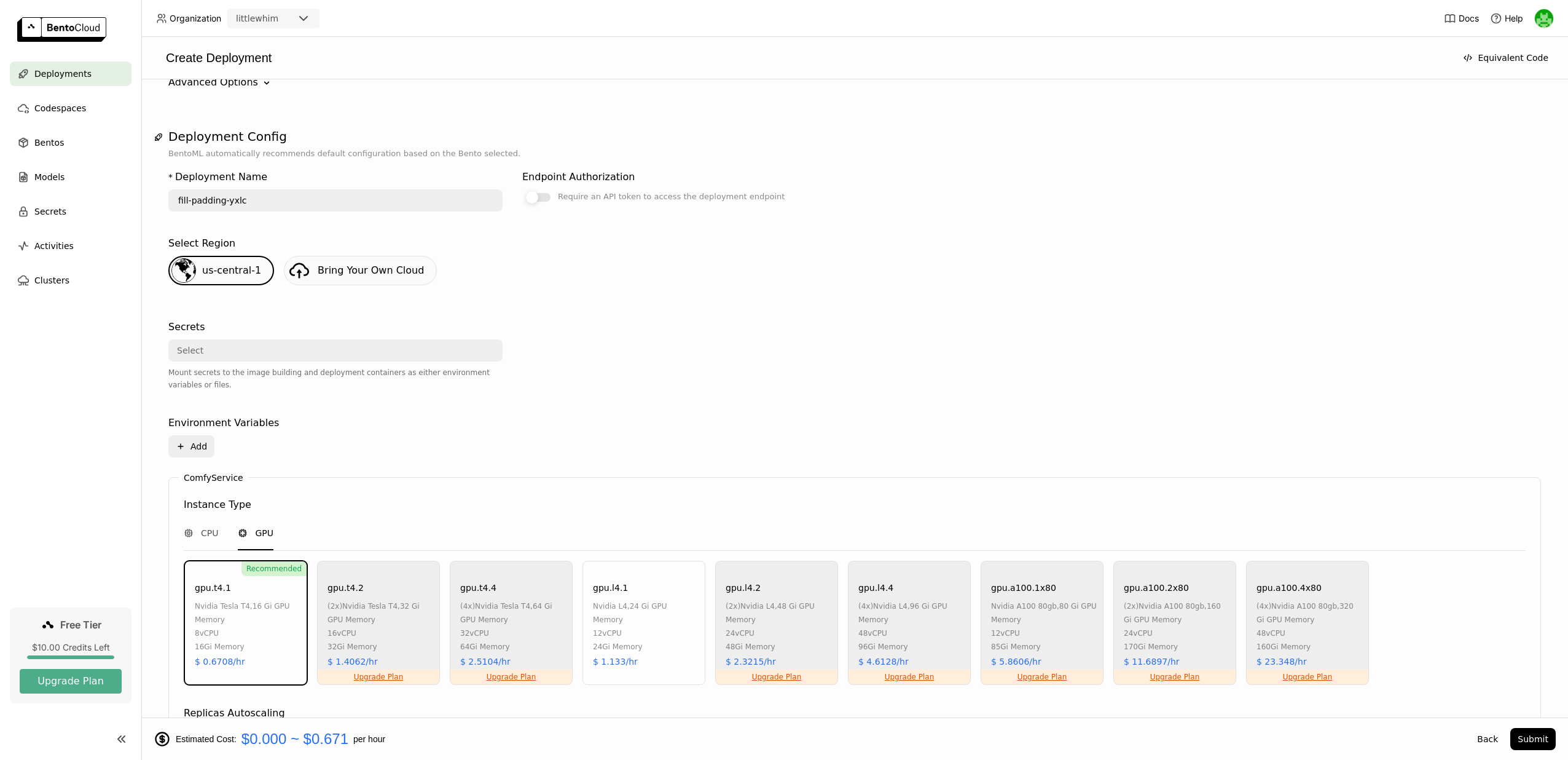
click at [537, 200] on div at bounding box center [532, 197] width 12 height 12
click at [522, 361] on input "Require an API token to access the deployment endpoint" at bounding box center [522, 361] width 0 height 0
click at [549, 197] on div at bounding box center [544, 197] width 12 height 12
click at [522, 361] on input "Require an API token to access the deployment endpoint" at bounding box center [522, 361] width 0 height 0
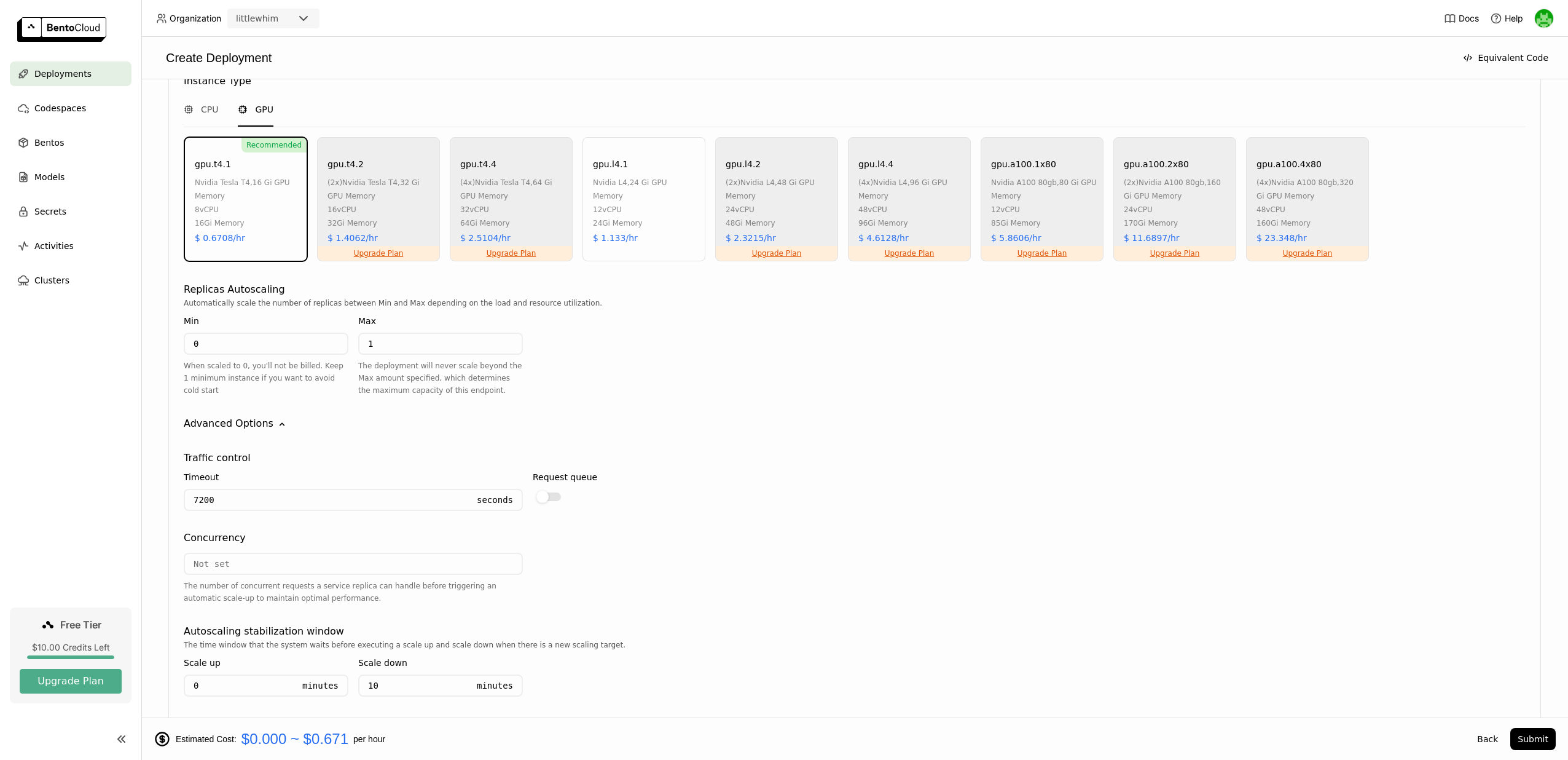
scroll to position [594, 0]
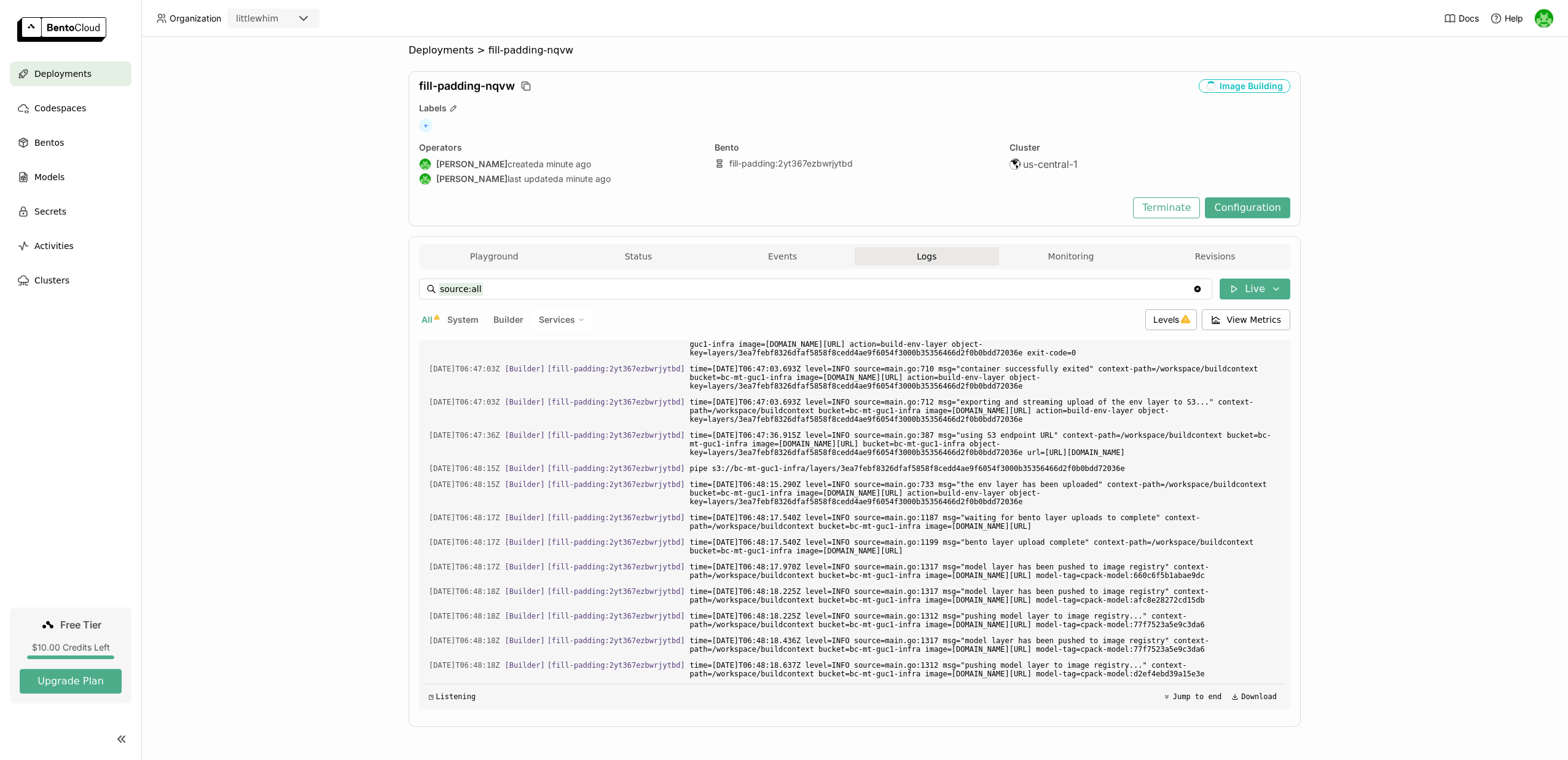
scroll to position [185, 851]
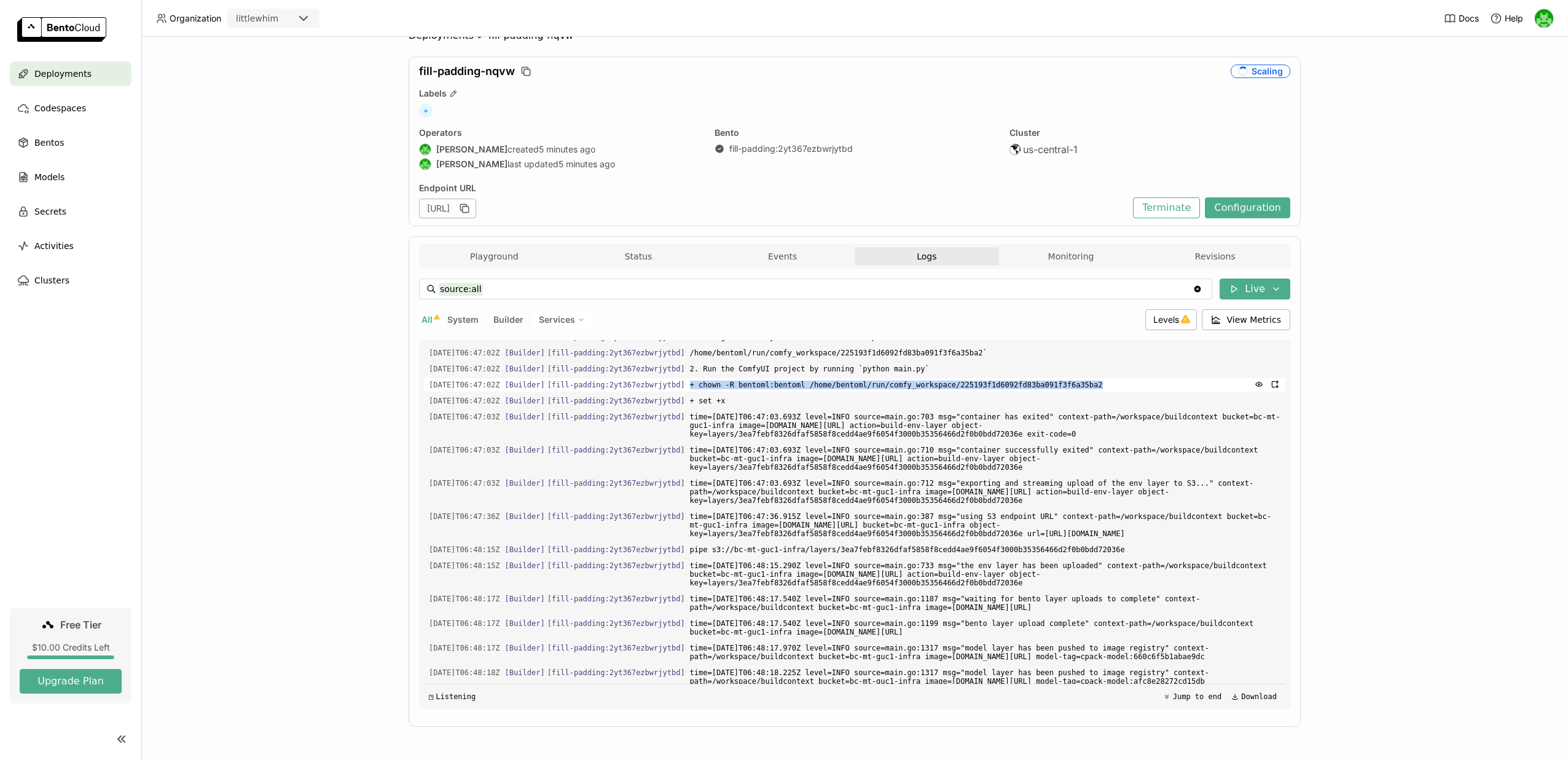
drag, startPoint x: 707, startPoint y: 510, endPoint x: 1144, endPoint y: 504, distance: 437.0
click at [1144, 392] on div "2025-09-24T06:47:02Z [Builder] [ fill-padding:2yt367ezbwrjytbd ] + chown -R ben…" at bounding box center [854, 385] width 861 height 14
click at [1144, 392] on span "+ chown -R bentoml:bentoml /home/bentoml/run/comfy_workspace/225193f1d6092fd83b…" at bounding box center [985, 385] width 590 height 14
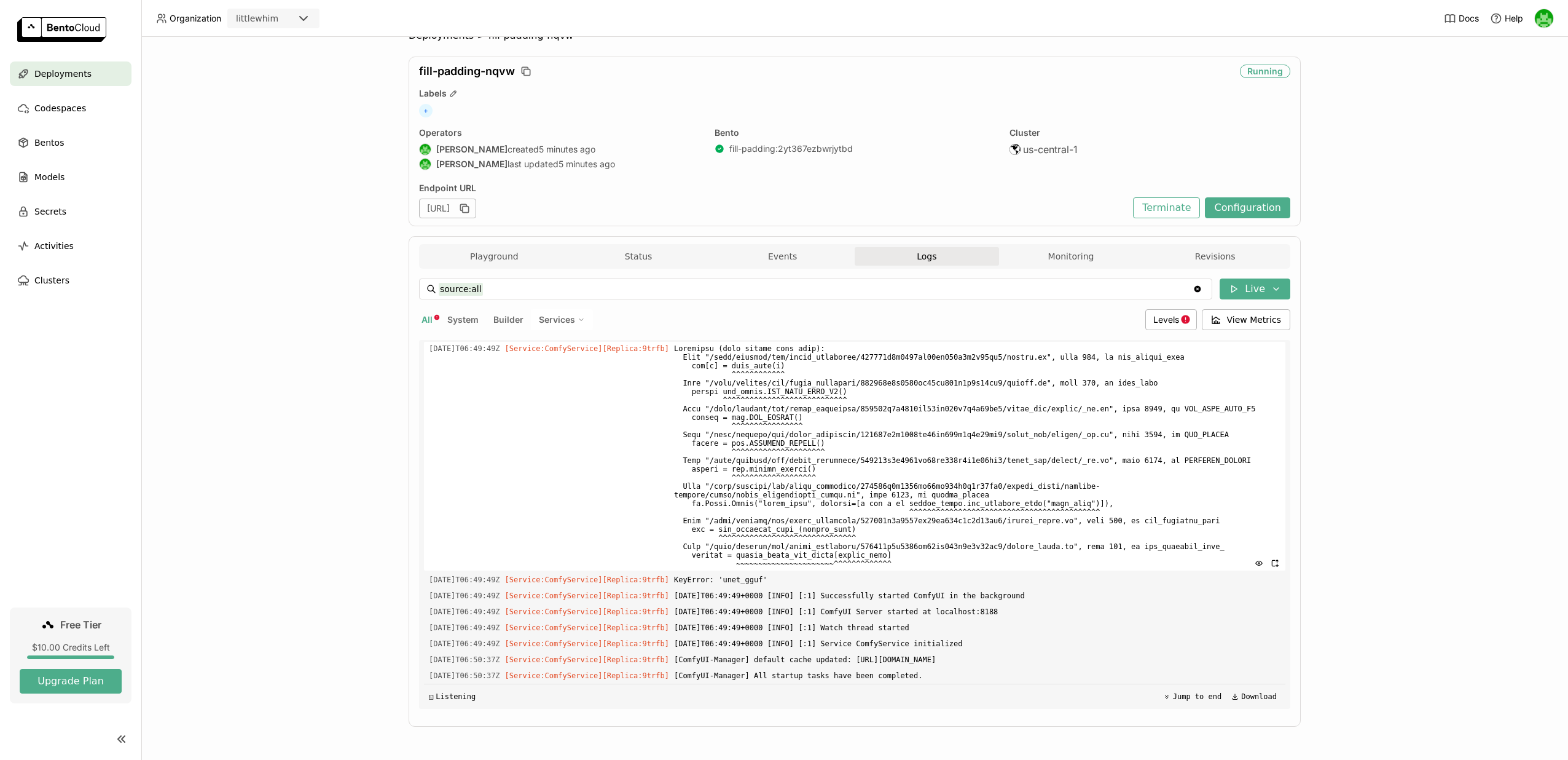
scroll to position [0, 0]
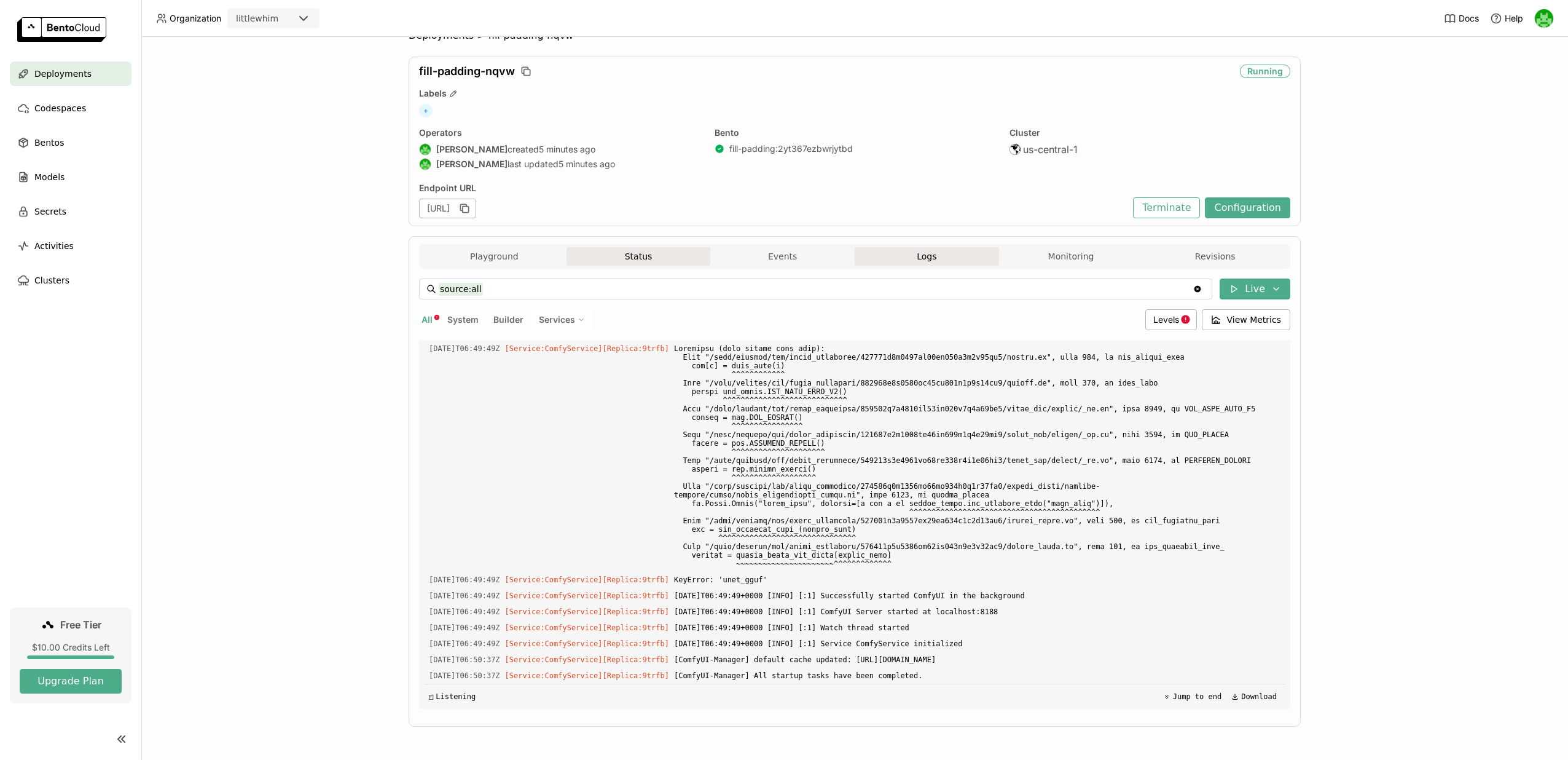
click at [628, 260] on button "Status" at bounding box center [638, 256] width 144 height 18
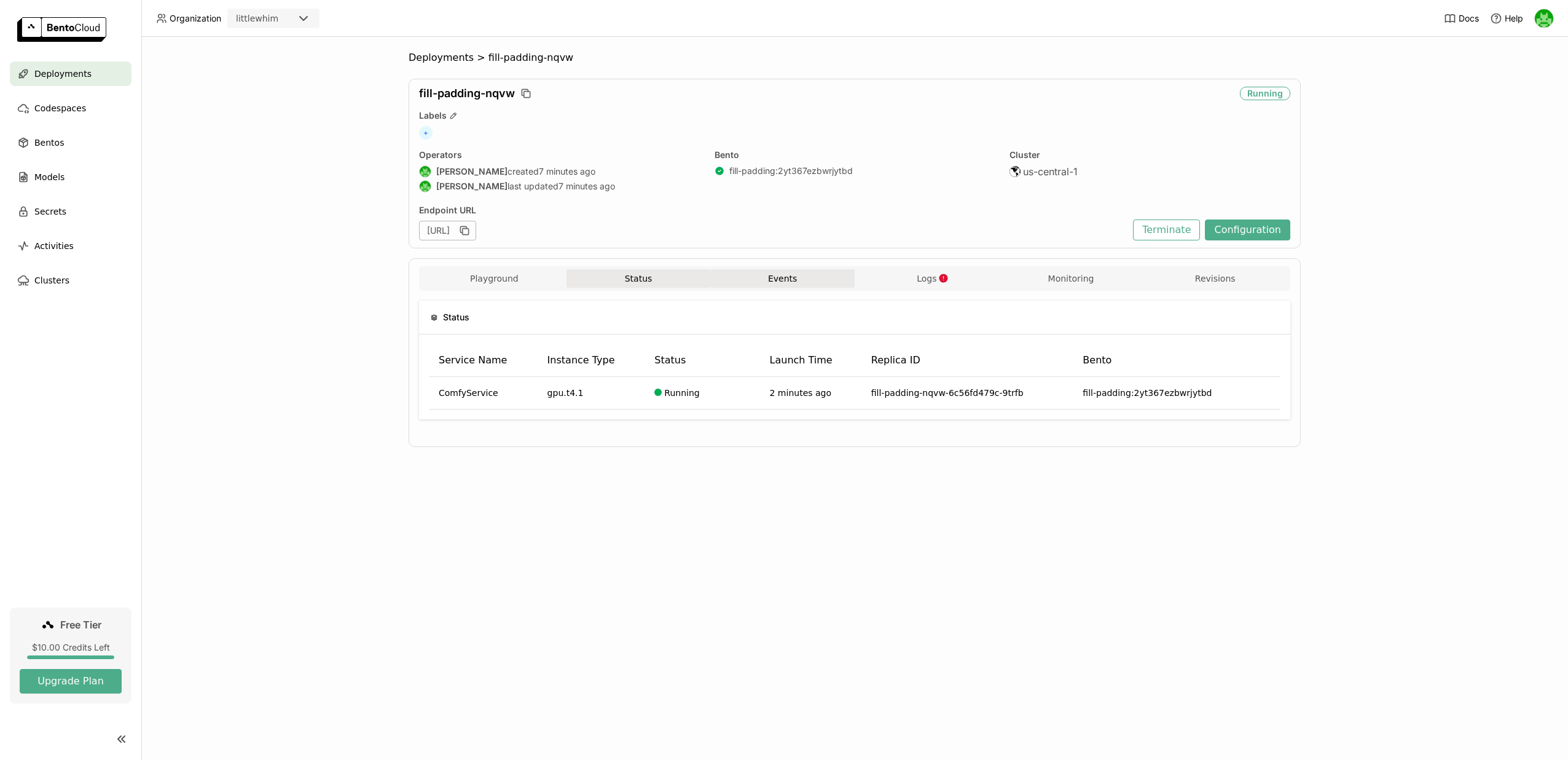
click at [773, 281] on button "Events" at bounding box center [782, 278] width 144 height 18
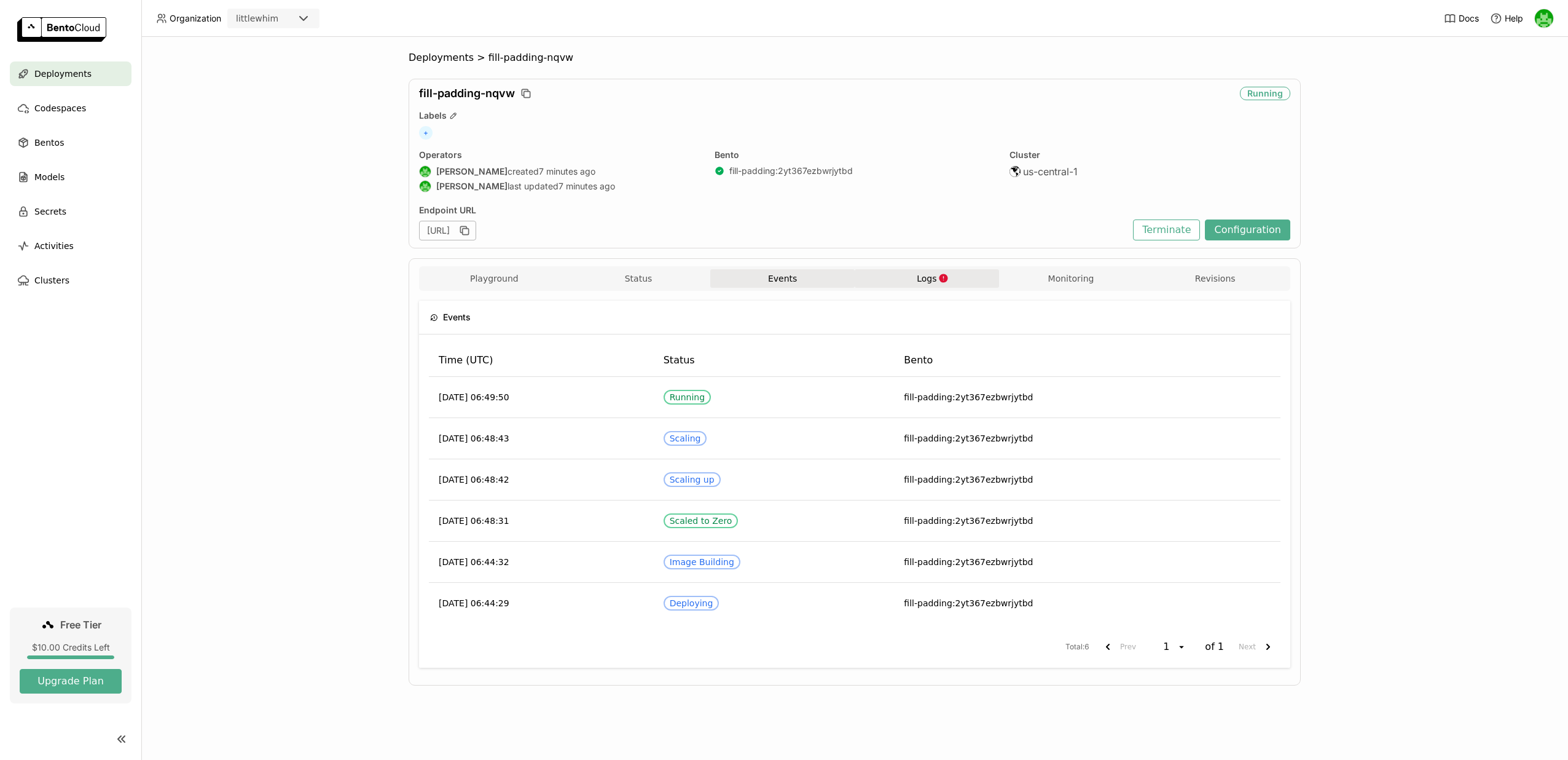
click at [932, 278] on span "Logs" at bounding box center [927, 278] width 20 height 11
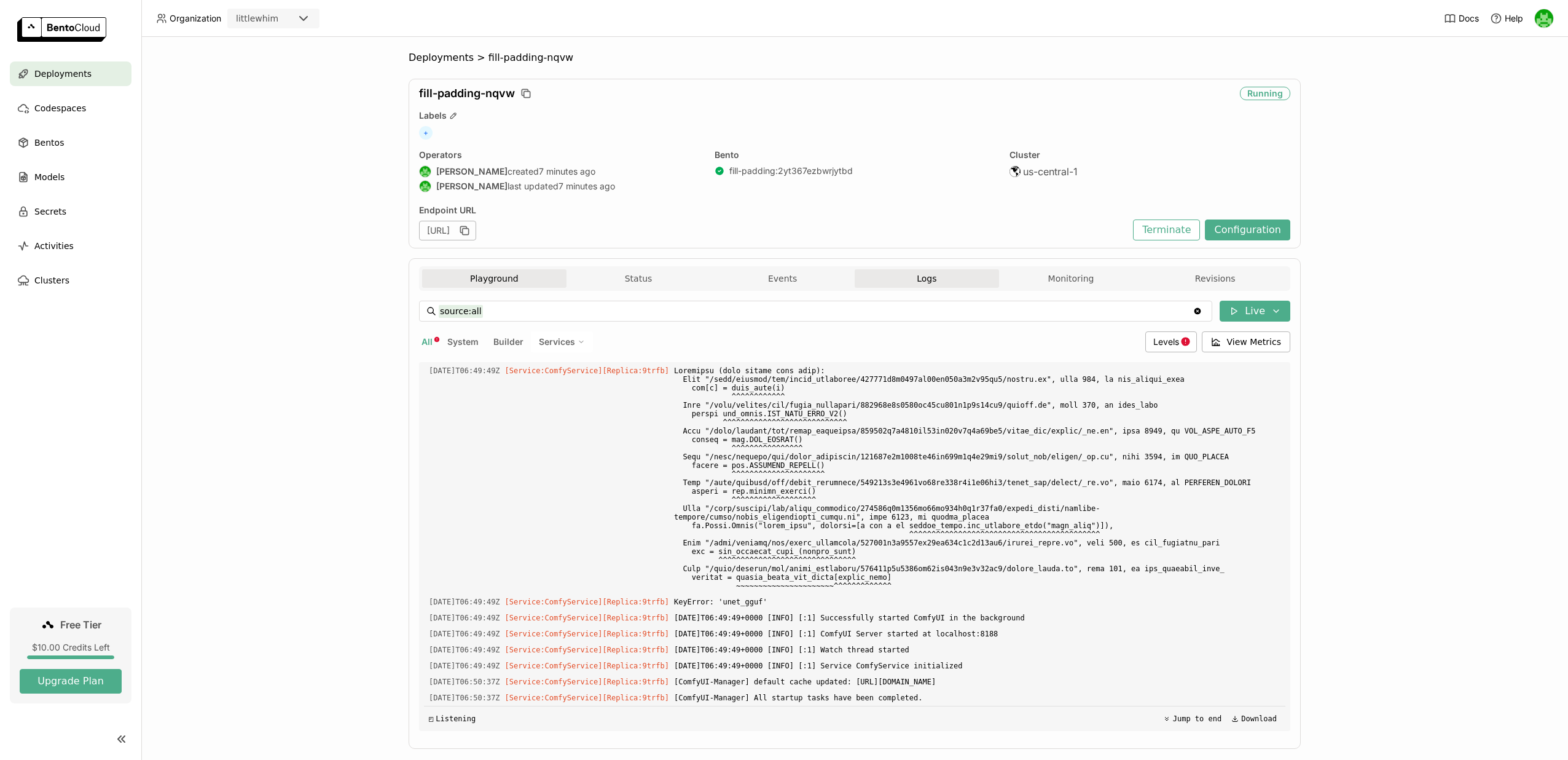
click at [504, 281] on button "Playground" at bounding box center [494, 278] width 144 height 18
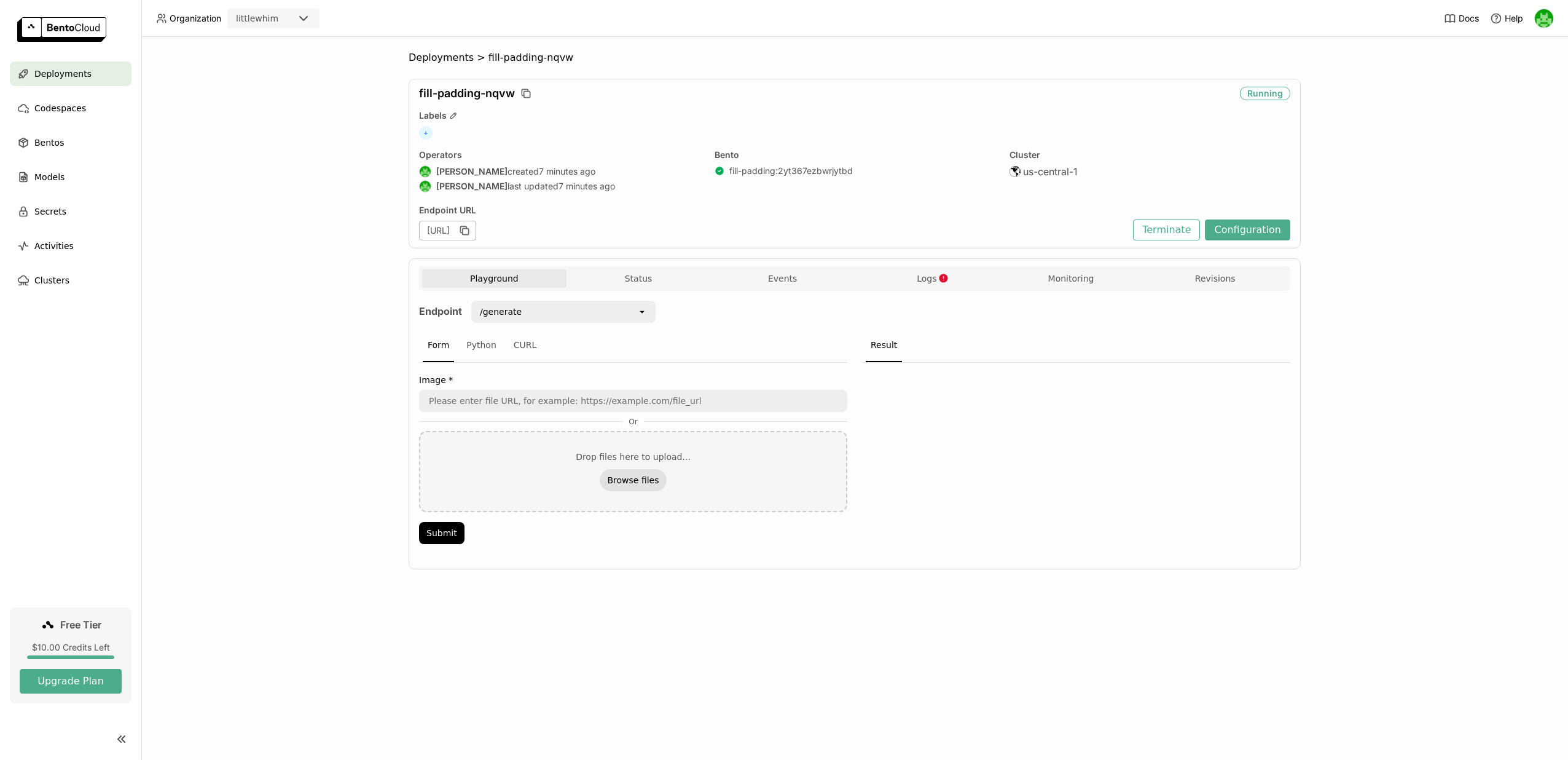
click at [618, 483] on button "Browse files" at bounding box center [633, 479] width 67 height 22
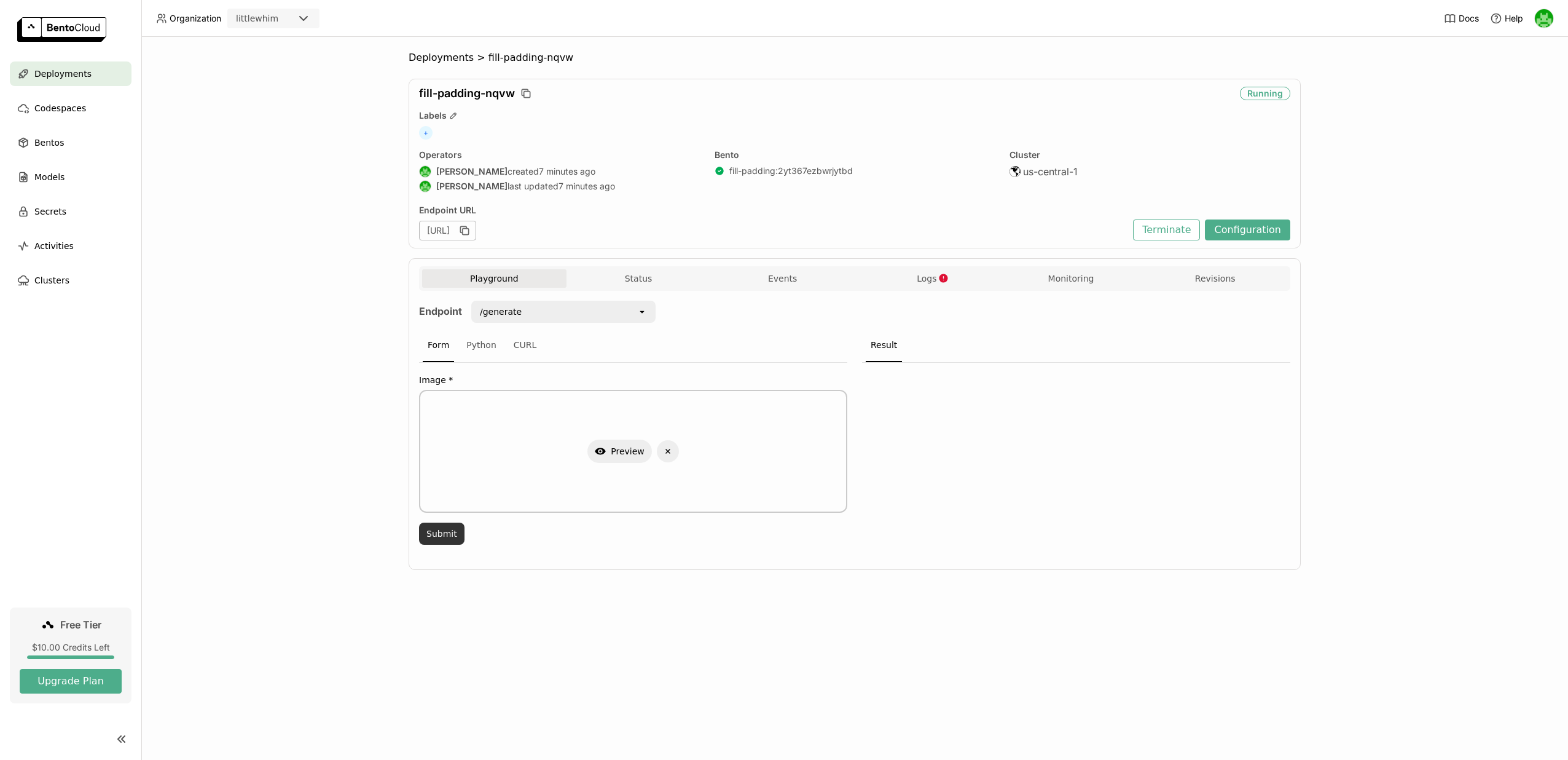
click at [451, 533] on button "Submit" at bounding box center [442, 533] width 45 height 22
click at [940, 283] on icon "button" at bounding box center [944, 278] width 11 height 11
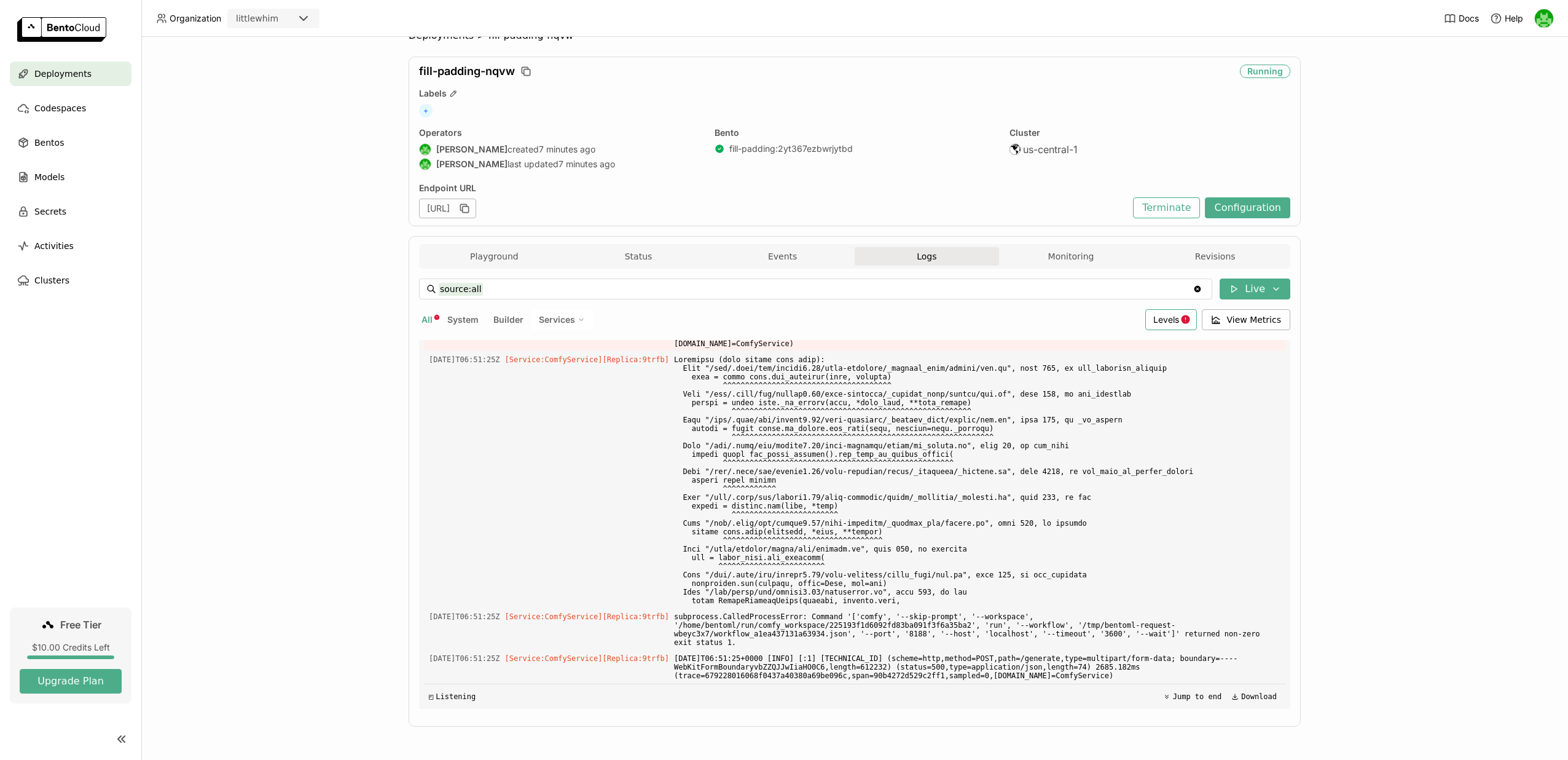
click at [1173, 321] on span "Levels" at bounding box center [1166, 319] width 26 height 11
click at [1105, 438] on div "Error" at bounding box center [1123, 439] width 133 height 15
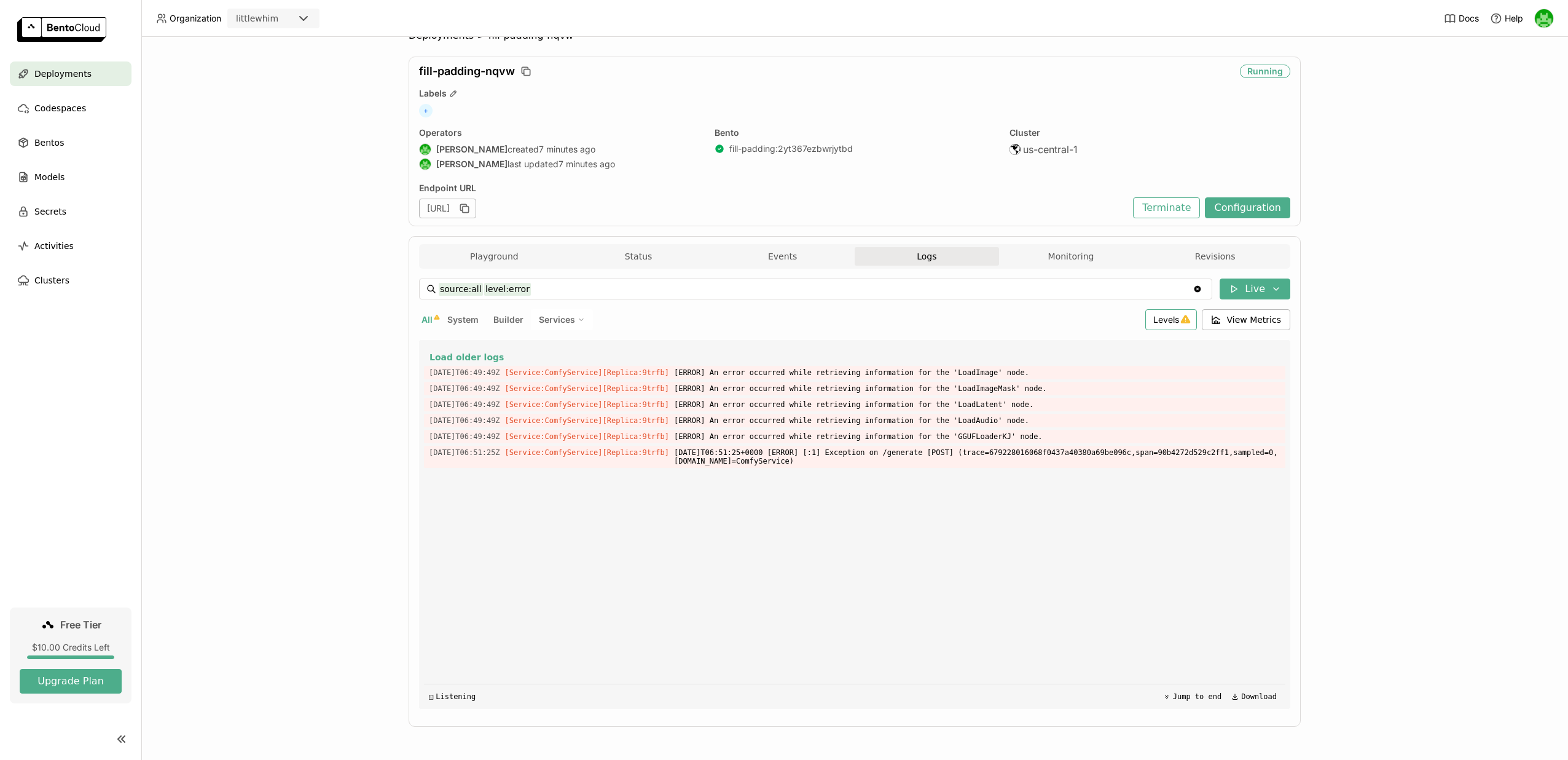
click at [1179, 321] on span "Levels" at bounding box center [1166, 319] width 26 height 11
click at [1123, 356] on div "Debug" at bounding box center [1123, 350] width 133 height 15
type input "source:all level:error level:debug"
click at [1242, 325] on span "View Metrics" at bounding box center [1254, 319] width 54 height 12
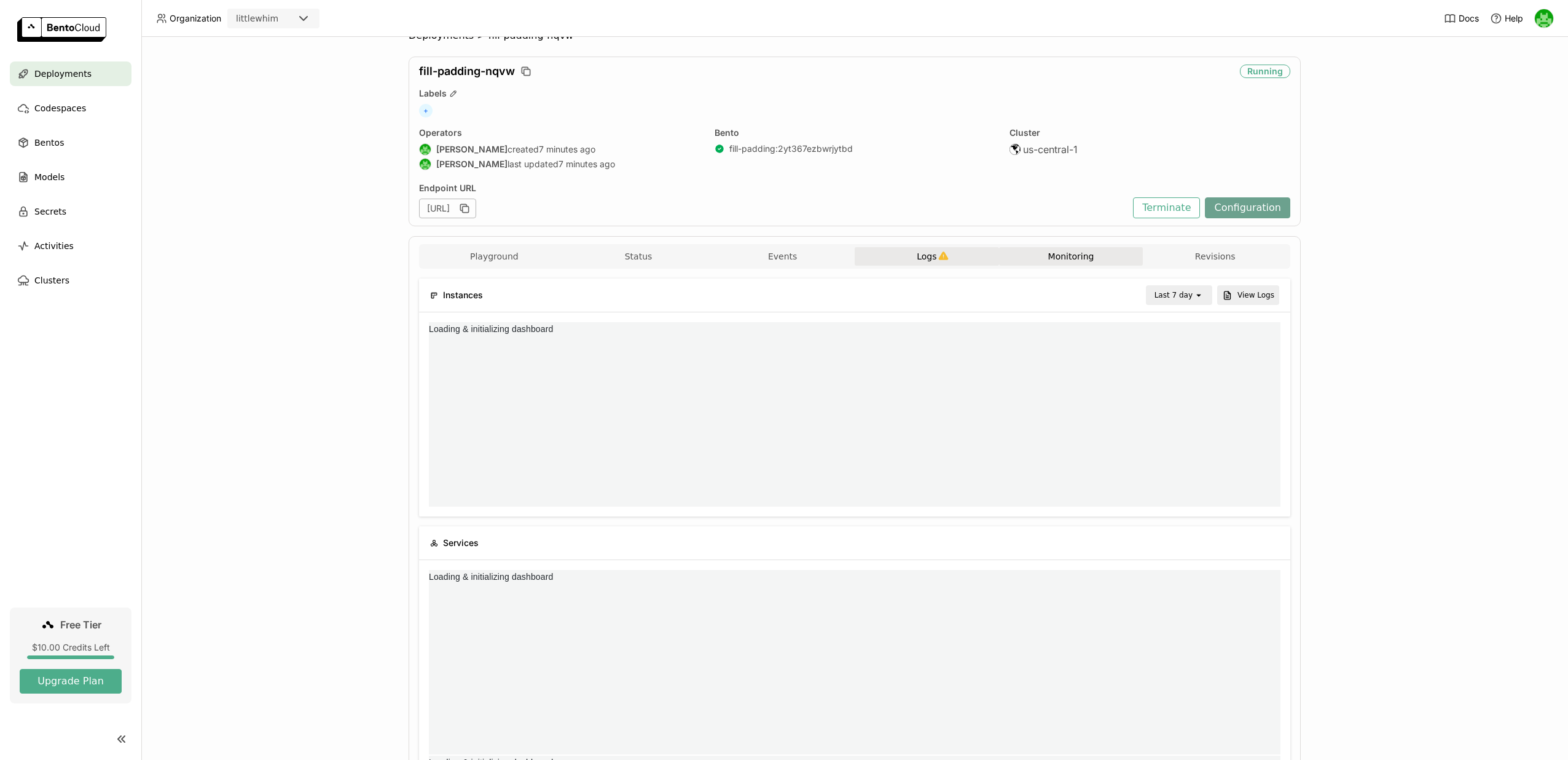
click at [1254, 209] on button "Configuration" at bounding box center [1247, 208] width 85 height 21
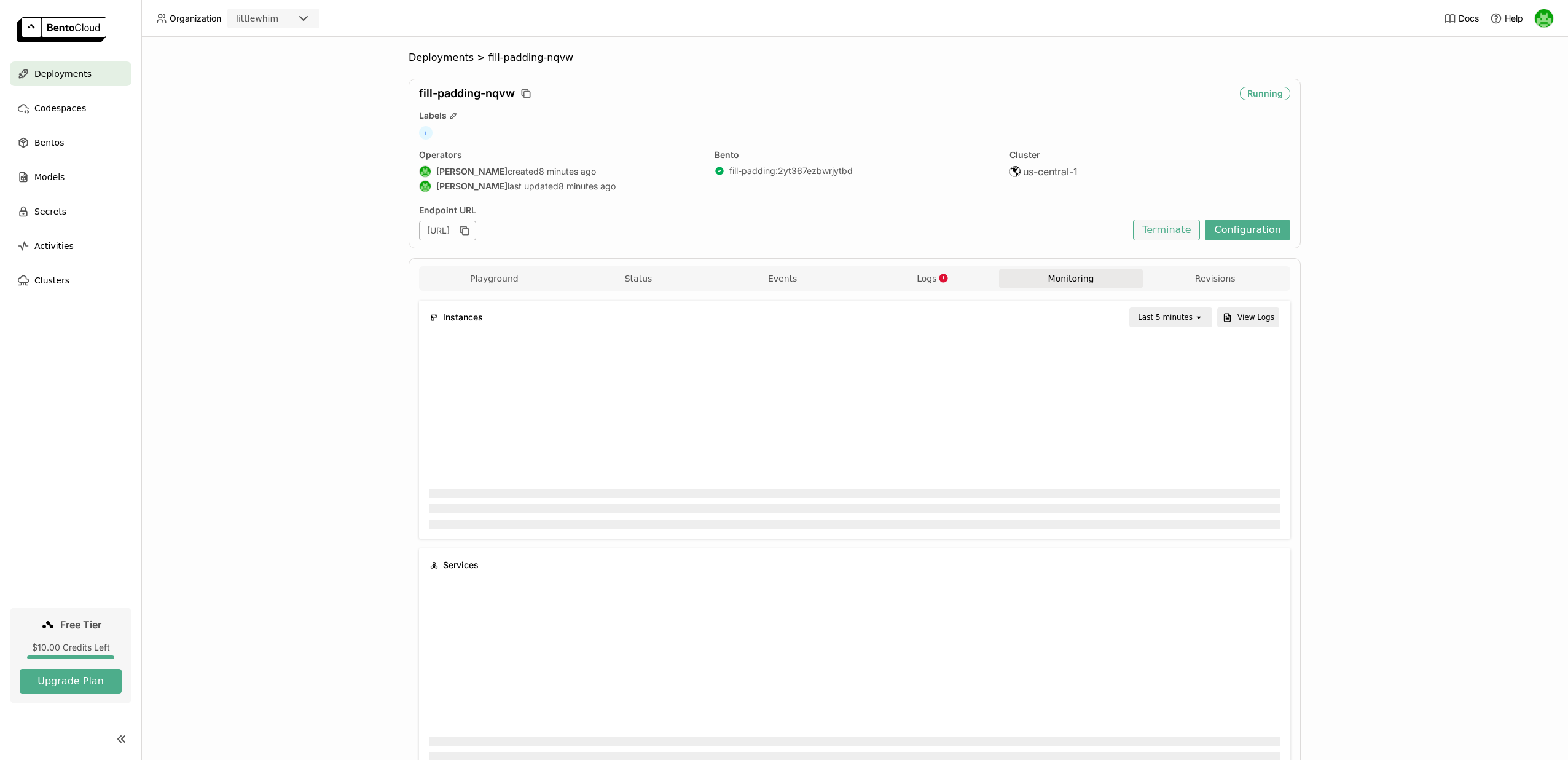
click at [1154, 228] on button "Terminate" at bounding box center [1167, 230] width 67 height 21
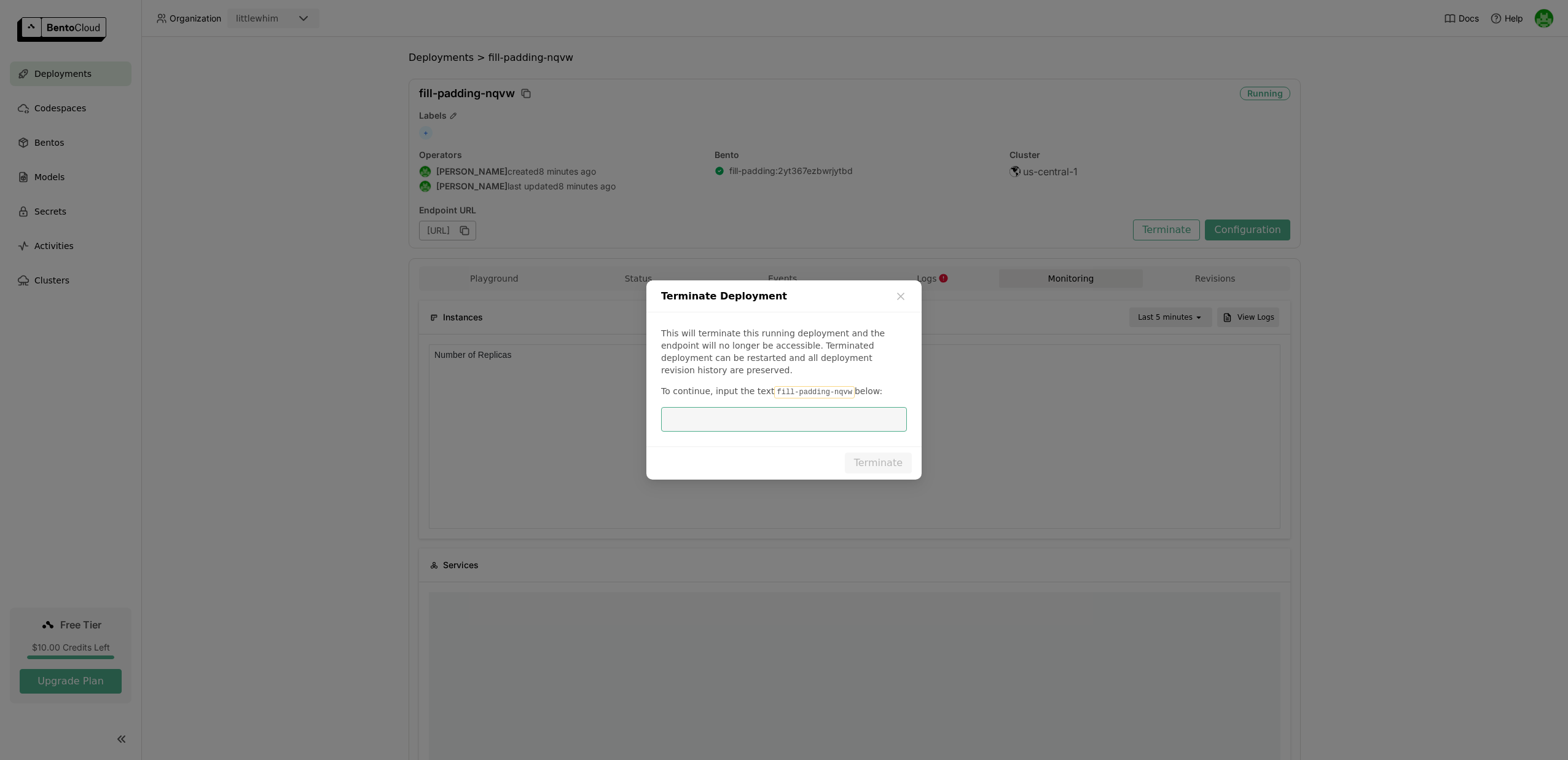
scroll to position [185, 851]
click at [807, 387] on code "fill-padding-nqvw" at bounding box center [814, 392] width 80 height 12
click at [789, 387] on code "fill-padding-nqvw" at bounding box center [814, 392] width 80 height 12
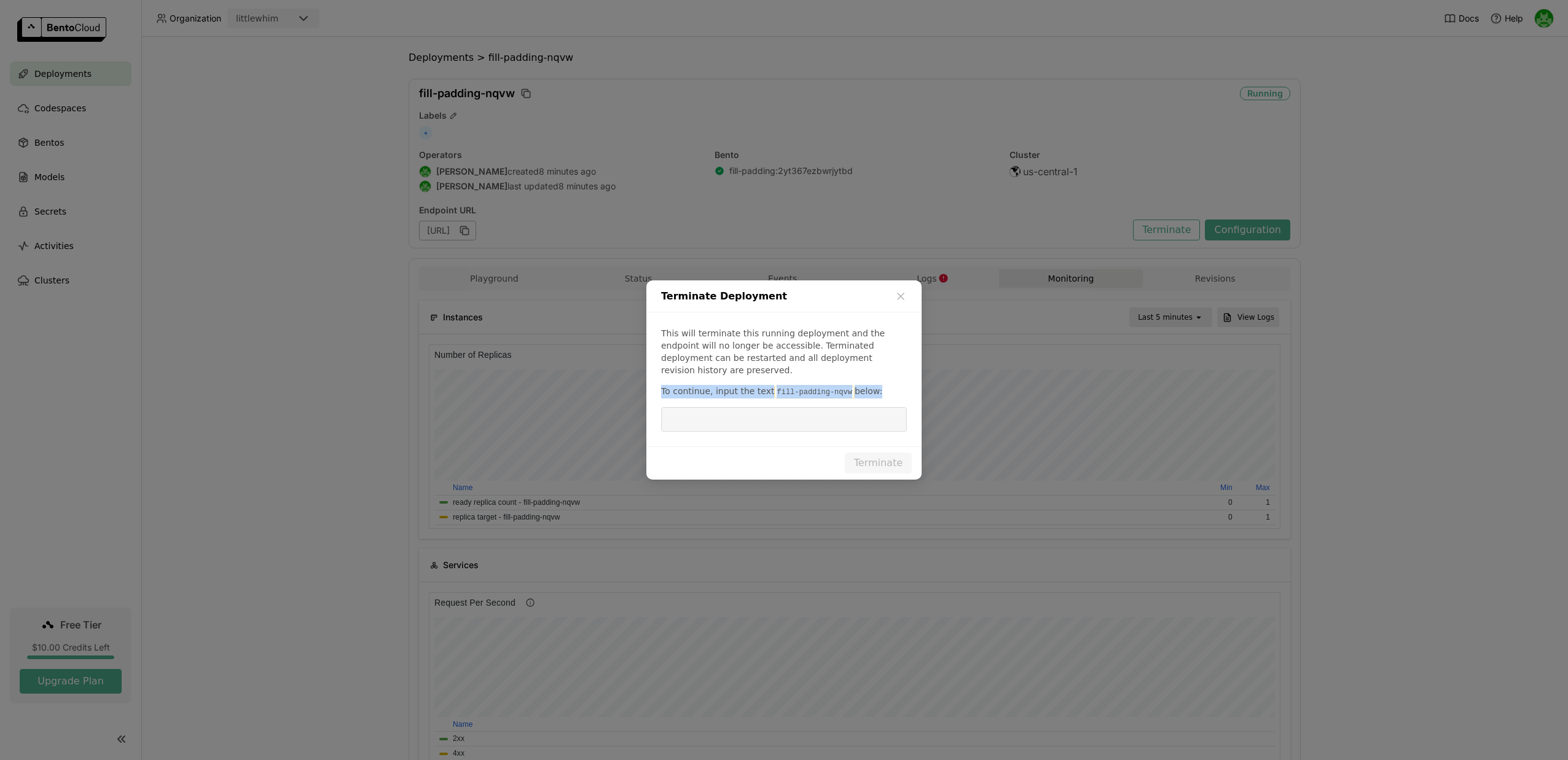
drag, startPoint x: 769, startPoint y: 389, endPoint x: 844, endPoint y: 389, distance: 75.0
click at [844, 389] on code "fill-padding-nqvw" at bounding box center [814, 392] width 80 height 12
copy p "fill-padding-nqvw"
click at [807, 409] on input "dialog" at bounding box center [784, 419] width 231 height 23
paste input "fill-padding-nqvw"
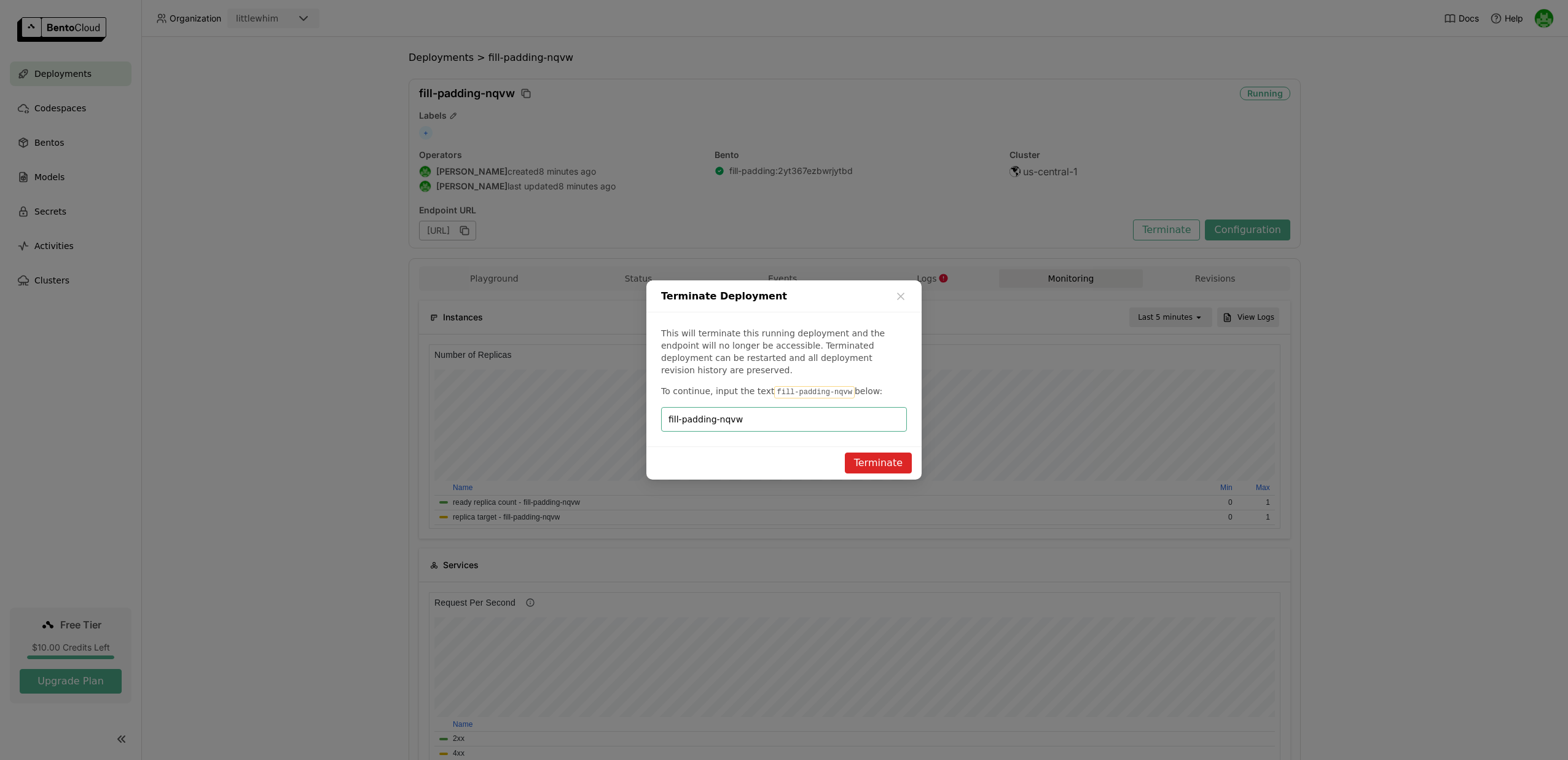
type input "fill-padding-nqvw"
click at [859, 452] on button "Terminate" at bounding box center [878, 463] width 67 height 21
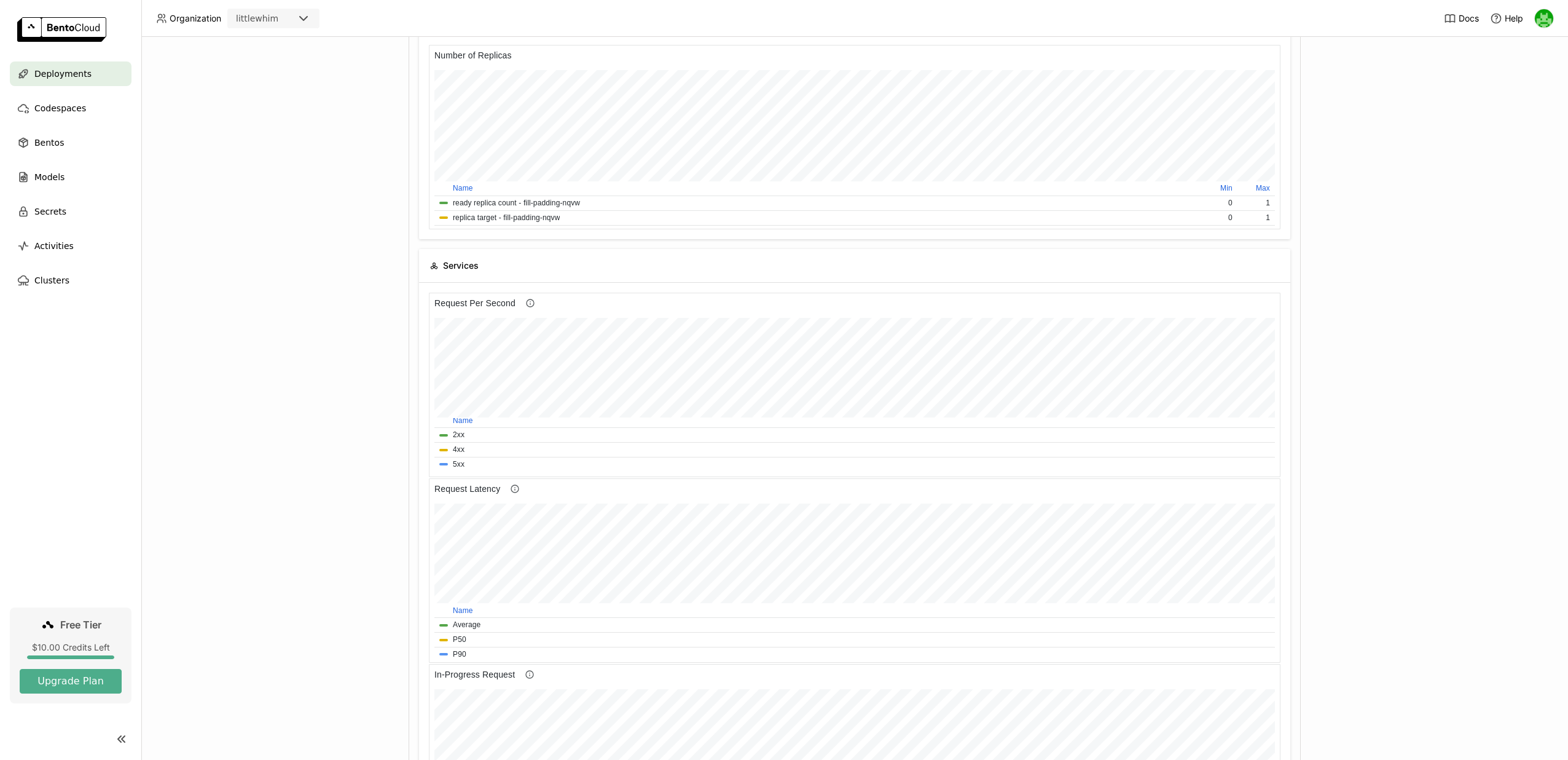
scroll to position [5, 0]
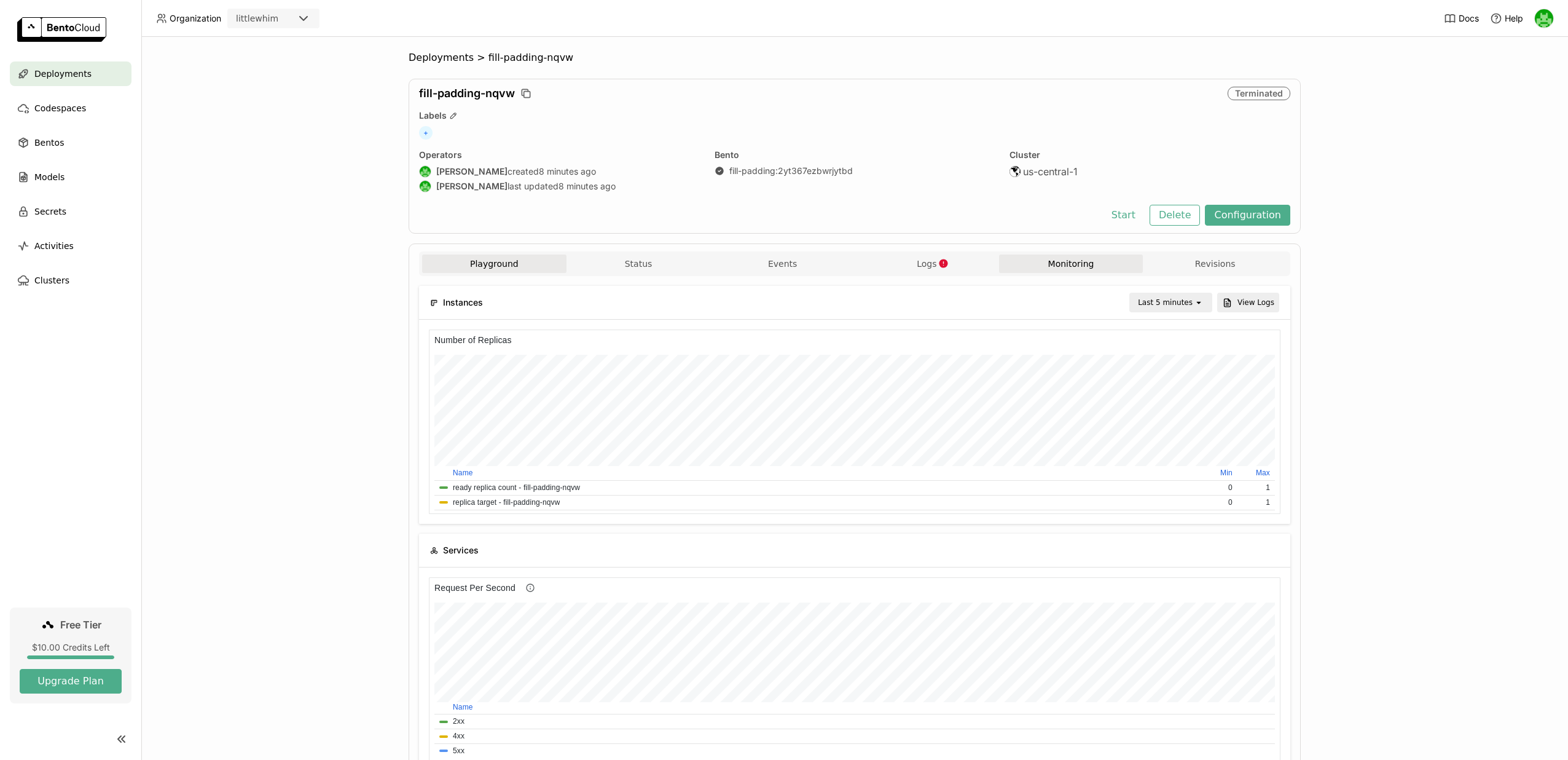
click at [529, 259] on button "Playground" at bounding box center [494, 263] width 144 height 18
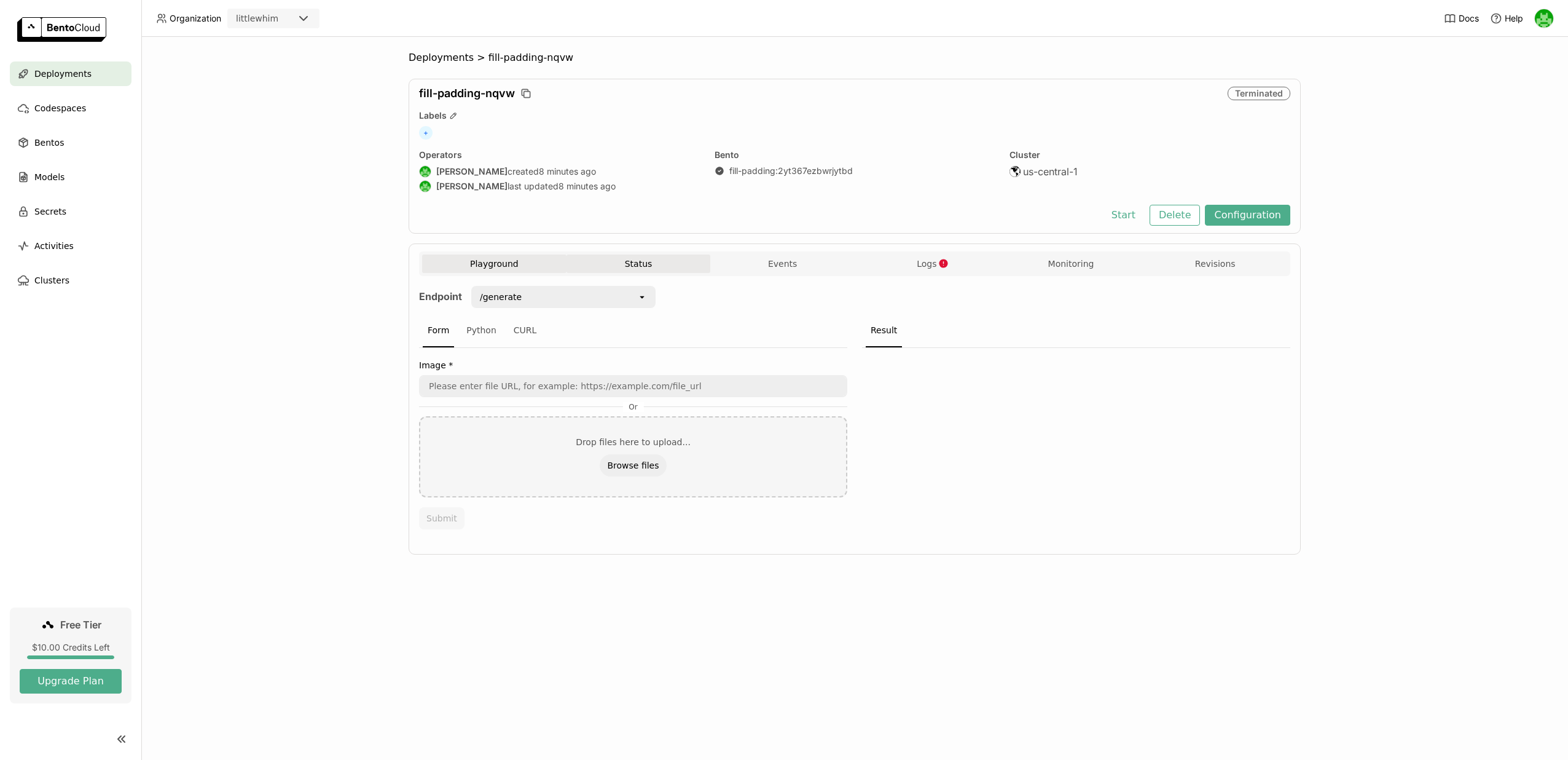
click at [638, 267] on button "Status" at bounding box center [638, 263] width 144 height 18
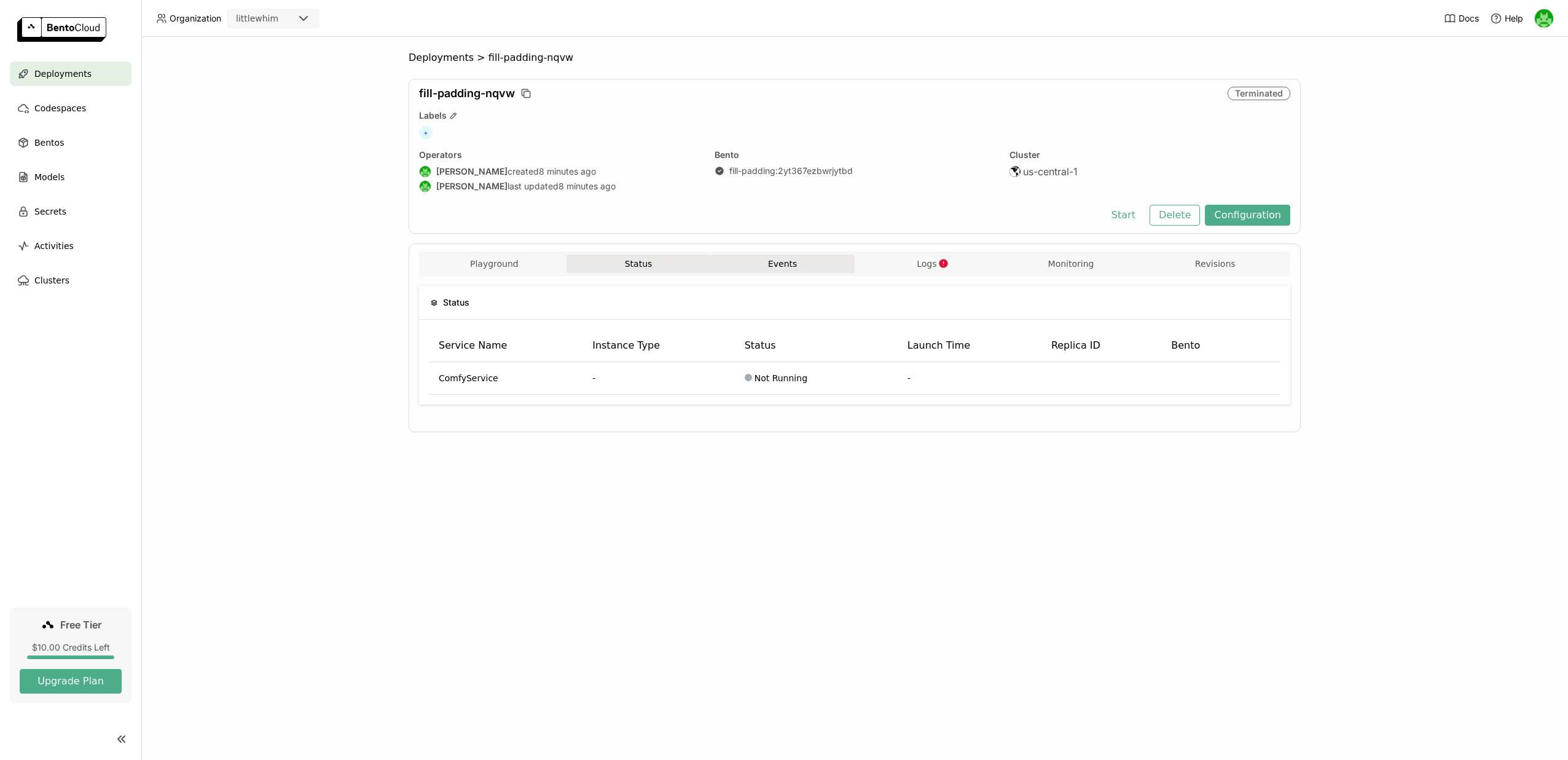
click at [745, 271] on button "Events" at bounding box center [782, 263] width 144 height 18
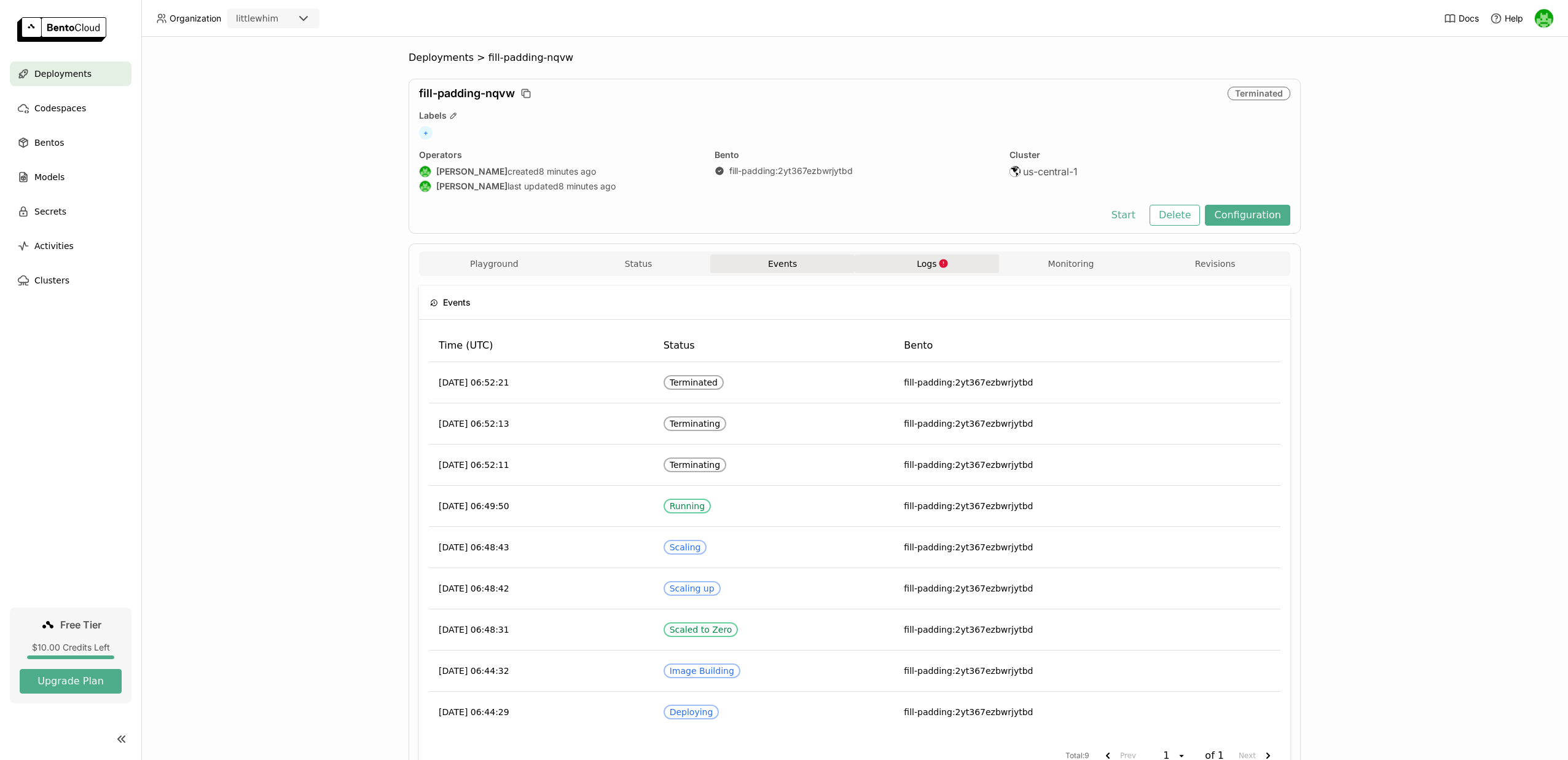
click at [898, 259] on button "Logs" at bounding box center [926, 263] width 144 height 18
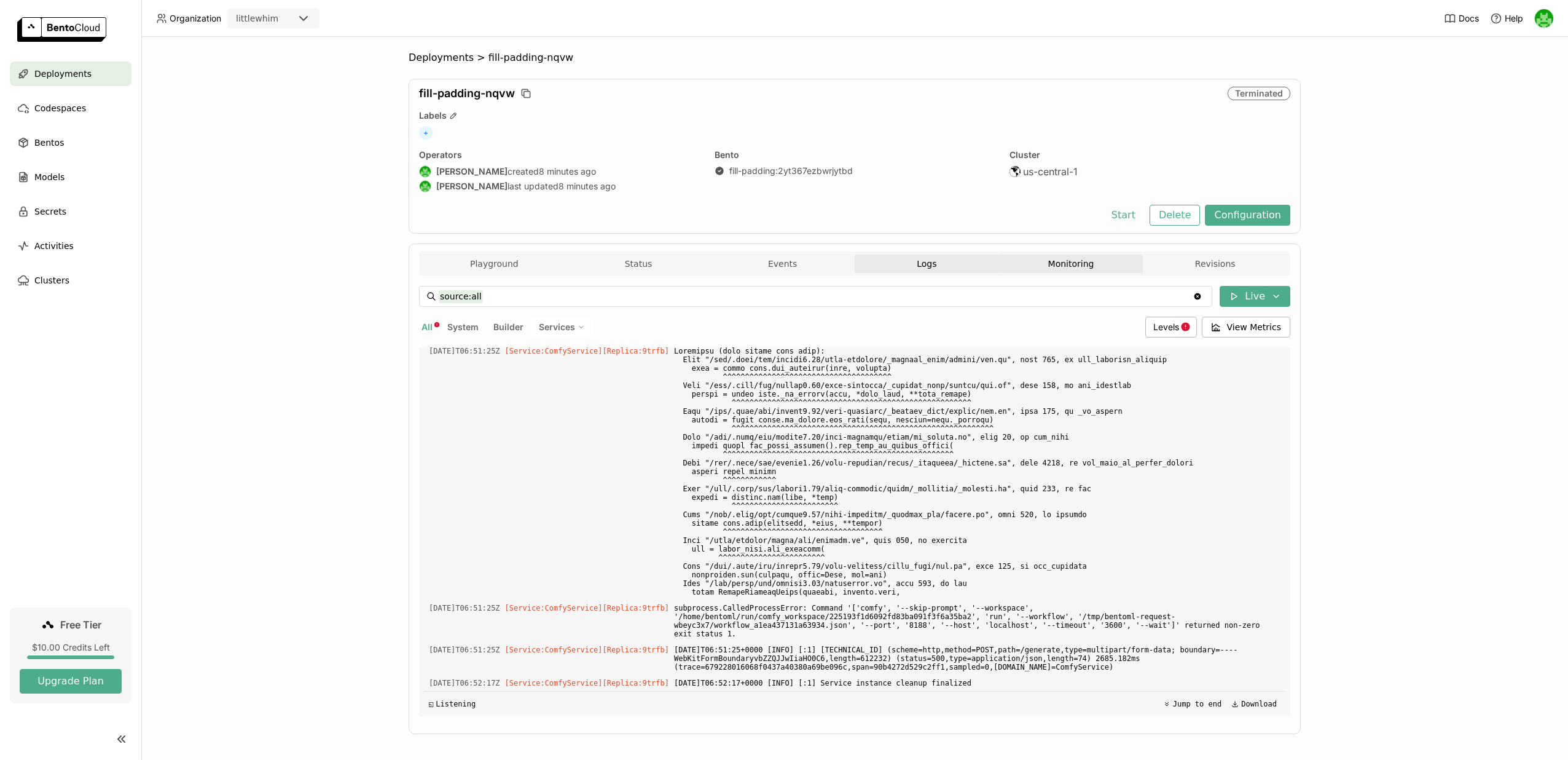
click at [1018, 262] on button "Monitoring" at bounding box center [1071, 263] width 144 height 18
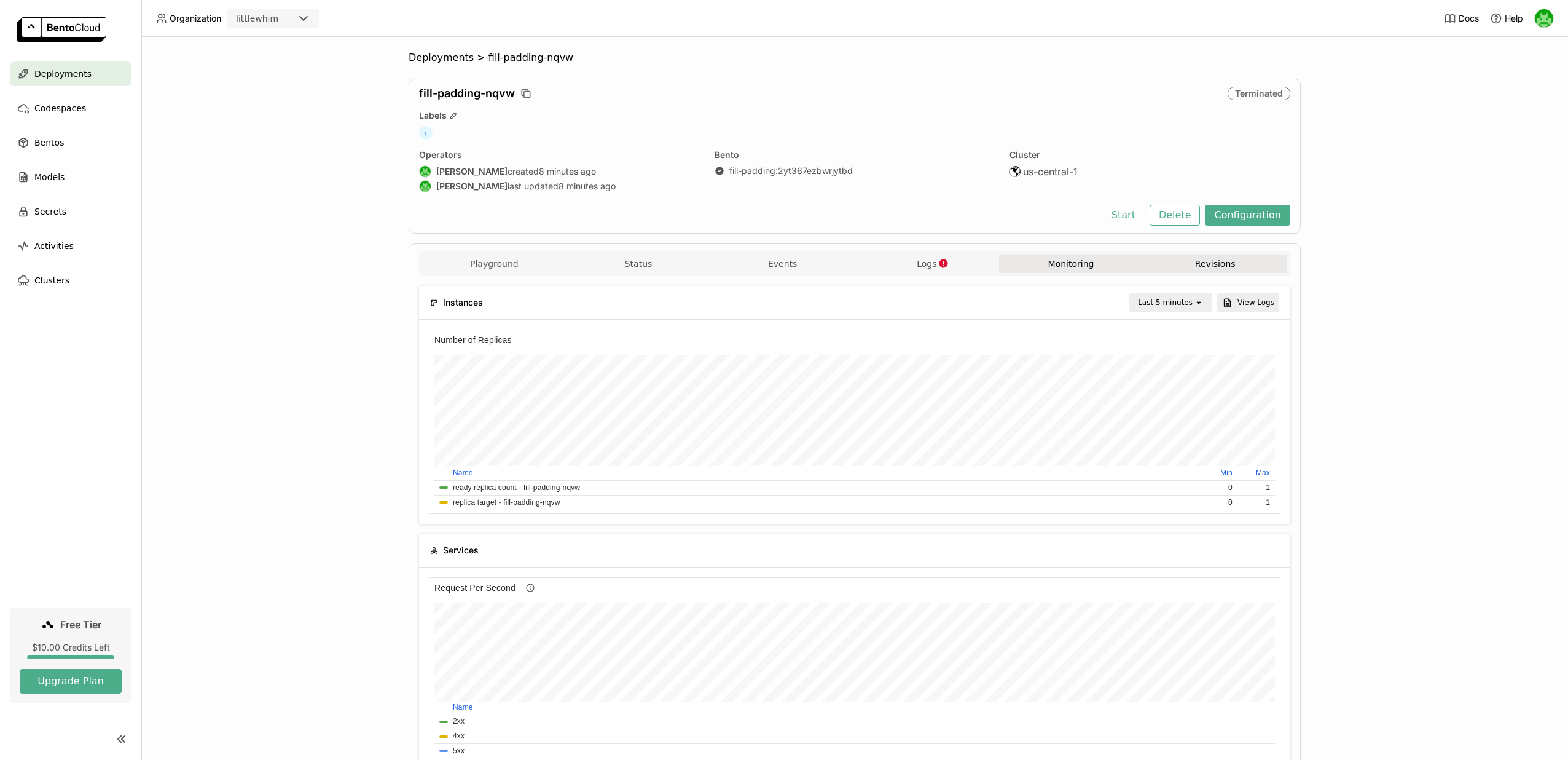
click at [1175, 257] on button "Revisions" at bounding box center [1215, 263] width 144 height 18
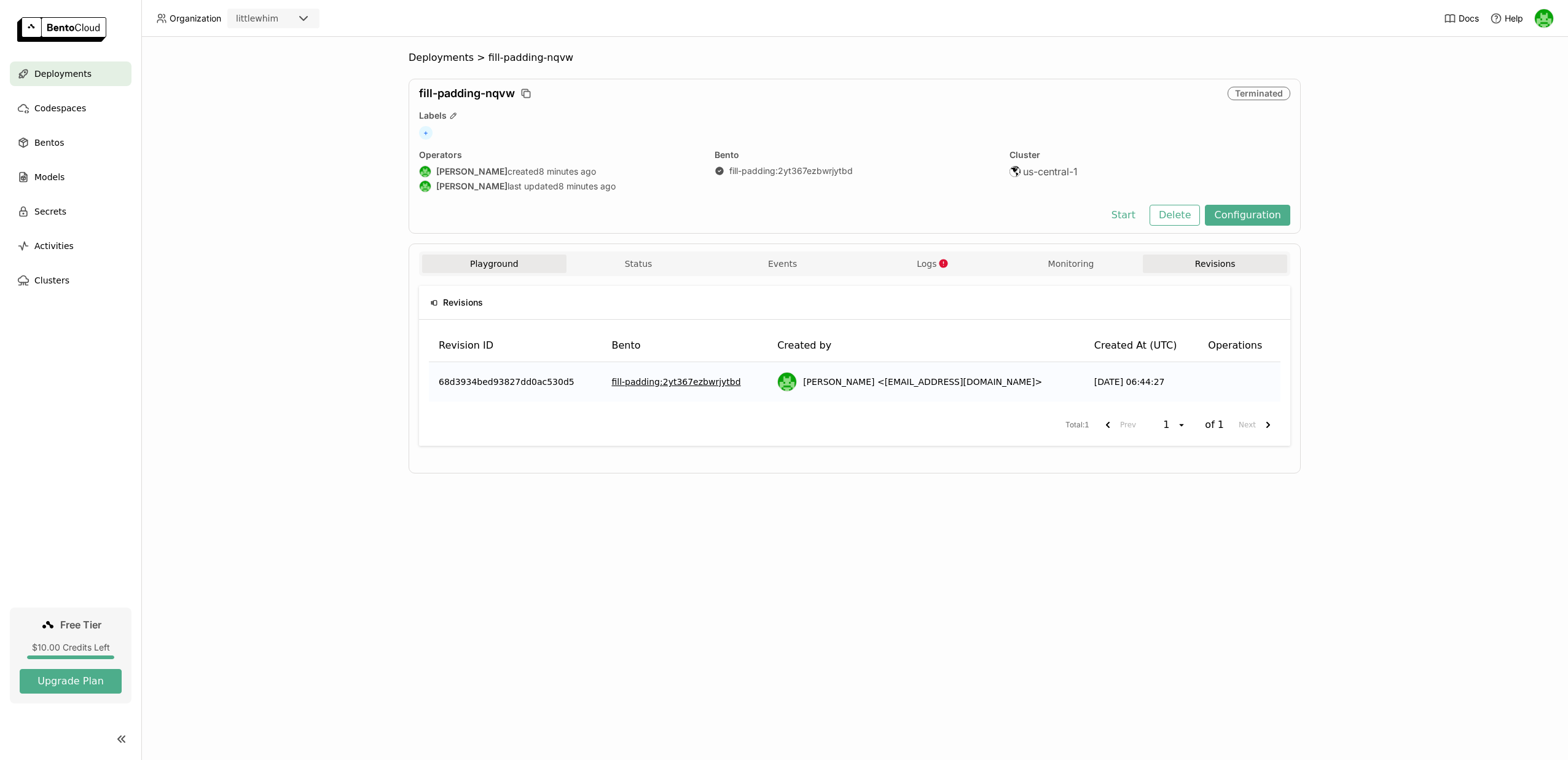
click at [524, 266] on button "Playground" at bounding box center [494, 263] width 144 height 18
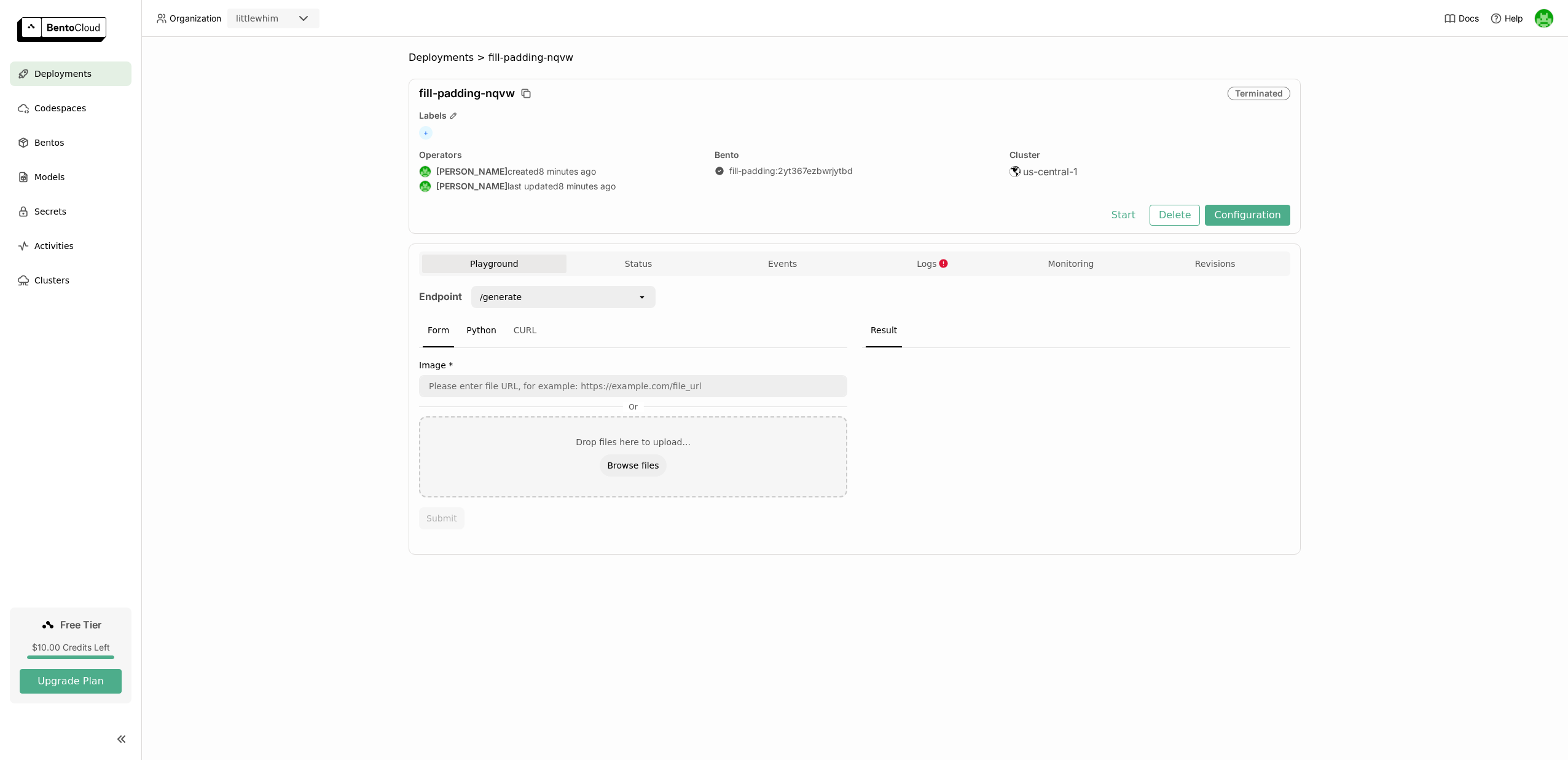
click at [480, 334] on div "Python" at bounding box center [481, 330] width 40 height 33
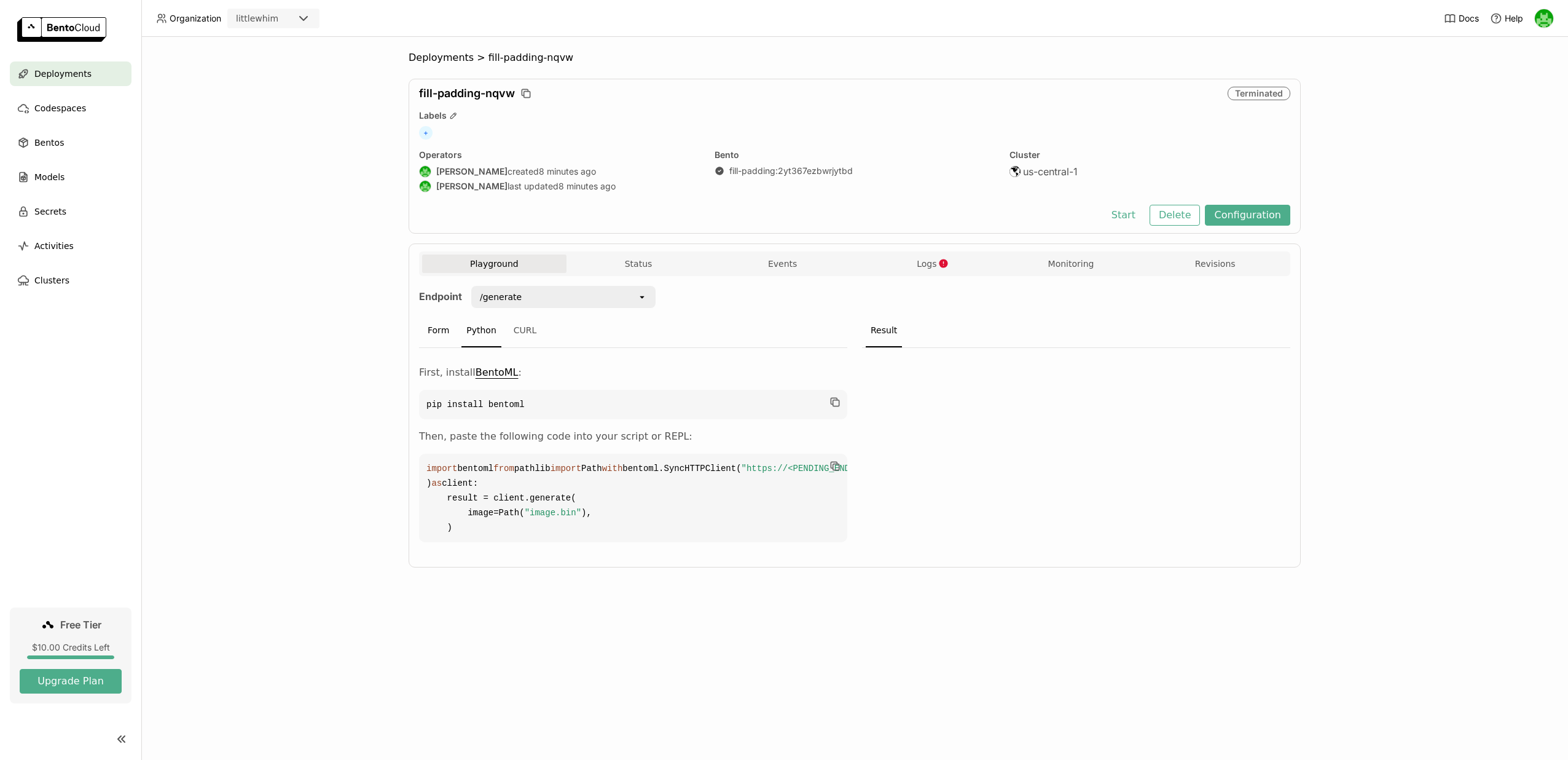
click at [446, 330] on div "Form" at bounding box center [438, 330] width 31 height 33
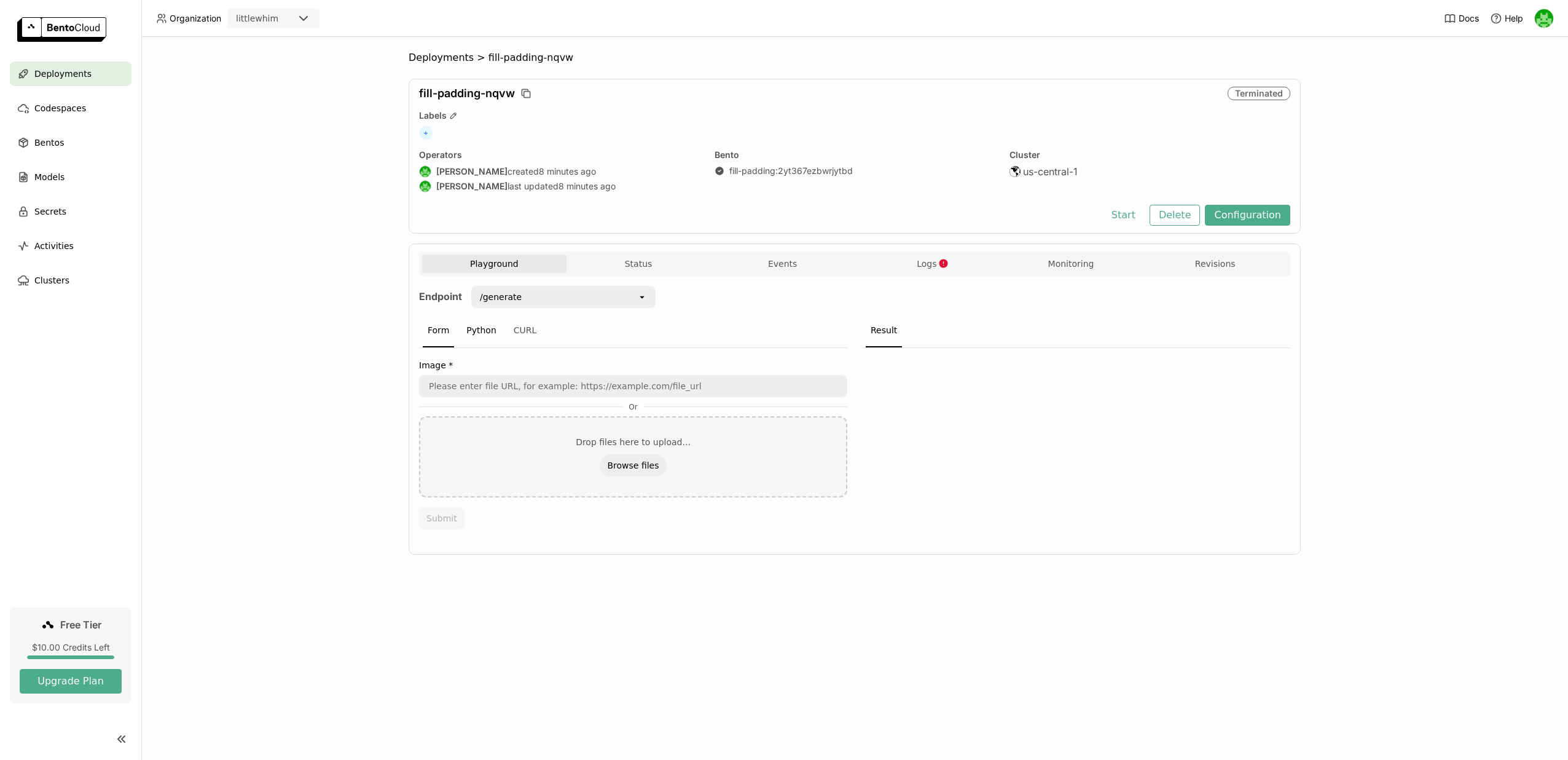
click at [494, 340] on div "Python" at bounding box center [481, 330] width 40 height 33
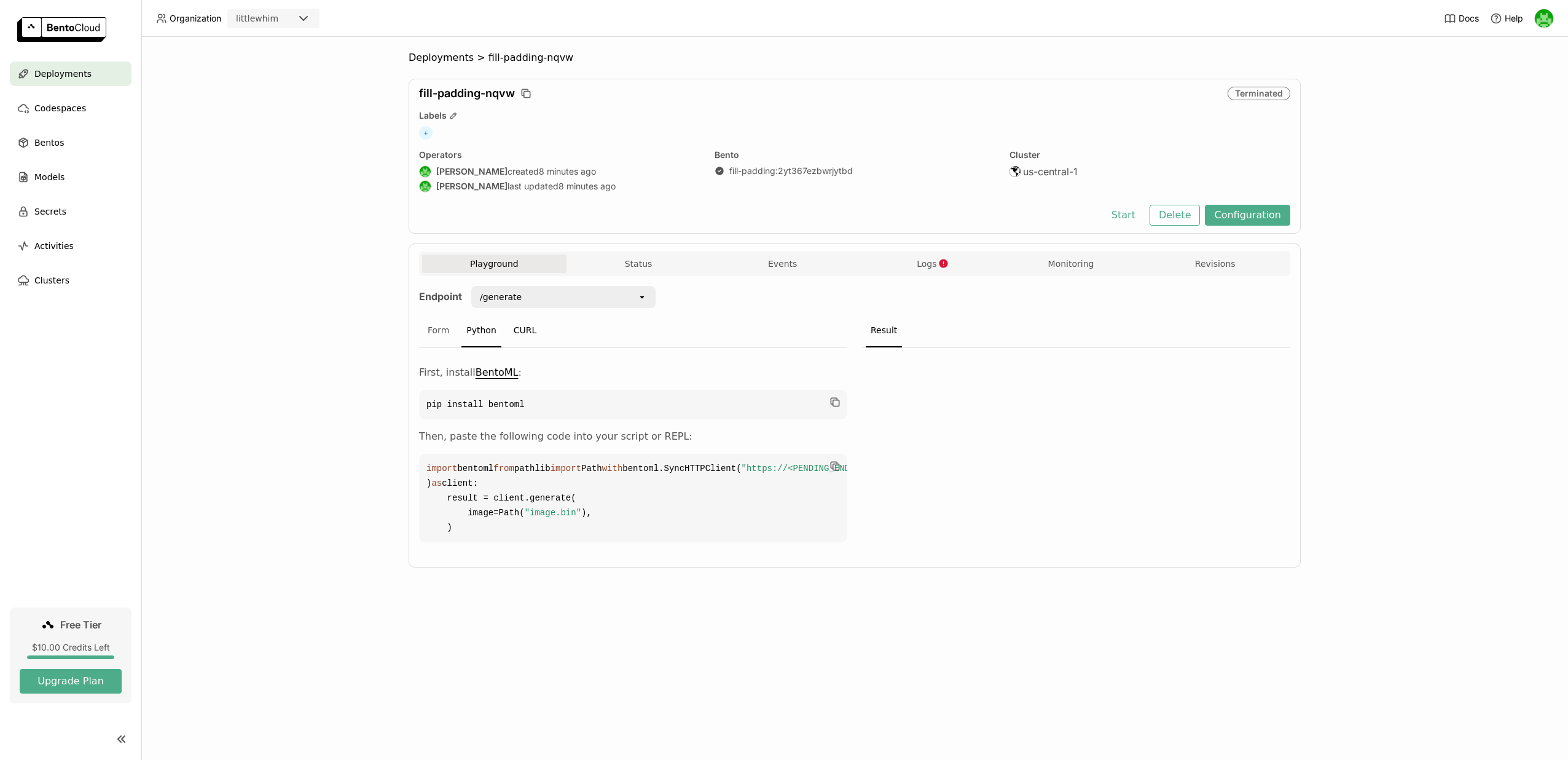
click at [510, 337] on div "CURL" at bounding box center [525, 330] width 33 height 33
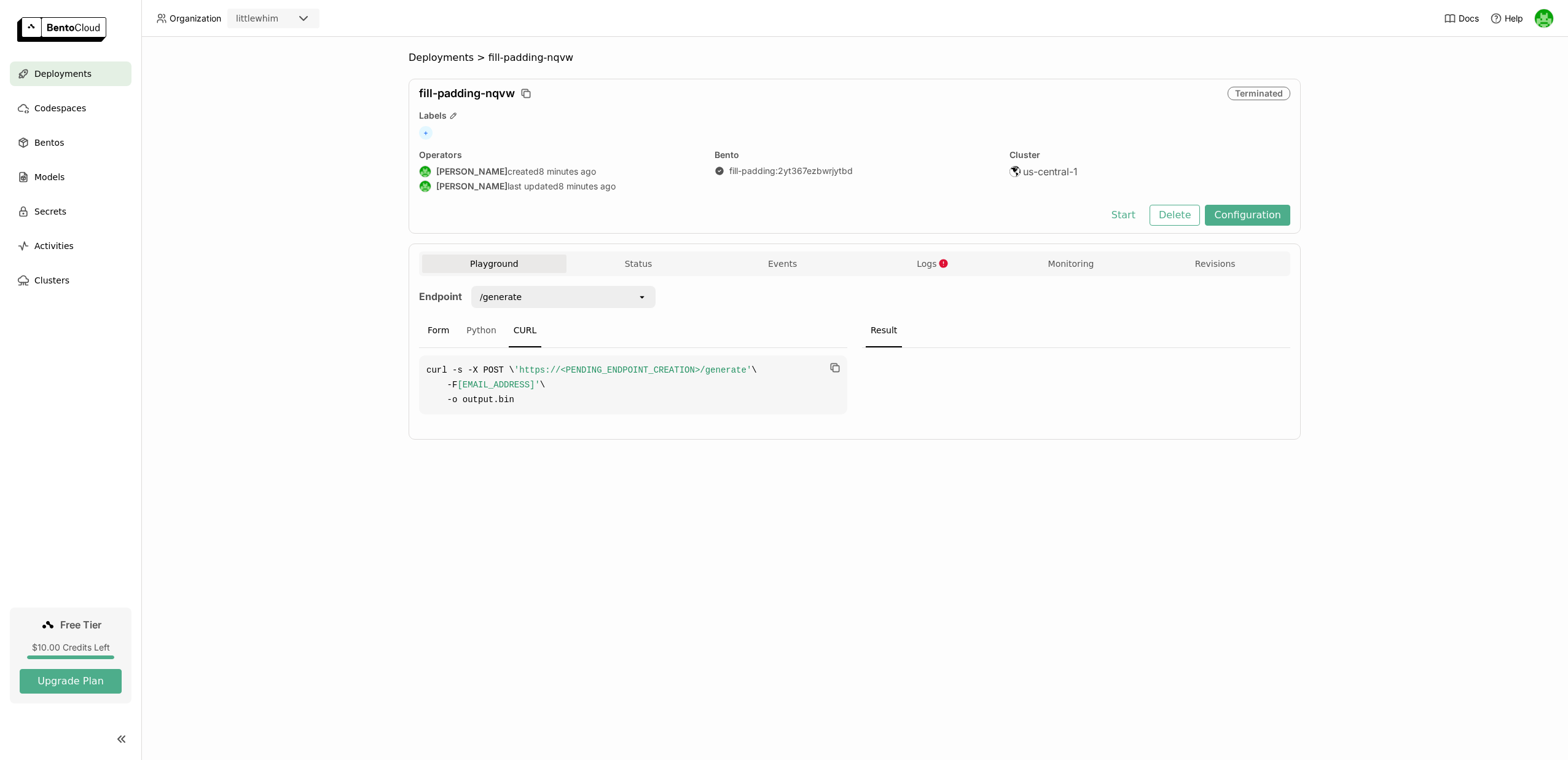
click at [445, 333] on div "Form" at bounding box center [438, 330] width 31 height 33
click at [509, 67] on div "Deployments > fill-padding-nqvw fill-padding-nqvw Terminated Labels + Operators…" at bounding box center [854, 312] width 892 height 521
click at [464, 57] on span "Deployments" at bounding box center [441, 57] width 65 height 12
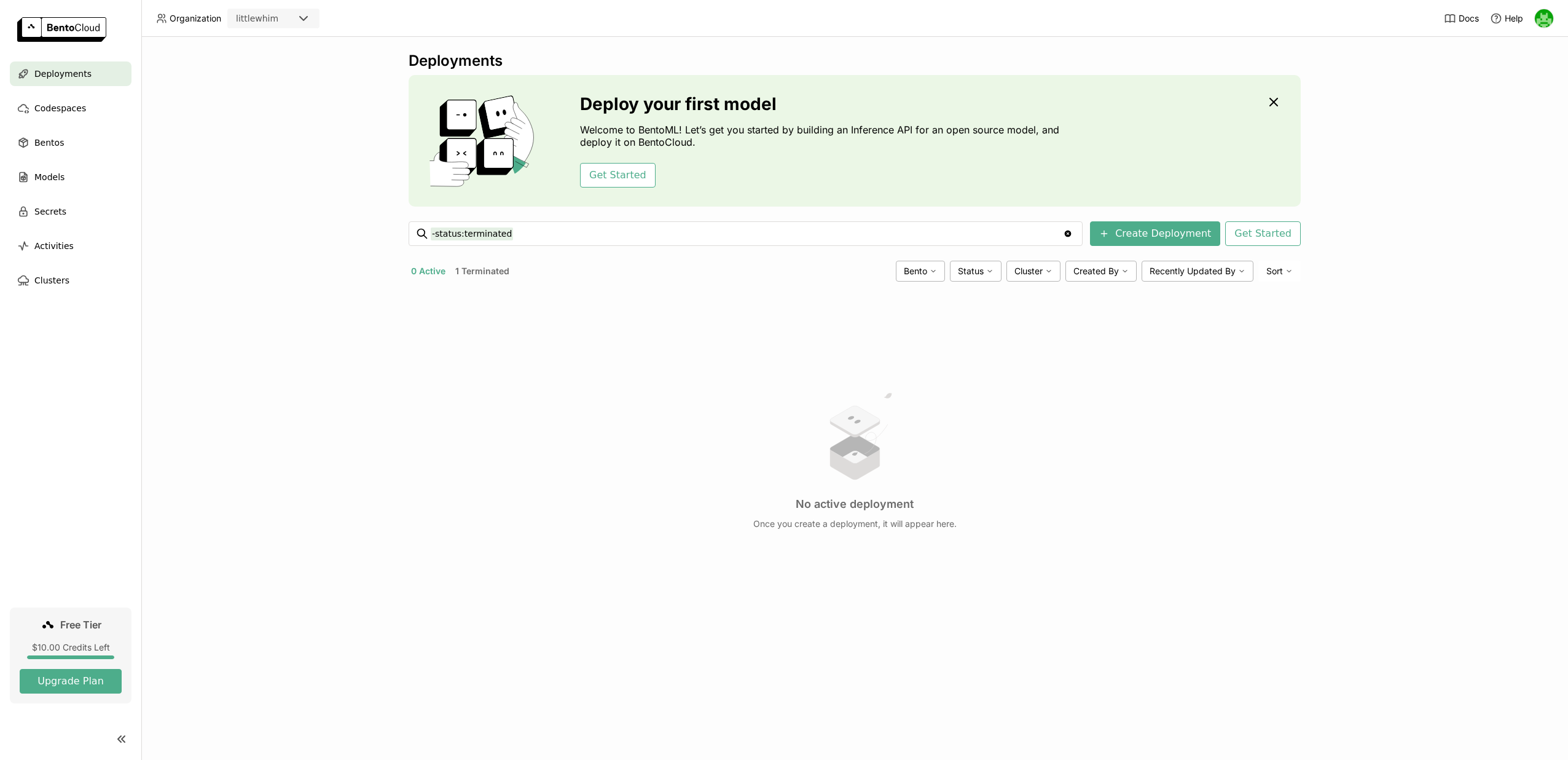
click at [554, 300] on div "No active deployment Once you create a deployment, it will appear here." at bounding box center [854, 459] width 892 height 337
click at [87, 111] on div "Codespaces" at bounding box center [70, 108] width 122 height 25
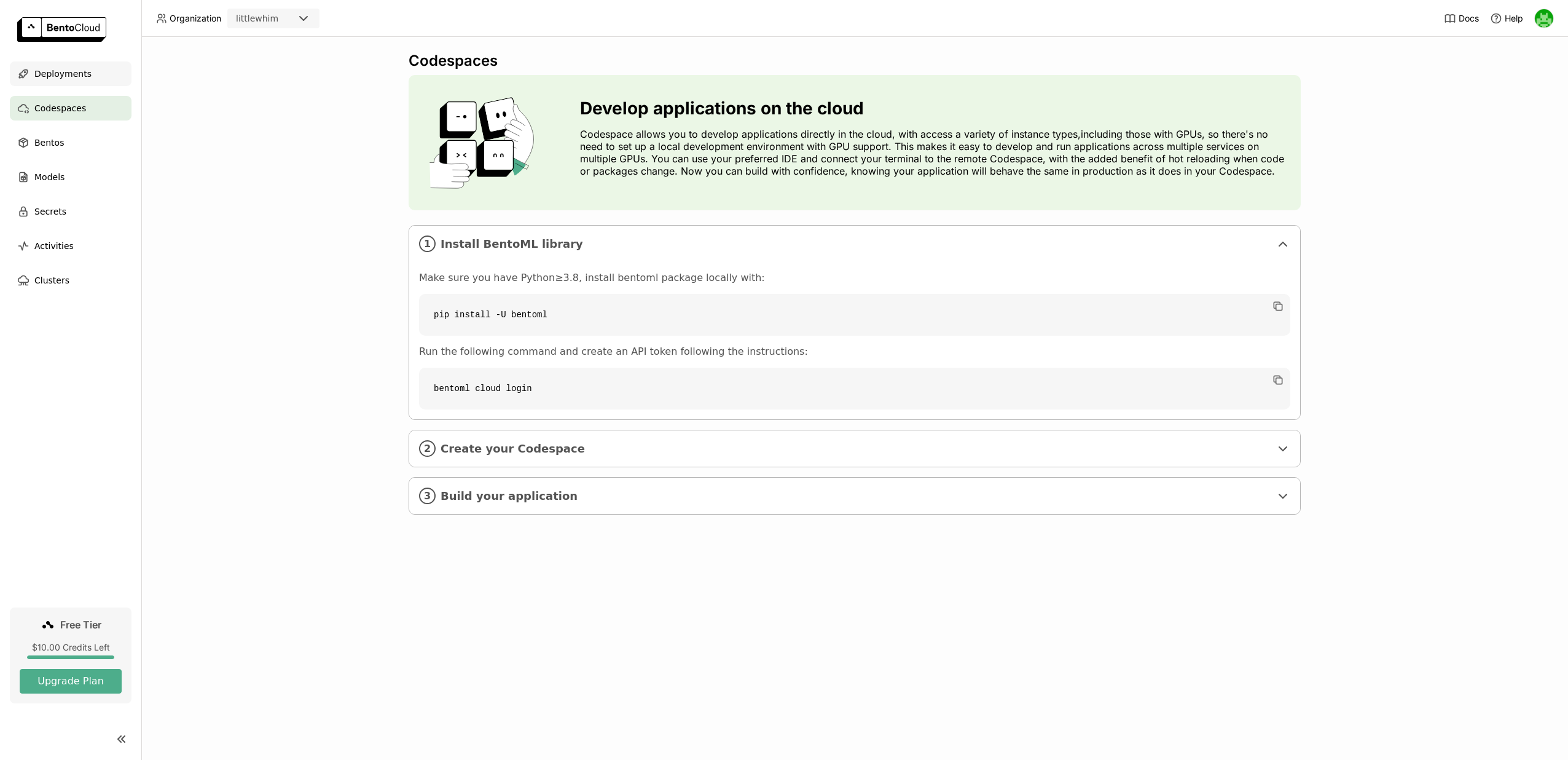
click at [102, 76] on div "Deployments" at bounding box center [70, 73] width 122 height 25
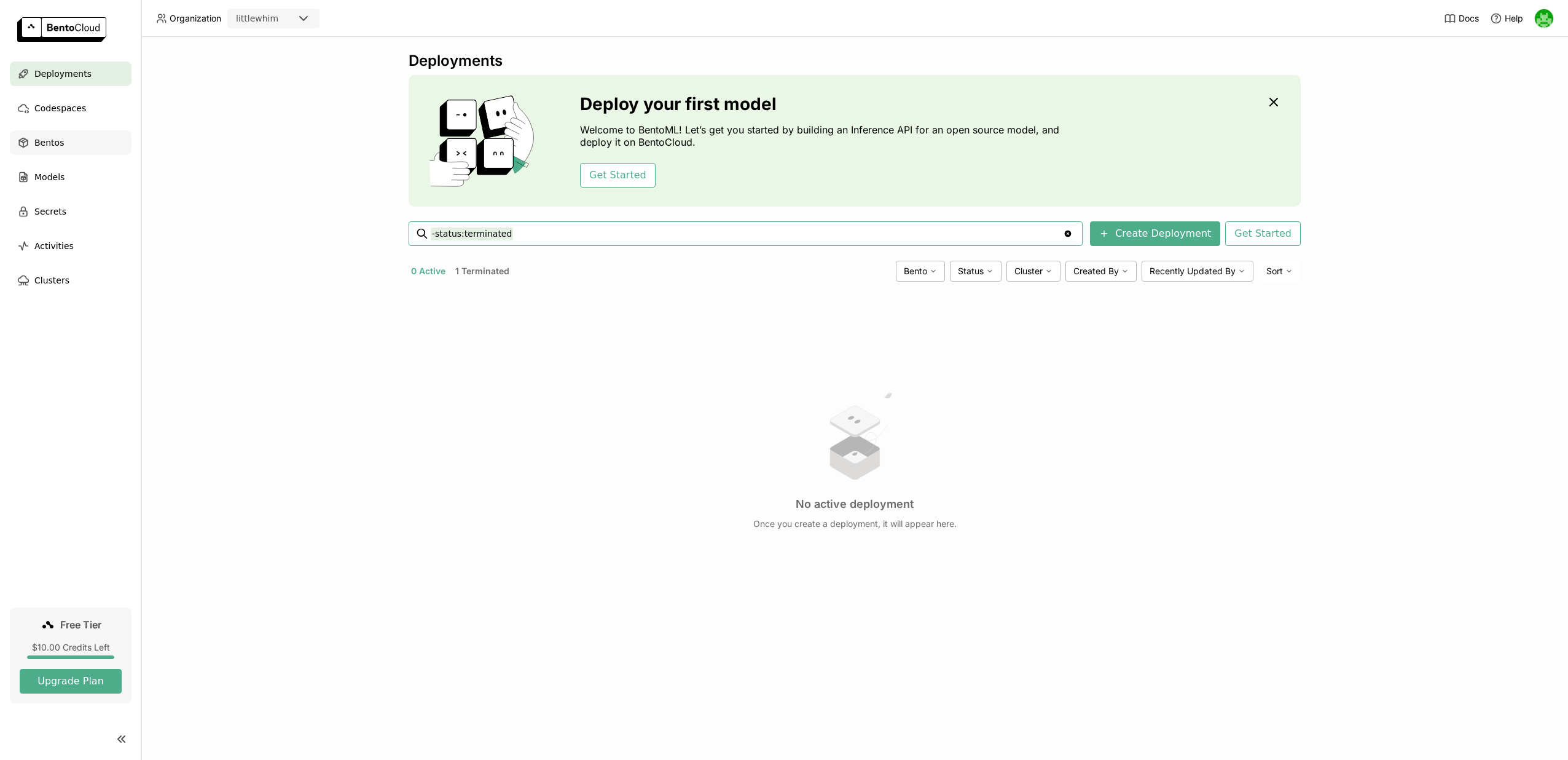
click at [97, 143] on div "Bentos" at bounding box center [70, 142] width 122 height 25
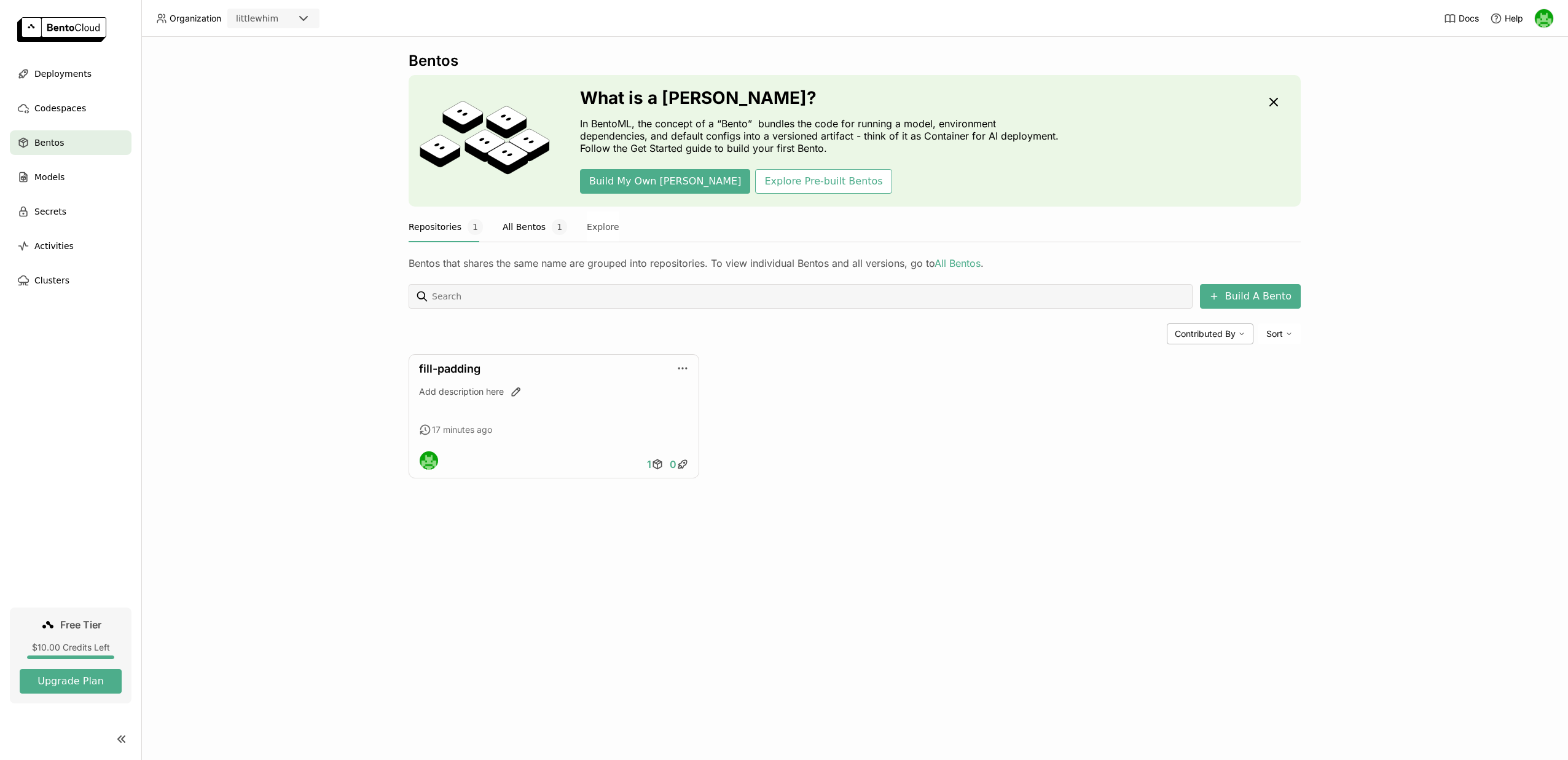
click at [507, 228] on button "All Bentos 1" at bounding box center [535, 227] width 64 height 31
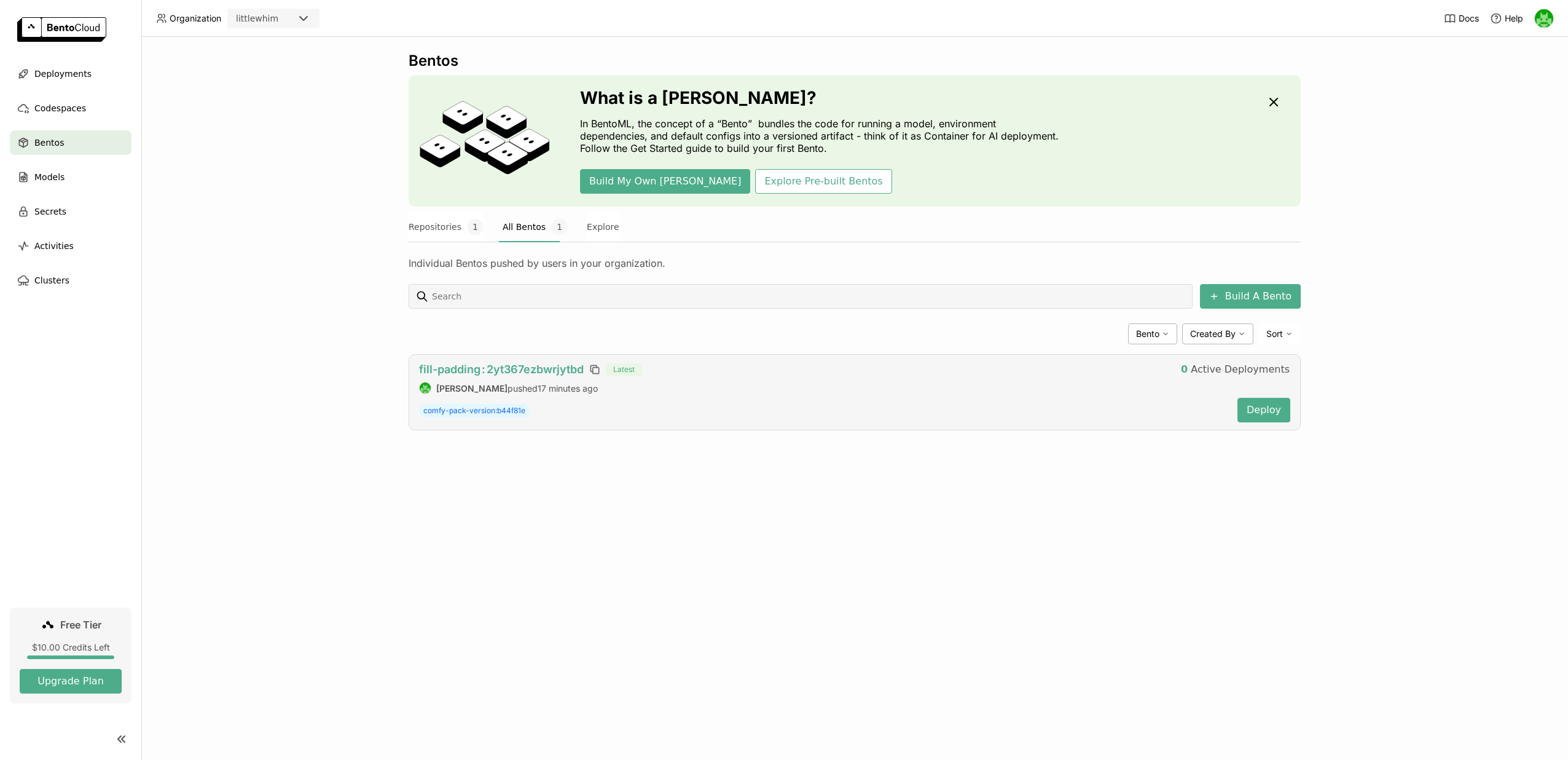
click at [485, 376] on link "fill-padding : 2yt367ezbwrjytbd" at bounding box center [501, 370] width 165 height 14
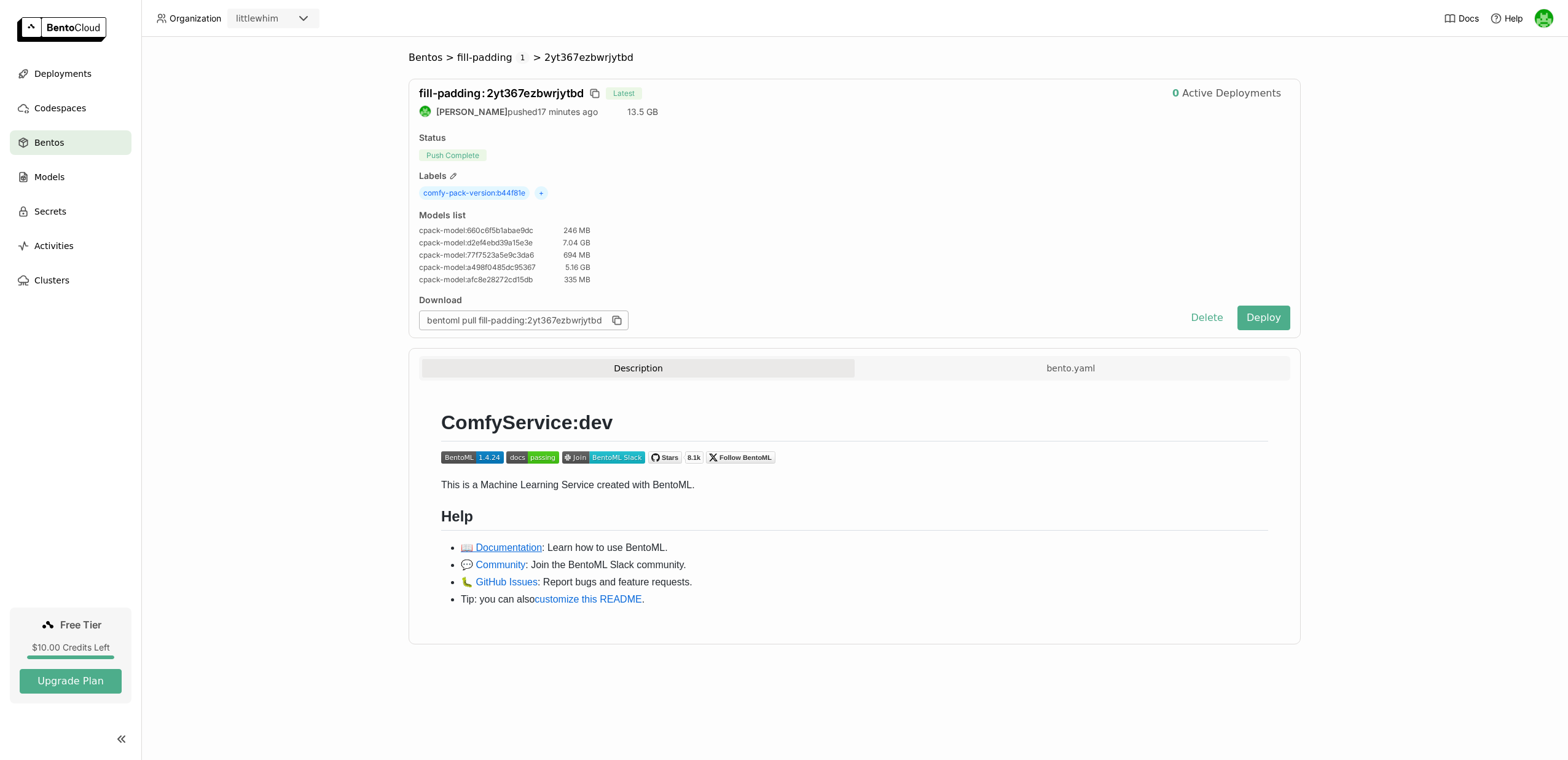
click at [522, 544] on link "📖 Documentation" at bounding box center [501, 548] width 81 height 11
click at [894, 361] on button "bento.yaml" at bounding box center [1071, 368] width 432 height 18
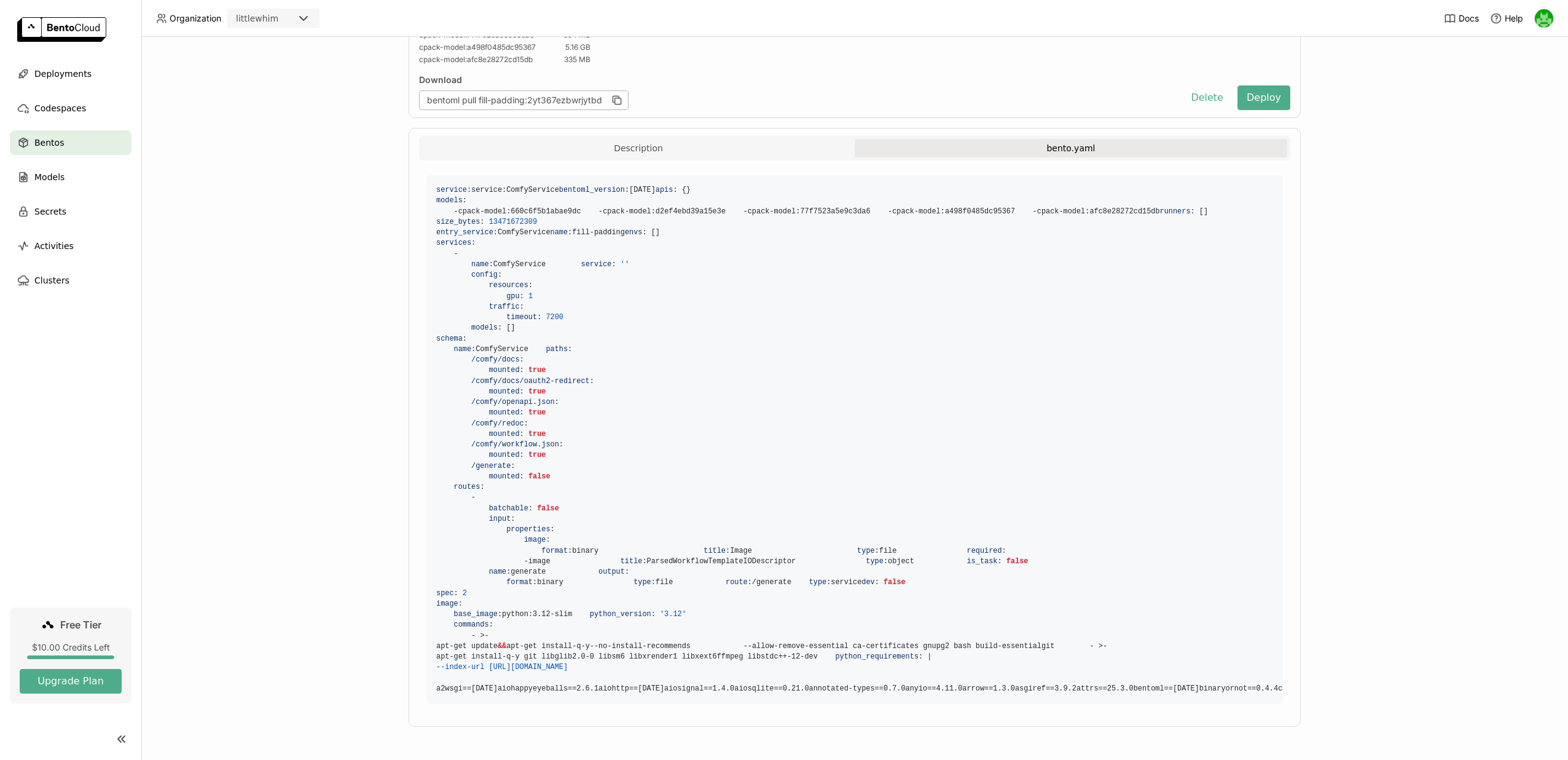
scroll to position [355, 0]
click at [82, 175] on div "Models" at bounding box center [70, 177] width 122 height 25
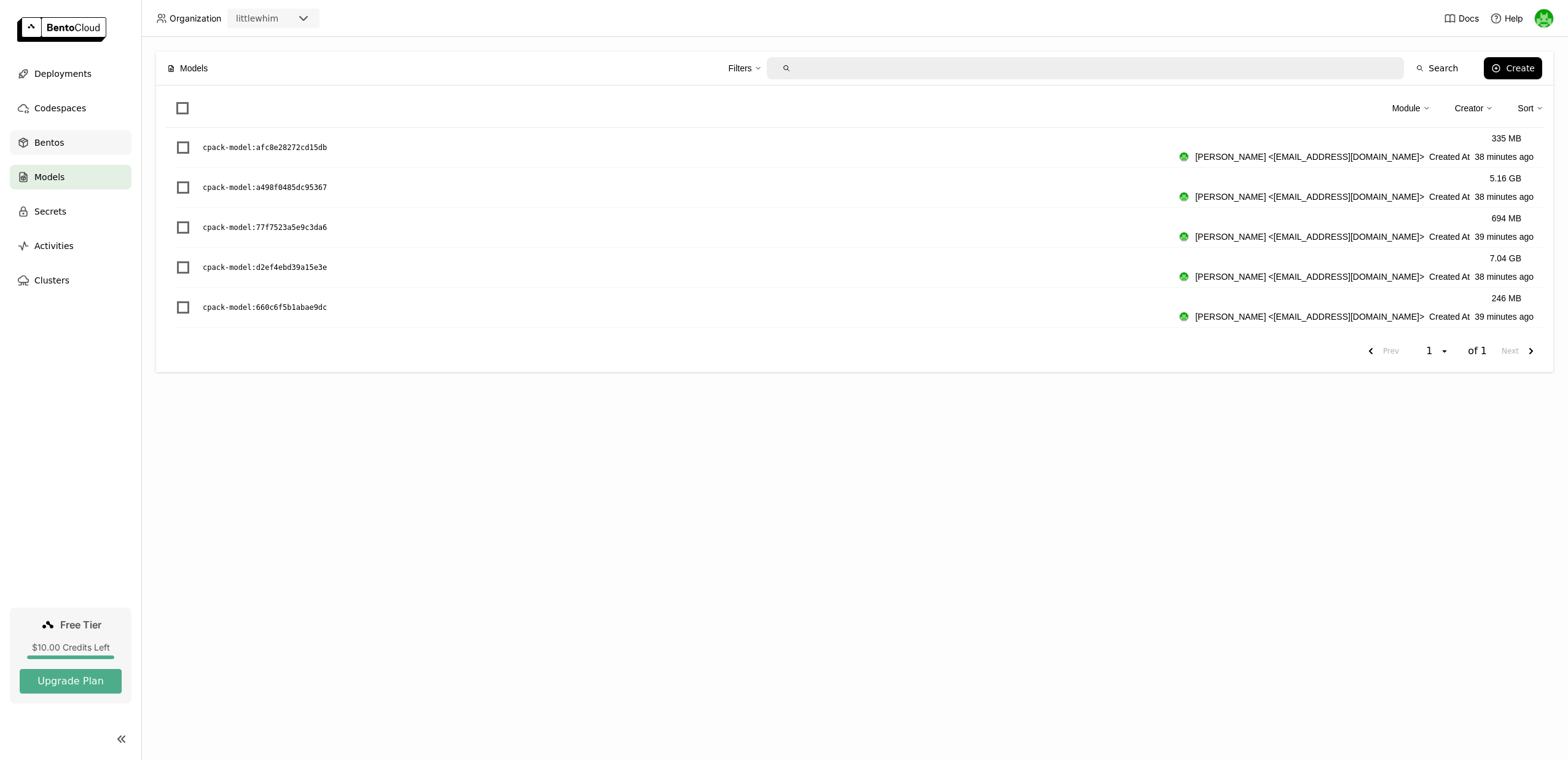
click at [88, 135] on div "Bentos" at bounding box center [70, 142] width 122 height 25
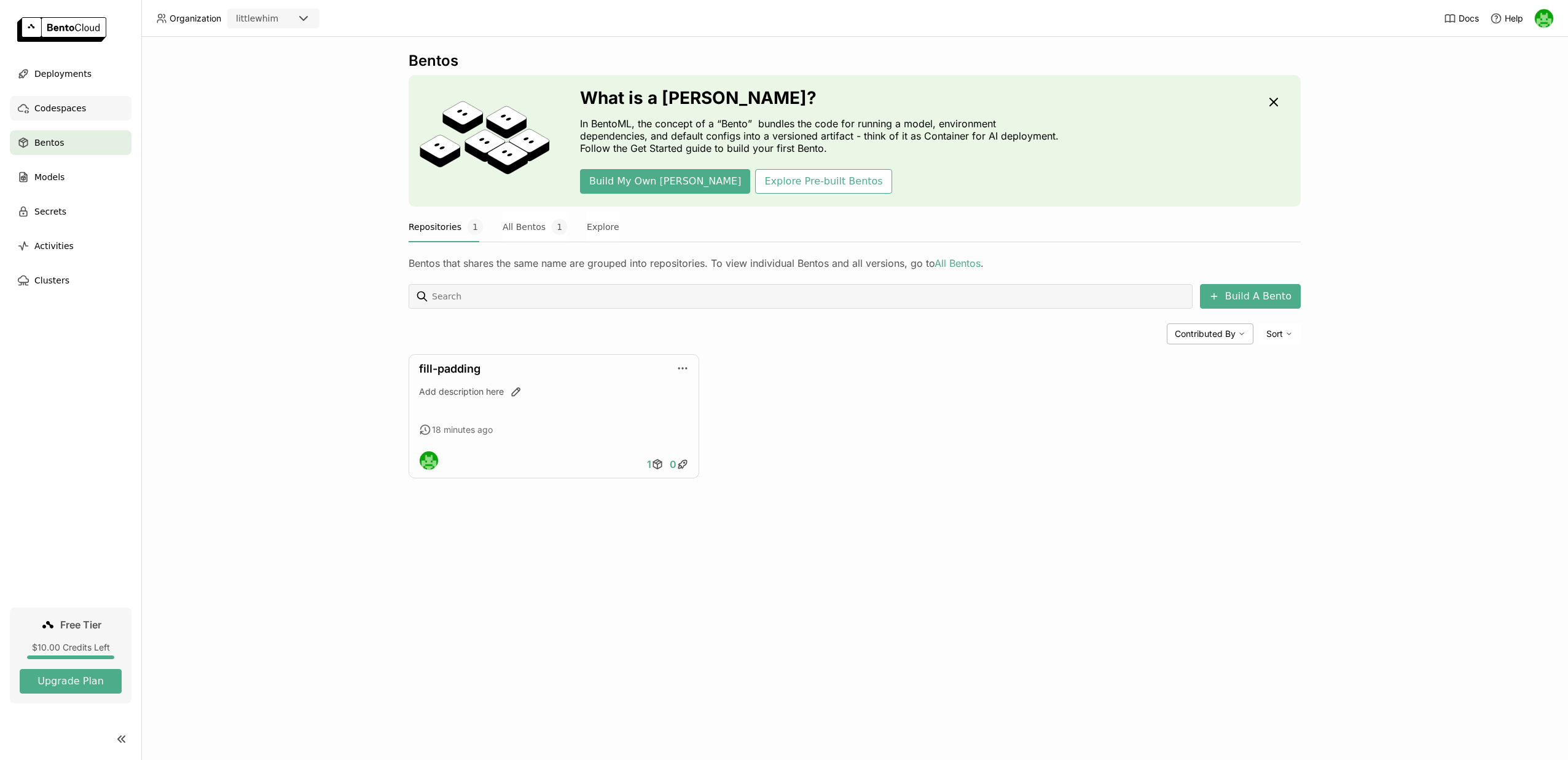
click at [85, 119] on div "Codespaces" at bounding box center [70, 108] width 122 height 25
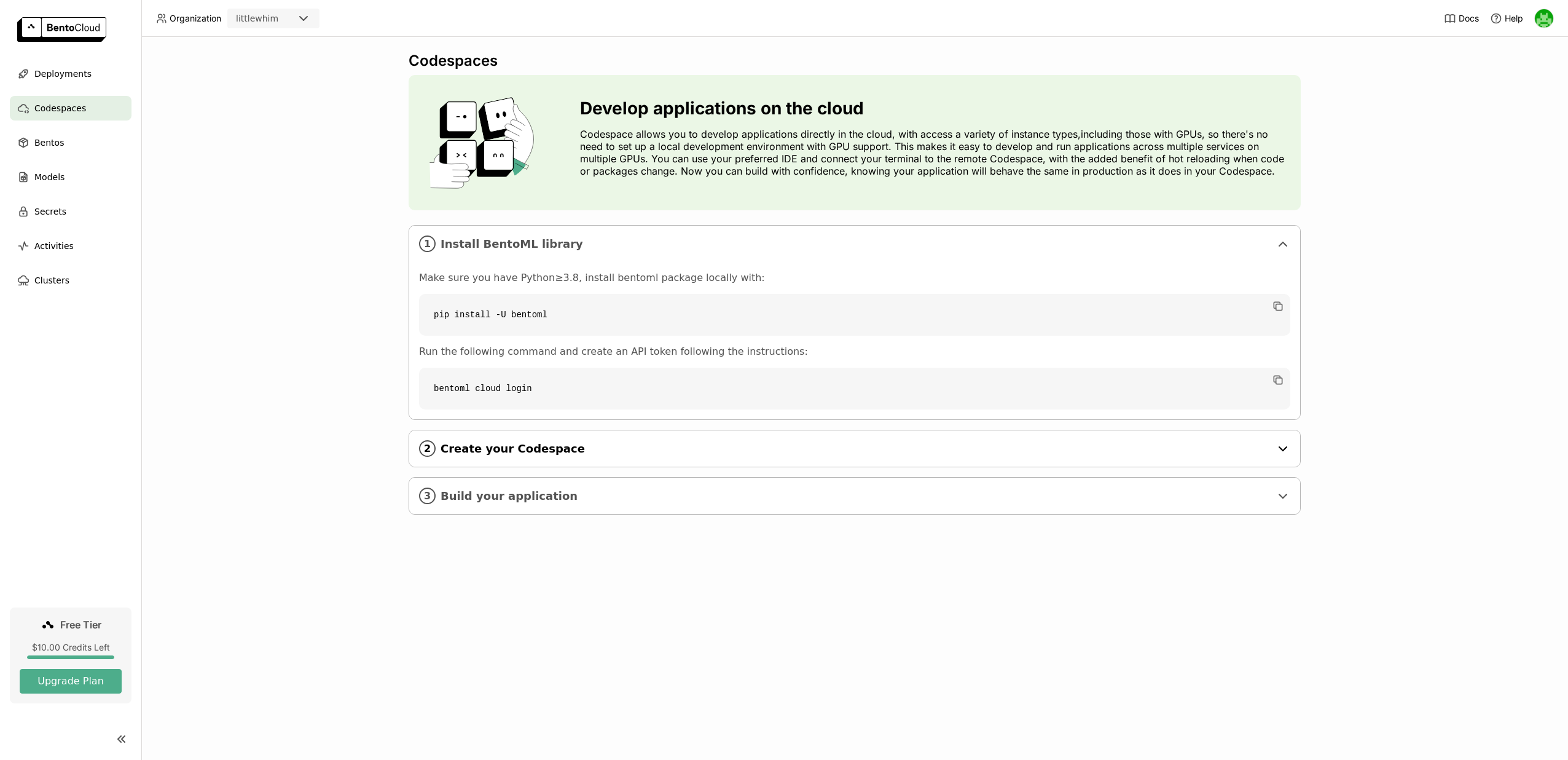
click at [428, 451] on icon "2" at bounding box center [427, 448] width 17 height 17
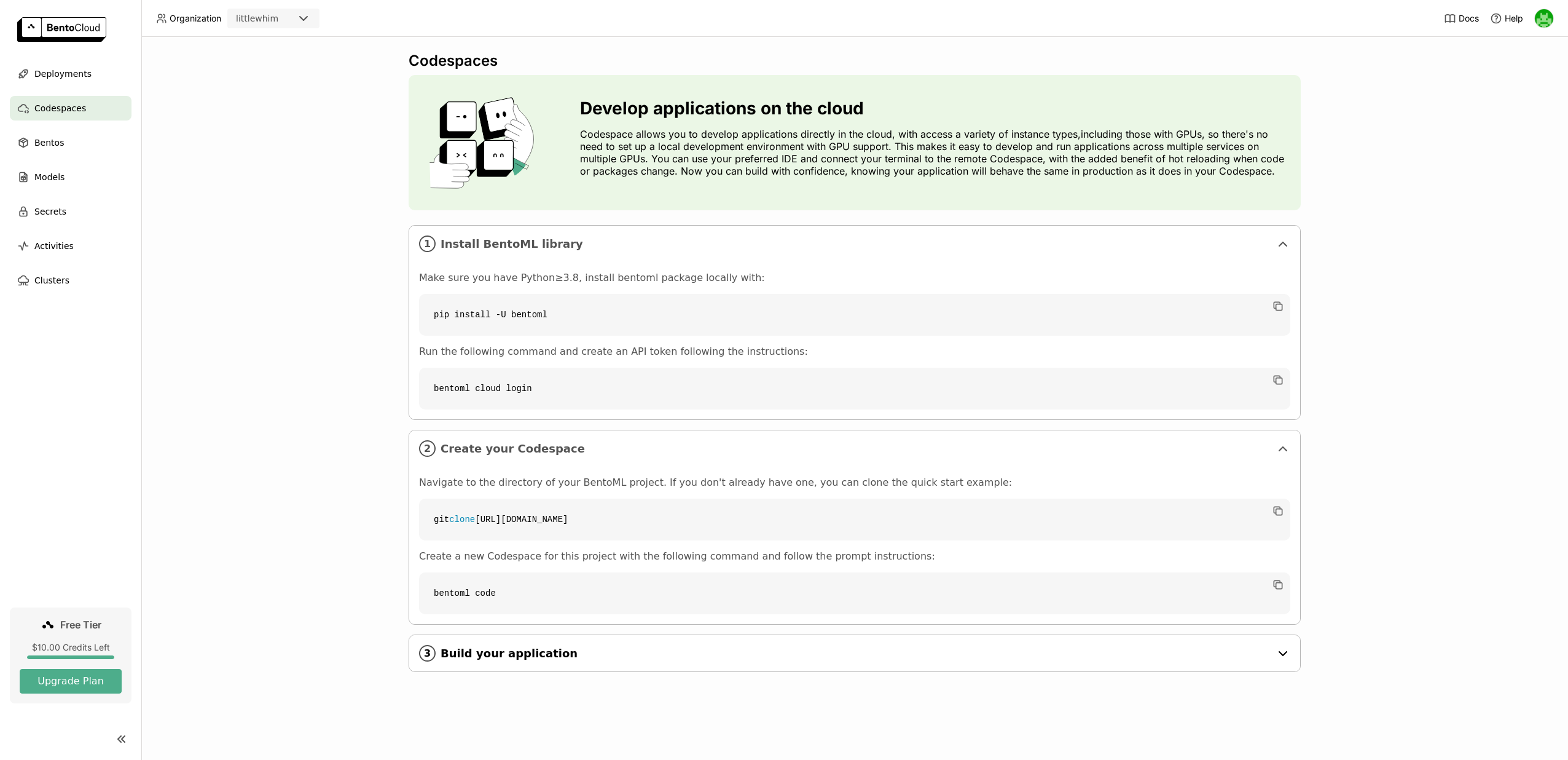
click at [543, 647] on span "Build your application" at bounding box center [856, 653] width 830 height 14
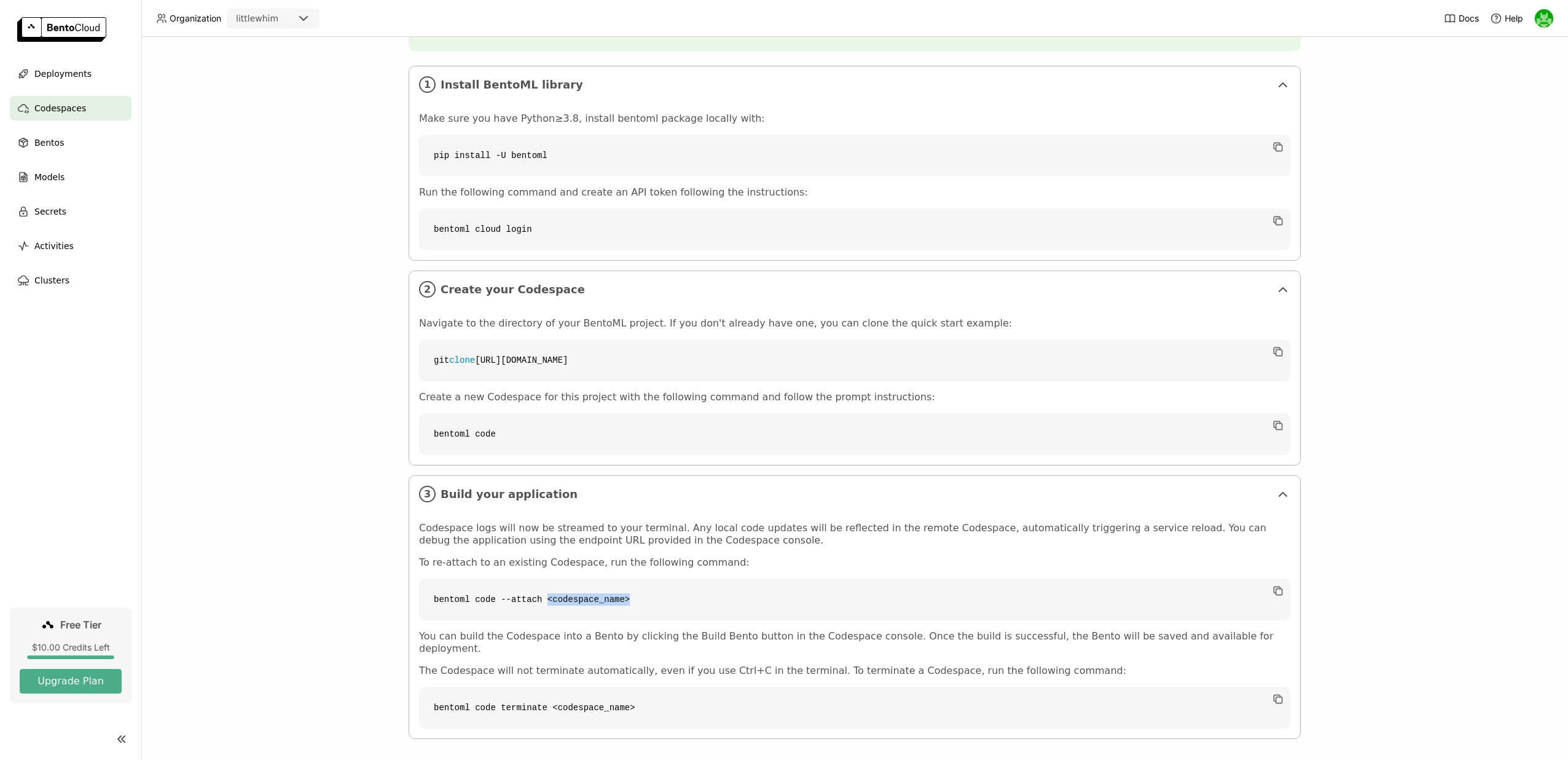
drag, startPoint x: 547, startPoint y: 603, endPoint x: 669, endPoint y: 602, distance: 122.0
click at [669, 603] on code "bentoml code --attach <codespace_name>" at bounding box center [854, 599] width 871 height 42
click at [669, 602] on code "bentoml code --attach <codespace_name>" at bounding box center [854, 599] width 871 height 42
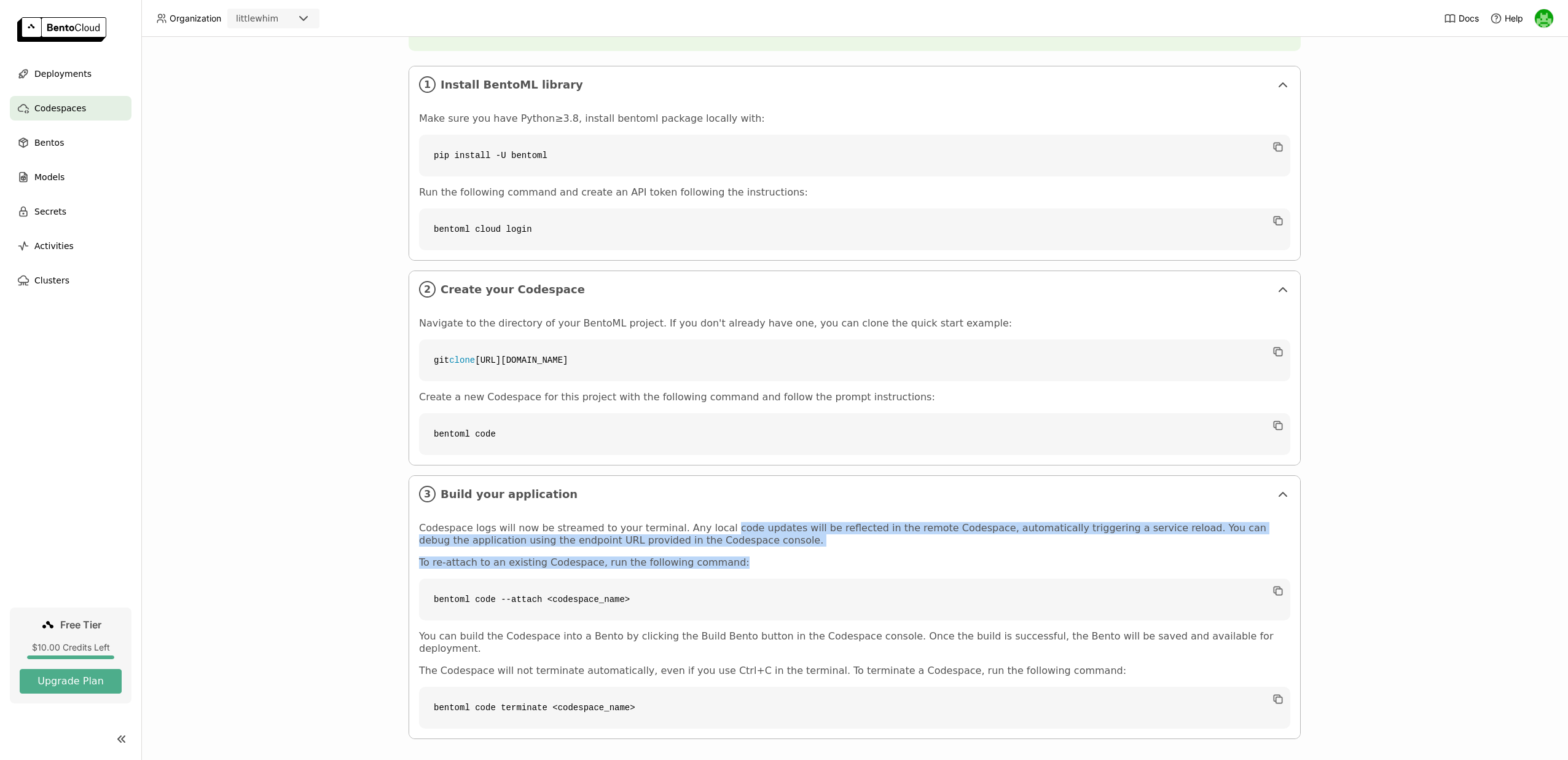
drag, startPoint x: 708, startPoint y: 527, endPoint x: 748, endPoint y: 557, distance: 50.0
click at [749, 558] on div "Codespace logs will now be streamed to your terminal. Any local code updates wi…" at bounding box center [854, 625] width 871 height 206
click at [748, 557] on p "To re-attach to an existing Codespace, run the following command:" at bounding box center [854, 563] width 871 height 12
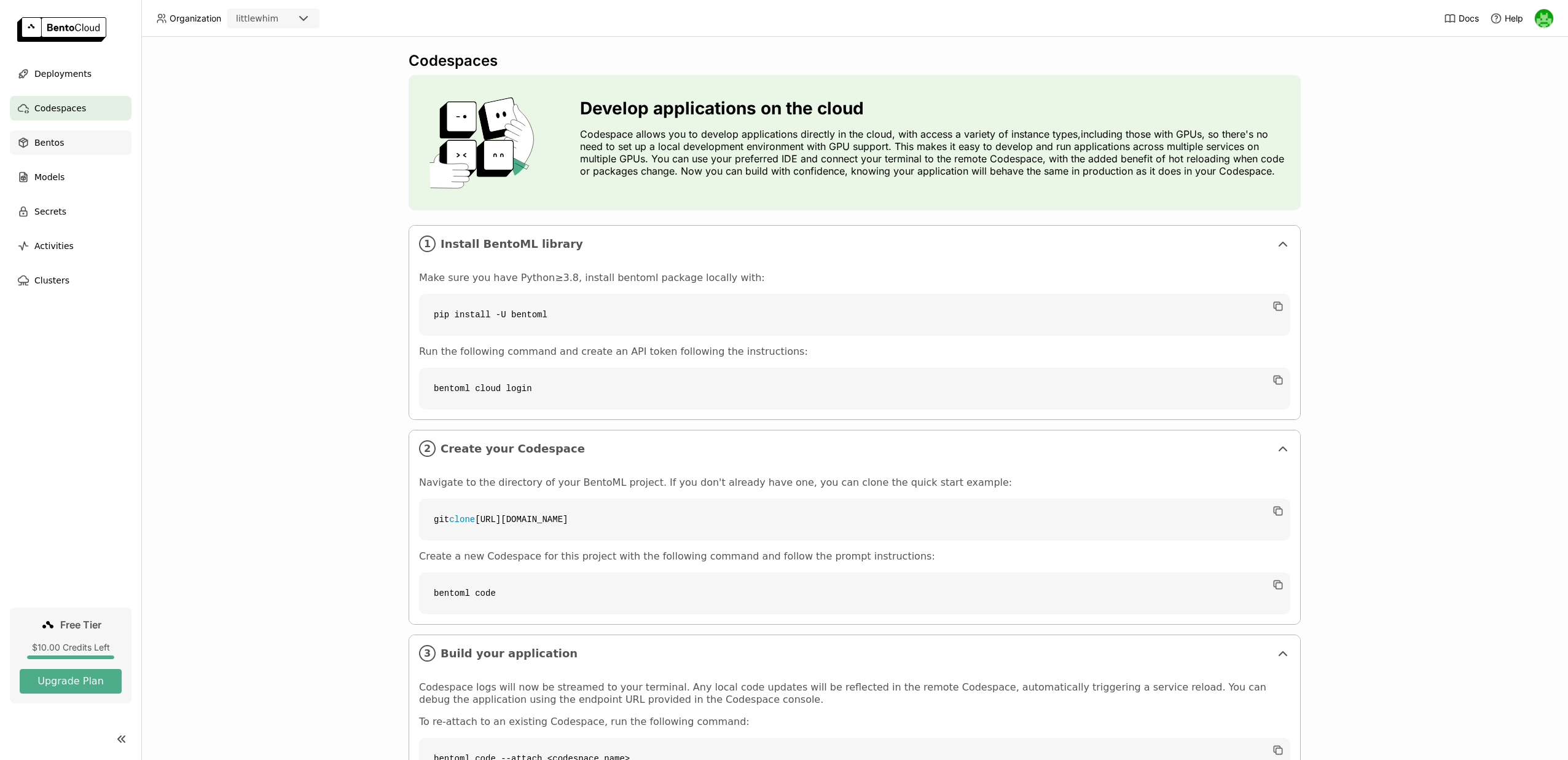
click at [74, 140] on div "Bentos" at bounding box center [70, 142] width 122 height 25
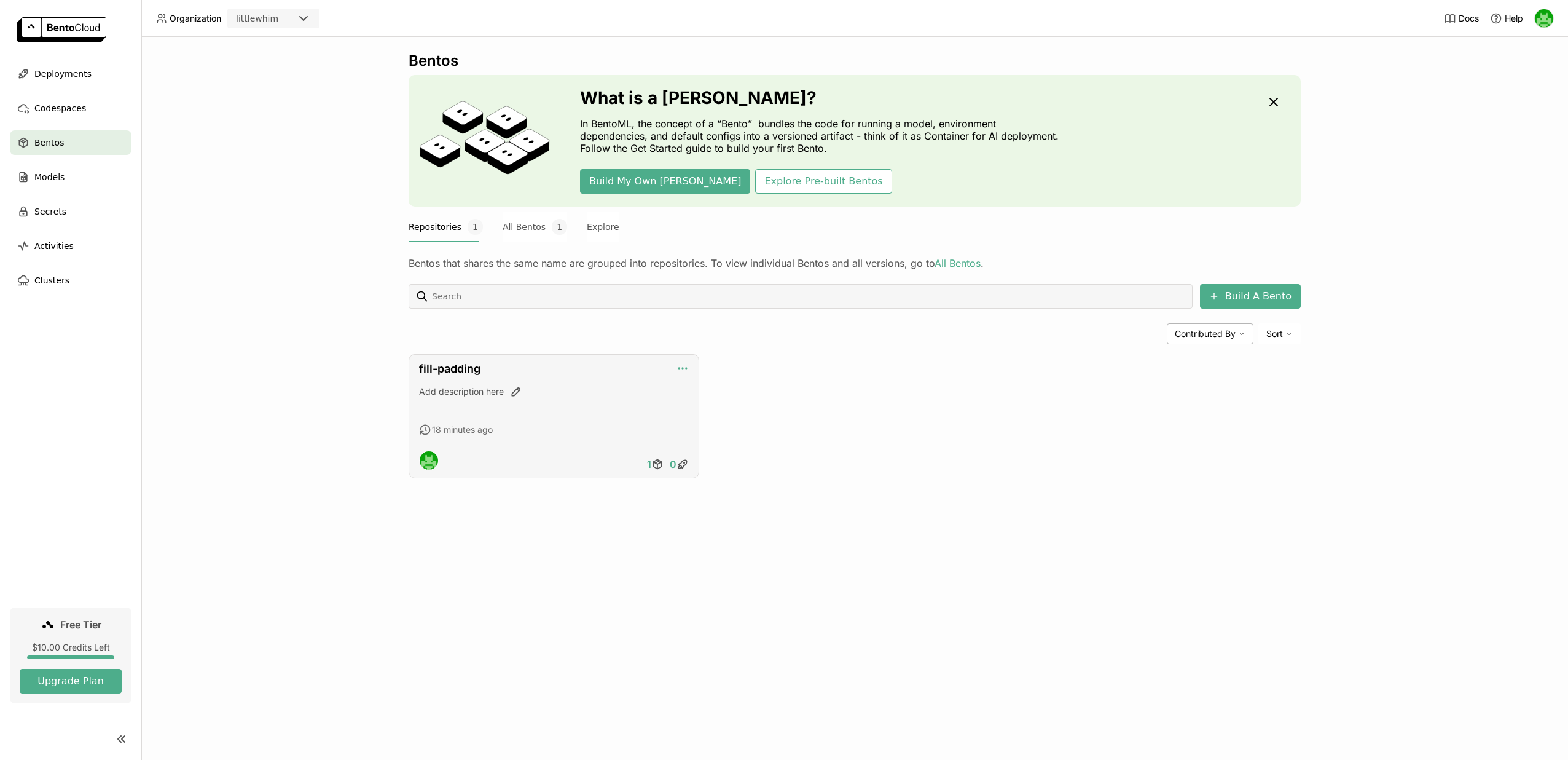
click at [679, 371] on icon "button" at bounding box center [683, 368] width 12 height 12
click at [786, 346] on div "Build A Bento Contributed By Sort fill-padding Add description here 18 minutes …" at bounding box center [854, 380] width 892 height 194
click at [72, 183] on div "Models" at bounding box center [70, 177] width 122 height 25
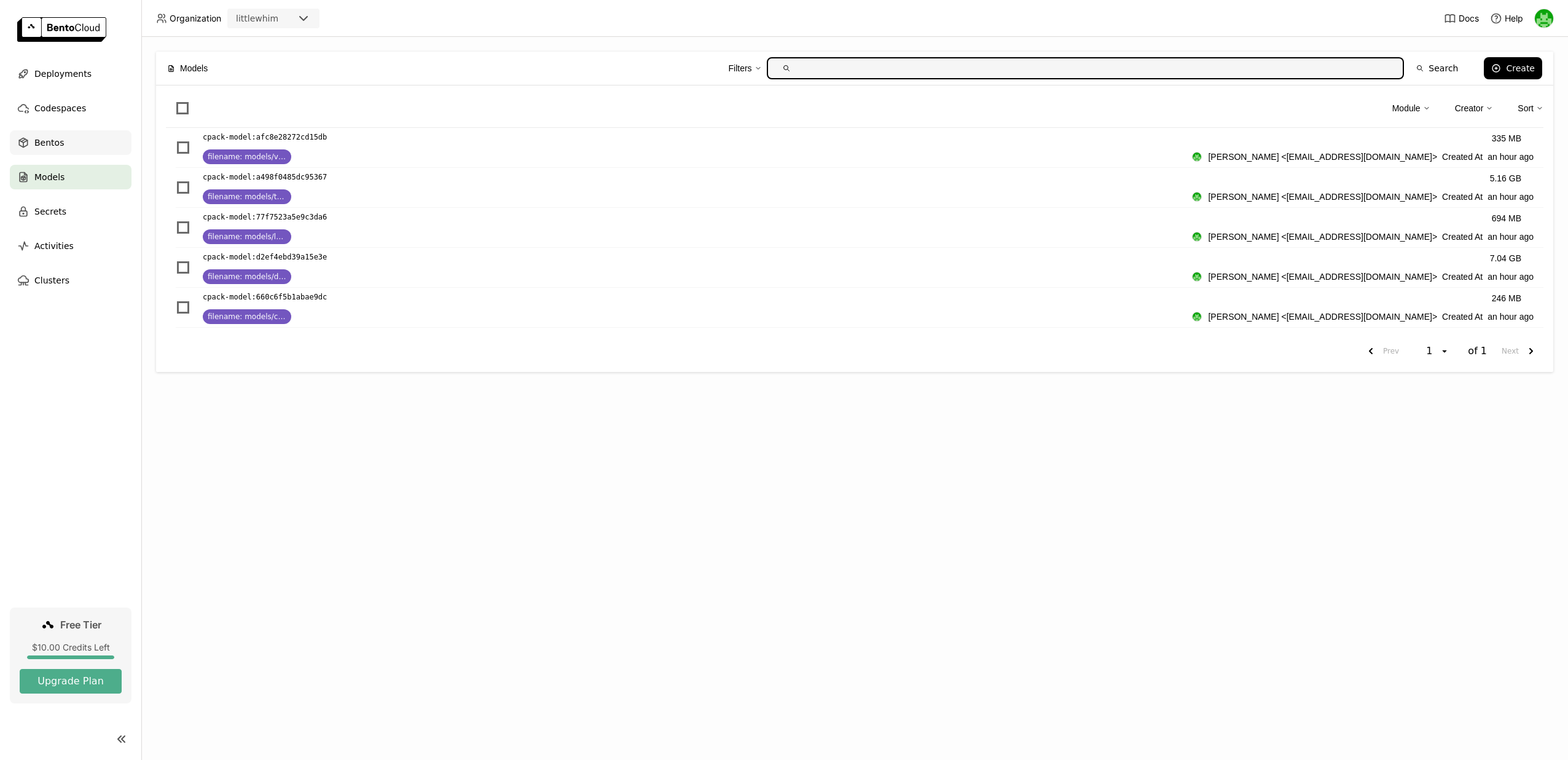
click at [107, 144] on div "Bentos" at bounding box center [70, 142] width 122 height 25
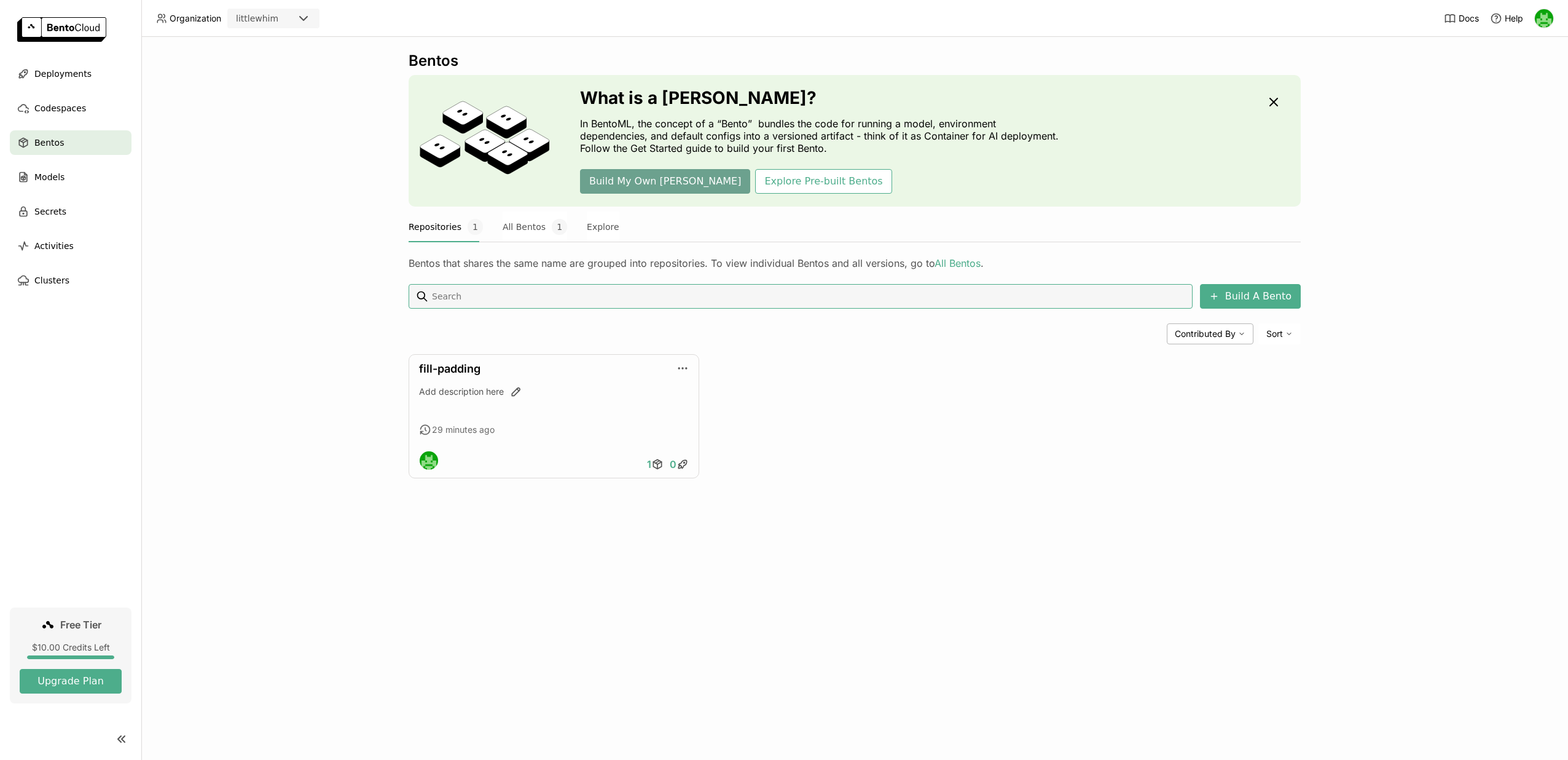
click at [658, 186] on button "Build My Own [PERSON_NAME]" at bounding box center [665, 181] width 170 height 25
click at [525, 228] on button "All Bentos 1" at bounding box center [535, 227] width 64 height 31
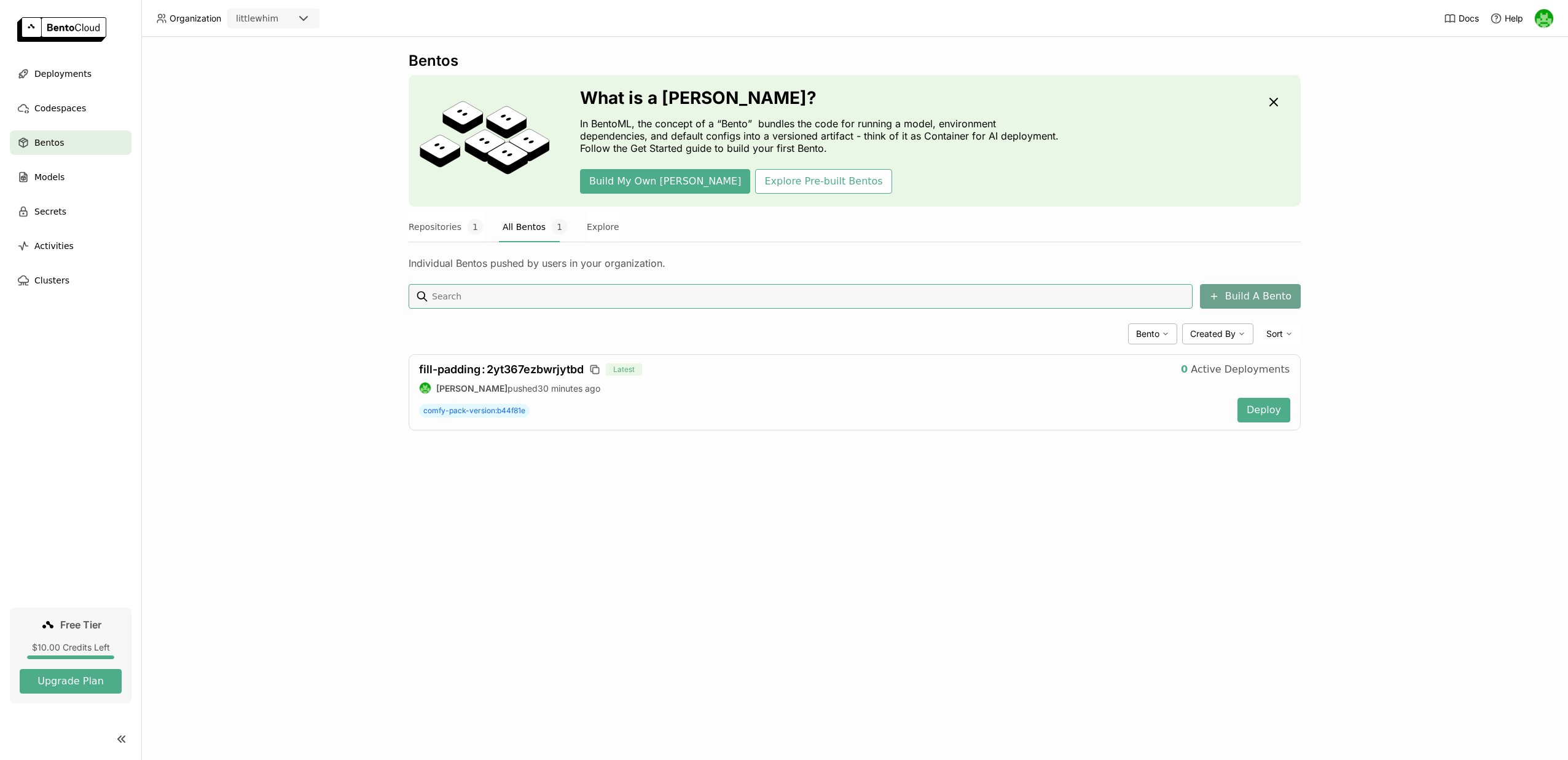
click at [1258, 300] on button "Build A Bento" at bounding box center [1250, 296] width 101 height 25
click at [435, 234] on button "Repositories 1" at bounding box center [445, 227] width 74 height 31
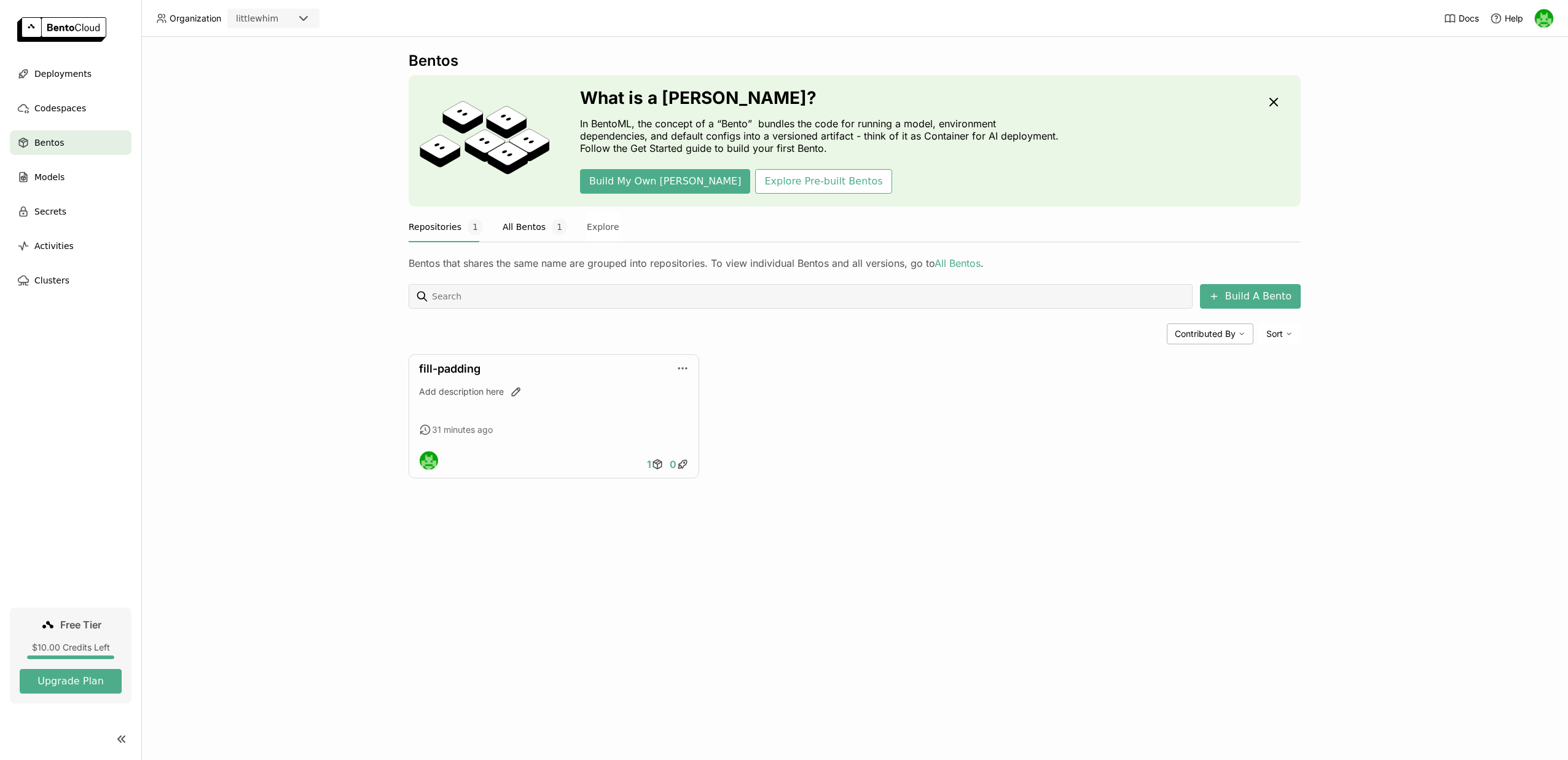
click at [503, 224] on button "All Bentos 1" at bounding box center [535, 227] width 64 height 31
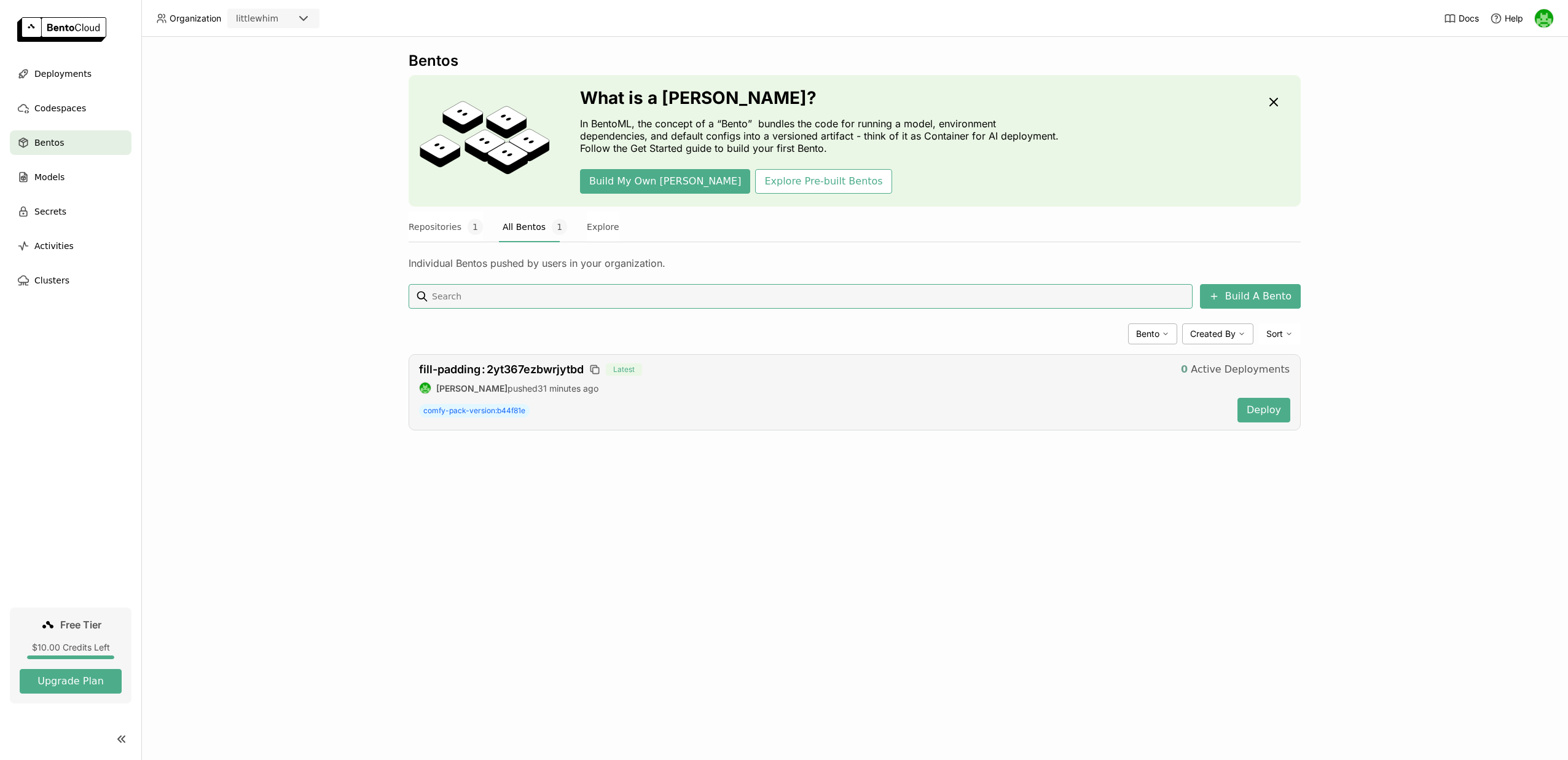
click at [1244, 377] on button "0 Active Deployments" at bounding box center [1235, 369] width 127 height 25
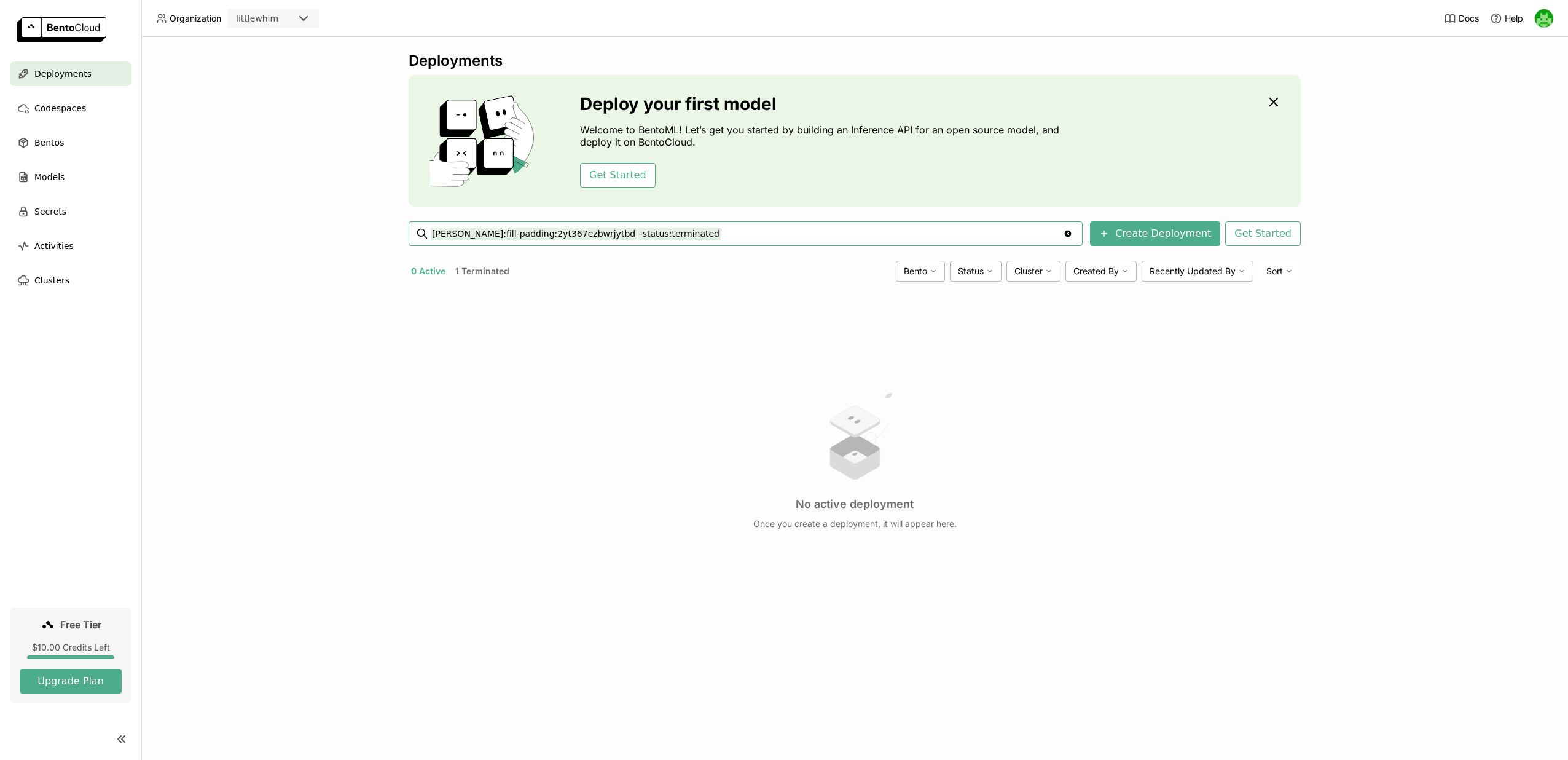
click at [483, 234] on input "bento:fill-padding:2yt367ezbwrjytbd -status:terminated" at bounding box center [747, 234] width 632 height 20
click at [473, 274] on button "1 Terminated" at bounding box center [482, 271] width 59 height 16
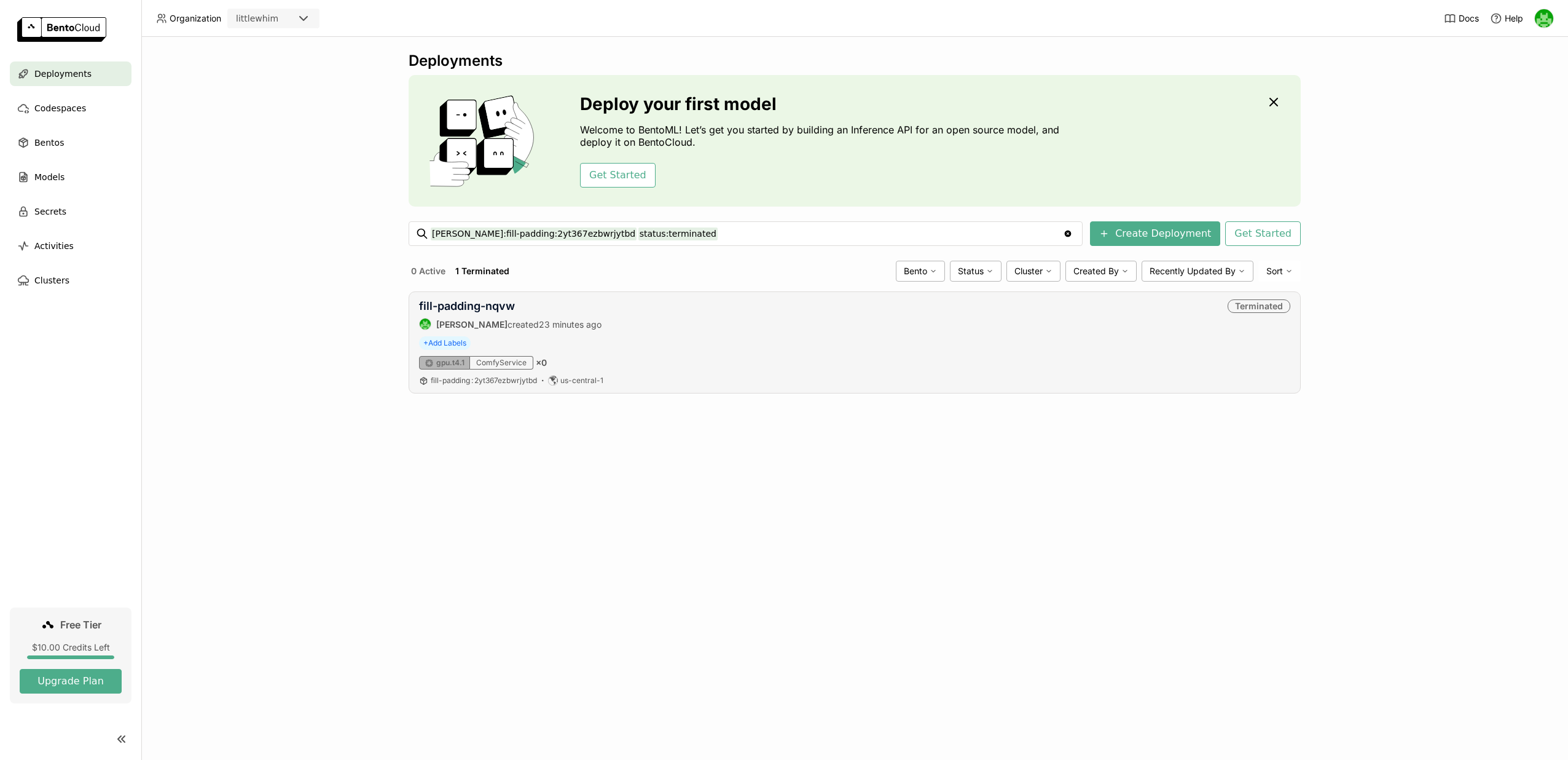
click at [1242, 305] on div "Terminated" at bounding box center [1259, 306] width 63 height 14
click at [506, 304] on link "fill-padding-nqvw" at bounding box center [466, 306] width 96 height 13
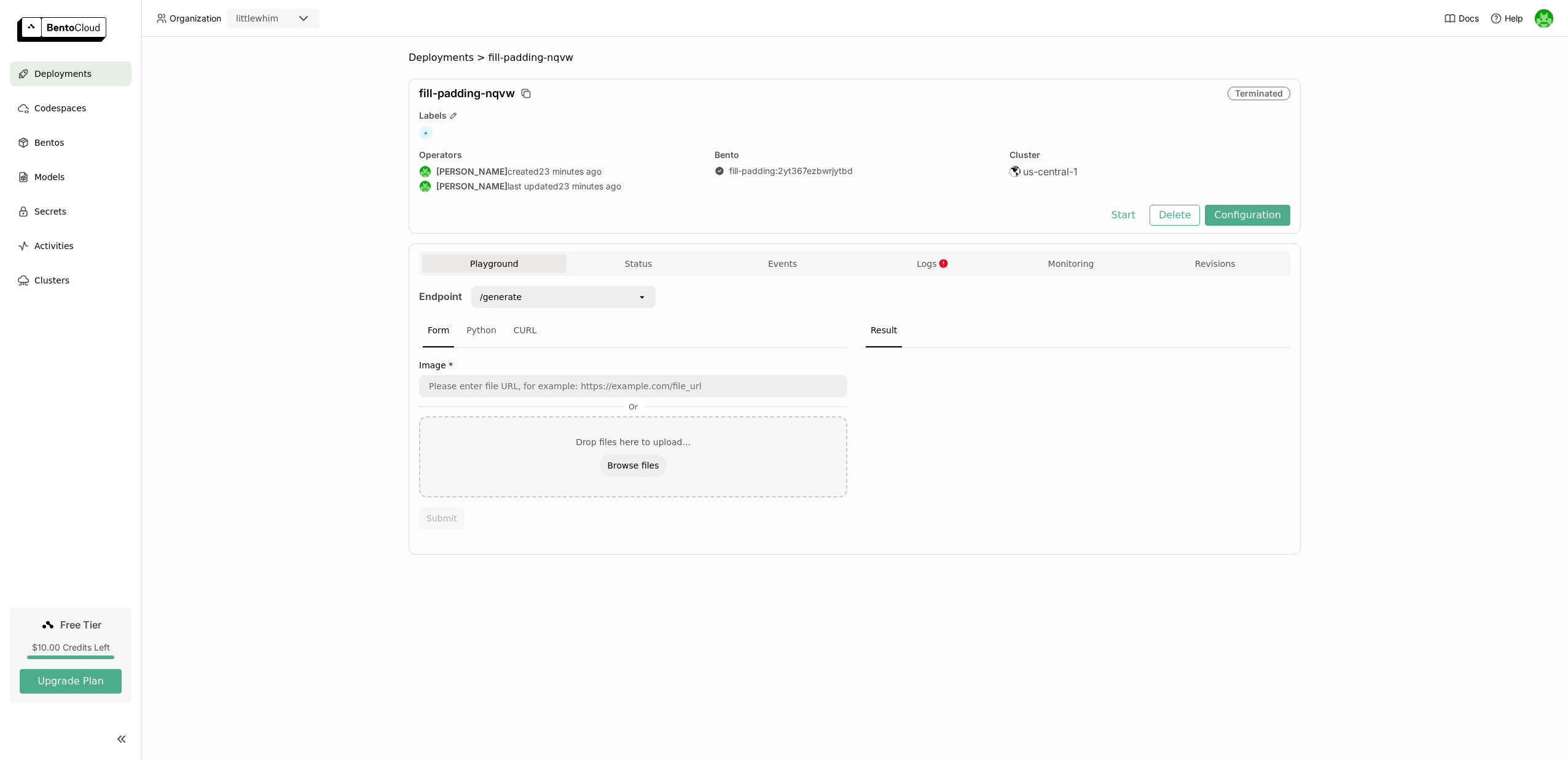
scroll to position [1, 1]
click at [478, 337] on div "Python" at bounding box center [481, 330] width 40 height 33
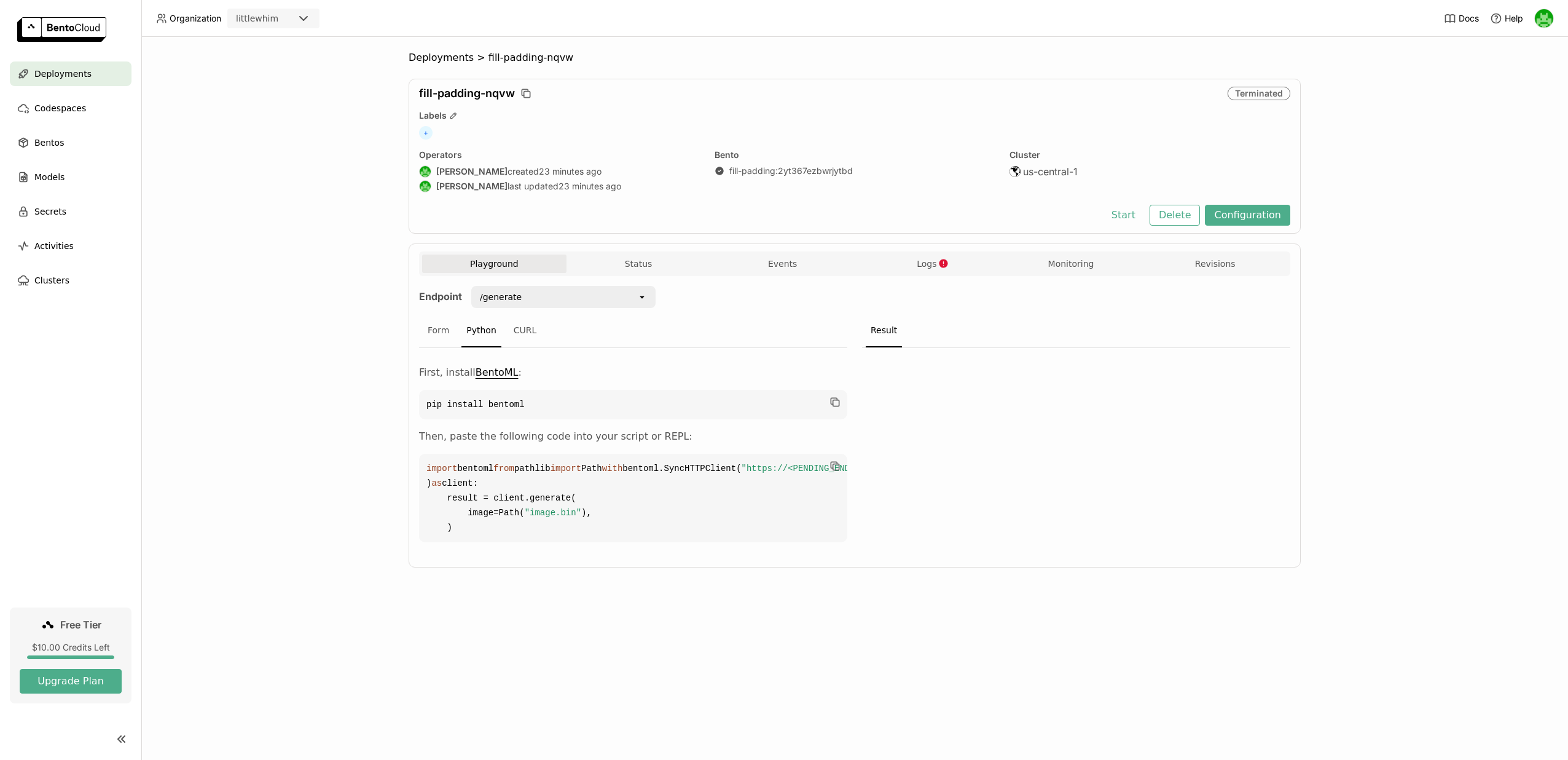
scroll to position [0, 0]
click at [639, 259] on button "Status" at bounding box center [638, 263] width 144 height 18
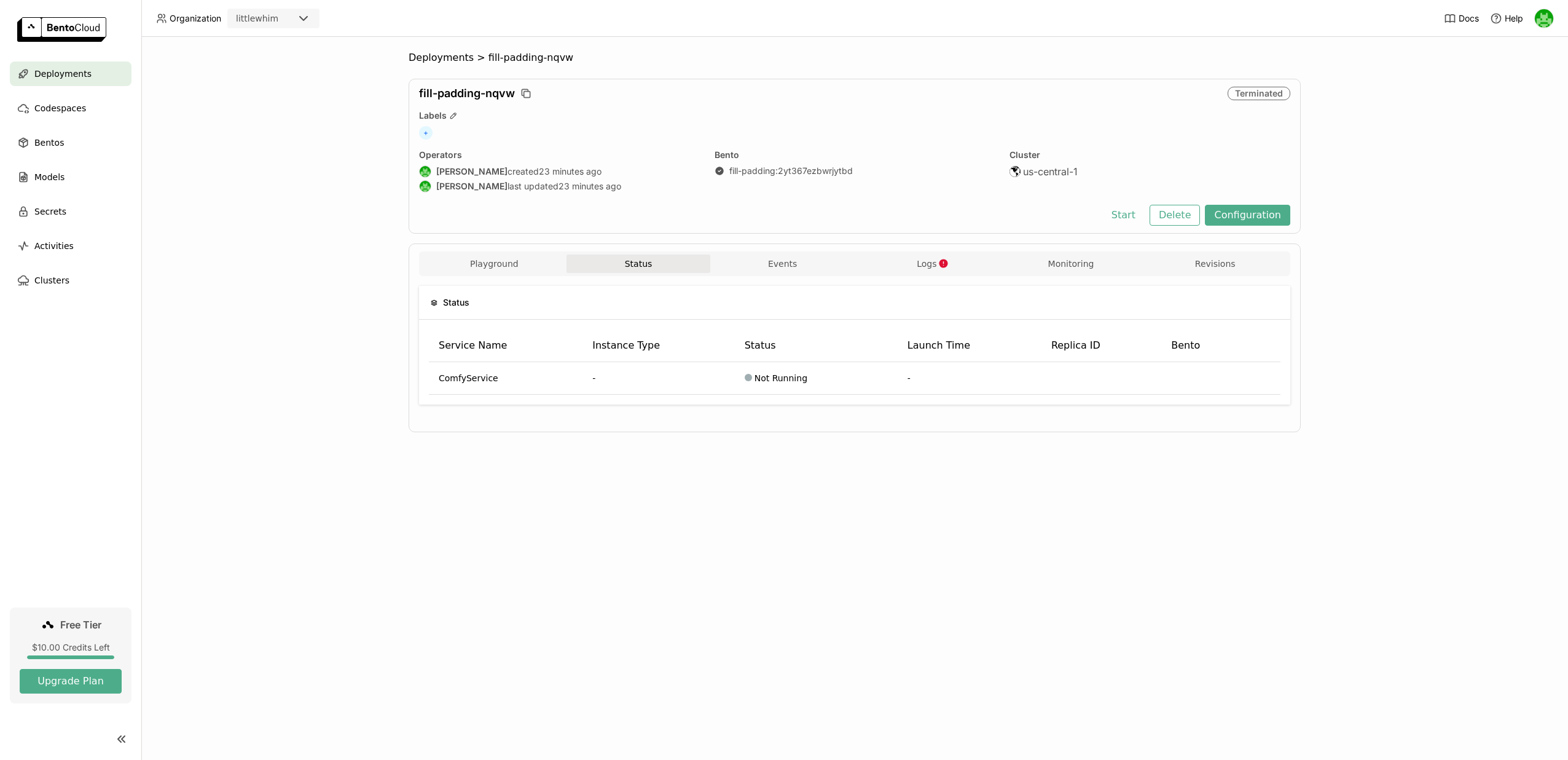
click at [725, 251] on div "Playground Status Events Logs Monitoring Revisions Endpoint /generate open Form…" at bounding box center [854, 338] width 892 height 189
click at [758, 257] on button "Events" at bounding box center [782, 263] width 144 height 18
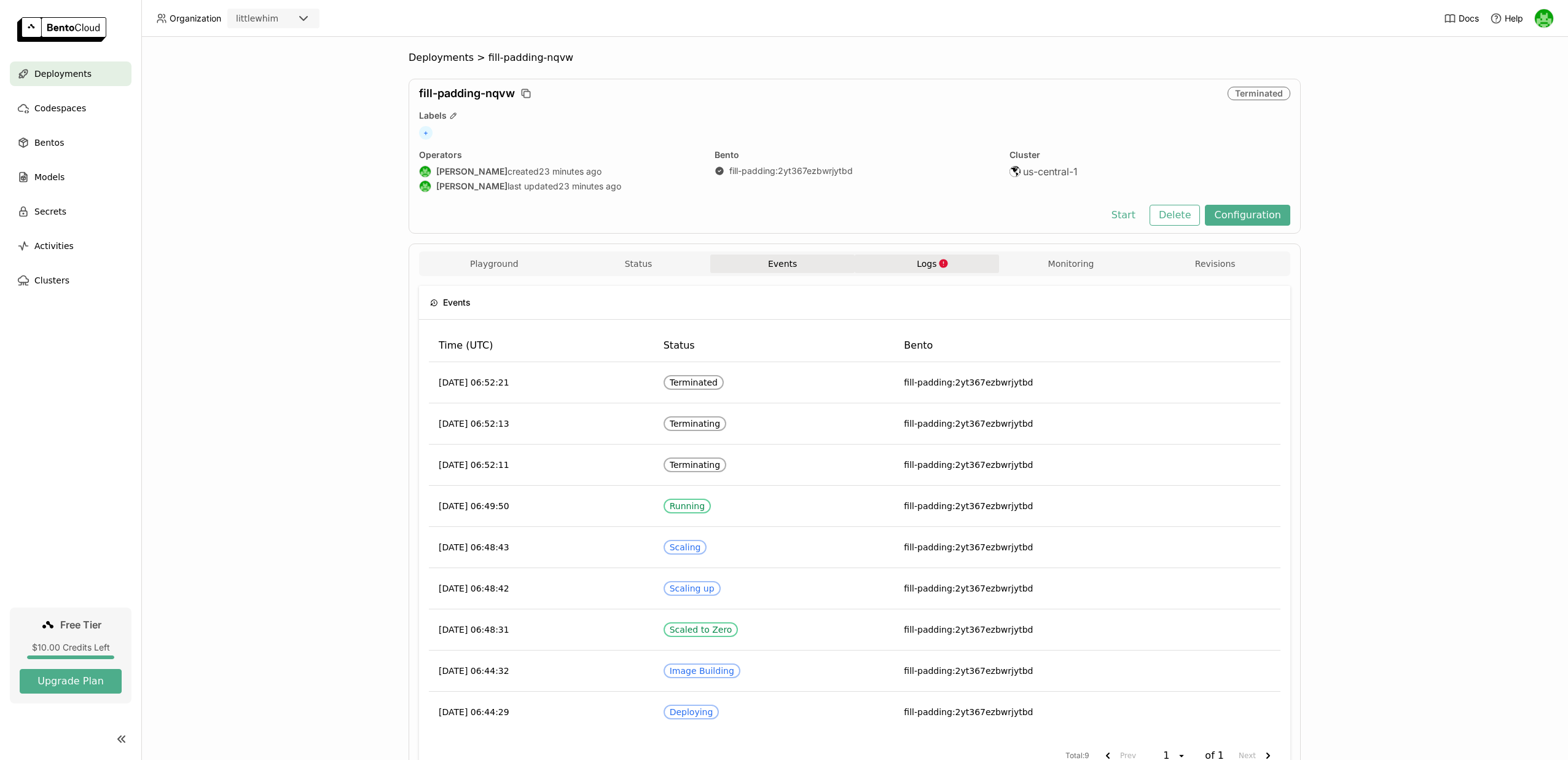
click at [909, 259] on button "Logs" at bounding box center [926, 263] width 144 height 18
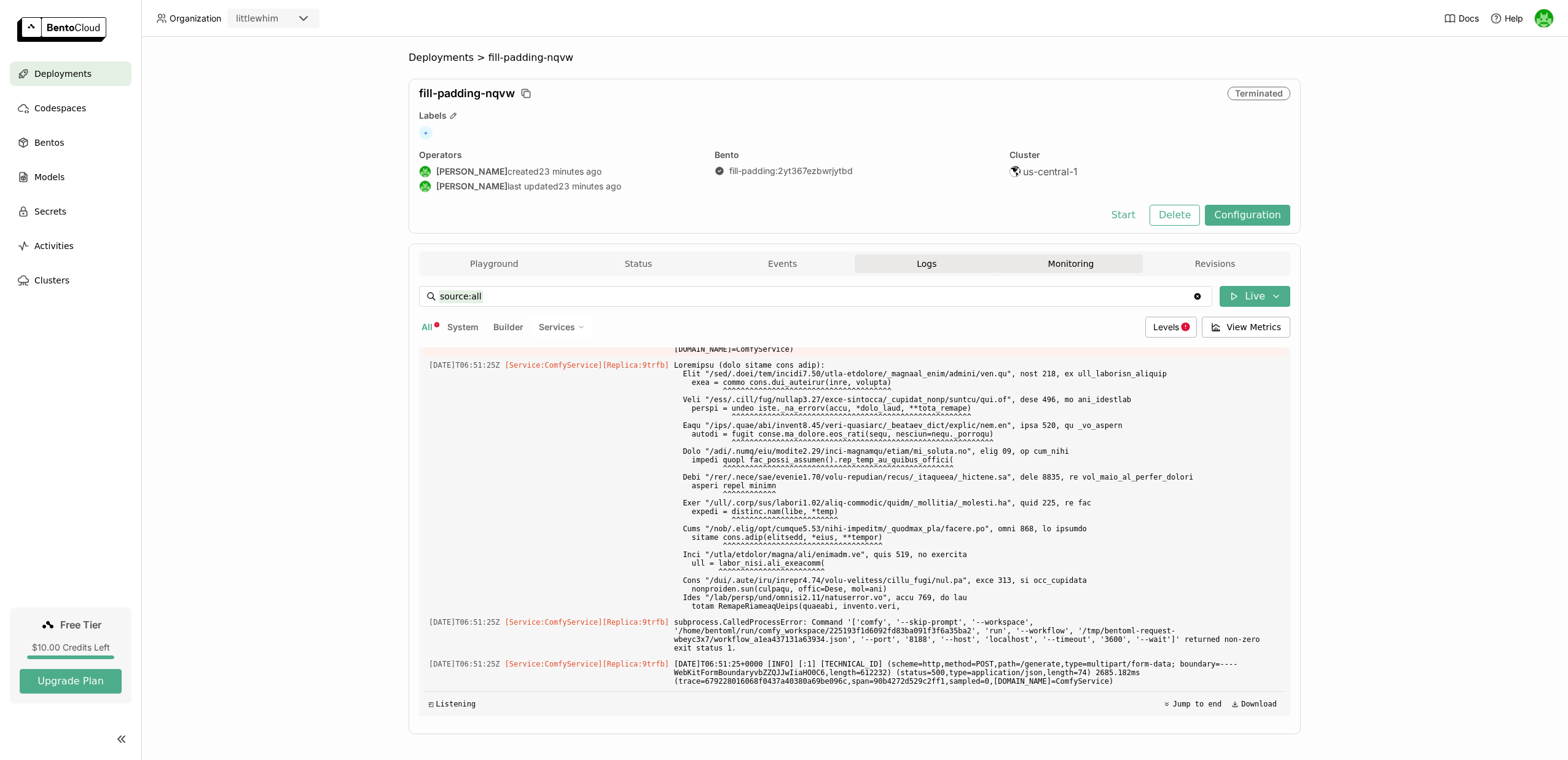
scroll to position [2260, 0]
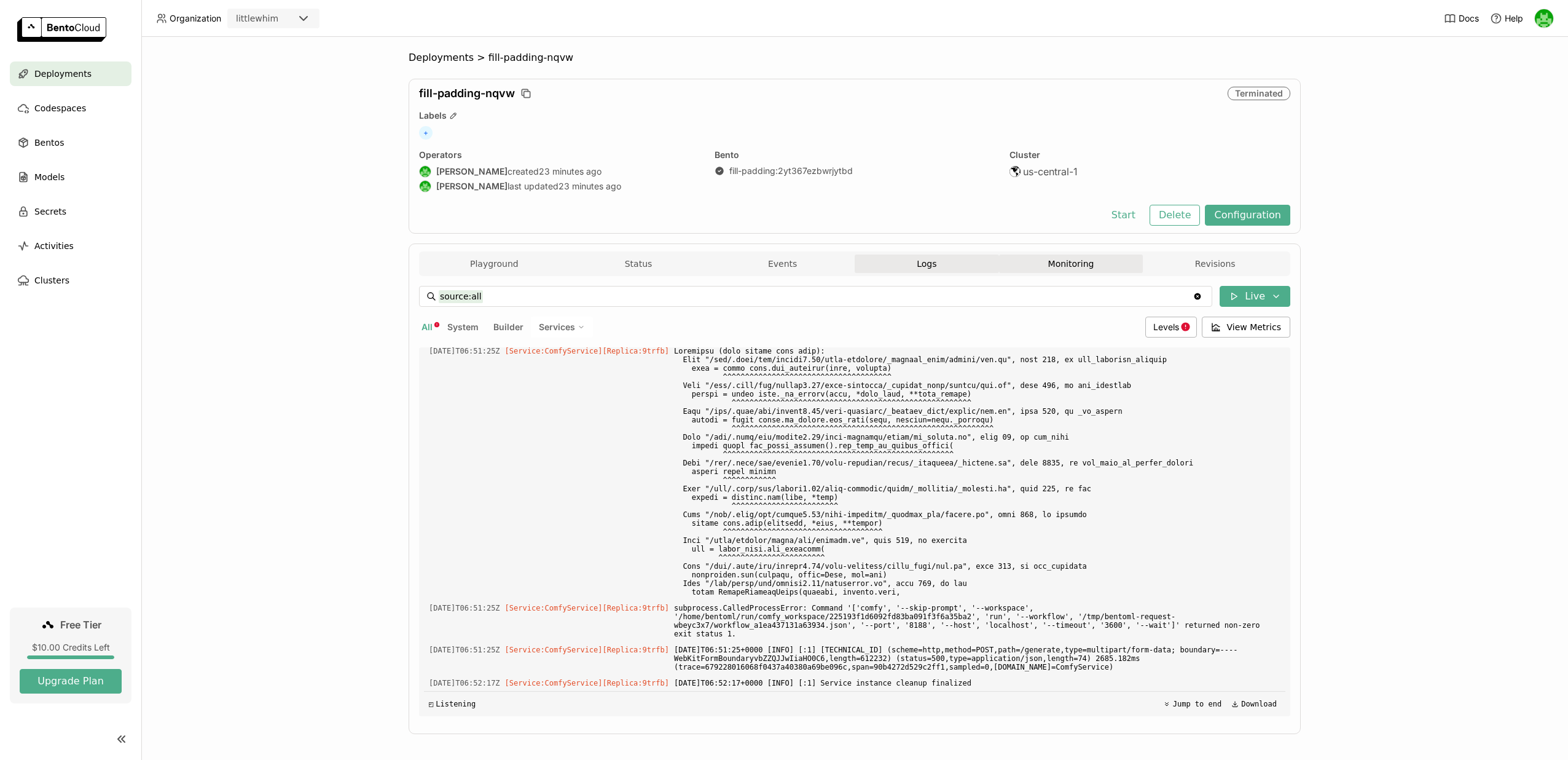
click at [1054, 261] on button "Monitoring" at bounding box center [1071, 263] width 144 height 18
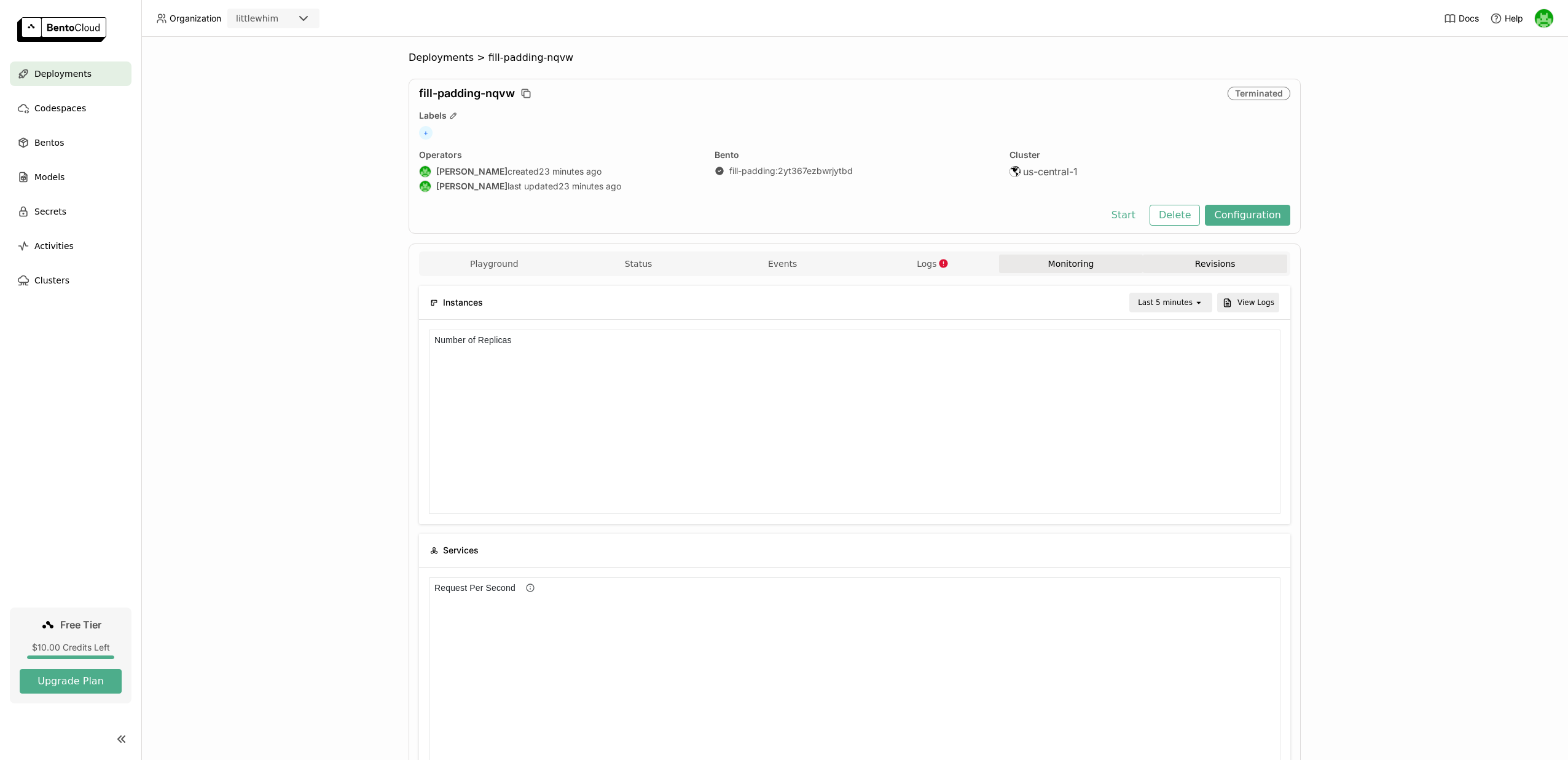
scroll to position [185, 851]
click at [494, 264] on button "Playground" at bounding box center [494, 263] width 144 height 18
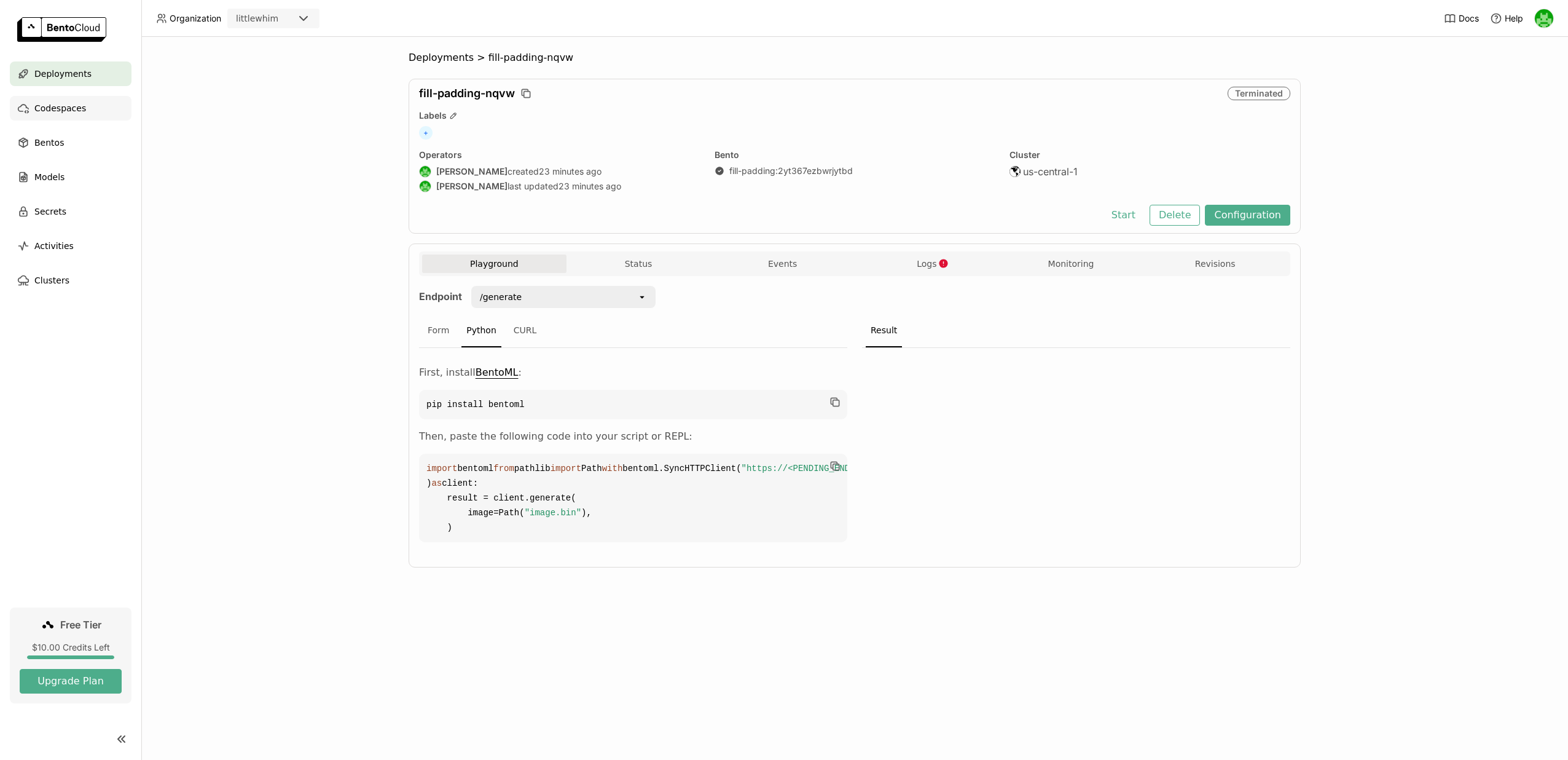
click at [94, 110] on div "Codespaces" at bounding box center [70, 108] width 122 height 25
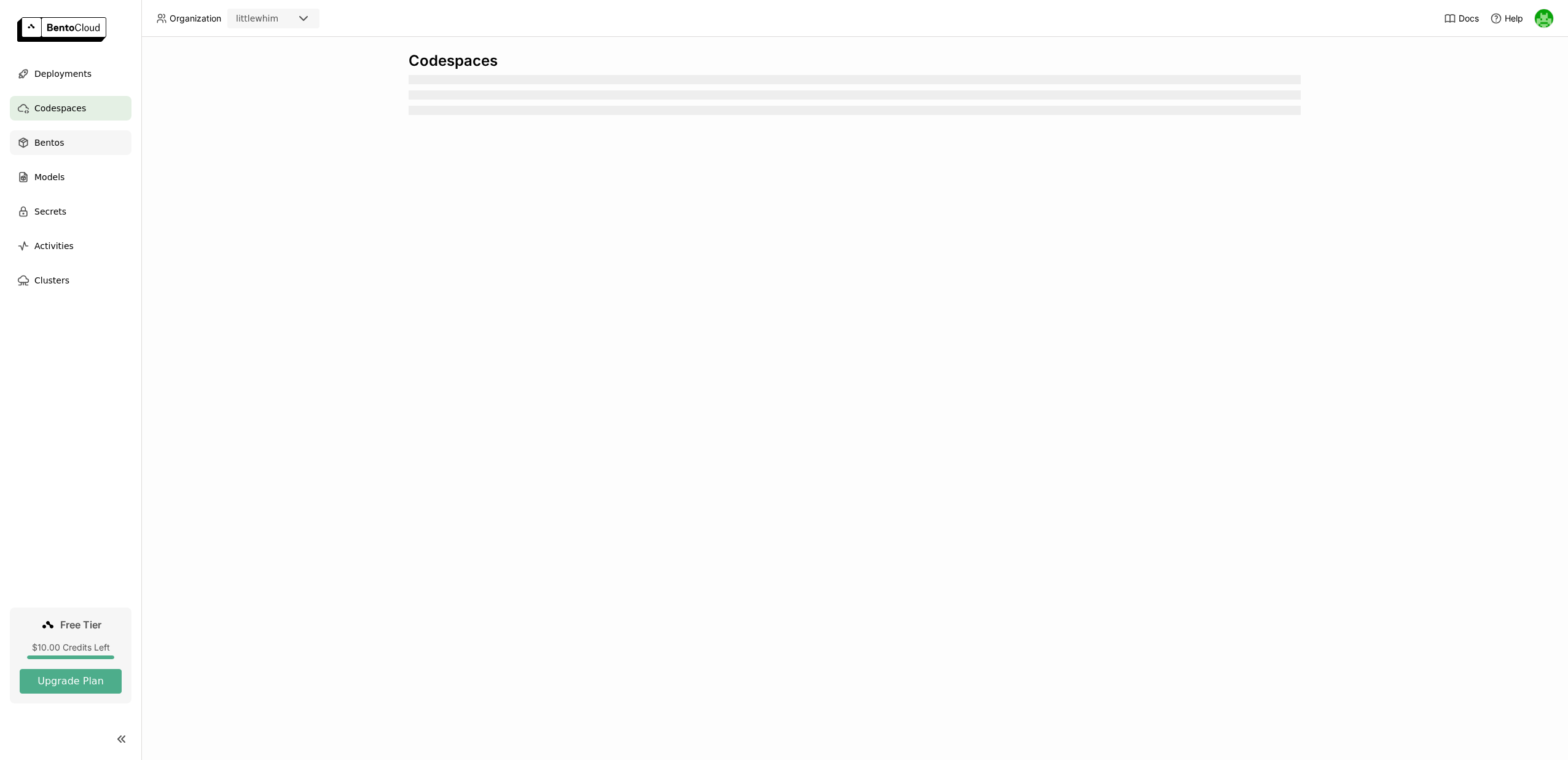
click at [77, 146] on div "Bentos" at bounding box center [70, 142] width 122 height 25
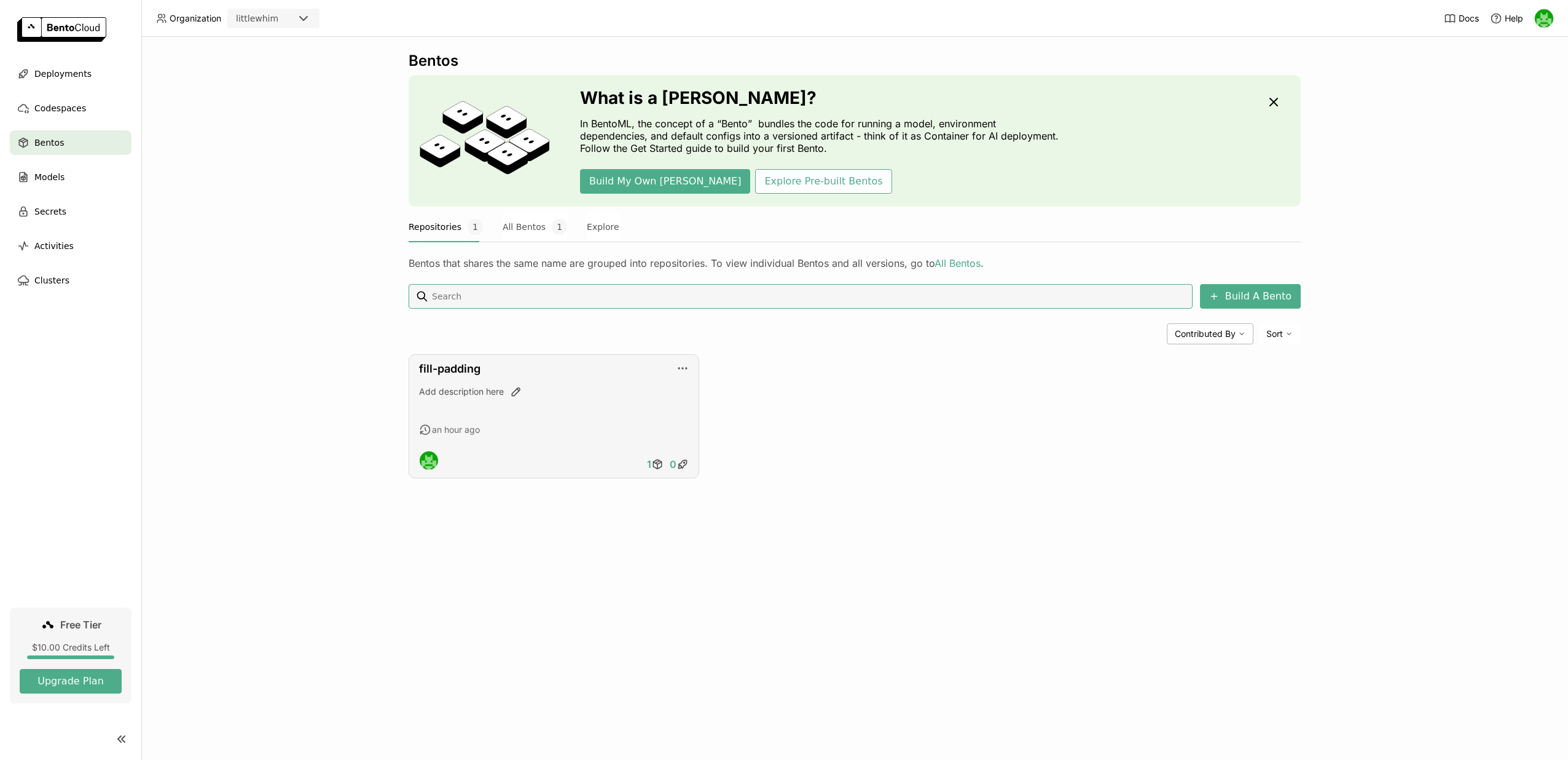
click at [581, 396] on div "Add description here" at bounding box center [553, 392] width 270 height 12
click at [524, 225] on button "All Bentos 1" at bounding box center [535, 227] width 64 height 31
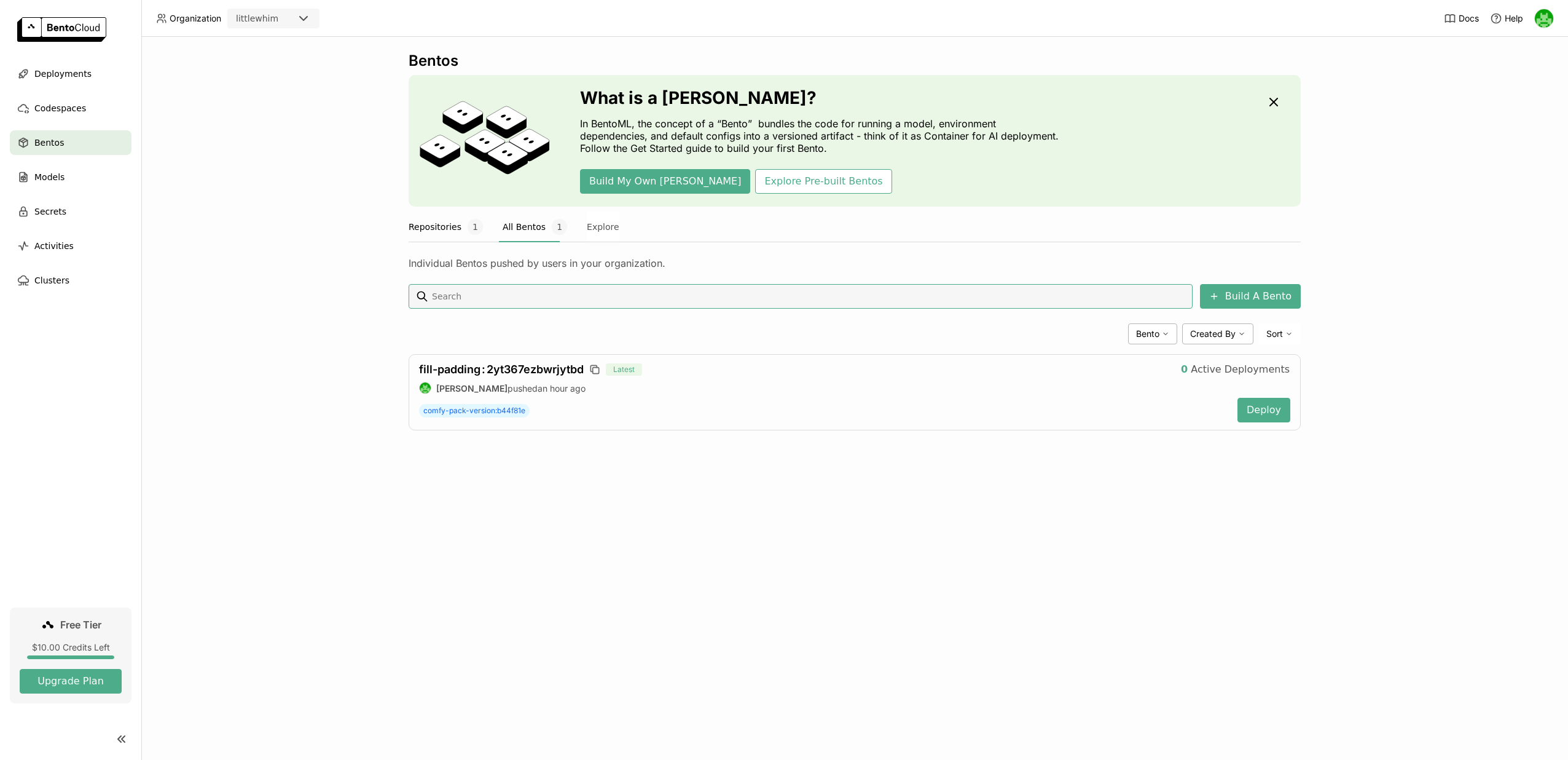
click at [445, 233] on button "Repositories 1" at bounding box center [445, 227] width 74 height 31
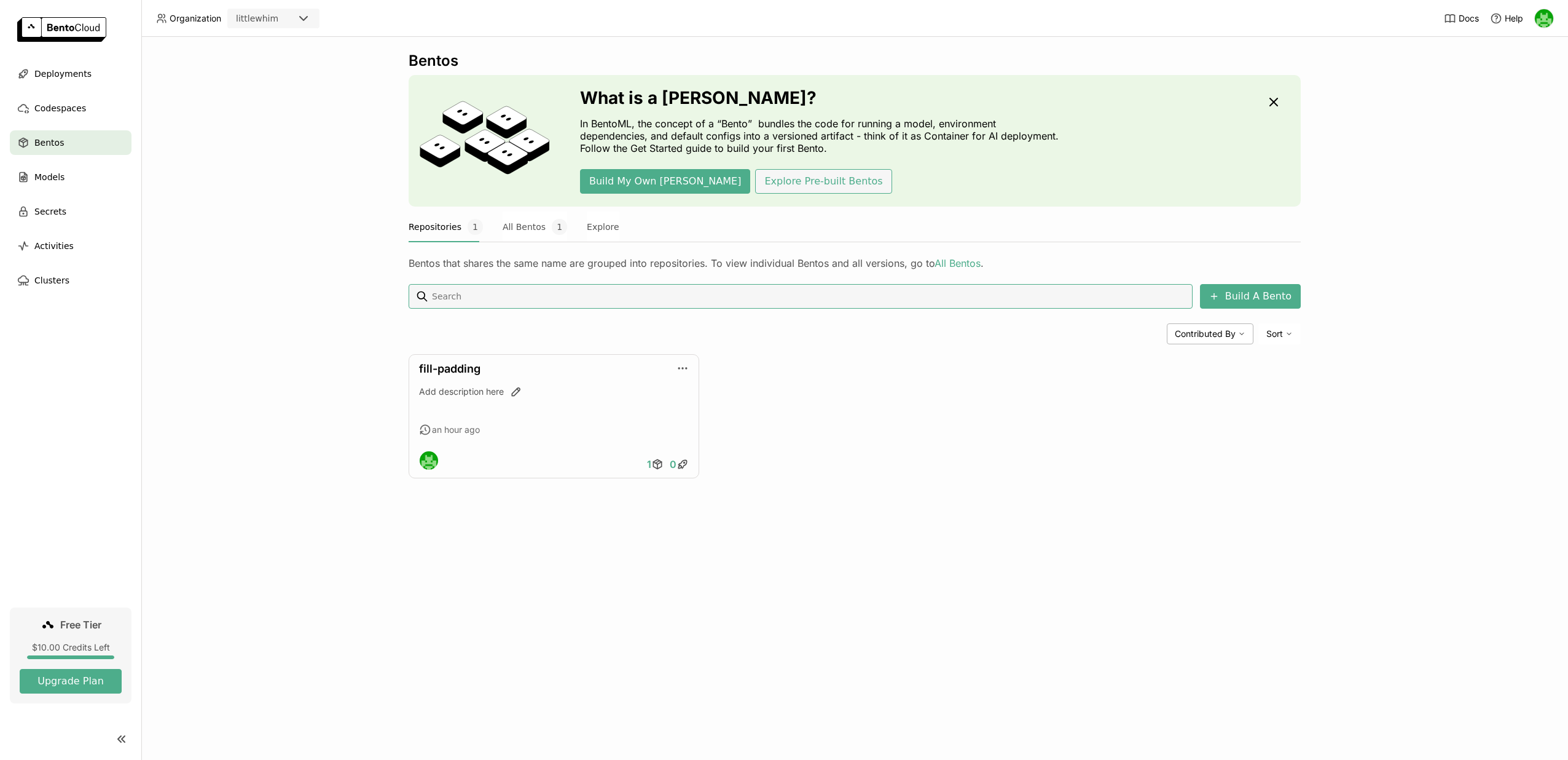
click at [816, 188] on button "Explore Pre-built Bentos" at bounding box center [823, 181] width 136 height 25
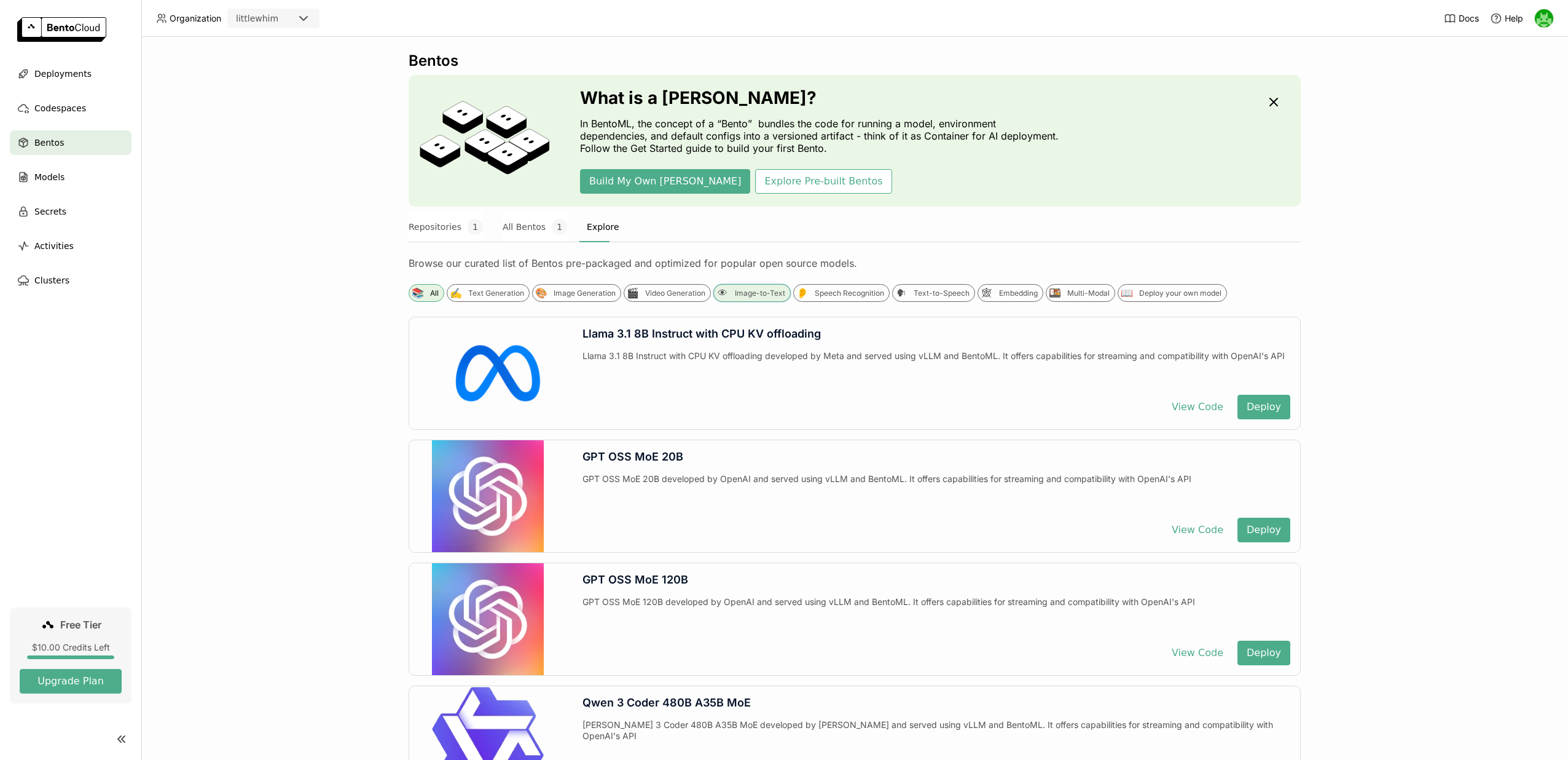
click at [758, 297] on div "👁 Image-to-Text" at bounding box center [752, 293] width 77 height 18
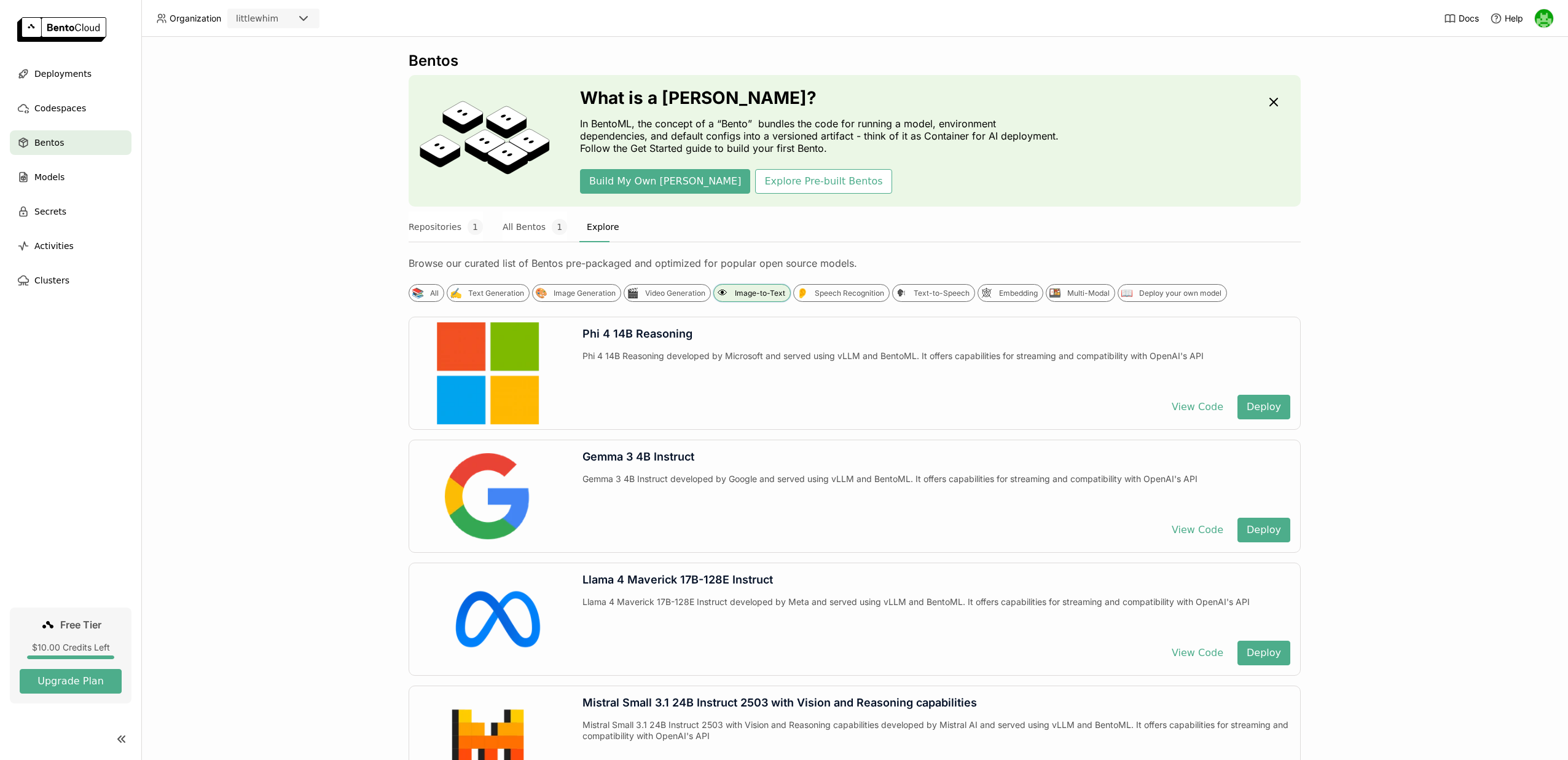
click at [748, 297] on div "Image-to-Text" at bounding box center [760, 293] width 51 height 10
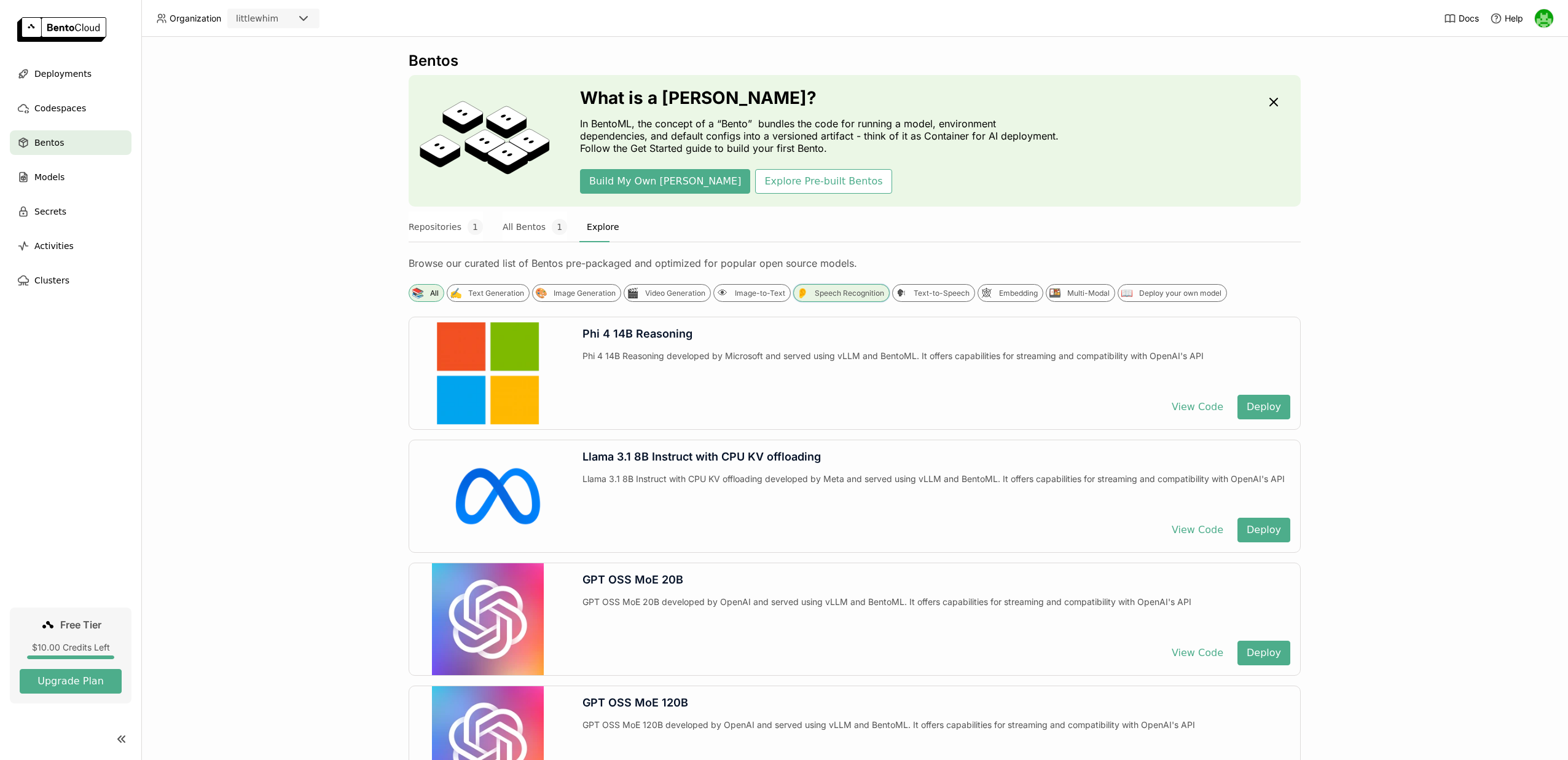
click at [812, 290] on div "👂 Speech Recognition" at bounding box center [841, 293] width 97 height 18
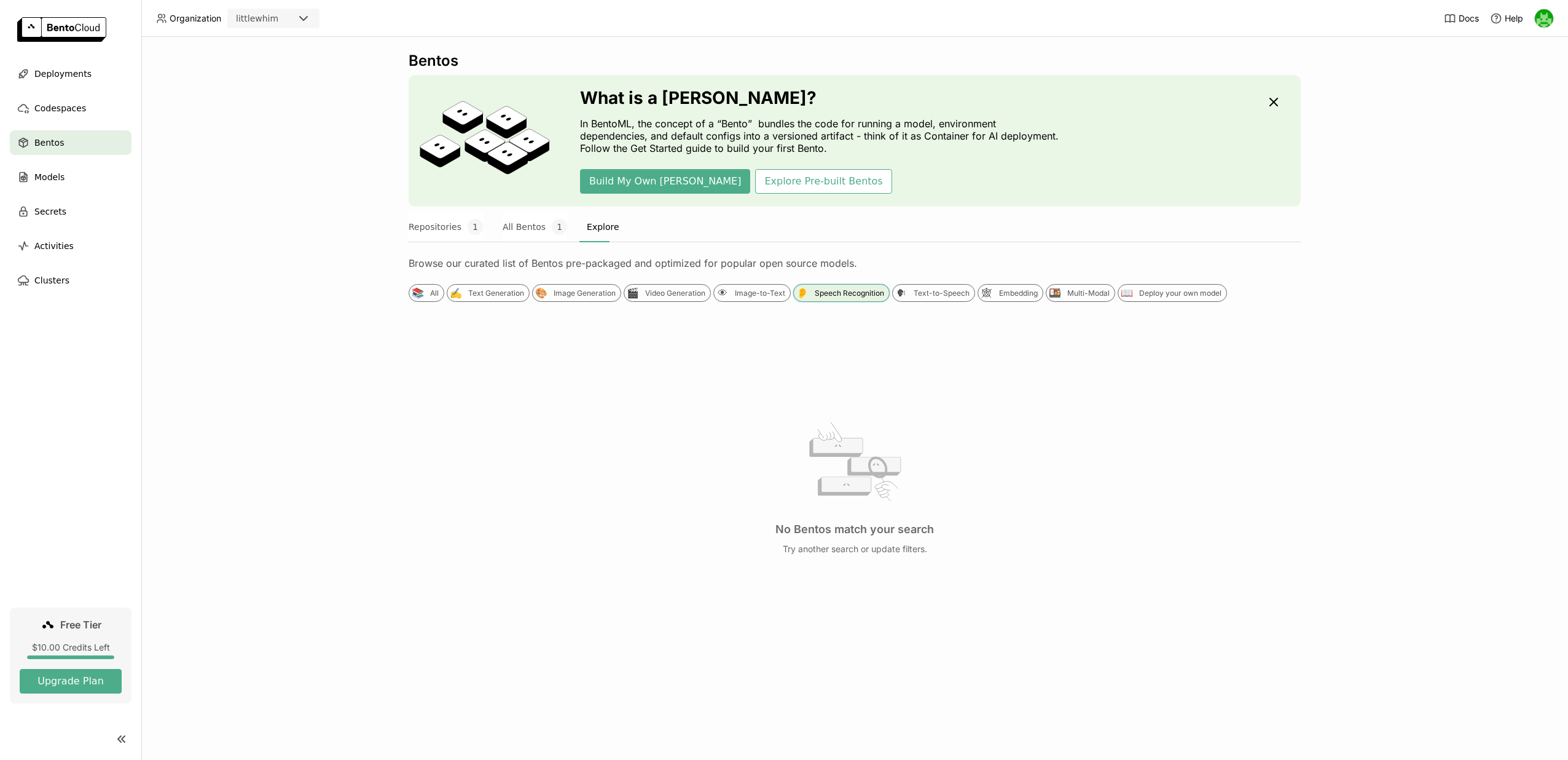
click at [812, 290] on div "👂 Speech Recognition" at bounding box center [841, 293] width 97 height 18
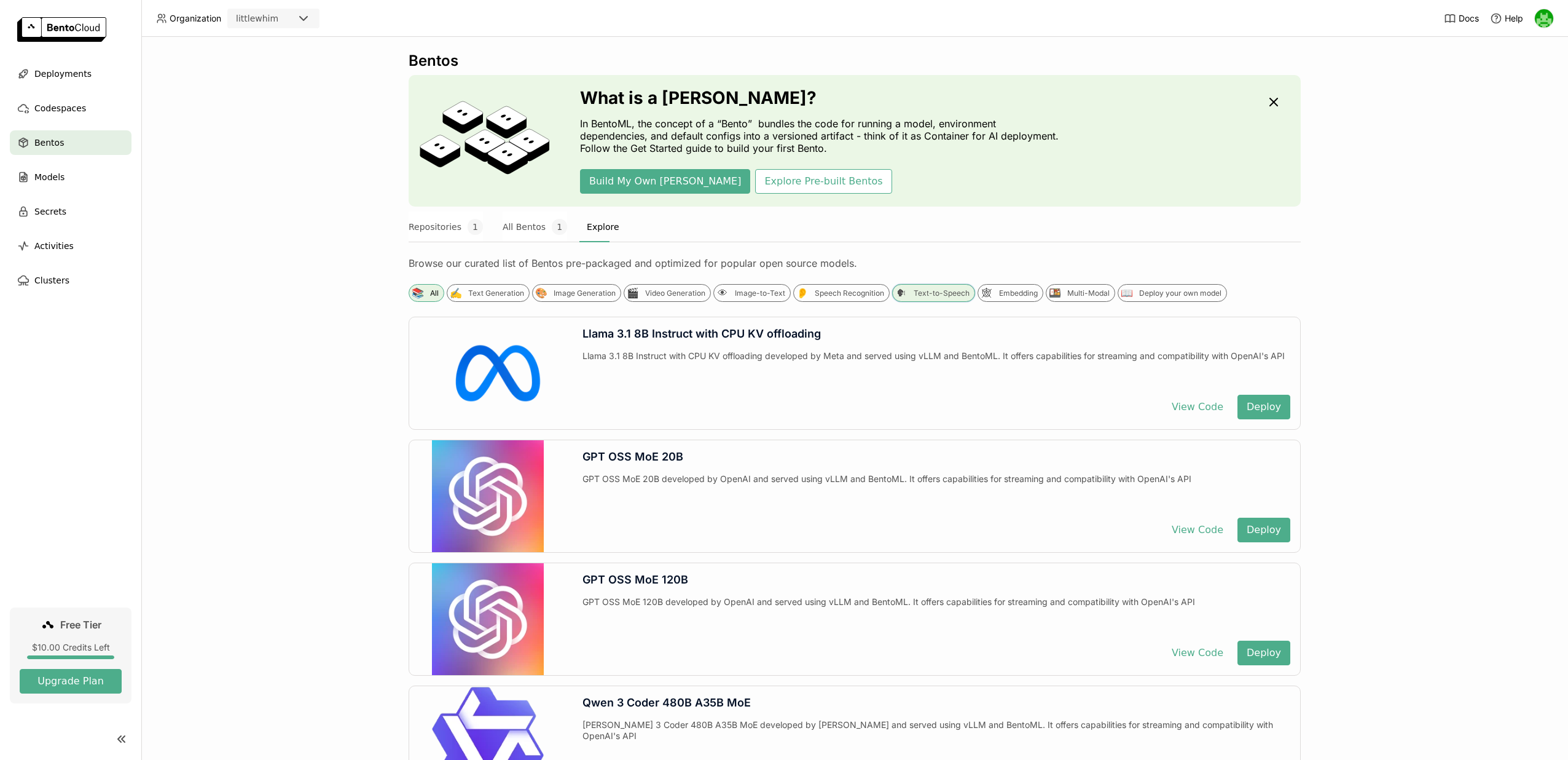
click at [910, 289] on div "🗣 Text-to-Speech" at bounding box center [934, 293] width 83 height 18
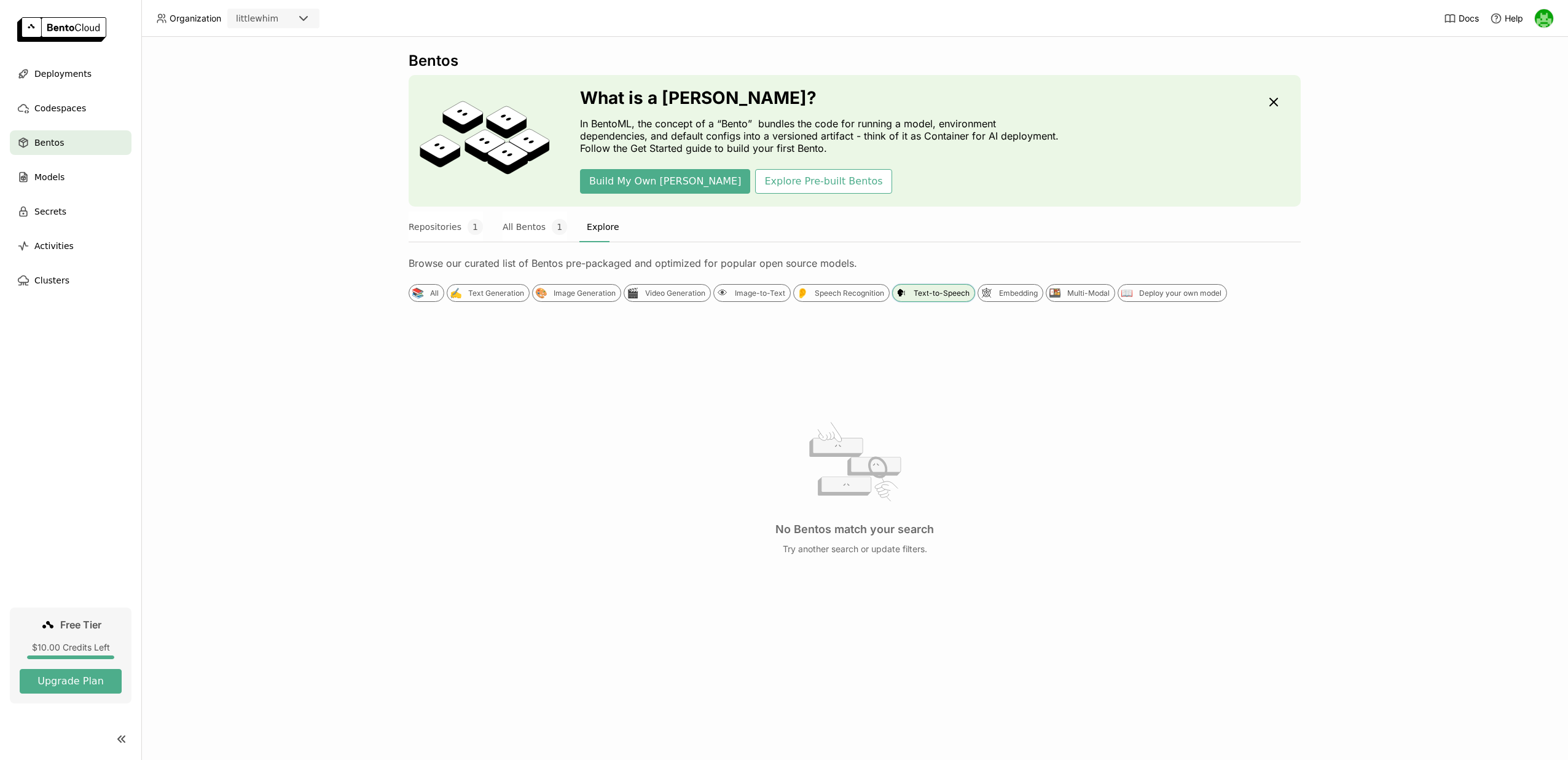
click at [909, 289] on div "🗣 Text-to-Speech" at bounding box center [934, 293] width 83 height 18
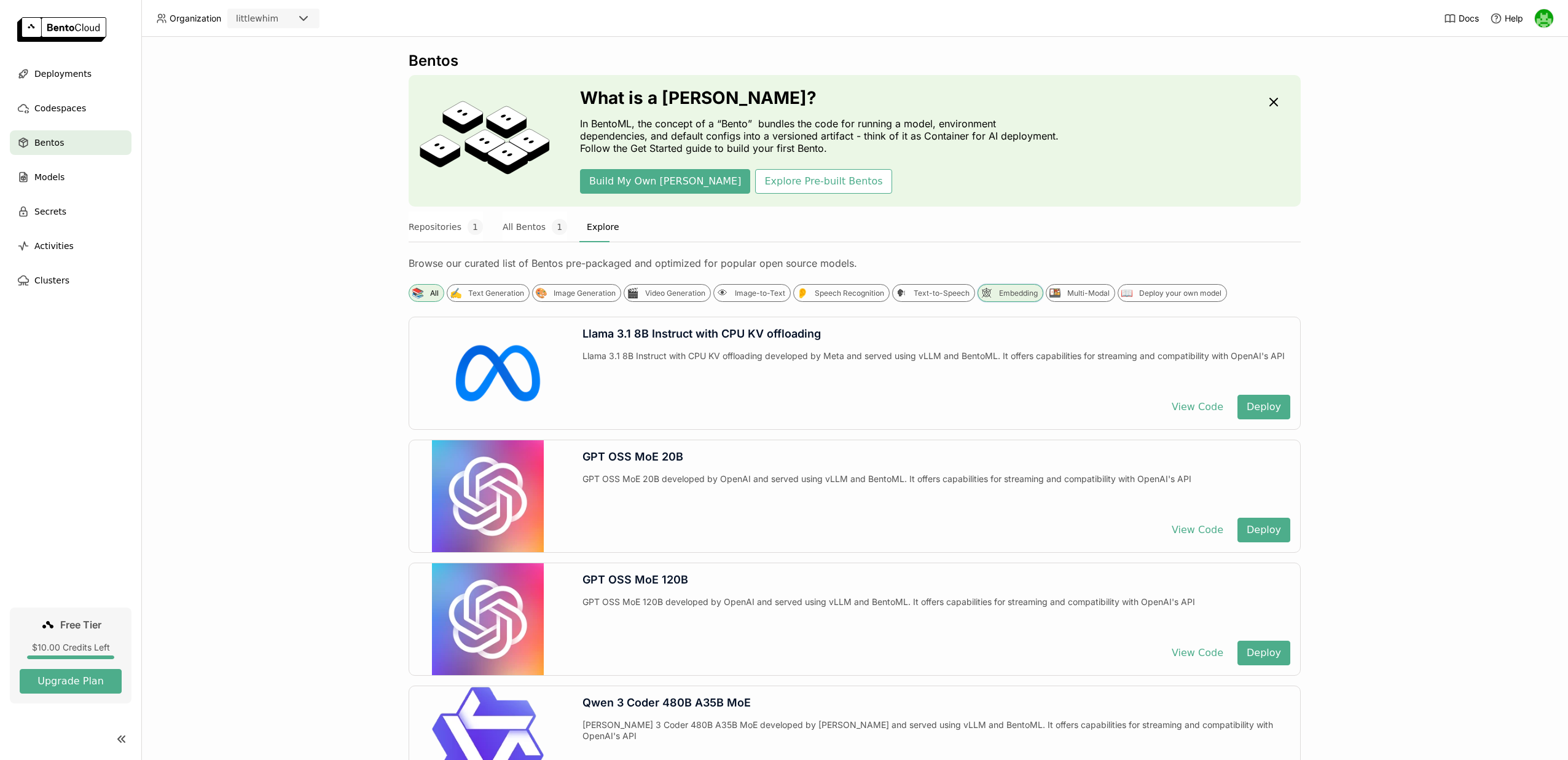
click at [999, 287] on div "🕸 Embedding" at bounding box center [1010, 293] width 66 height 18
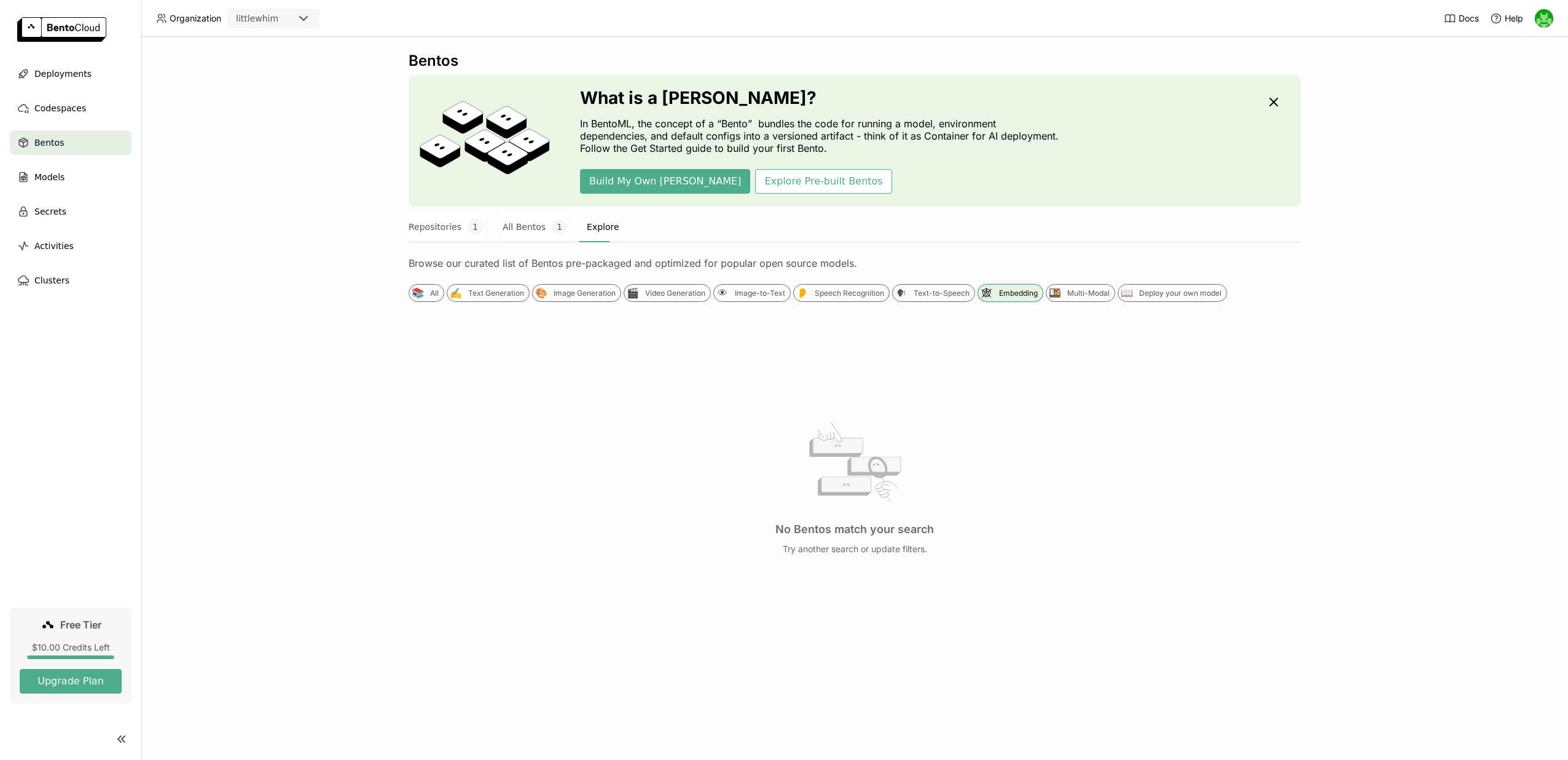
click at [999, 287] on div "🕸 Embedding" at bounding box center [1010, 293] width 66 height 18
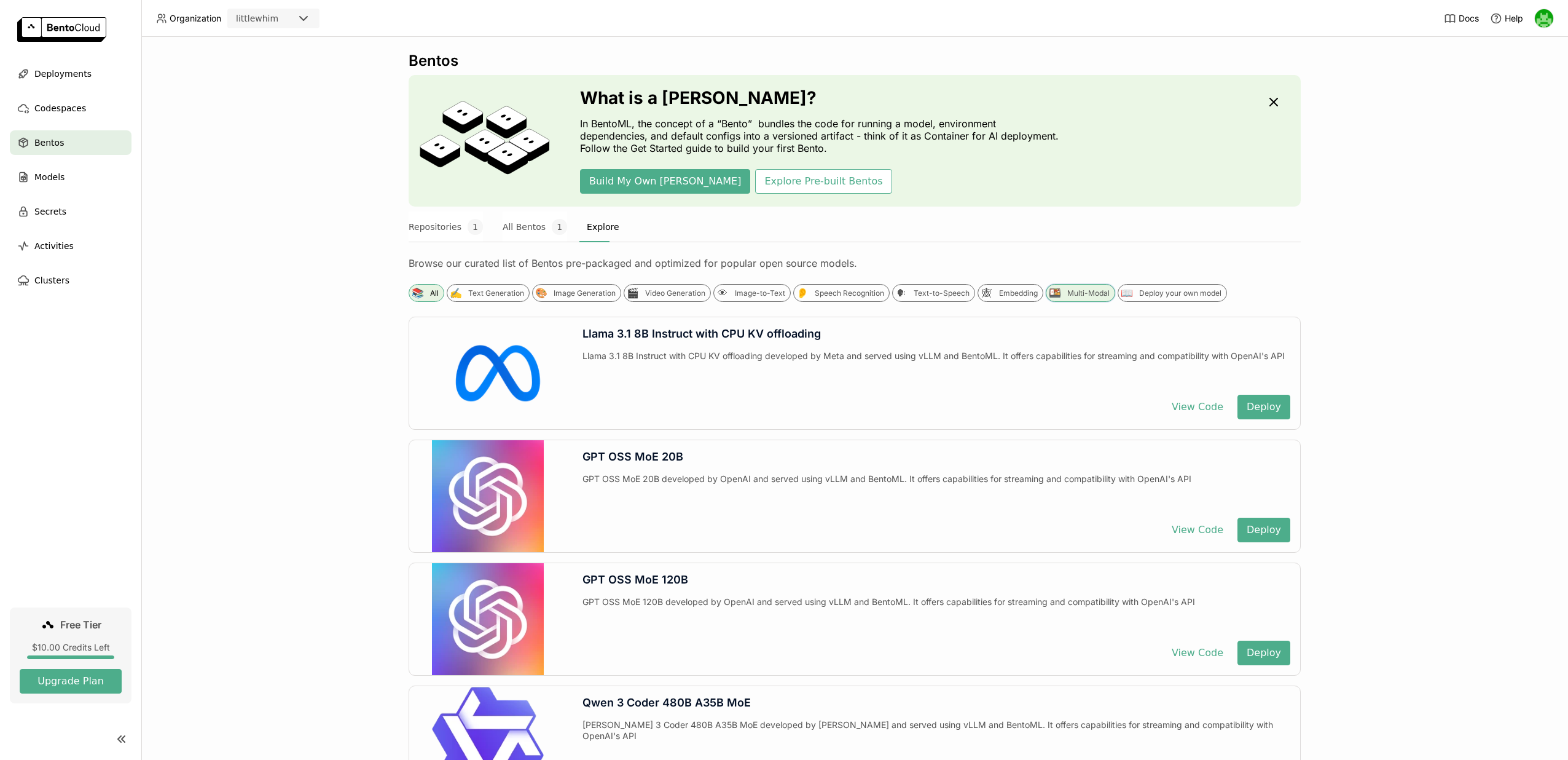
click at [1082, 297] on div "Multi-Modal" at bounding box center [1089, 293] width 42 height 10
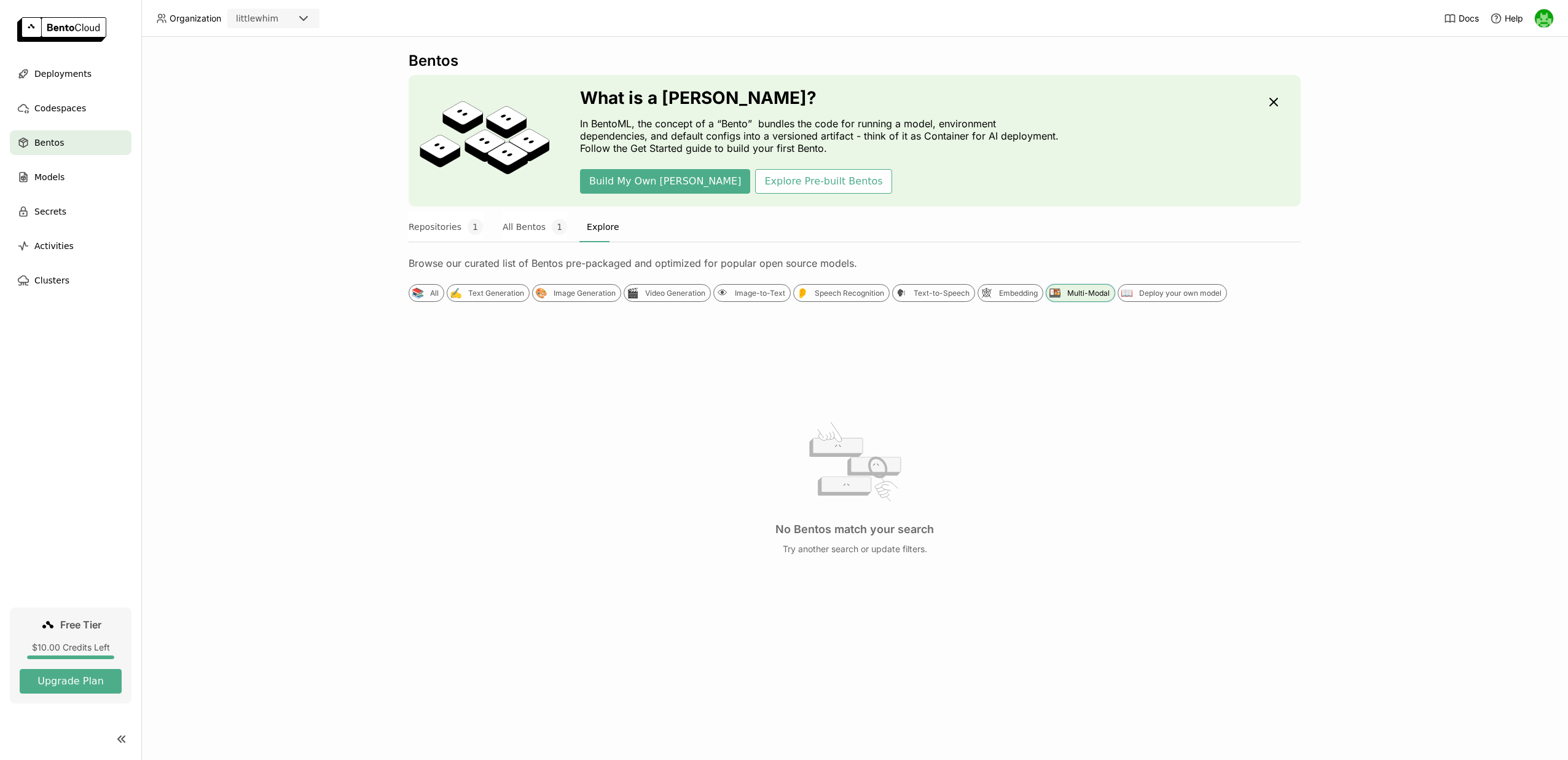
click at [1080, 294] on div "Multi-Modal" at bounding box center [1089, 293] width 42 height 10
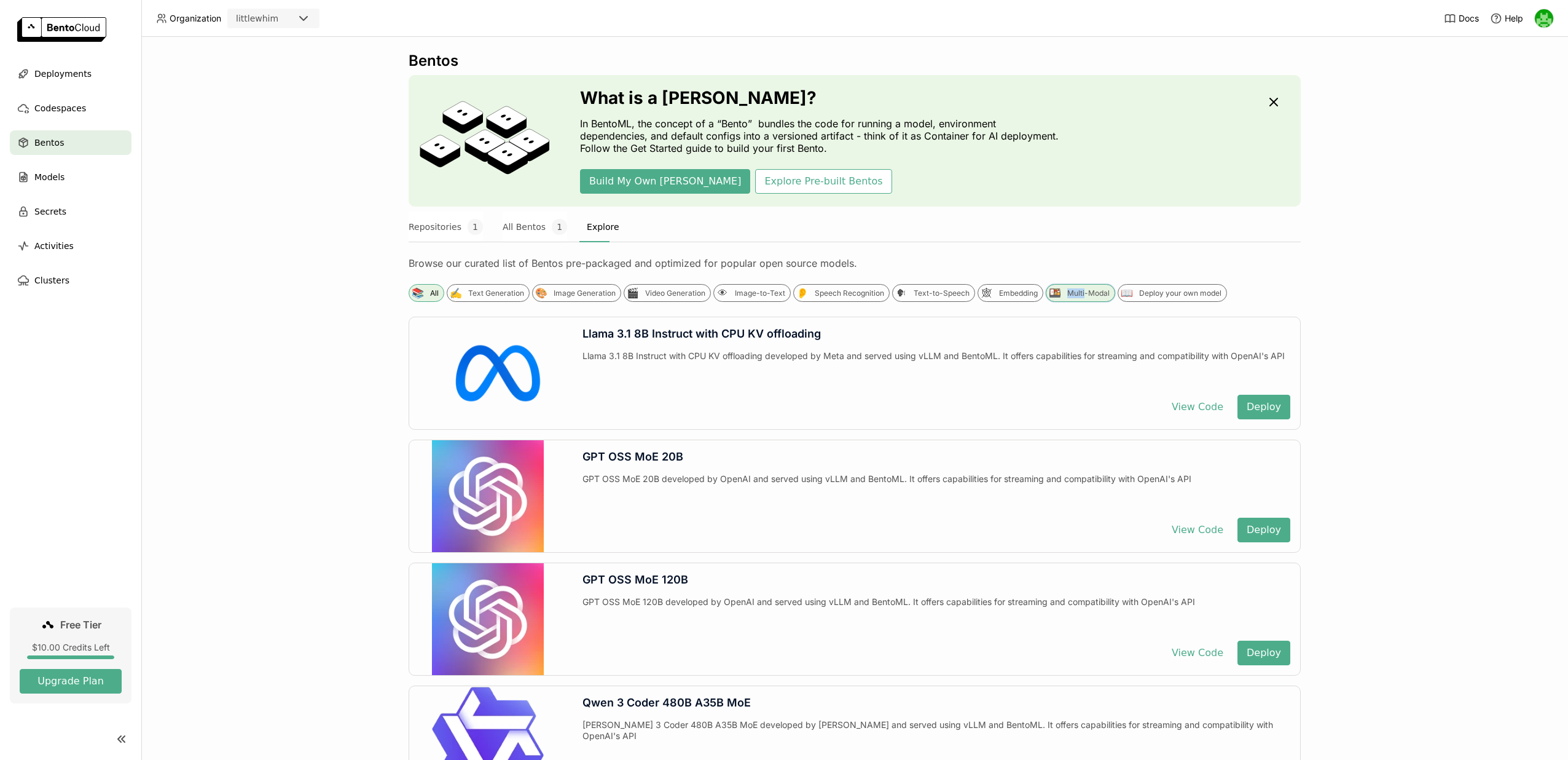
click at [1080, 294] on div "Multi-Modal" at bounding box center [1089, 293] width 42 height 10
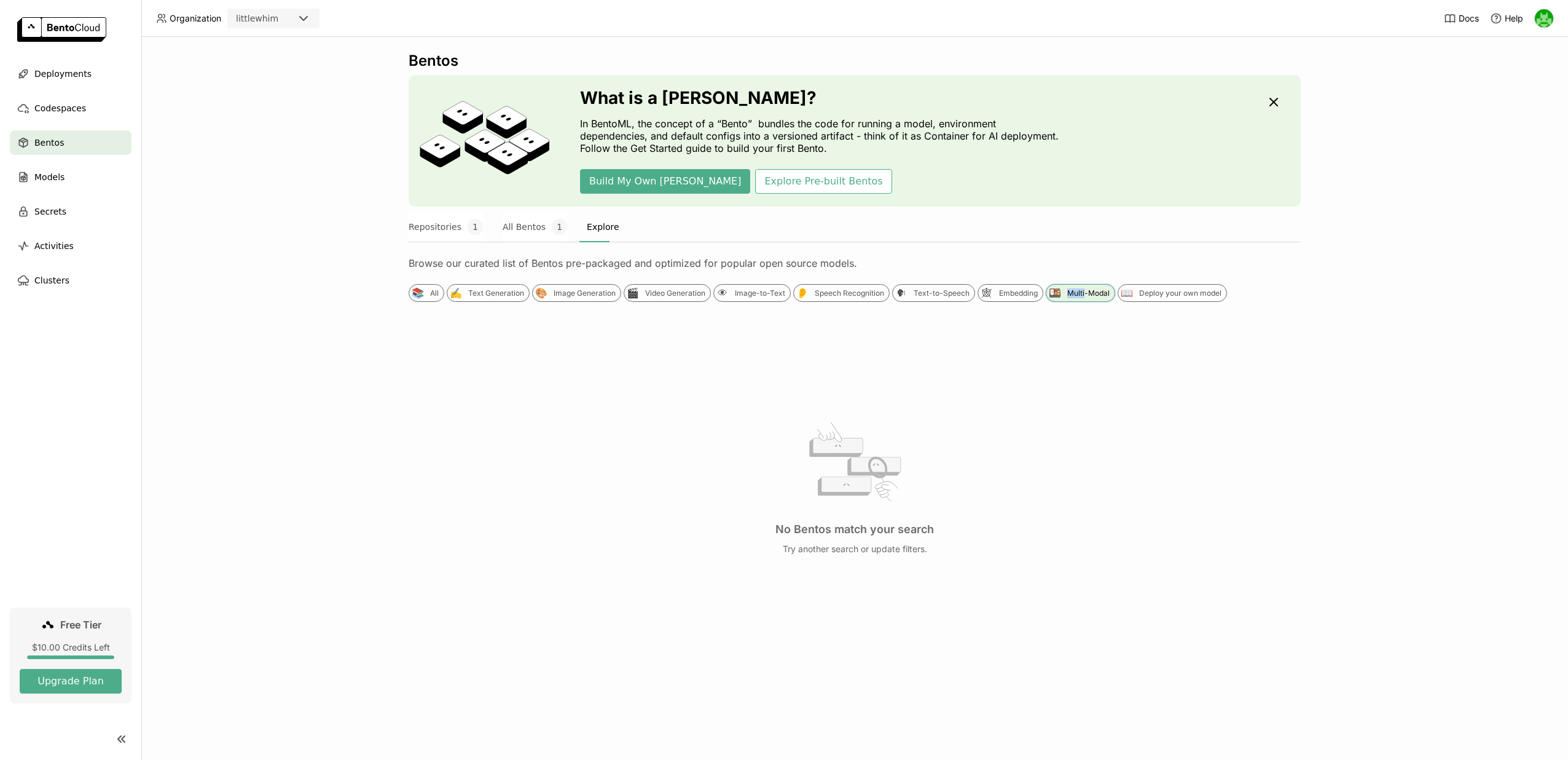
click at [1080, 293] on div "Multi-Modal" at bounding box center [1089, 293] width 42 height 10
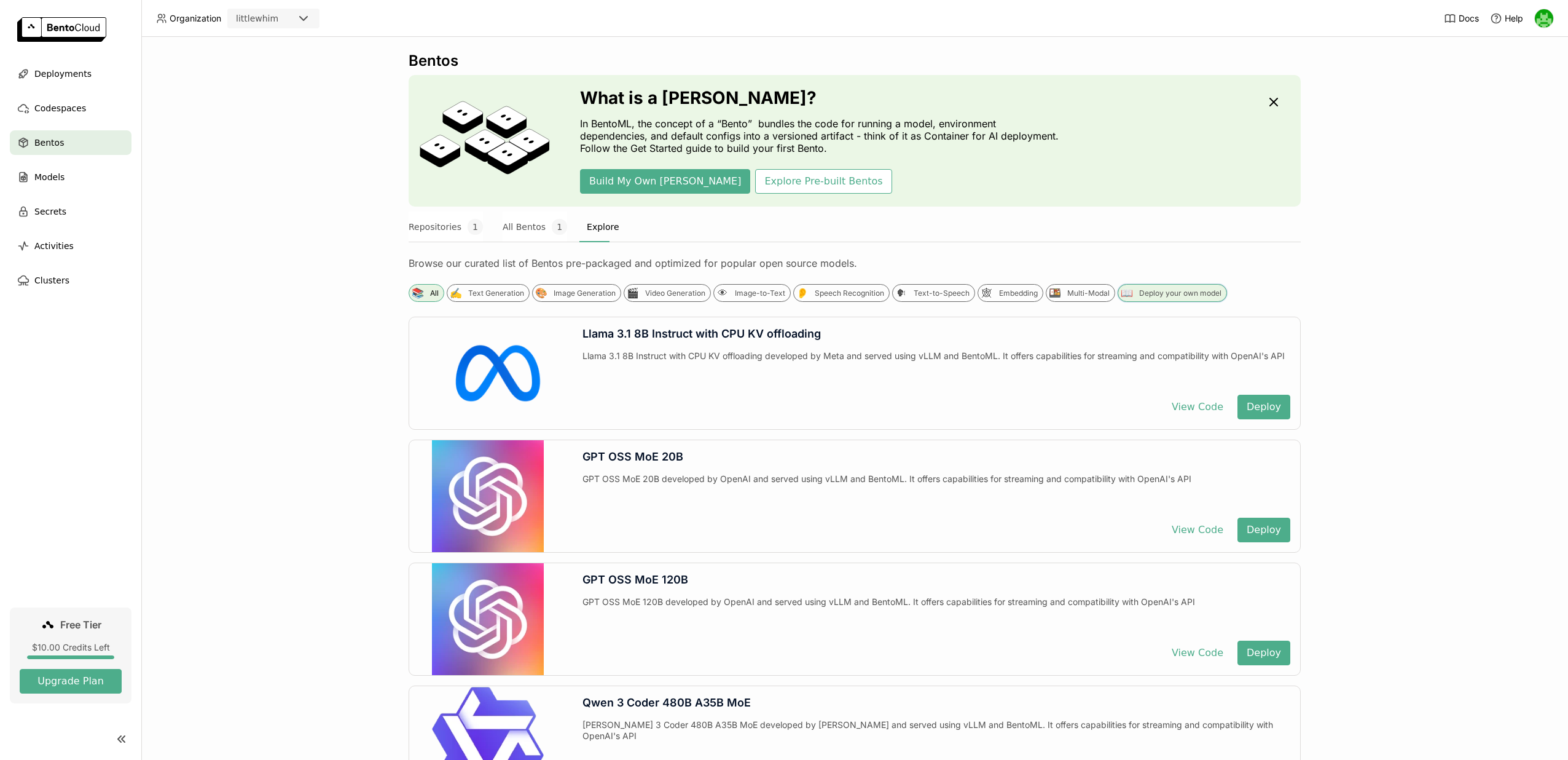
click at [1144, 294] on div "Deploy your own model" at bounding box center [1180, 293] width 82 height 10
